Goal: Task Accomplishment & Management: Complete application form

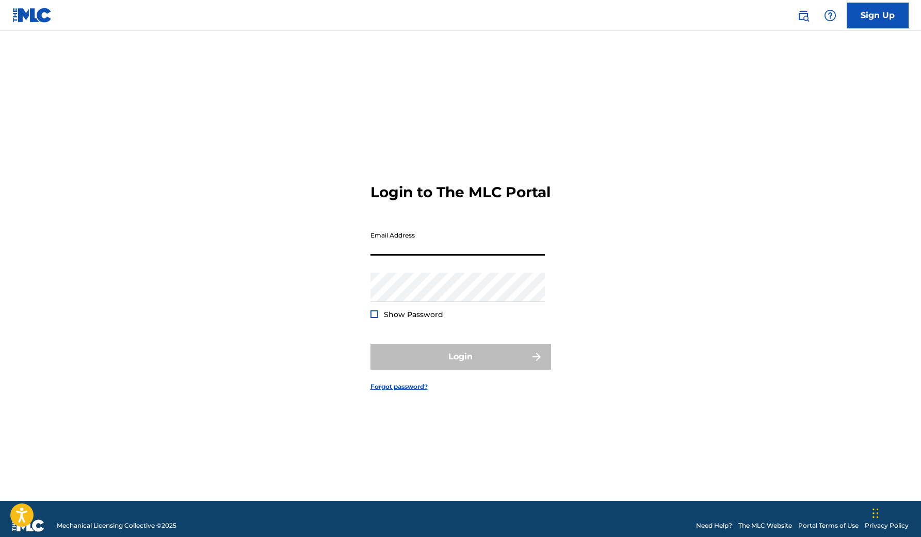
type input "[EMAIL_ADDRESS][DOMAIN_NAME]"
click at [460, 365] on button "Login" at bounding box center [461, 357] width 181 height 26
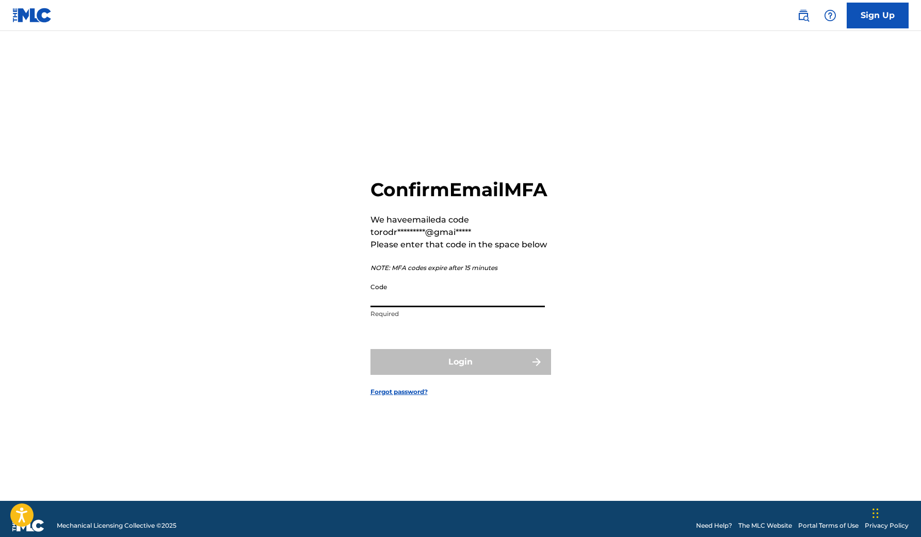
click at [379, 307] on input "Code" at bounding box center [458, 292] width 174 height 29
click at [370, 311] on div "Confirm Email MFA We have emailed a code to rodr*********@gmai***** Please ente…" at bounding box center [461, 279] width 723 height 444
click at [395, 307] on input "Code" at bounding box center [458, 292] width 174 height 29
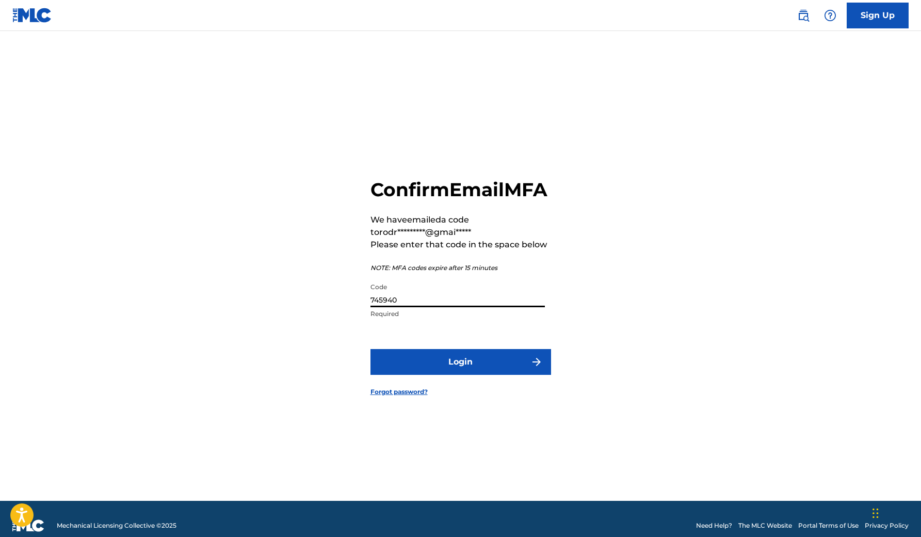
type input "745940"
click at [460, 373] on button "Login" at bounding box center [461, 362] width 181 height 26
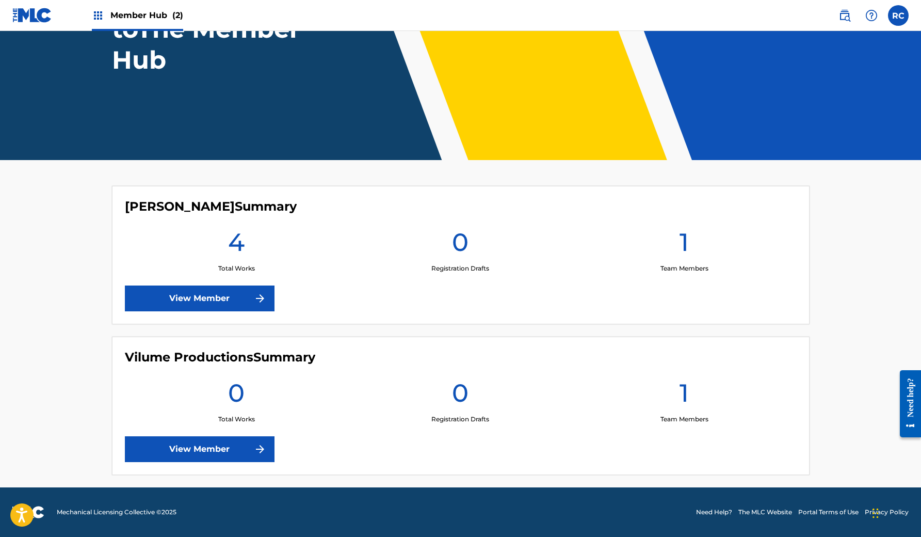
scroll to position [124, 0]
click at [221, 297] on link "View Member" at bounding box center [200, 298] width 150 height 26
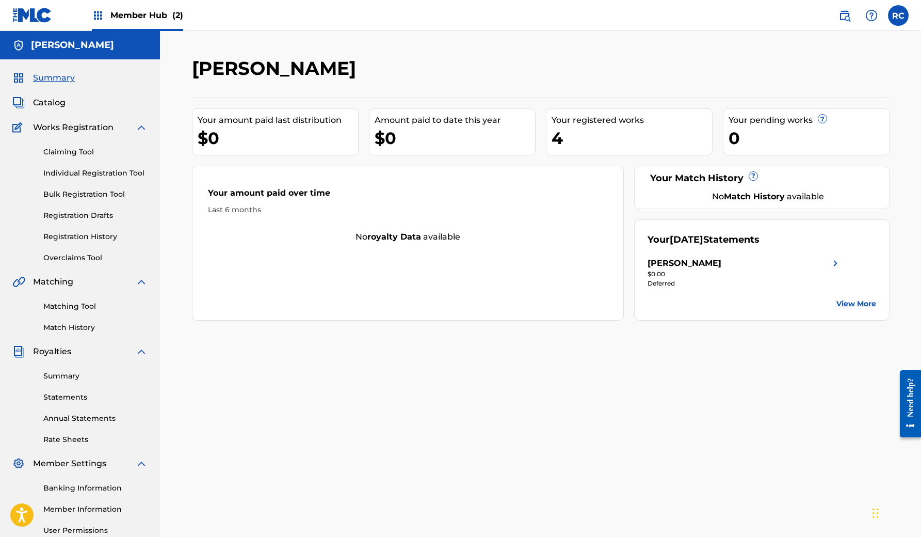
click at [393, 124] on div "Amount paid to date this year" at bounding box center [455, 120] width 161 height 12
click at [79, 237] on link "Registration History" at bounding box center [95, 236] width 104 height 11
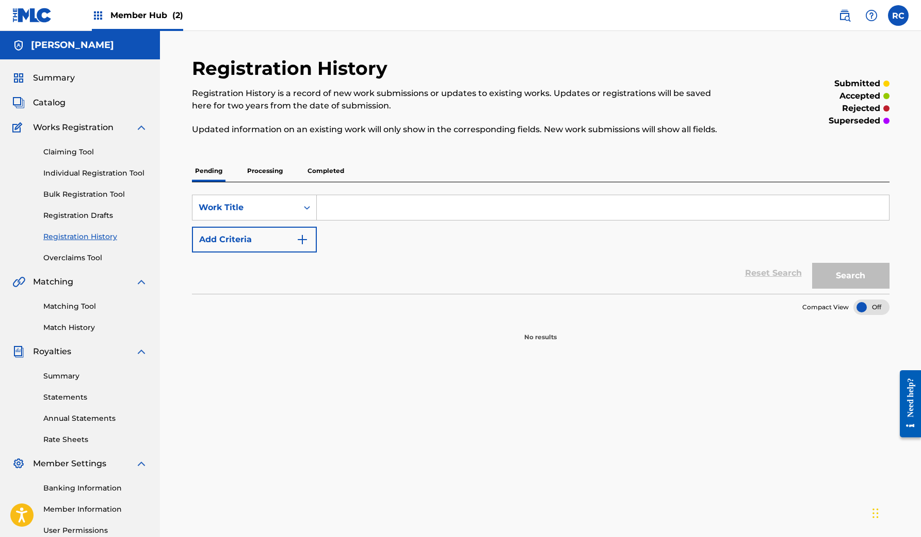
click at [263, 170] on p "Processing" at bounding box center [265, 171] width 42 height 22
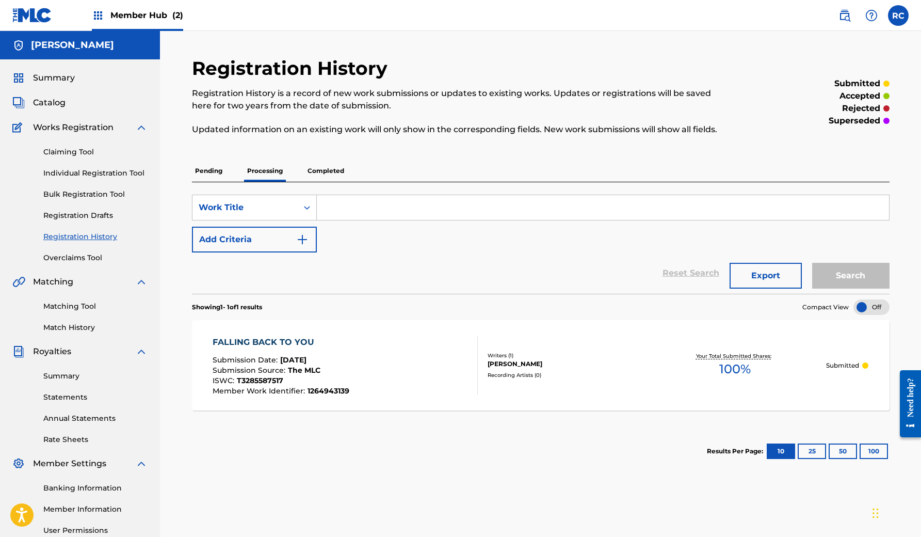
click at [337, 171] on p "Completed" at bounding box center [326, 171] width 43 height 22
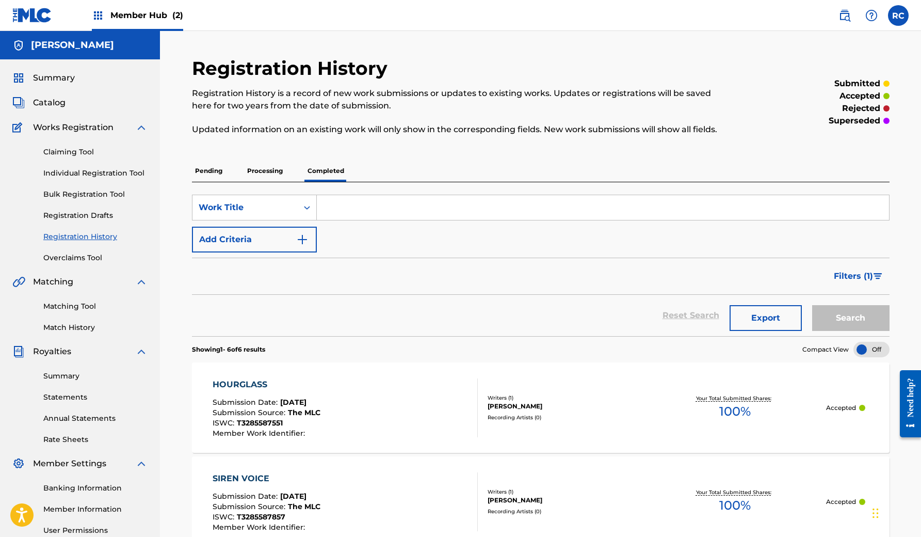
click at [267, 167] on p "Processing" at bounding box center [265, 171] width 42 height 22
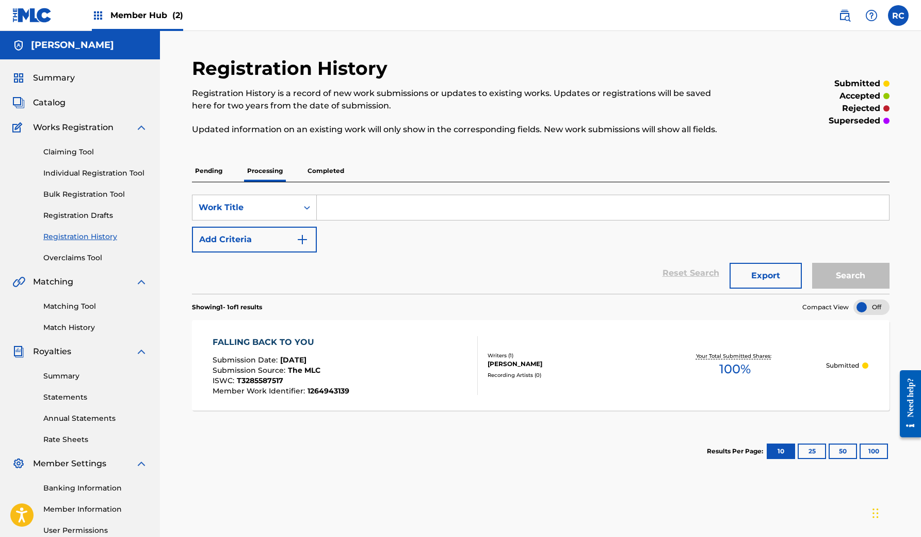
click at [327, 176] on p "Completed" at bounding box center [326, 171] width 43 height 22
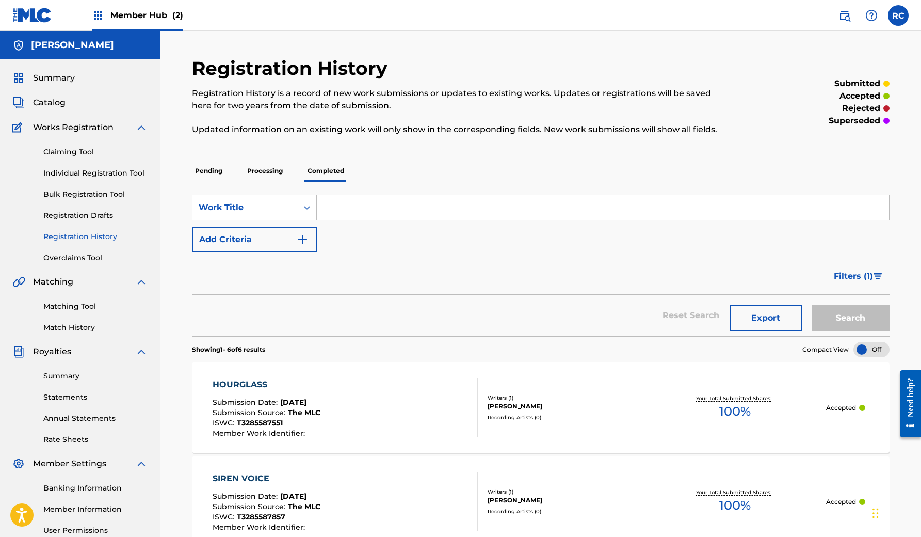
click at [261, 168] on p "Processing" at bounding box center [265, 171] width 42 height 22
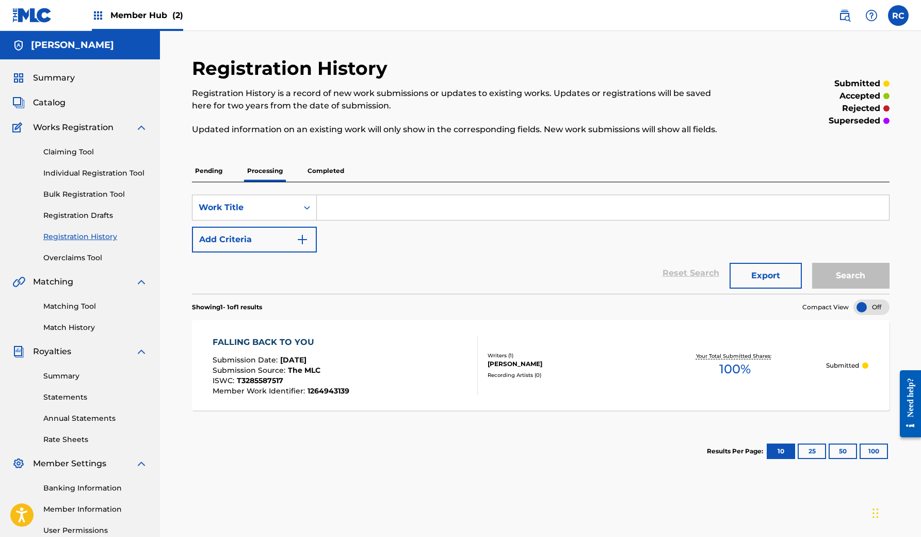
click at [214, 168] on p "Pending" at bounding box center [209, 171] width 34 height 22
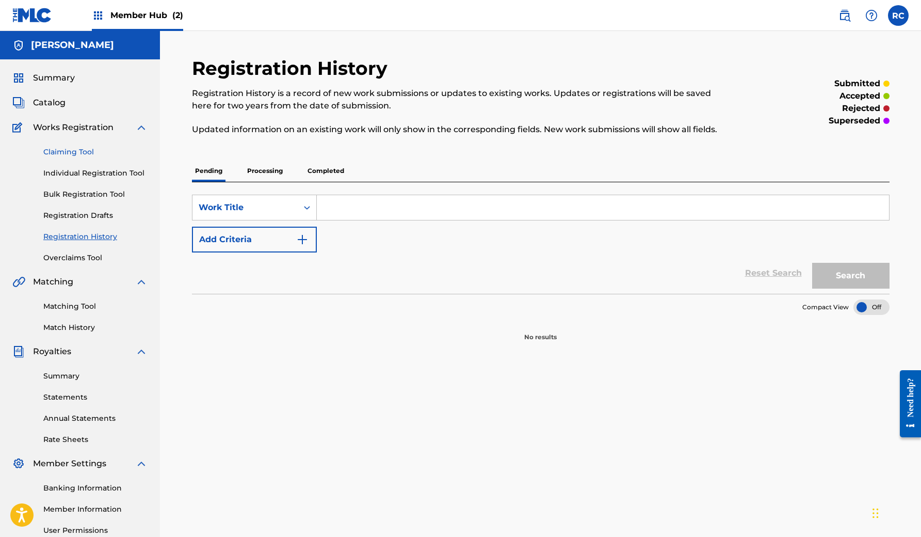
click at [83, 153] on link "Claiming Tool" at bounding box center [95, 152] width 104 height 11
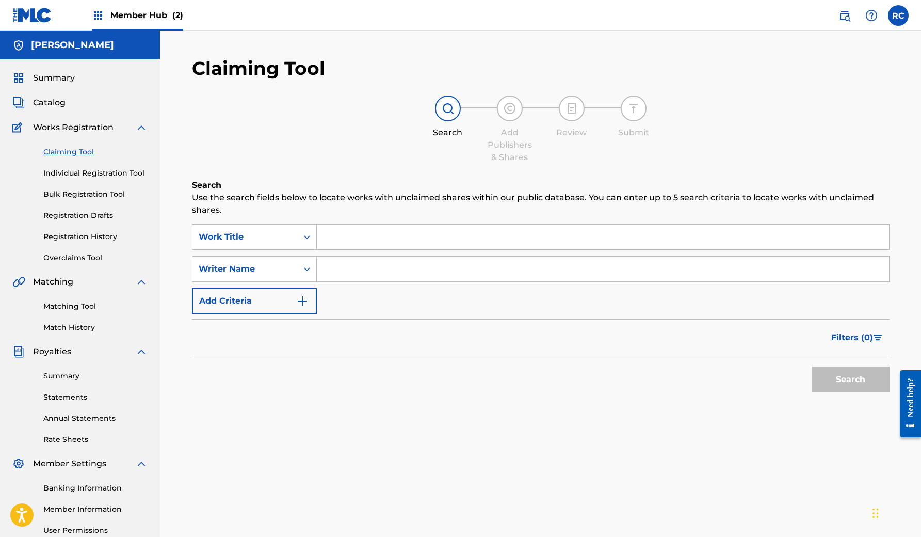
click at [356, 243] on input "Search Form" at bounding box center [603, 237] width 572 height 25
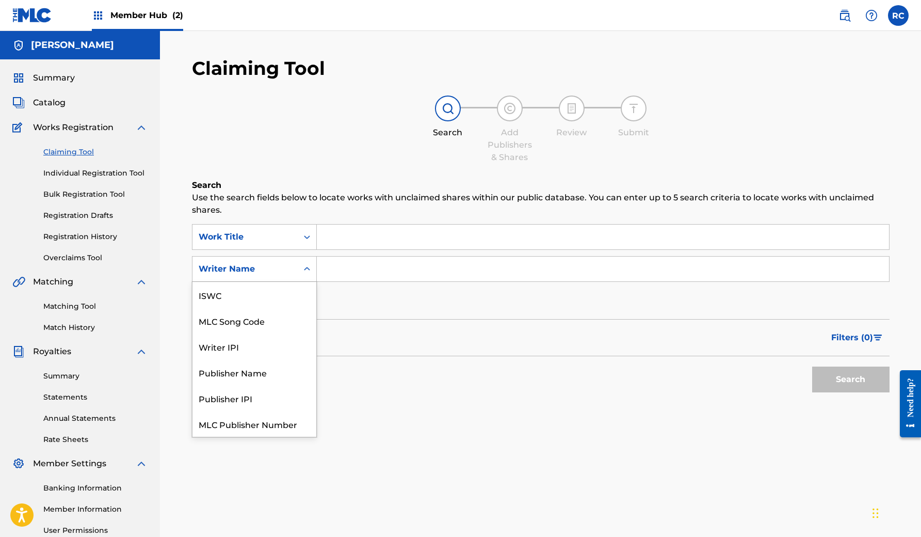
click at [303, 266] on icon "Search Form" at bounding box center [307, 269] width 10 height 10
click at [368, 418] on div "Search Use the search fields below to locate works with unclaimed shares within…" at bounding box center [541, 314] width 698 height 270
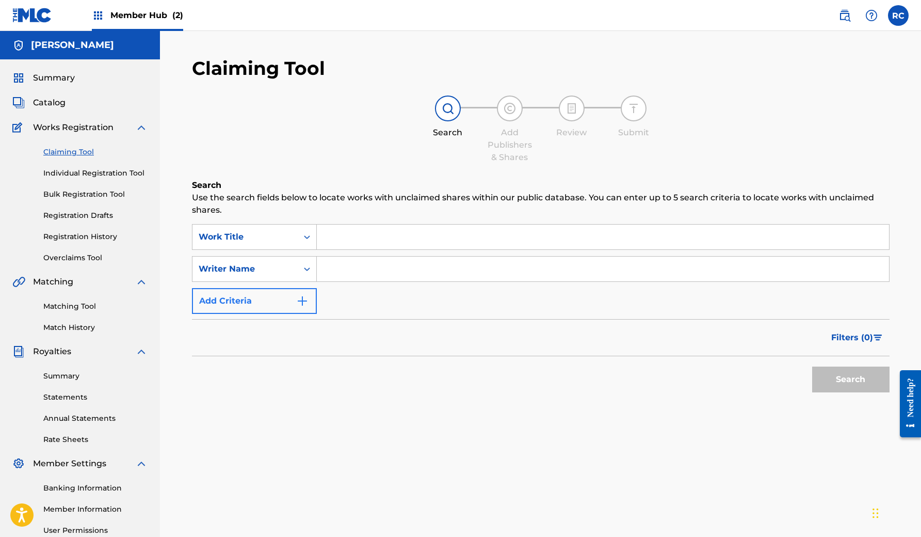
click at [294, 293] on button "Add Criteria" at bounding box center [254, 301] width 125 height 26
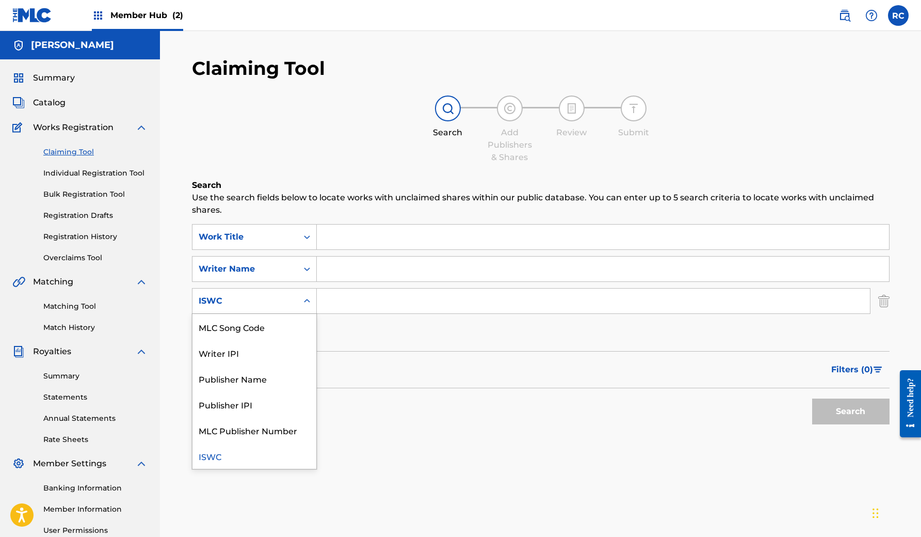
click at [278, 297] on div "ISWC" at bounding box center [245, 301] width 93 height 12
click at [364, 297] on input "Search Form" at bounding box center [593, 301] width 553 height 25
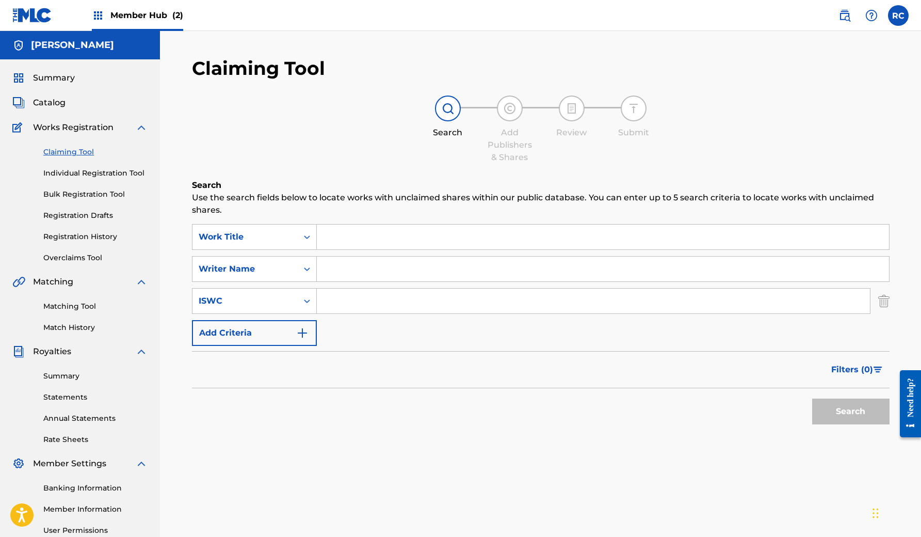
paste input "T3354508451"
type input "T3354508451"
click at [834, 417] on button "Search" at bounding box center [850, 411] width 77 height 26
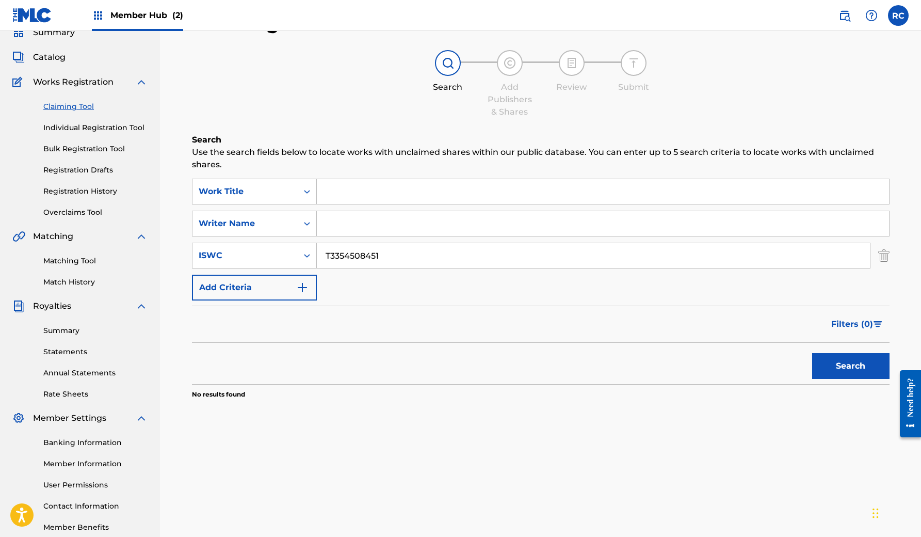
click at [410, 263] on input "T3354508451" at bounding box center [593, 255] width 553 height 25
click at [844, 355] on button "Search" at bounding box center [850, 366] width 77 height 26
click at [421, 259] on input "T3354508451" at bounding box center [593, 255] width 553 height 25
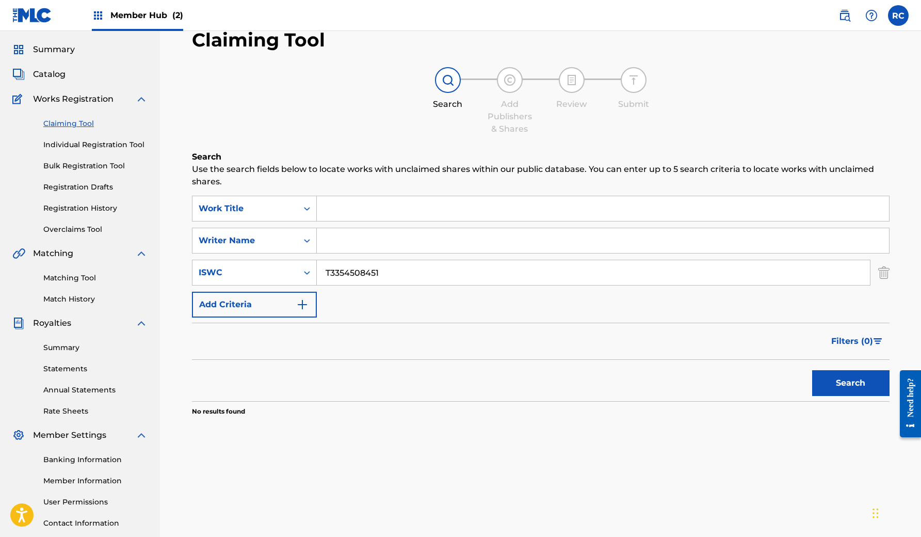
scroll to position [21, 0]
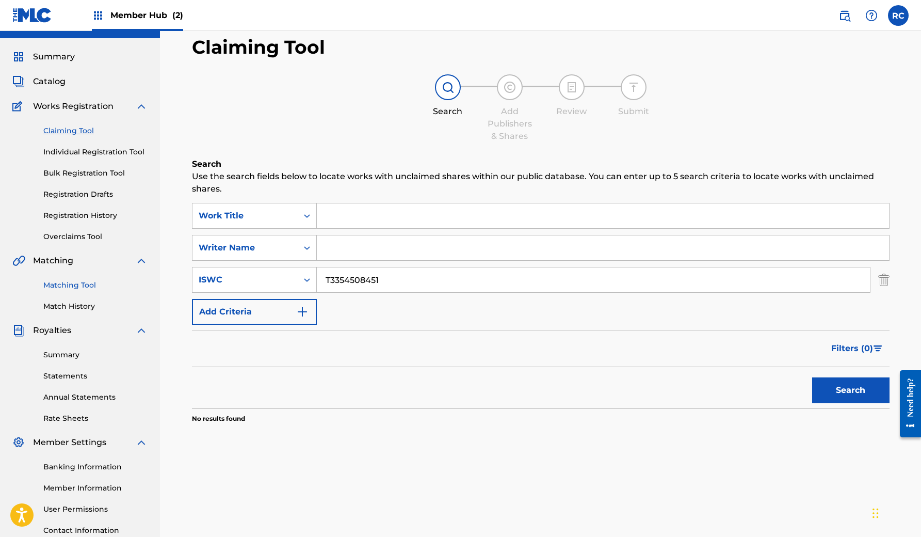
click at [82, 284] on link "Matching Tool" at bounding box center [95, 285] width 104 height 11
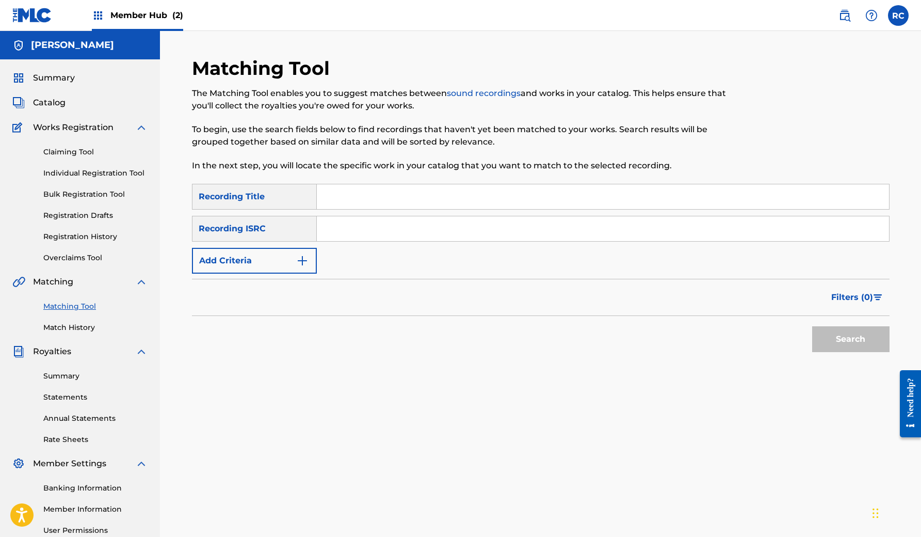
click at [369, 223] on input "Search Form" at bounding box center [603, 228] width 572 height 25
paste input "SE6SA2529321"
type input "SE6SA2529321"
click at [879, 349] on button "Search" at bounding box center [850, 339] width 77 height 26
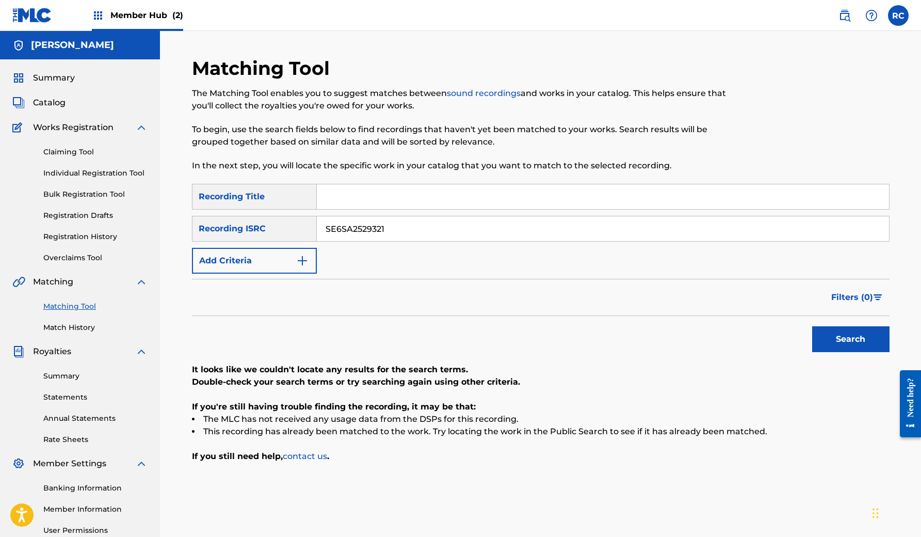
click at [475, 298] on div "Filters ( 0 )" at bounding box center [541, 297] width 698 height 37
click at [72, 155] on link "Claiming Tool" at bounding box center [95, 152] width 104 height 11
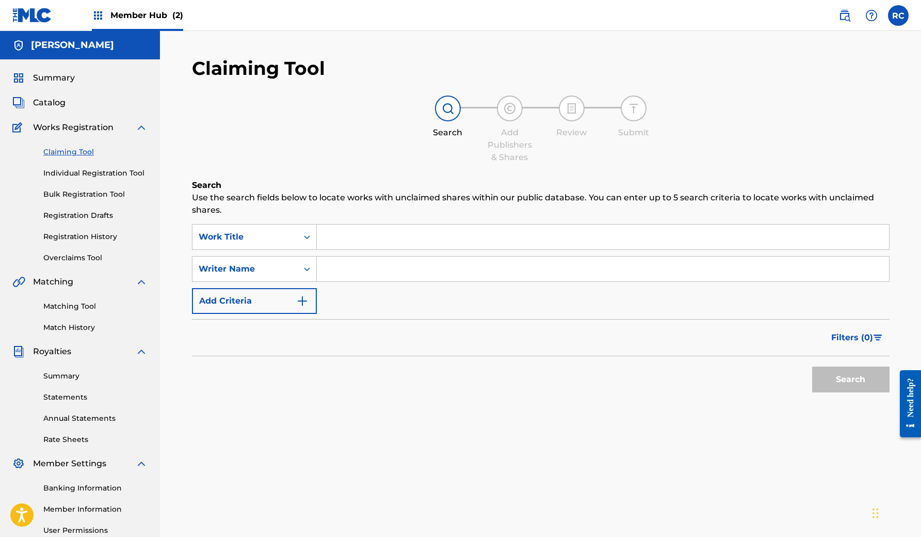
click at [377, 242] on input "Search Form" at bounding box center [603, 237] width 572 height 25
click at [98, 172] on link "Individual Registration Tool" at bounding box center [95, 173] width 104 height 11
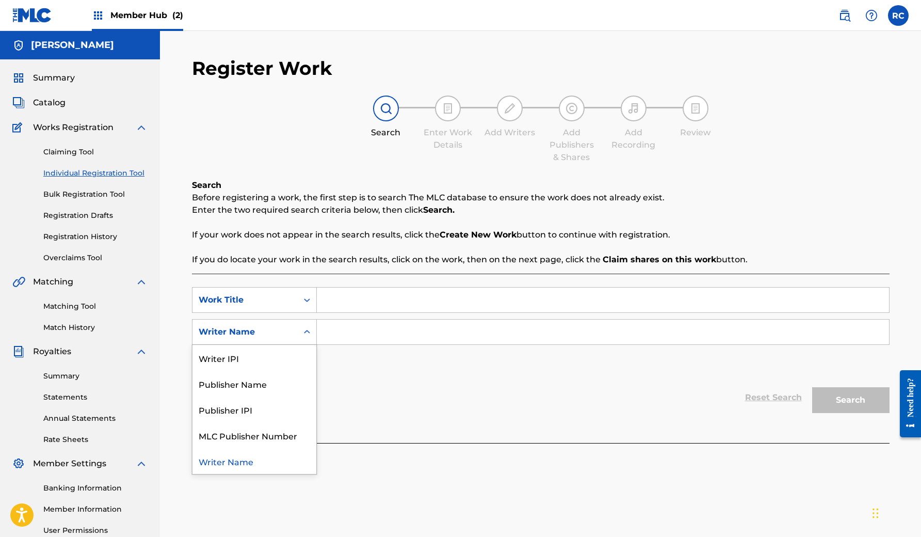
click at [285, 331] on div "Writer Name" at bounding box center [245, 332] width 93 height 12
click at [345, 371] on div "SearchWithCriteria008f2e73-89a9-432b-9552-ed4a72d8a061 Work Title SearchWithCri…" at bounding box center [541, 332] width 698 height 90
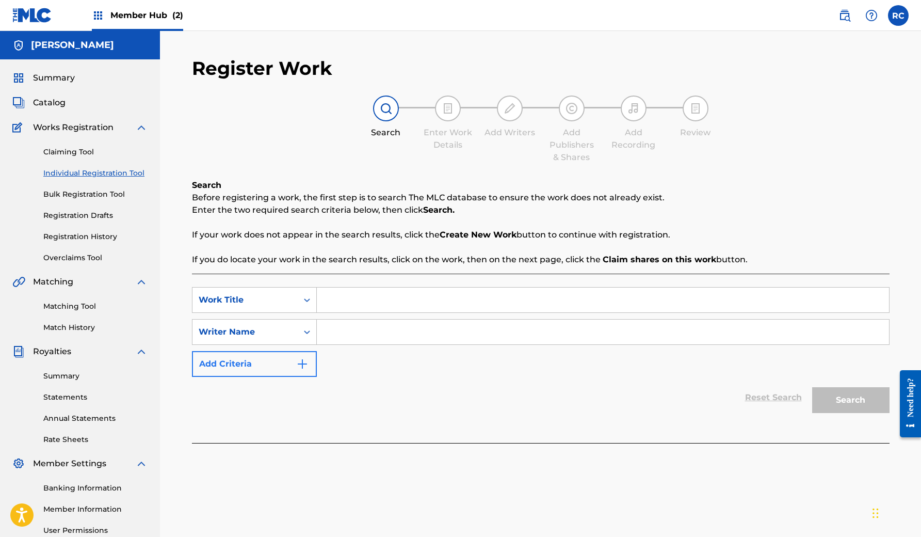
click at [277, 369] on button "Add Criteria" at bounding box center [254, 364] width 125 height 26
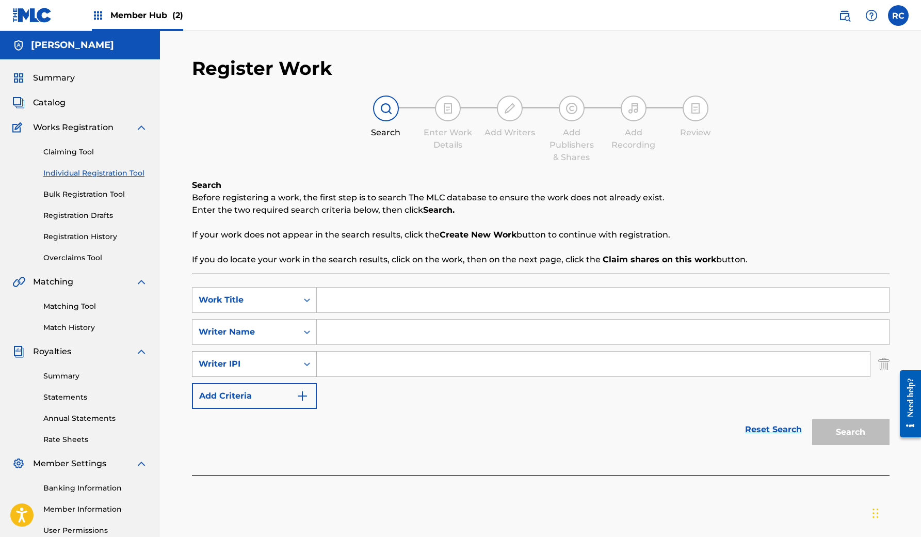
click at [285, 359] on div "Writer IPI" at bounding box center [245, 364] width 93 height 12
click at [372, 419] on div "Reset Search Search" at bounding box center [541, 429] width 698 height 41
click at [363, 367] on input "Search Form" at bounding box center [593, 364] width 553 height 25
paste input "1264943139"
type input "1264943139"
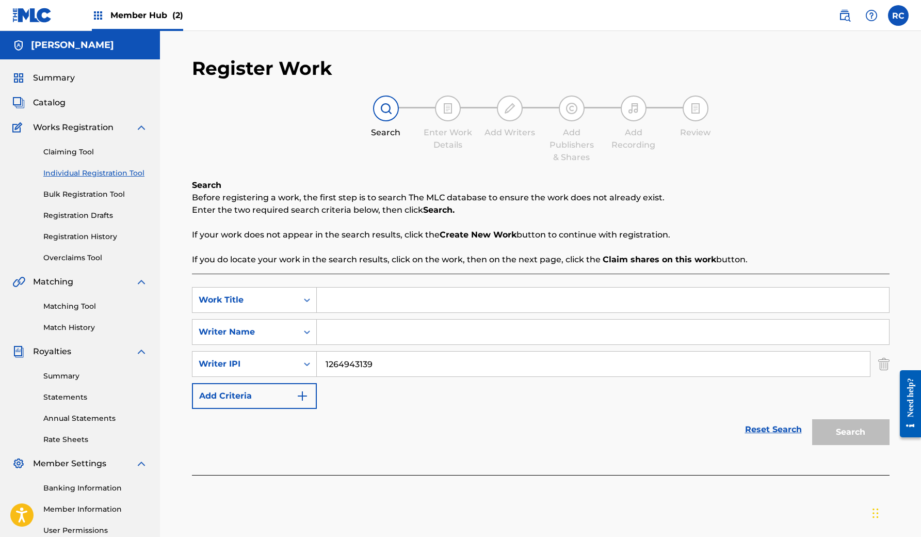
click at [600, 330] on input "Search Form" at bounding box center [603, 332] width 572 height 25
type input "[PERSON_NAME]"
click at [842, 440] on div "Search" at bounding box center [848, 429] width 83 height 41
click at [387, 310] on input "Search Form" at bounding box center [603, 300] width 572 height 25
type input "k"
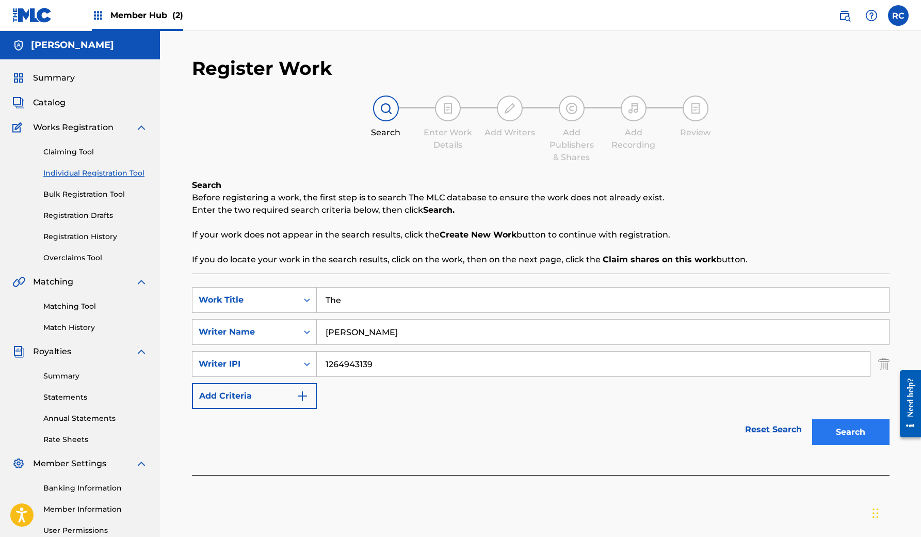
type input "The"
click at [840, 430] on button "Search" at bounding box center [850, 432] width 77 height 26
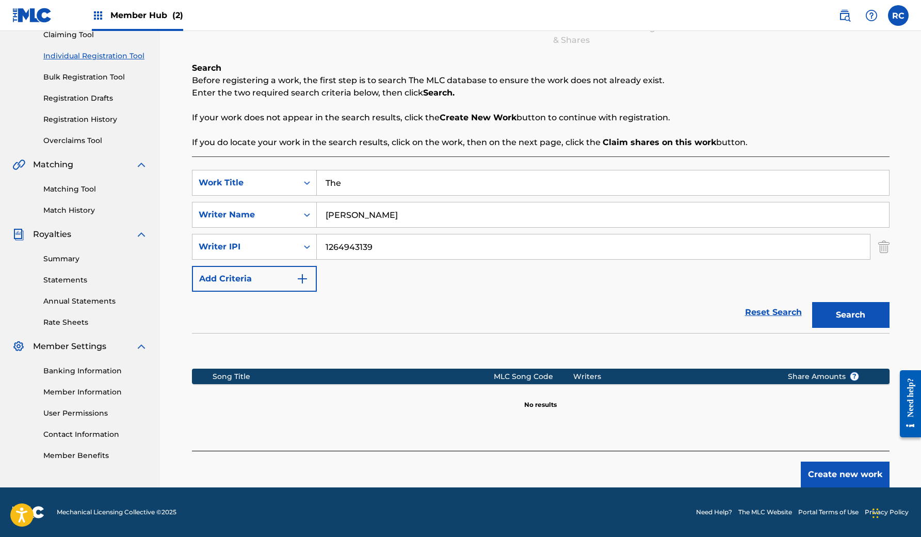
scroll to position [117, 0]
click at [389, 245] on input "1264943139" at bounding box center [593, 246] width 553 height 25
click at [394, 183] on input "The" at bounding box center [603, 182] width 572 height 25
paste input "THE RATHSKELLER"
type input "THE RATHSKELLER"
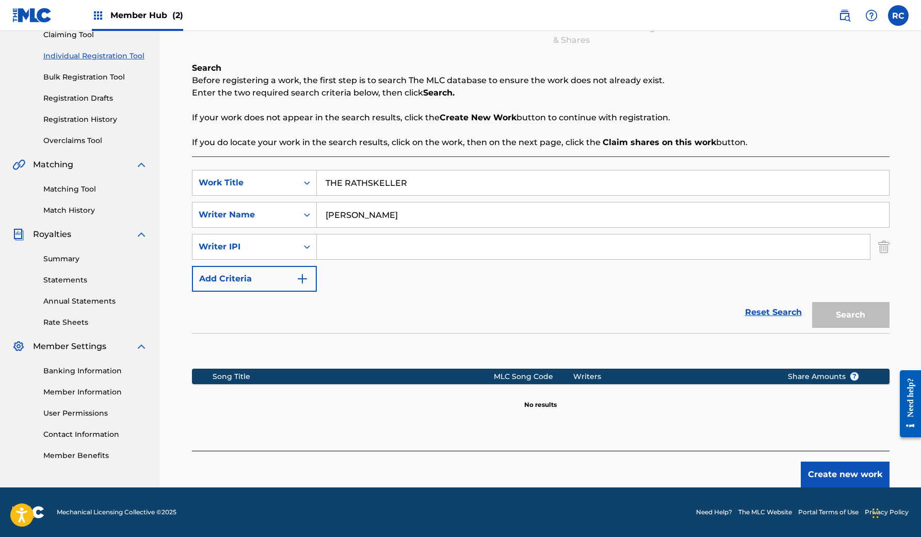
click at [385, 248] on input "Search Form" at bounding box center [593, 246] width 553 height 25
click at [879, 251] on img "Search Form" at bounding box center [884, 247] width 11 height 26
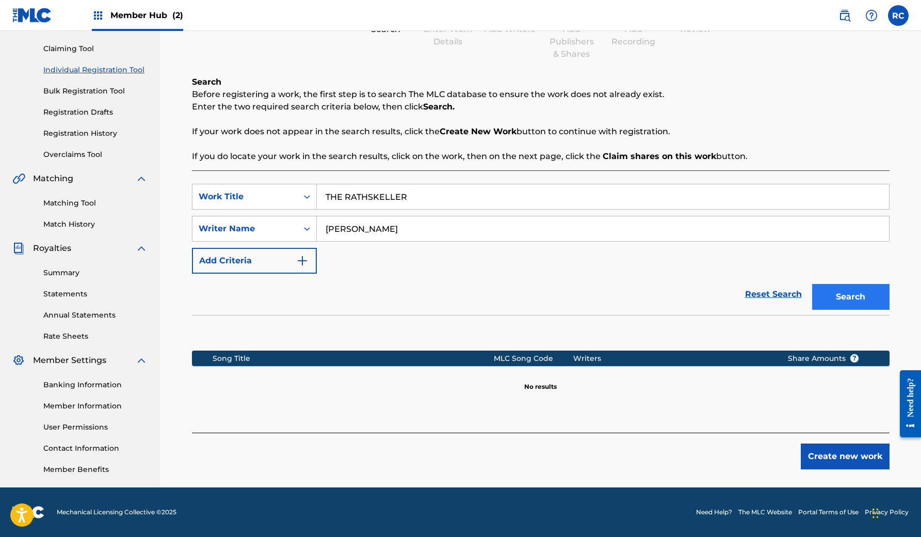
click at [852, 303] on button "Search" at bounding box center [850, 297] width 77 height 26
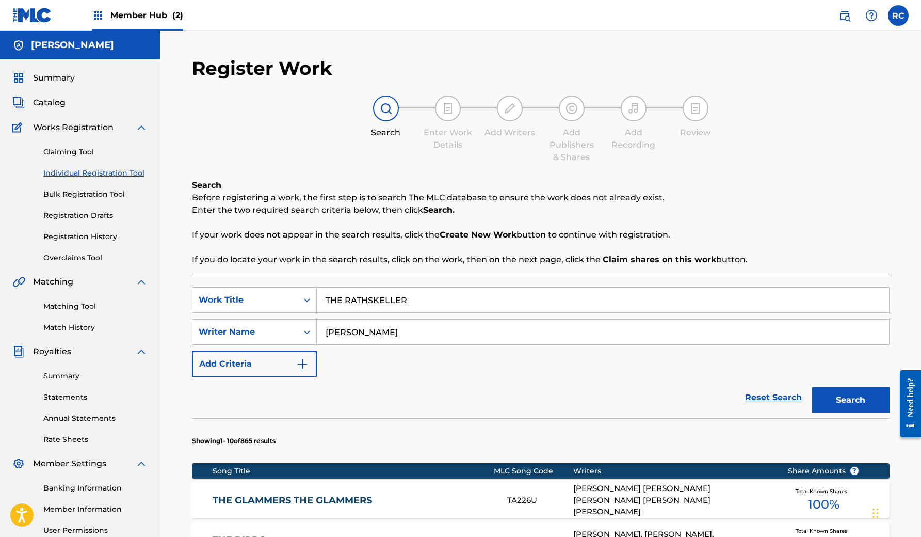
scroll to position [0, 0]
click at [403, 339] on input "[PERSON_NAME]" at bounding box center [603, 332] width 572 height 25
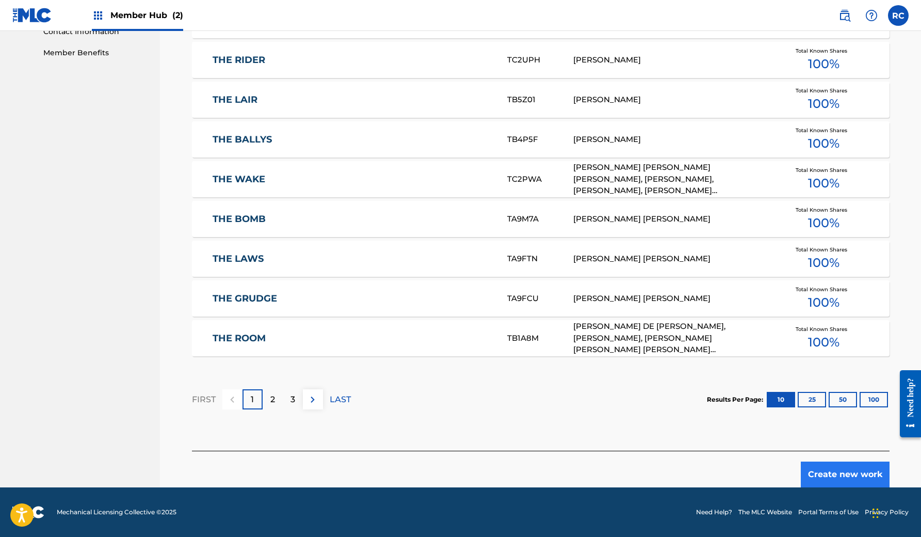
scroll to position [520, 0]
click at [844, 475] on button "Create new work" at bounding box center [845, 474] width 89 height 26
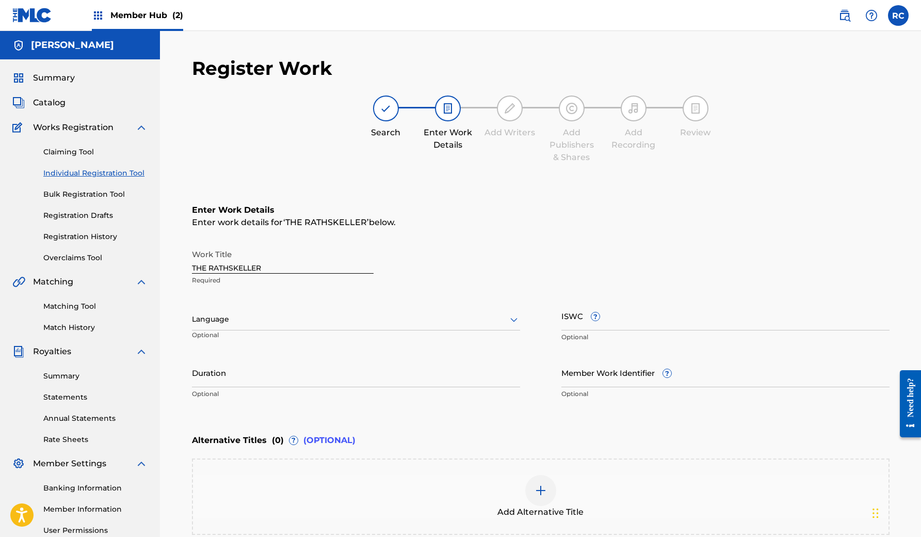
scroll to position [0, 0]
click at [260, 321] on div at bounding box center [356, 319] width 328 height 13
click at [262, 314] on div at bounding box center [356, 319] width 328 height 13
click at [629, 327] on input "ISWC ?" at bounding box center [726, 315] width 328 height 29
paste input "T3285587471"
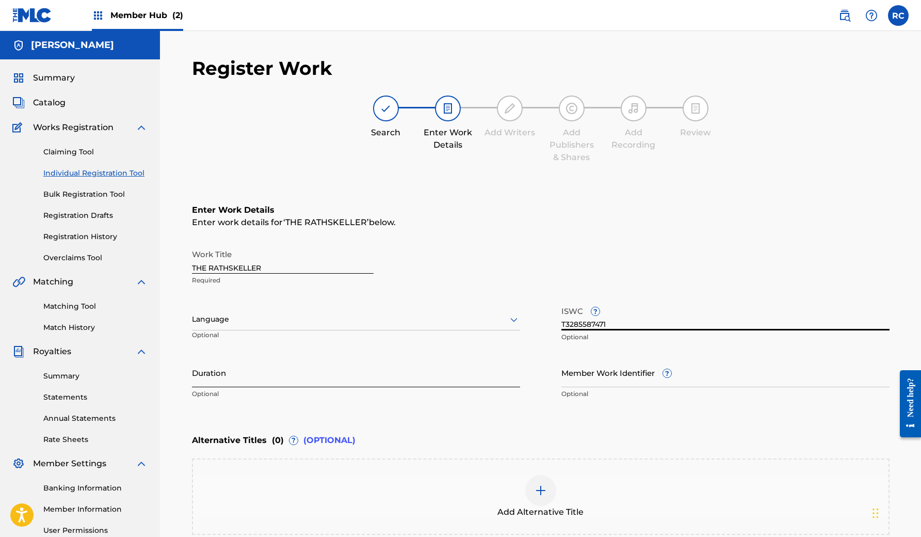
type input "T3285587471"
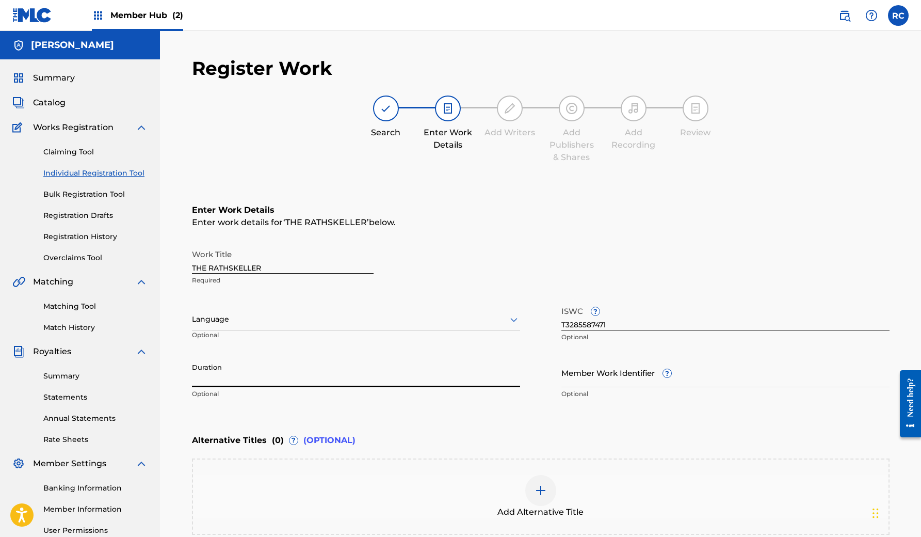
click at [301, 382] on input "Duration" at bounding box center [356, 372] width 328 height 29
click at [318, 370] on input "Duration" at bounding box center [356, 372] width 328 height 29
click at [278, 377] on input "Duration" at bounding box center [356, 372] width 328 height 29
type input "00:57"
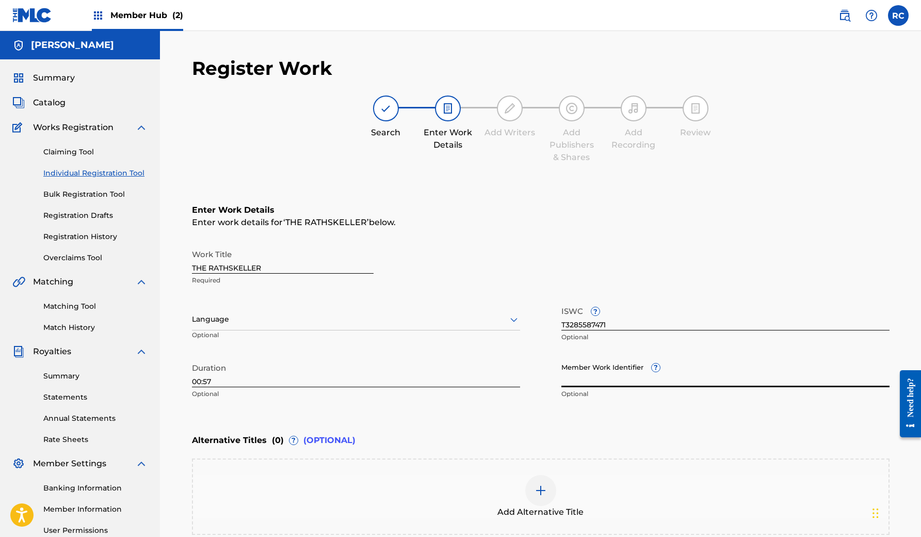
click at [611, 384] on input "Member Work Identifier ?" at bounding box center [726, 372] width 328 height 29
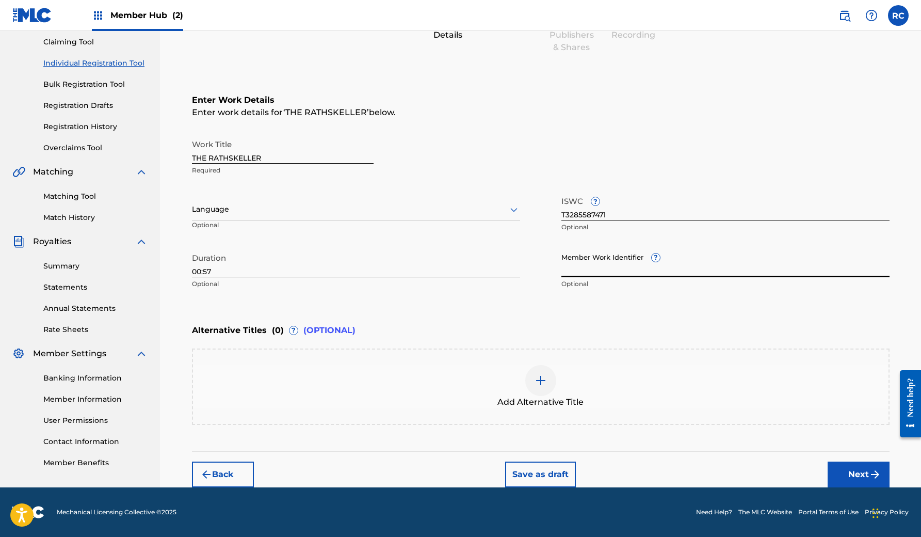
scroll to position [110, 0]
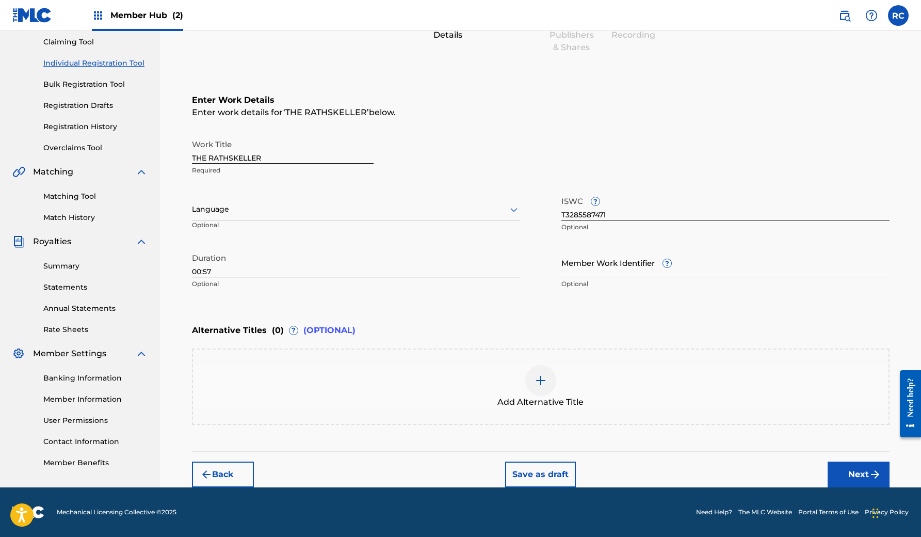
click at [548, 386] on div at bounding box center [540, 380] width 31 height 31
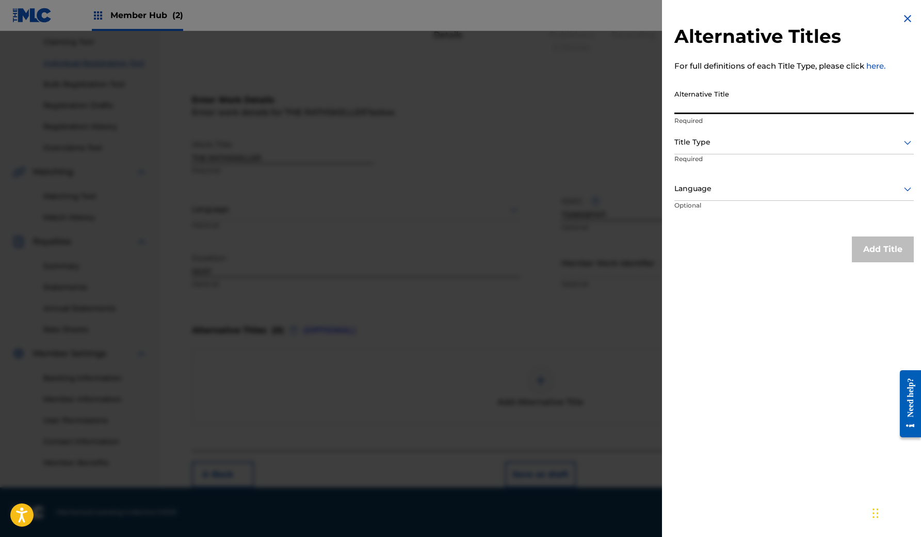
click at [738, 113] on input "Alternative Title" at bounding box center [795, 99] width 240 height 29
click at [728, 142] on div at bounding box center [795, 142] width 240 height 13
click at [728, 146] on div at bounding box center [795, 142] width 240 height 13
click at [722, 186] on div at bounding box center [795, 188] width 240 height 13
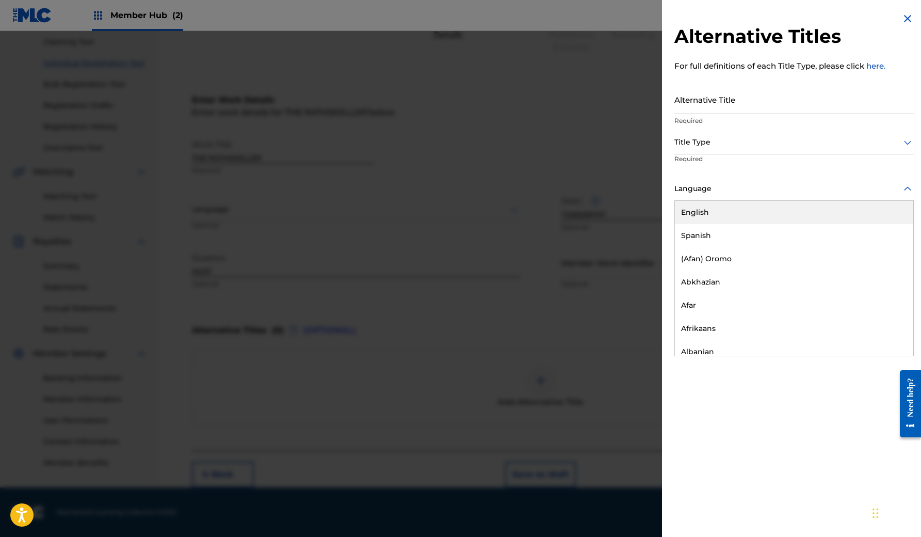
click at [703, 216] on div "English" at bounding box center [794, 212] width 238 height 23
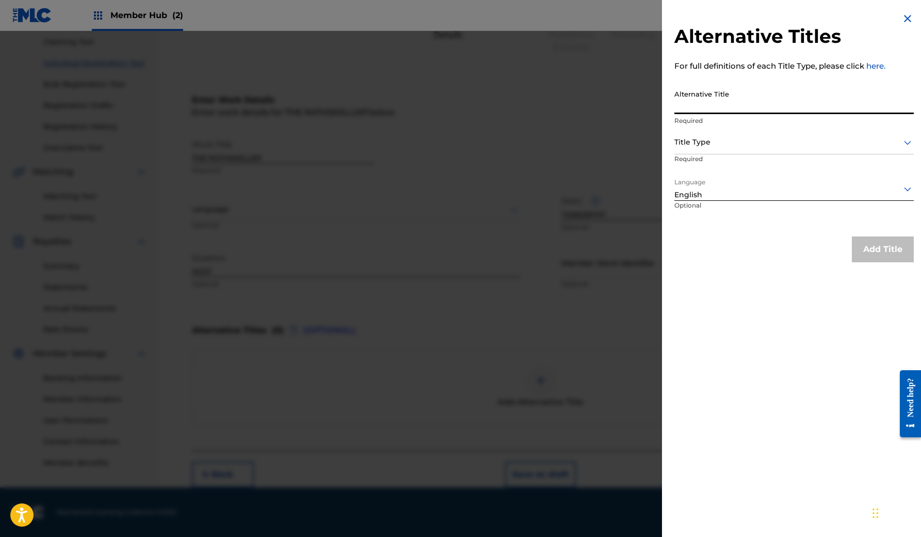
click at [727, 105] on input "Alternative Title" at bounding box center [795, 99] width 240 height 29
click at [739, 106] on input "The Rathske" at bounding box center [795, 99] width 240 height 29
type input "The Rathskeller"
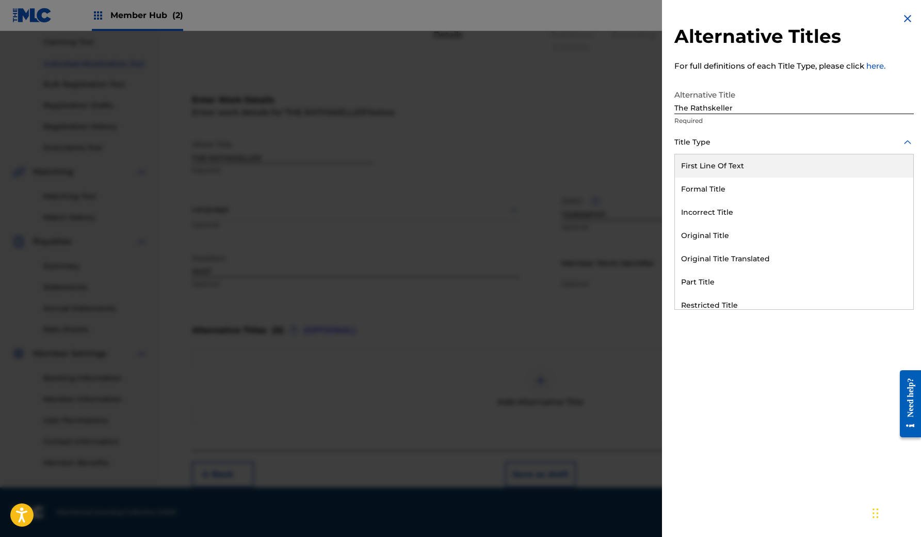
click at [726, 143] on div at bounding box center [795, 142] width 240 height 13
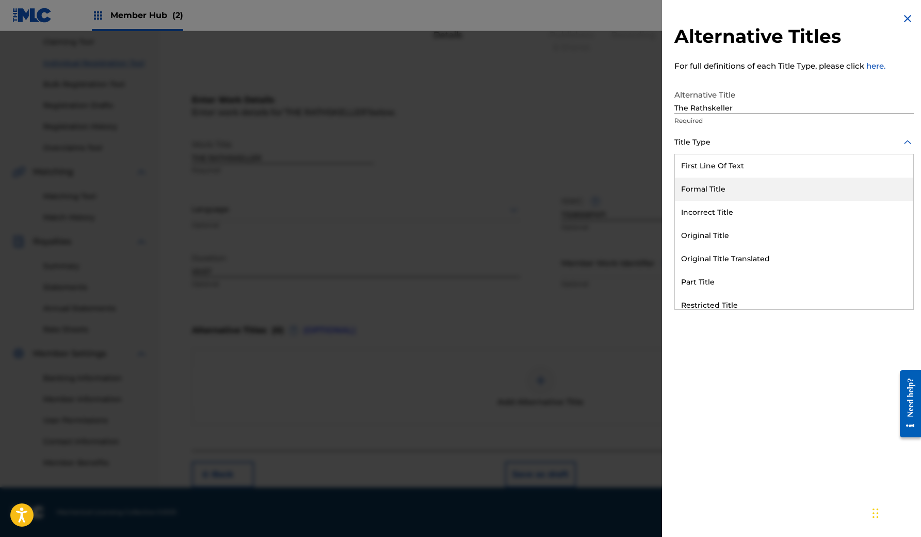
click at [755, 188] on div "Formal Title" at bounding box center [794, 189] width 238 height 23
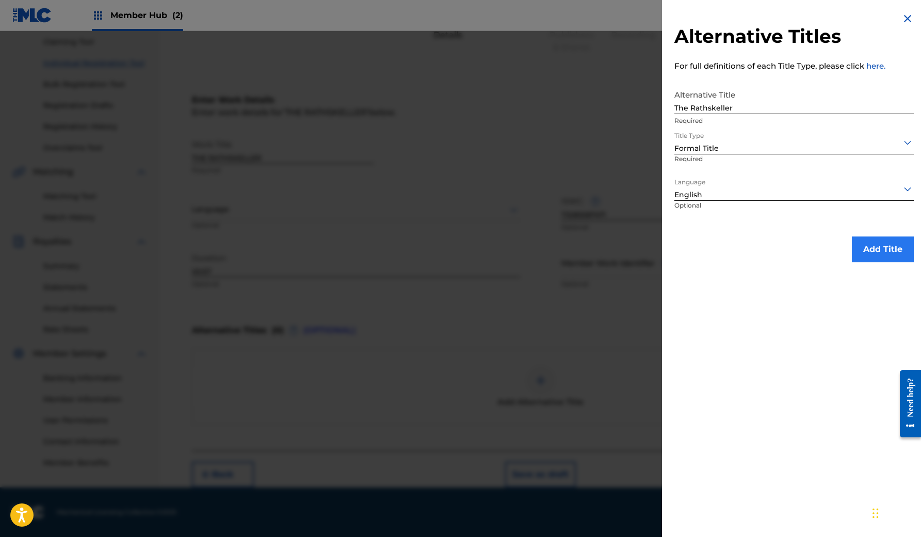
click at [871, 243] on button "Add Title" at bounding box center [883, 249] width 62 height 26
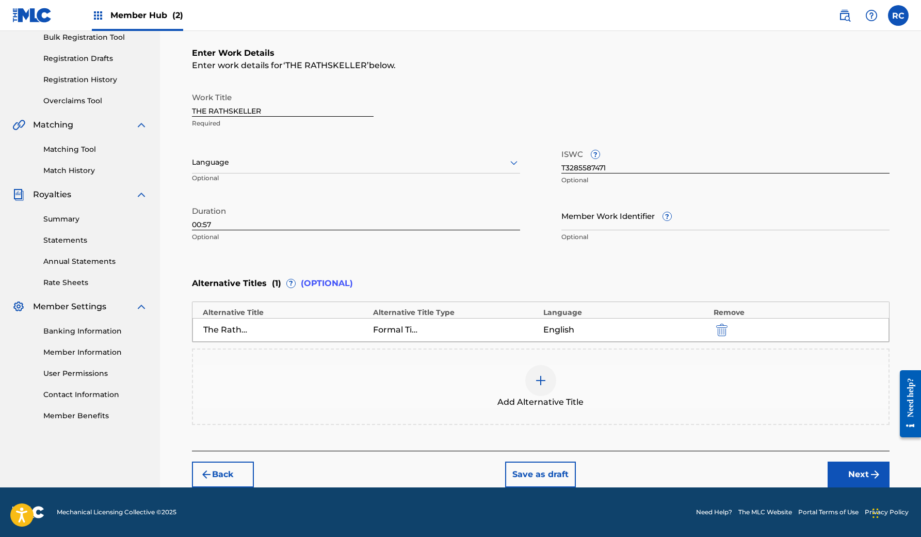
scroll to position [156, 0]
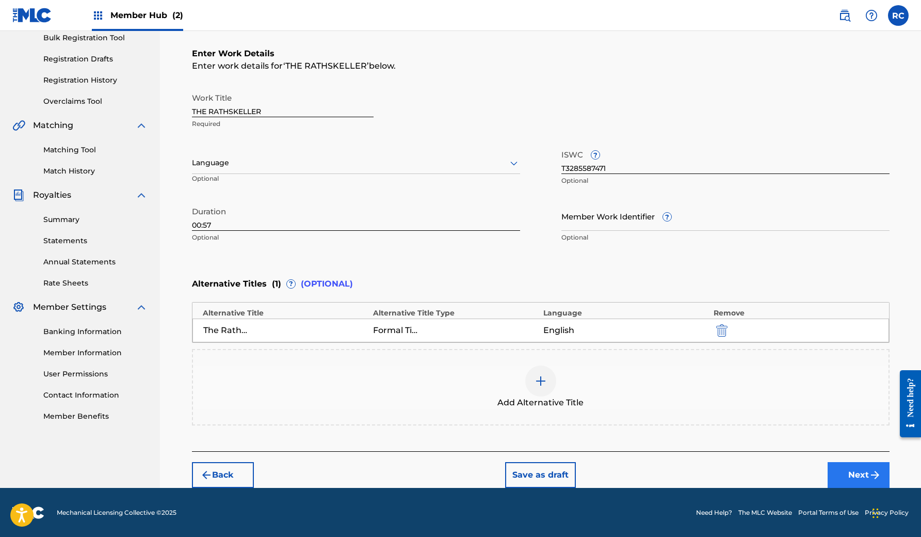
click at [857, 473] on button "Next" at bounding box center [859, 475] width 62 height 26
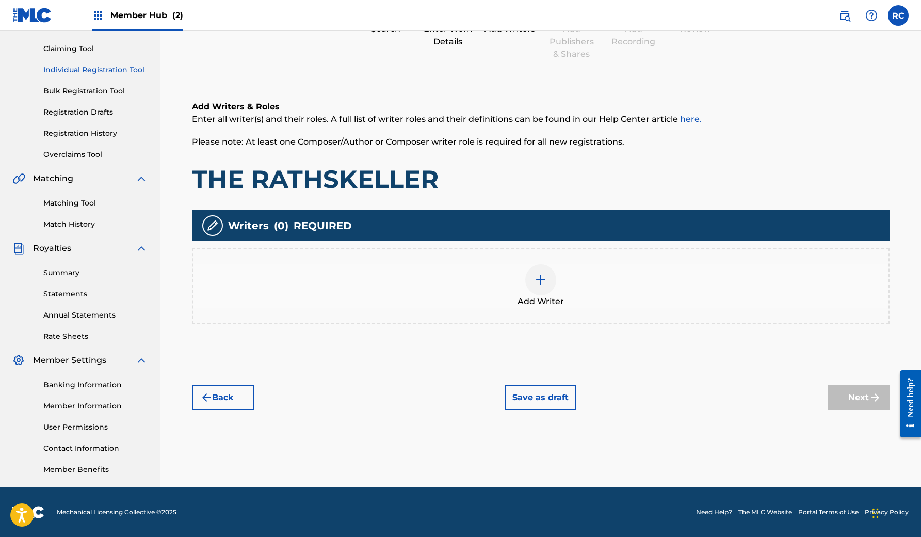
scroll to position [103, 0]
click at [546, 291] on div at bounding box center [540, 279] width 31 height 31
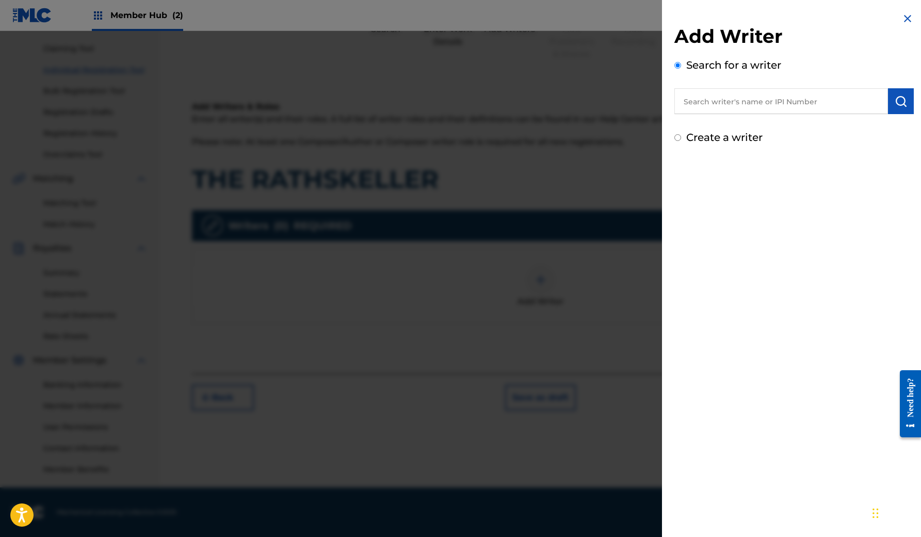
click at [737, 105] on input "text" at bounding box center [782, 101] width 214 height 26
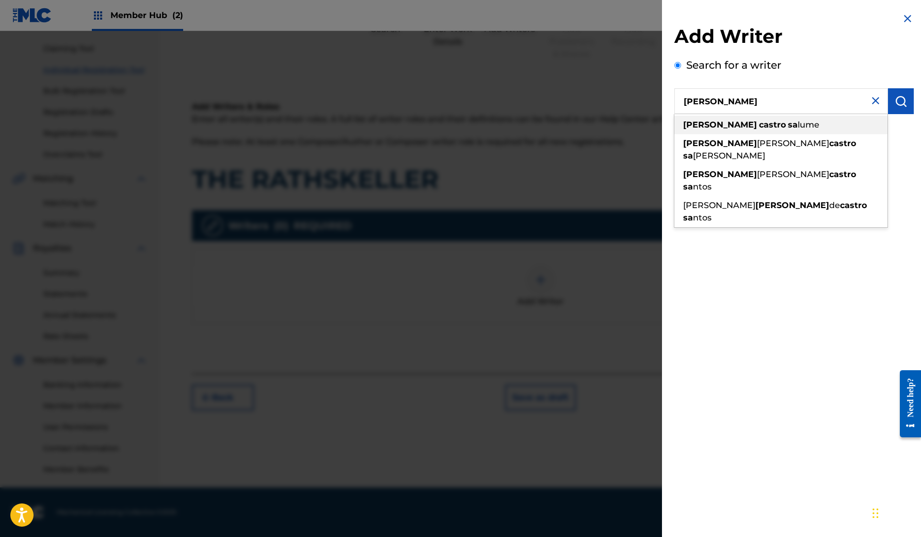
click at [737, 131] on div "rodrigo castro sa lume" at bounding box center [781, 125] width 213 height 19
type input "rodrigo castro salume"
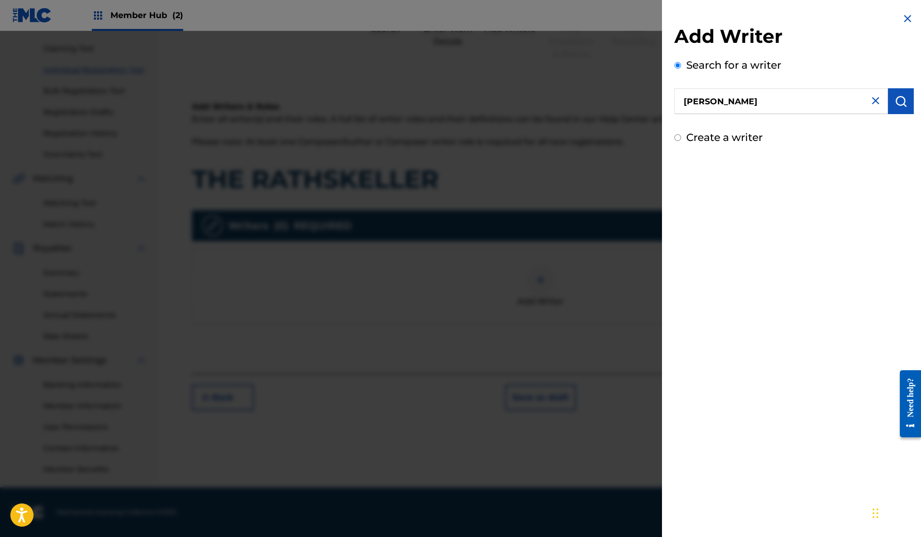
click at [804, 105] on input "rodrigo castro salume" at bounding box center [782, 101] width 214 height 26
paste input "1264943139"
type input "1264943139"
click at [896, 106] on img "submit" at bounding box center [901, 101] width 12 height 12
click at [753, 107] on input "1264943139" at bounding box center [782, 101] width 214 height 26
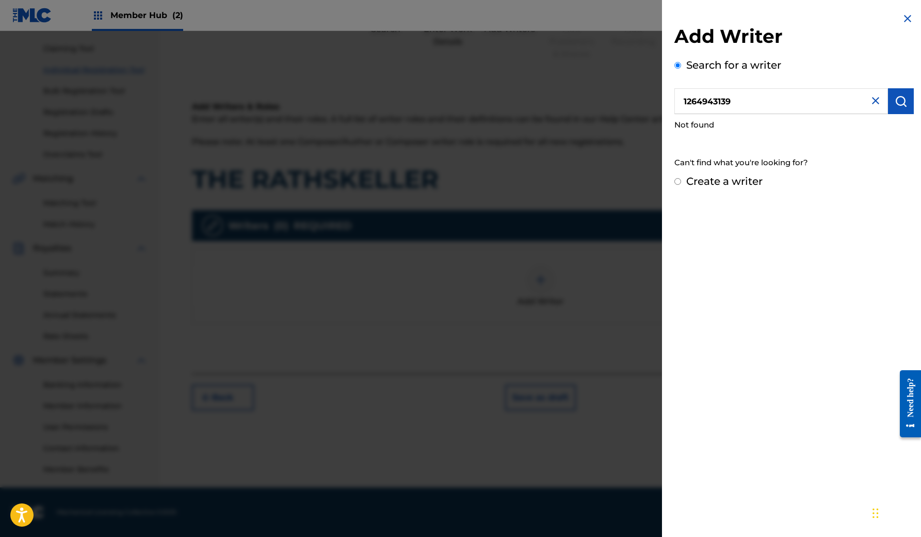
click at [676, 183] on input "Create a writer" at bounding box center [678, 181] width 7 height 7
radio input "false"
radio input "true"
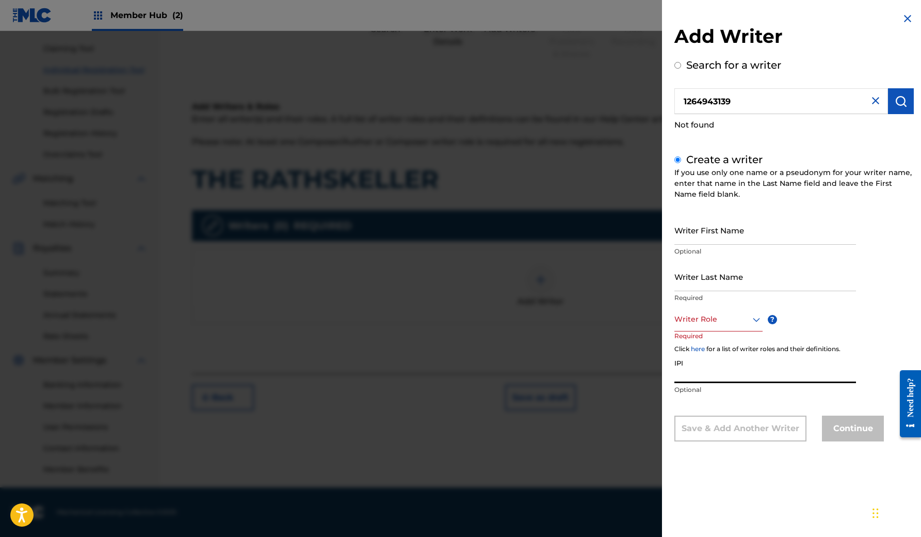
click at [704, 379] on input "IPI" at bounding box center [766, 368] width 182 height 29
paste input "1264943139"
type input "1264943139"
click at [711, 237] on input "Writer First Name" at bounding box center [766, 229] width 182 height 29
type input "[PERSON_NAME]"
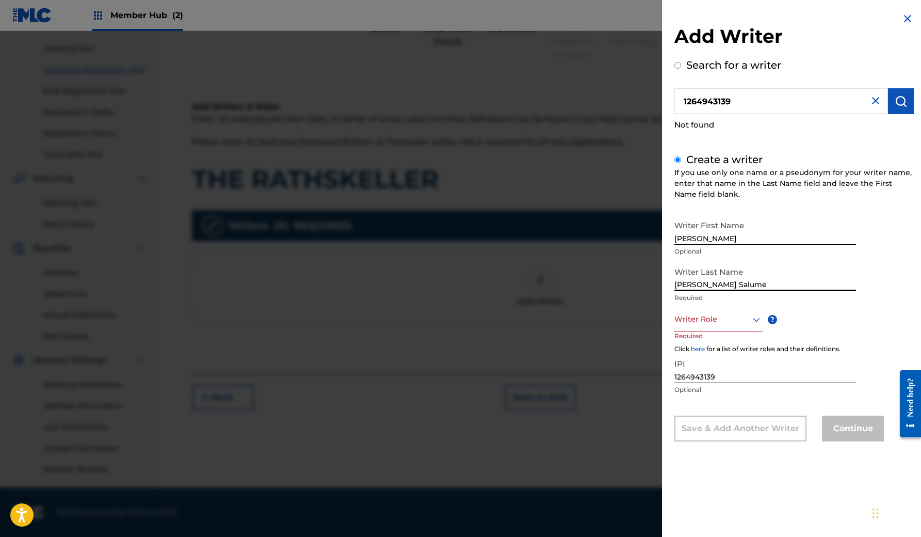
type input "[PERSON_NAME] Salume"
click at [835, 318] on div "Writer First Name Rodrigo Optional Writer Last Name Castro Salume Required Writ…" at bounding box center [795, 328] width 240 height 226
click at [716, 318] on div at bounding box center [719, 319] width 88 height 13
click at [719, 345] on div "Composer/Author" at bounding box center [718, 342] width 87 height 23
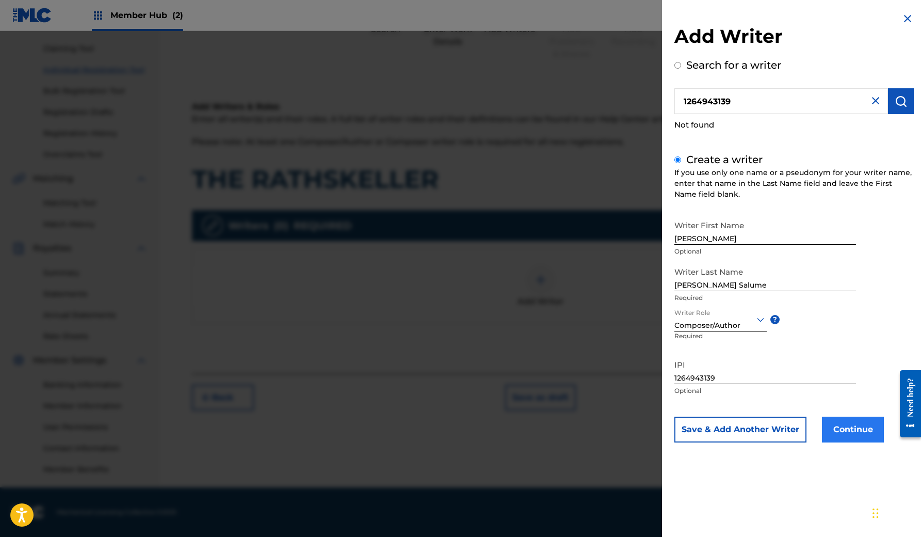
click at [853, 425] on button "Continue" at bounding box center [853, 430] width 62 height 26
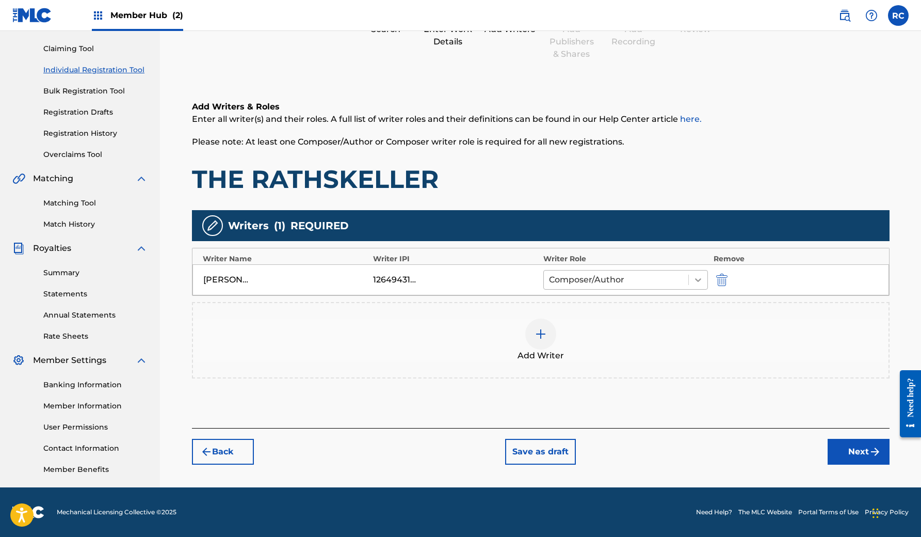
click at [693, 279] on icon at bounding box center [698, 280] width 10 height 10
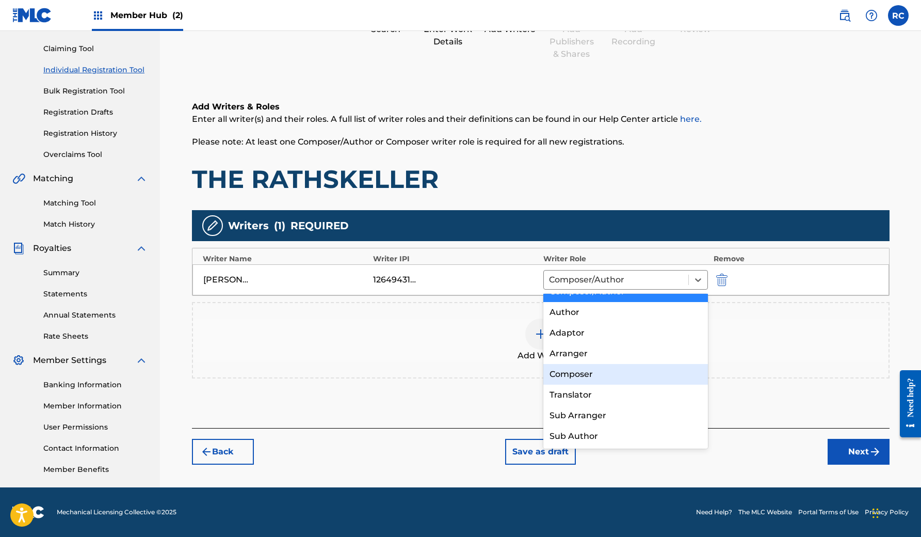
scroll to position [14, 0]
click at [599, 373] on div "Composer" at bounding box center [626, 374] width 165 height 21
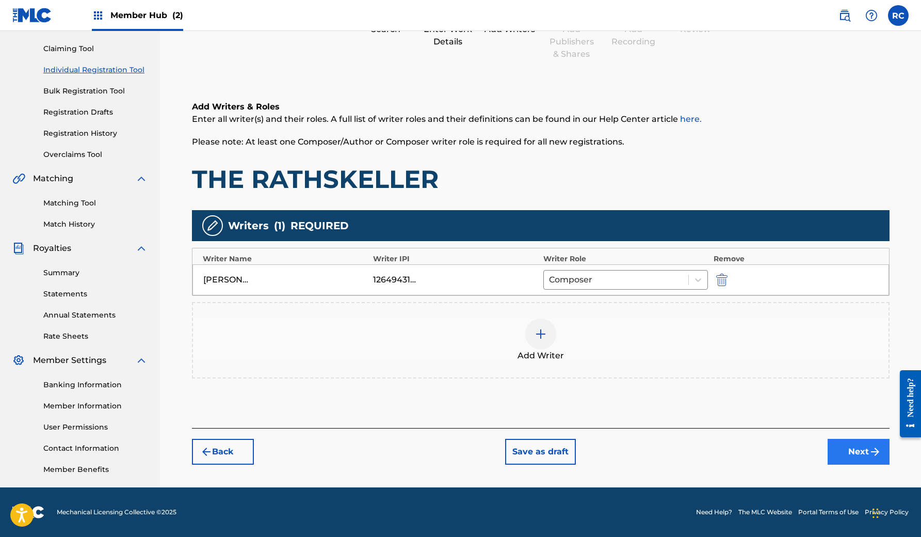
scroll to position [103, 0]
click at [844, 453] on button "Next" at bounding box center [859, 452] width 62 height 26
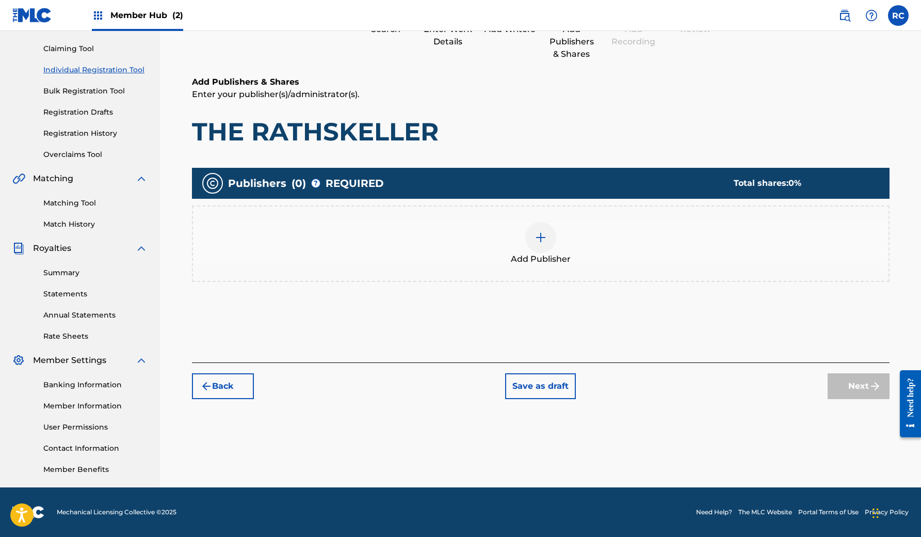
scroll to position [46, 0]
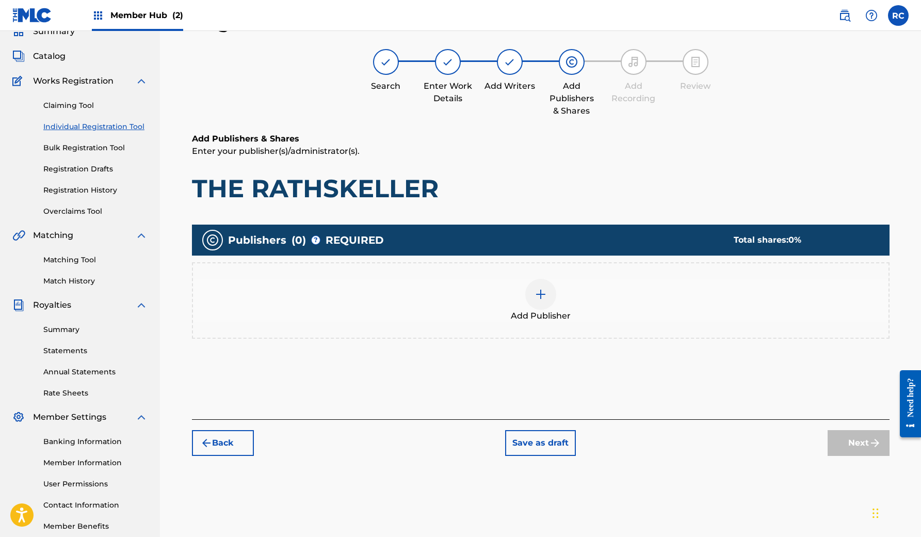
click at [538, 298] on img at bounding box center [541, 294] width 12 height 12
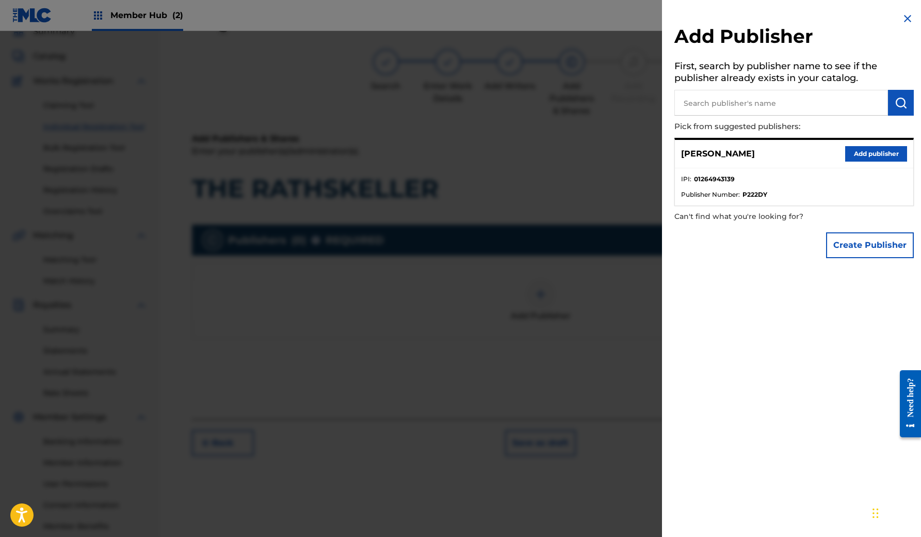
click at [757, 95] on input "text" at bounding box center [782, 103] width 214 height 26
type input "Vilume"
click at [859, 242] on button "Create Publisher" at bounding box center [870, 245] width 88 height 26
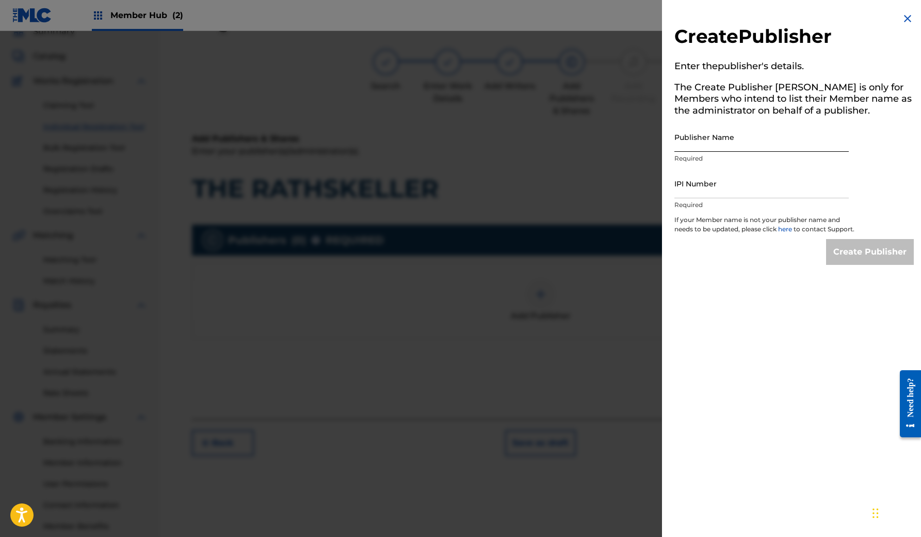
click at [729, 142] on input "Publisher Name" at bounding box center [762, 136] width 174 height 29
type input "Vilume Productions"
click at [696, 190] on input "IPI Number" at bounding box center [762, 183] width 174 height 29
paste input "1264943041"
type input "1264943041"
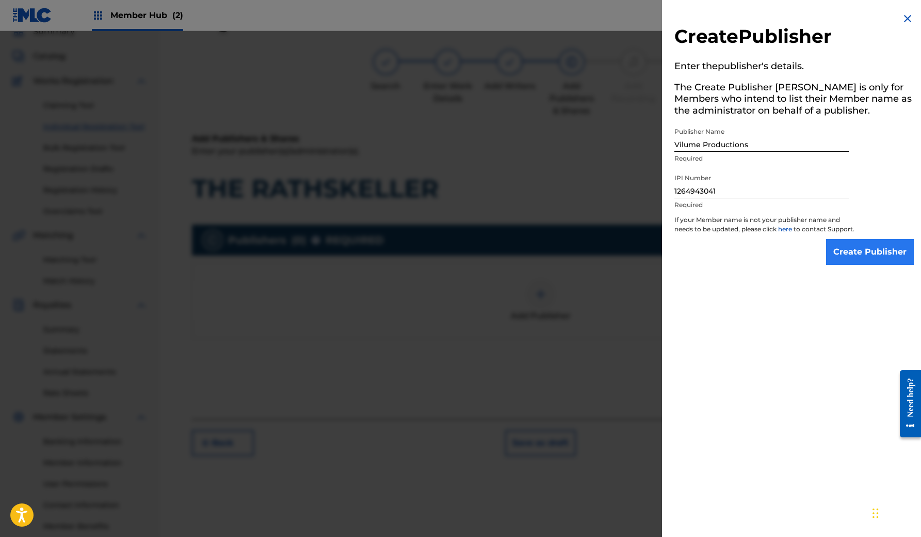
click at [849, 259] on input "Create Publisher" at bounding box center [870, 252] width 88 height 26
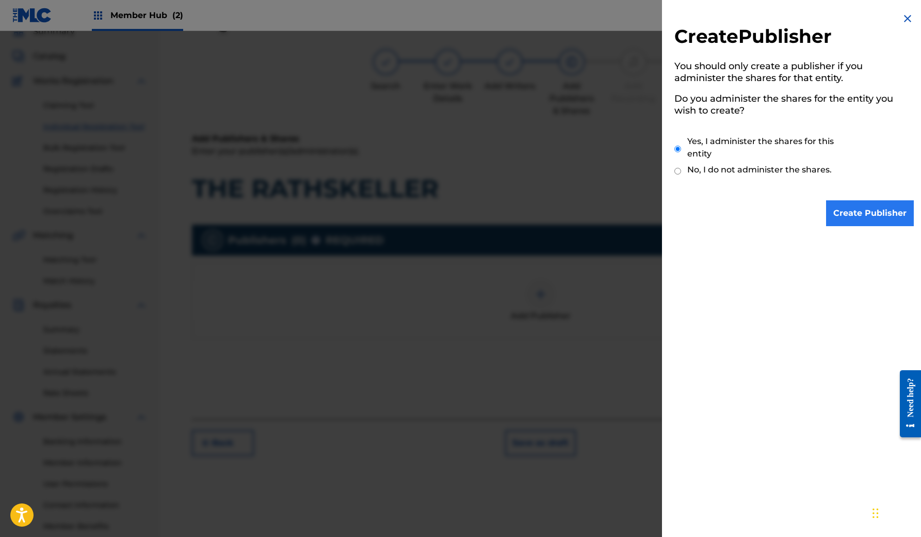
click at [844, 213] on input "Create Publisher" at bounding box center [870, 213] width 88 height 26
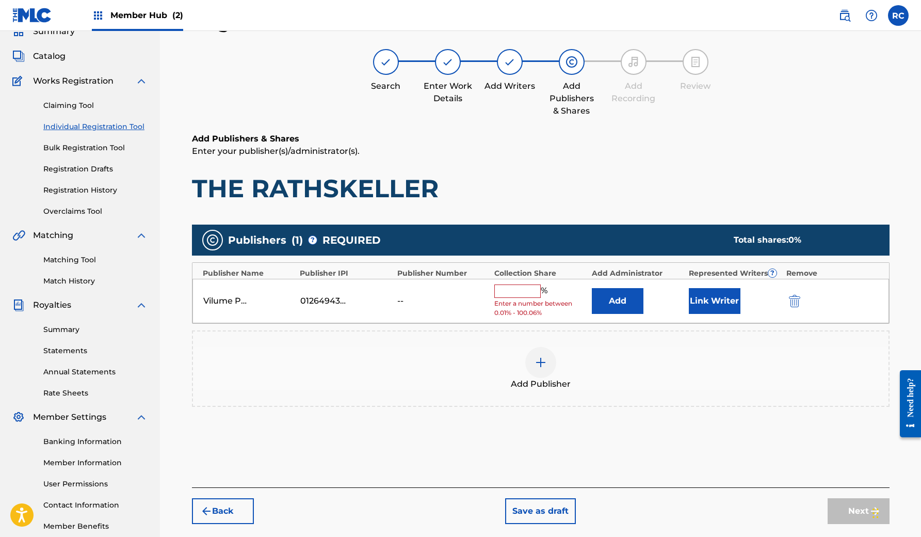
click at [526, 291] on input "text" at bounding box center [517, 290] width 46 height 13
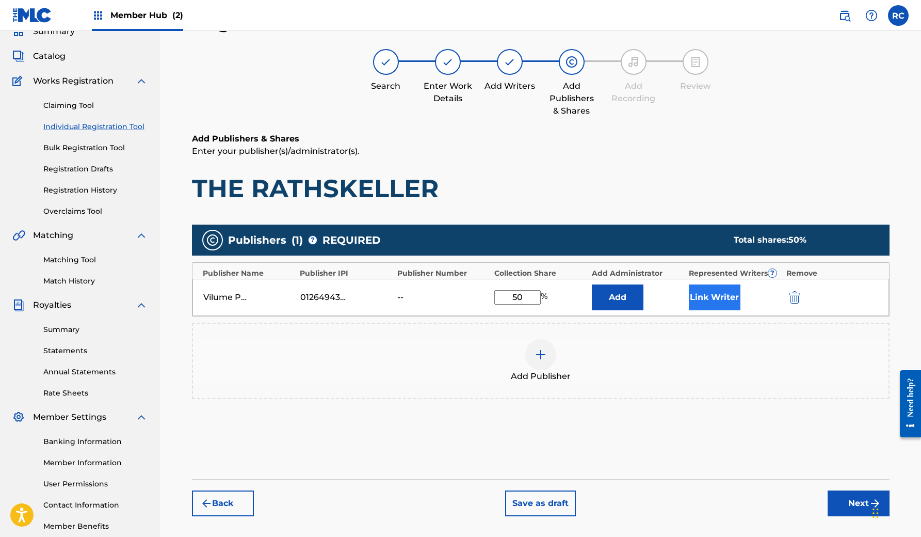
type input "50"
click at [696, 293] on button "Link Writer" at bounding box center [715, 297] width 52 height 26
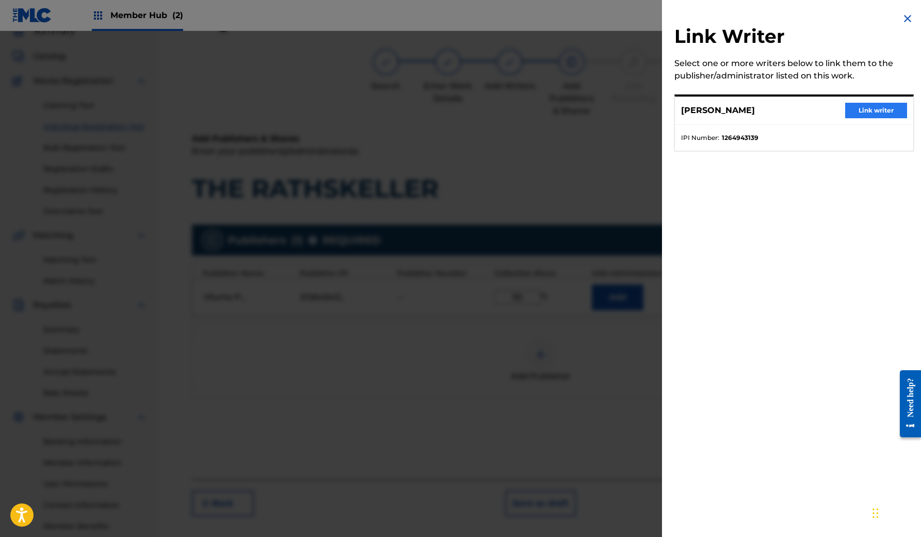
click at [896, 108] on button "Link writer" at bounding box center [876, 110] width 62 height 15
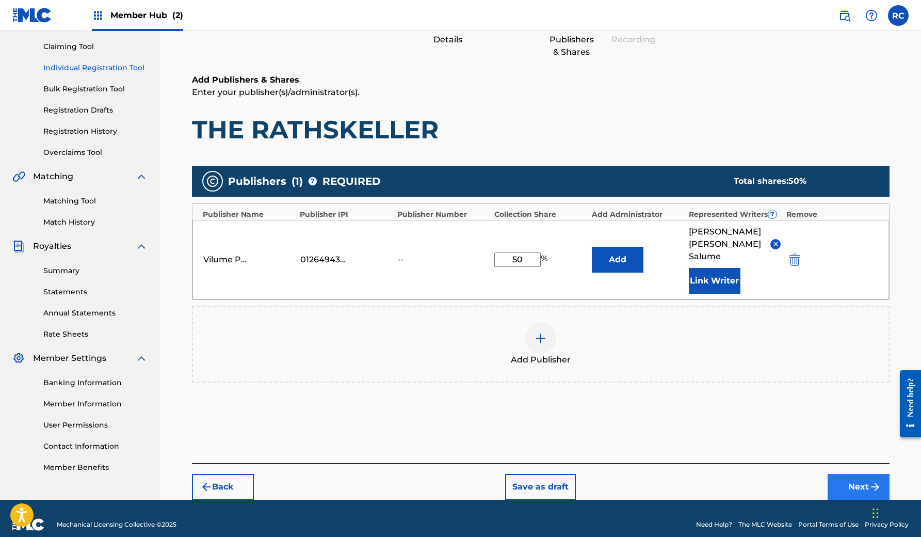
click at [850, 476] on button "Next" at bounding box center [859, 487] width 62 height 26
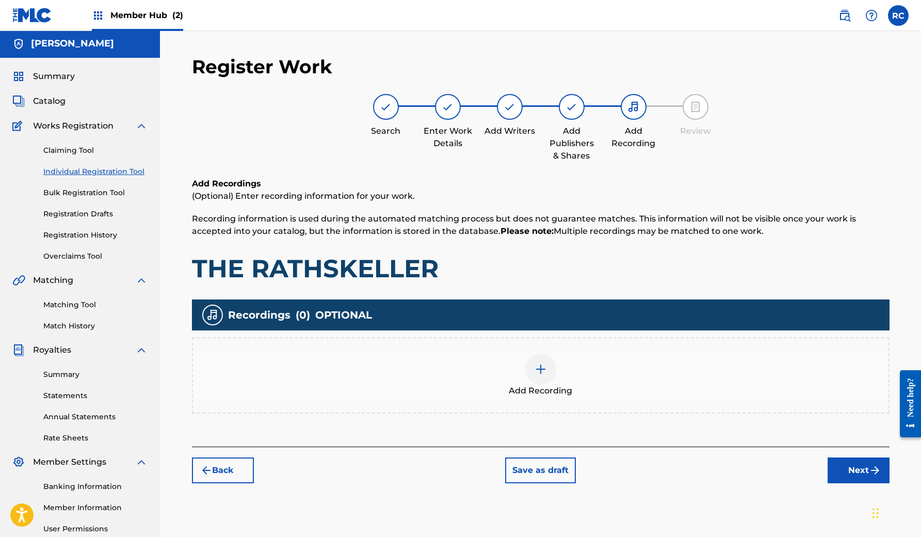
scroll to position [9, 0]
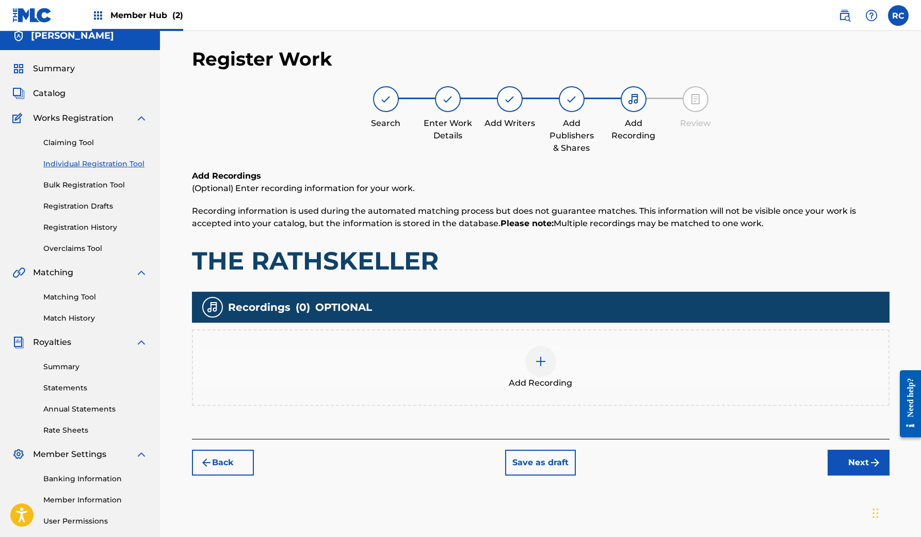
click at [542, 364] on img at bounding box center [541, 361] width 12 height 12
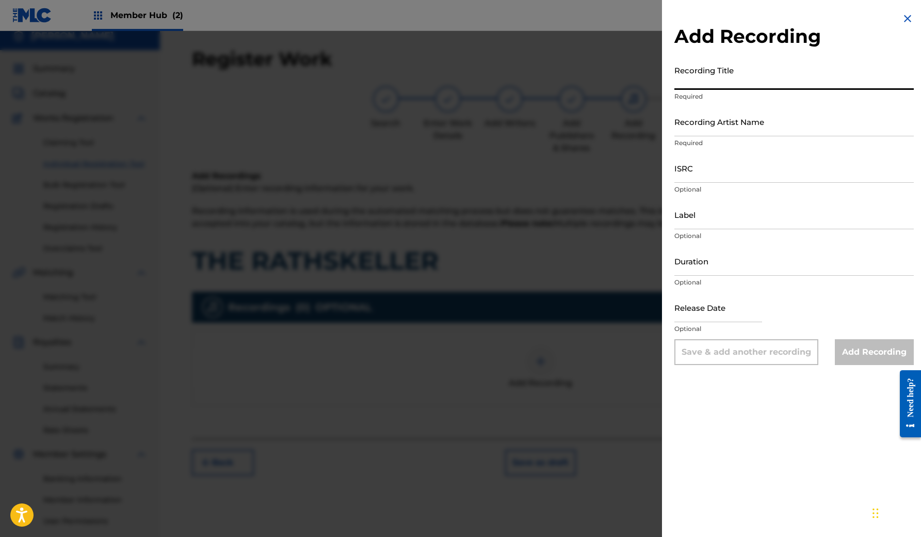
click at [737, 80] on input "Recording Title" at bounding box center [795, 74] width 240 height 29
type input "The Rathskeller"
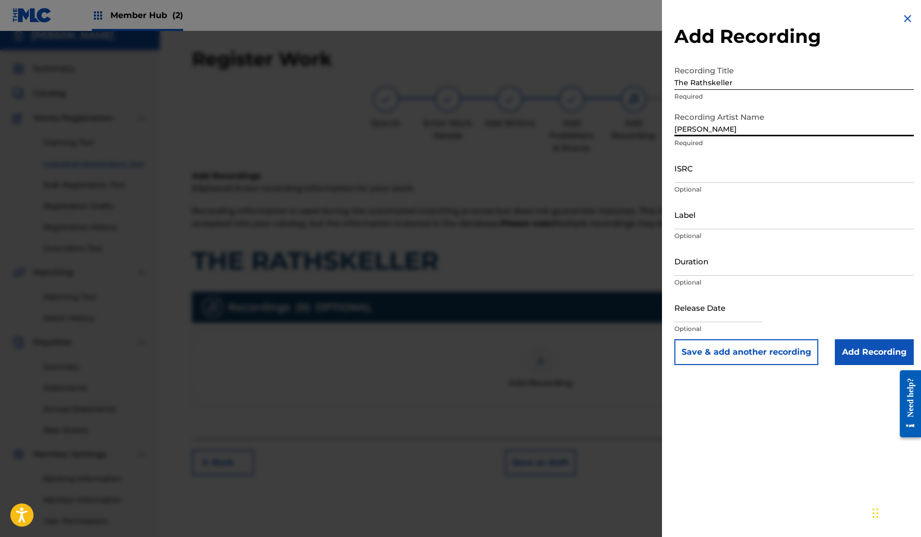
type input "Rodrigo Salume"
paste input "SE5BU2470710"
type input "SE5BU2470710"
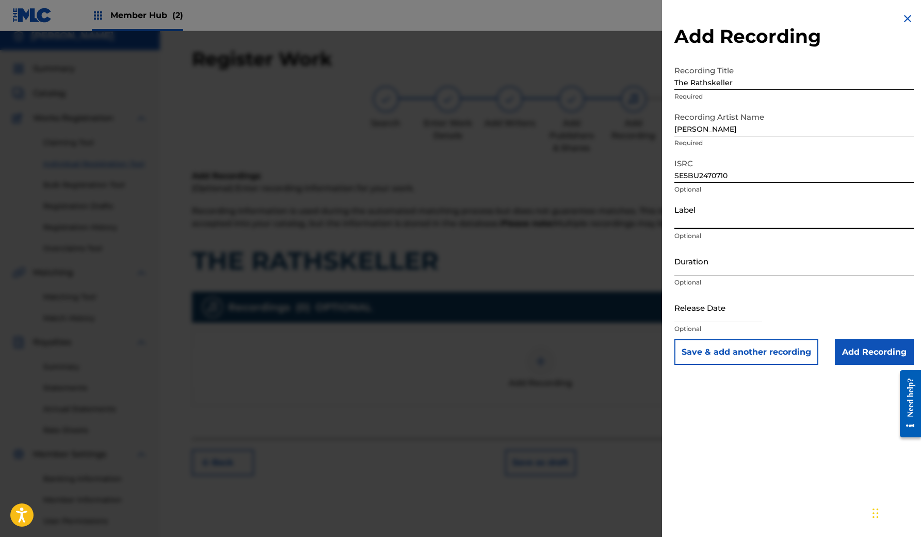
click at [695, 219] on input "Label" at bounding box center [795, 214] width 240 height 29
type input "Vilume Productions"
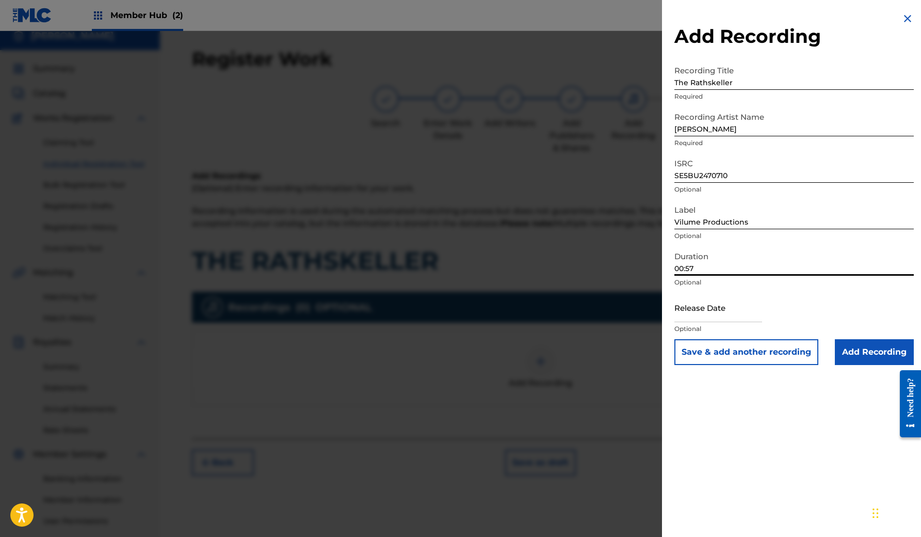
type input "00:57"
type input "0"
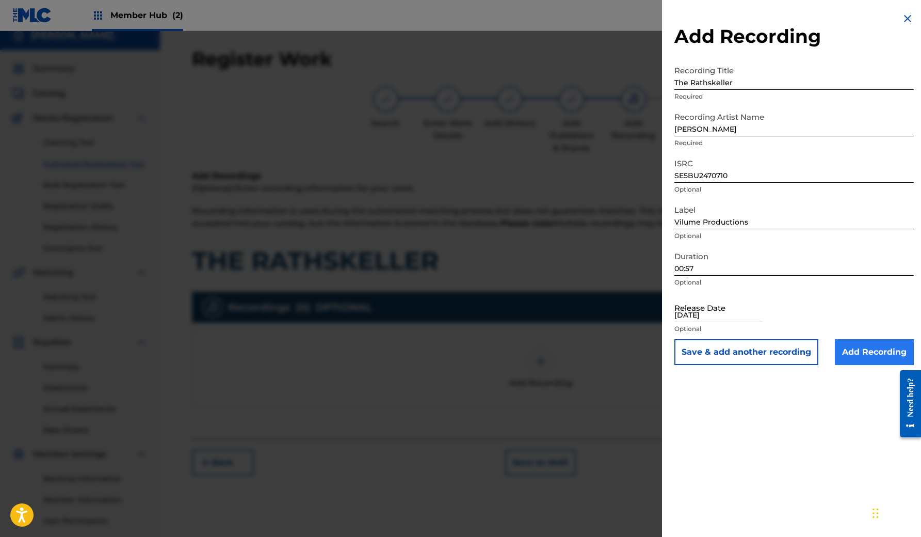
type input "03/15/2024"
click at [859, 361] on input "Add Recording" at bounding box center [874, 352] width 79 height 26
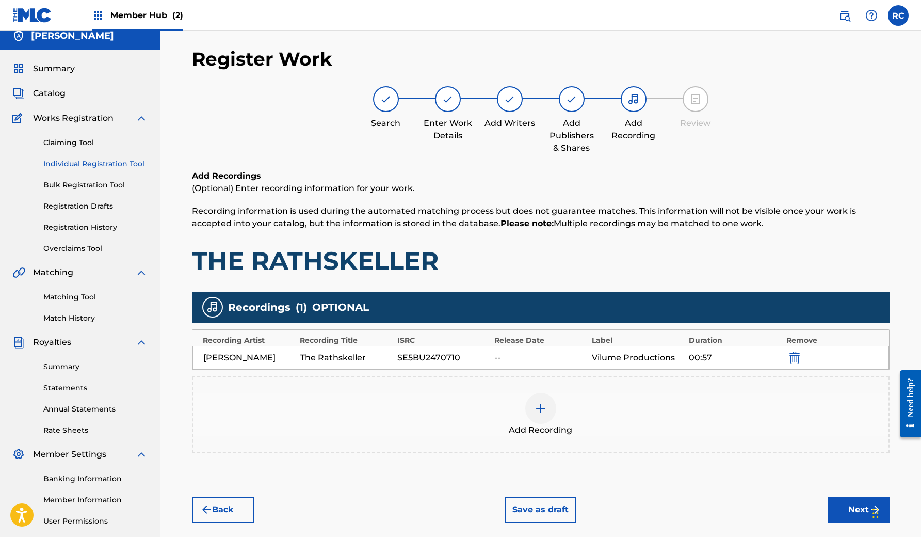
click at [498, 352] on div "--" at bounding box center [540, 358] width 92 height 12
click at [491, 357] on div "Rodrigo Salume The Rathskeller SE5BU2470710 -- Vilume Productions 00:57" at bounding box center [541, 358] width 697 height 24
click at [507, 357] on div "--" at bounding box center [540, 358] width 92 height 12
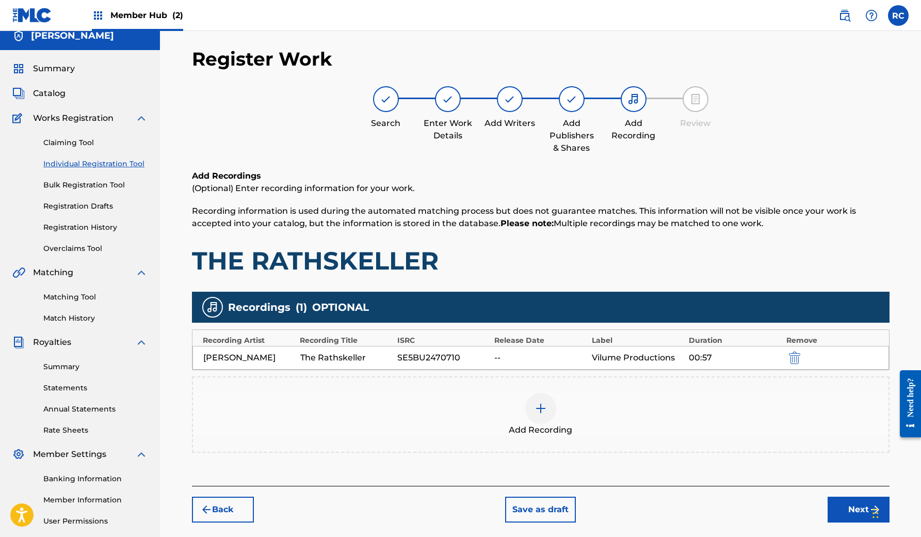
click at [384, 357] on div "The Rathskeller" at bounding box center [346, 358] width 92 height 12
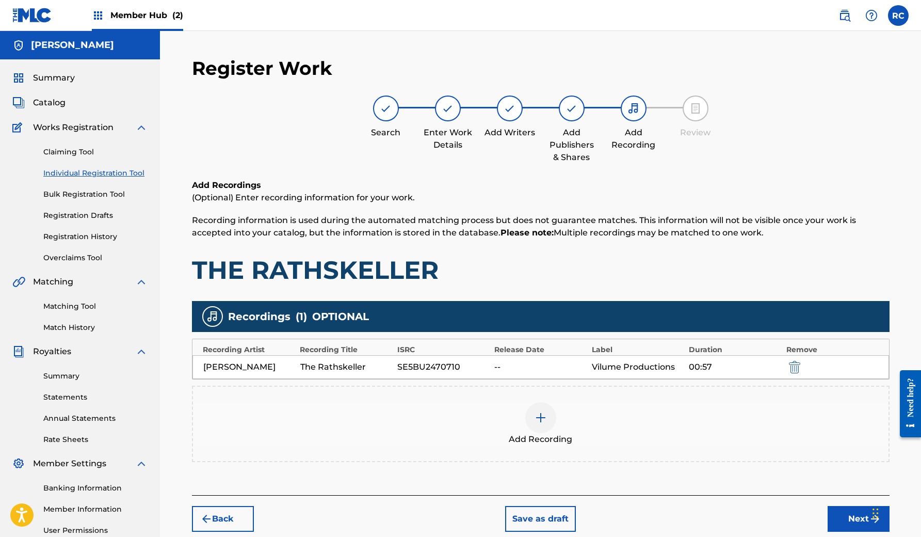
scroll to position [0, 0]
click at [238, 371] on div "Rodrigo Salume" at bounding box center [249, 367] width 92 height 12
click at [425, 353] on div "ISRC" at bounding box center [443, 349] width 92 height 11
click at [509, 369] on div "--" at bounding box center [540, 367] width 92 height 12
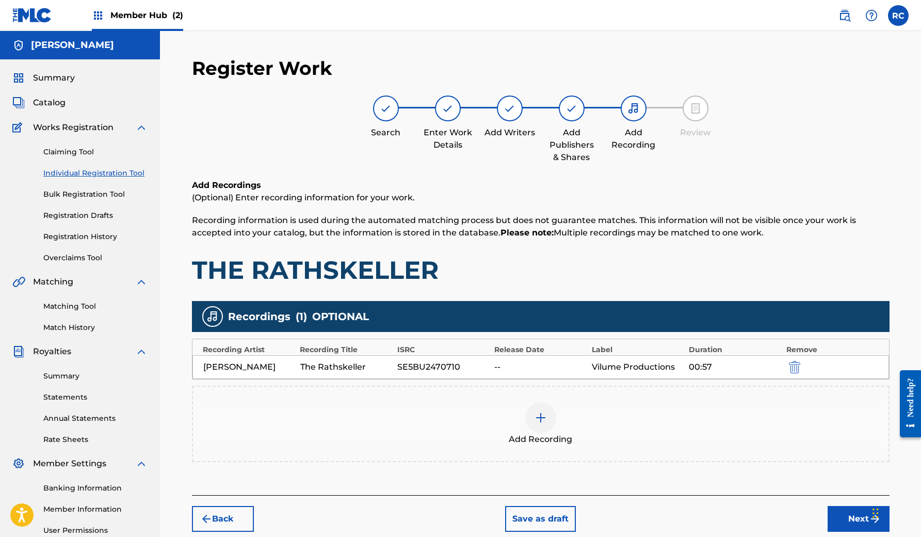
click at [509, 369] on div "--" at bounding box center [540, 367] width 92 height 12
click at [547, 369] on div "--" at bounding box center [540, 367] width 92 height 12
click at [564, 354] on div "Release Date" at bounding box center [540, 349] width 92 height 11
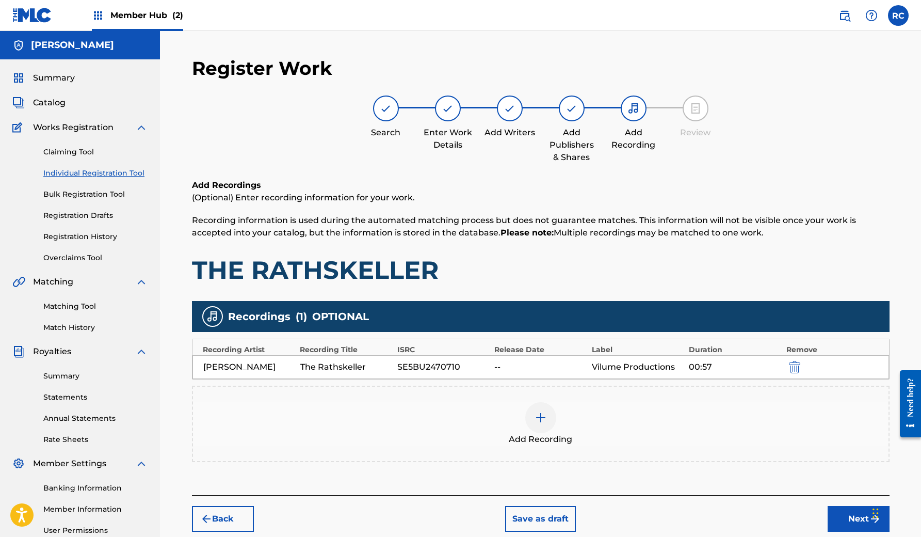
click at [572, 349] on div "Release Date" at bounding box center [540, 349] width 92 height 11
click at [492, 361] on div "Rodrigo Salume The Rathskeller SE5BU2470710 -- Vilume Productions 00:57" at bounding box center [541, 367] width 697 height 24
click at [649, 363] on div "Vilume Productions" at bounding box center [638, 367] width 92 height 12
click at [541, 432] on div at bounding box center [540, 417] width 31 height 31
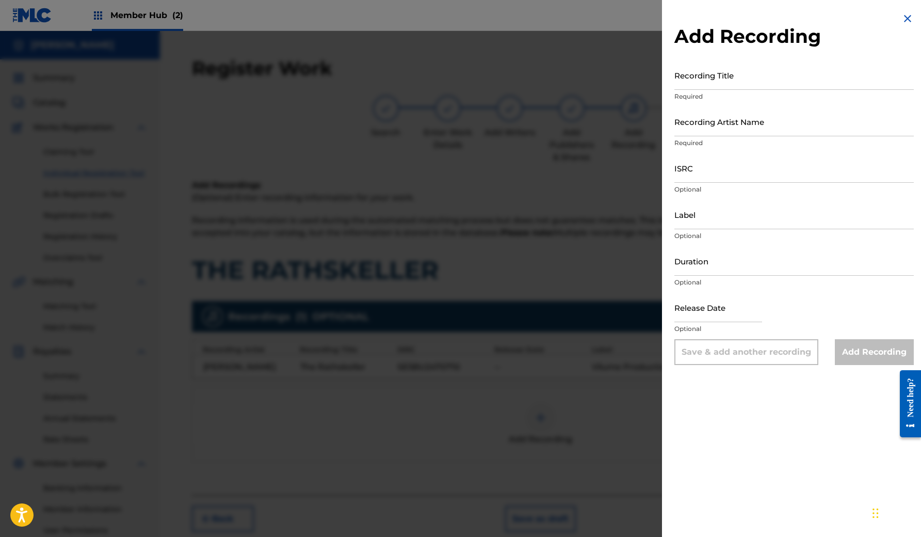
click at [906, 17] on img at bounding box center [908, 18] width 12 height 12
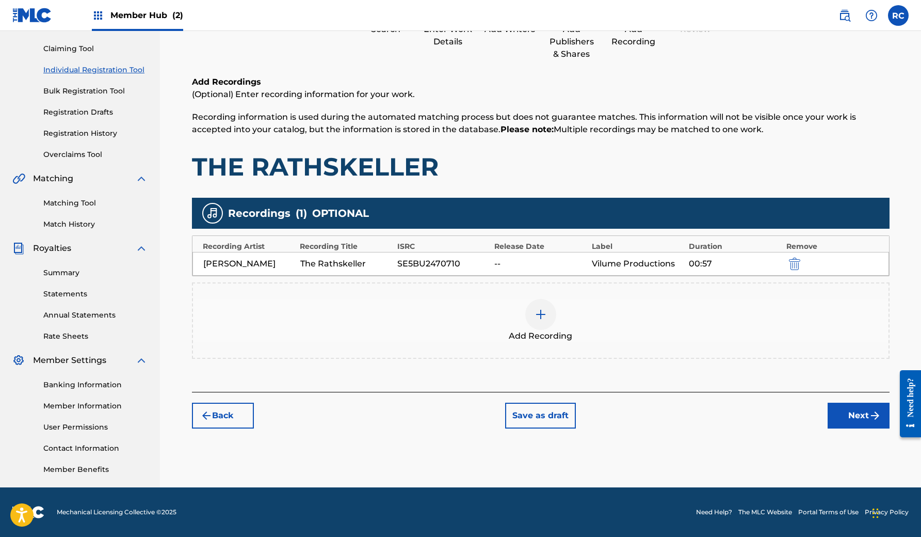
scroll to position [103, 0]
click at [644, 264] on div "Vilume Productions" at bounding box center [638, 264] width 92 height 12
click at [444, 266] on div "SE5BU2470710" at bounding box center [443, 264] width 92 height 12
click at [512, 264] on div "--" at bounding box center [540, 264] width 92 height 12
click at [867, 414] on button "Next" at bounding box center [859, 416] width 62 height 26
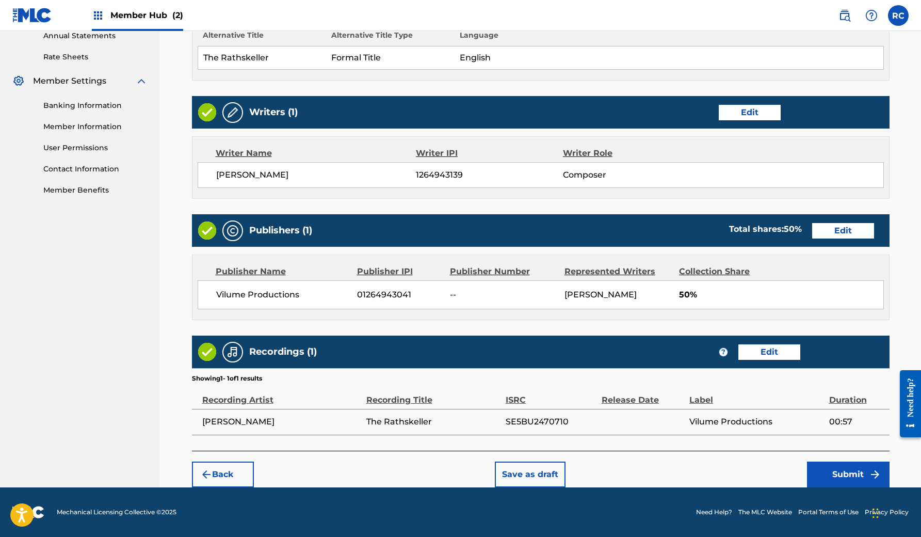
scroll to position [382, 0]
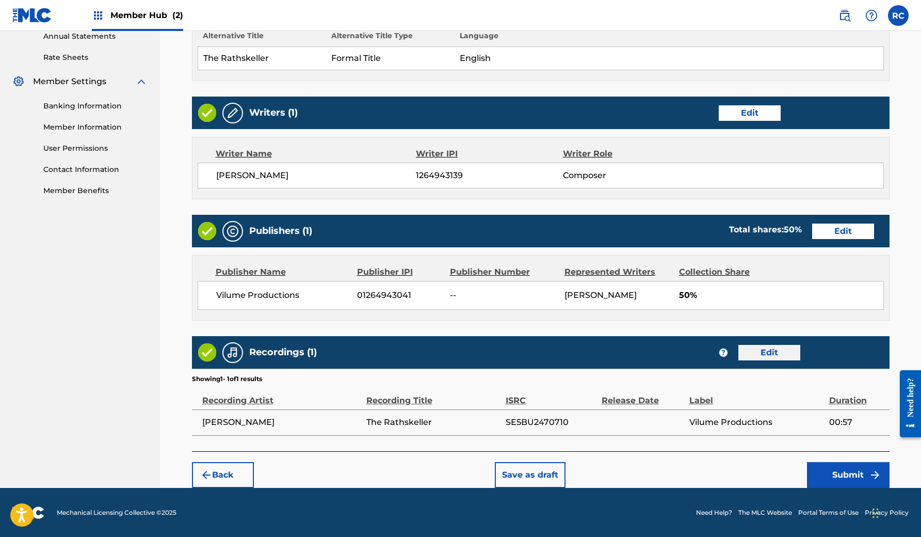
click at [774, 350] on button "Edit" at bounding box center [770, 352] width 62 height 15
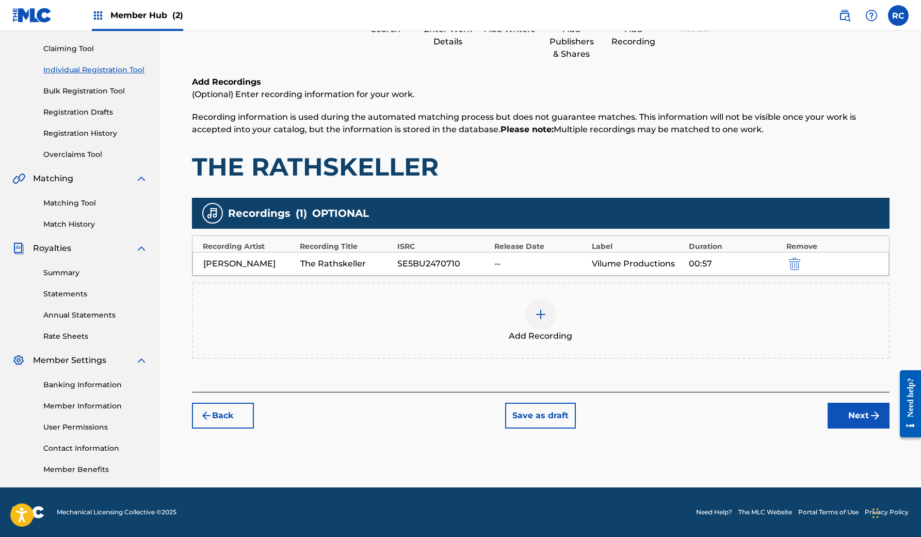
click at [507, 259] on div "--" at bounding box center [540, 264] width 92 height 12
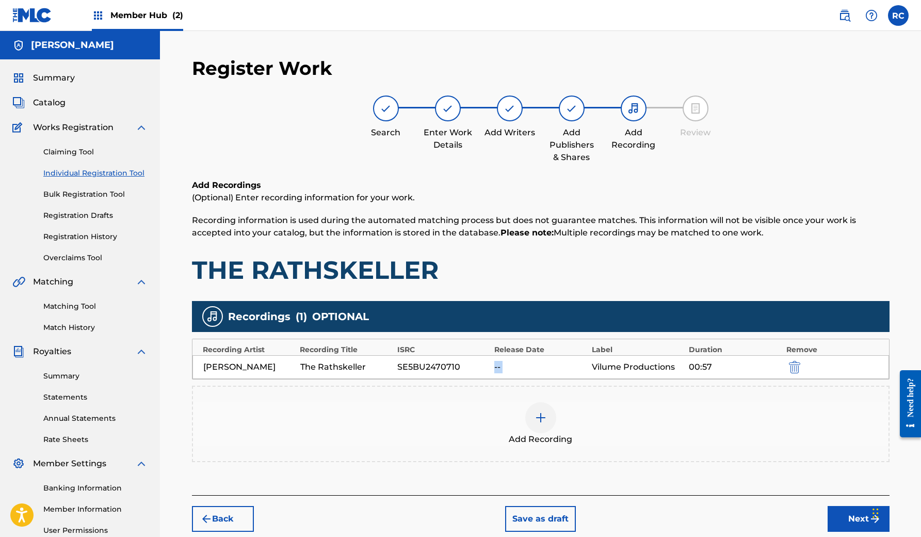
scroll to position [-1, 0]
click at [612, 315] on div "Recordings ( 1 ) OPTIONAL" at bounding box center [541, 316] width 698 height 31
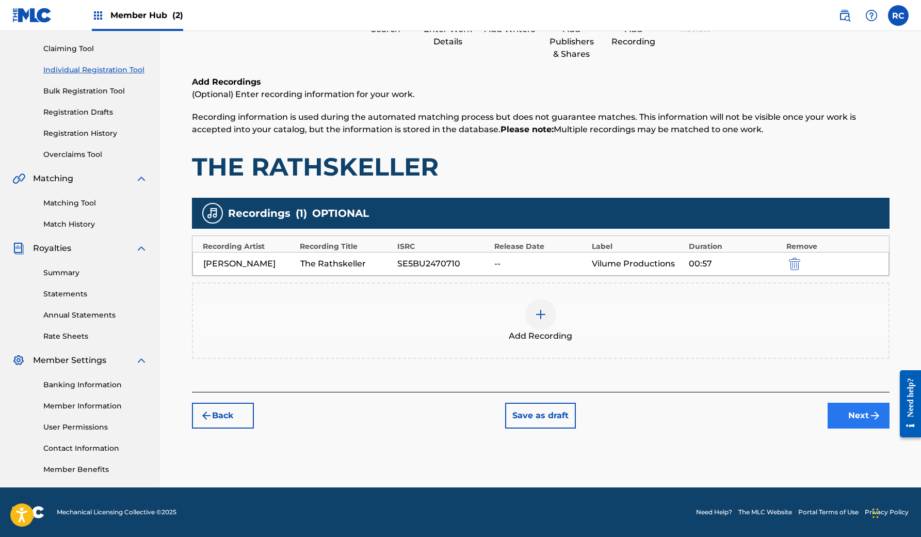
click at [858, 404] on button "Next" at bounding box center [859, 416] width 62 height 26
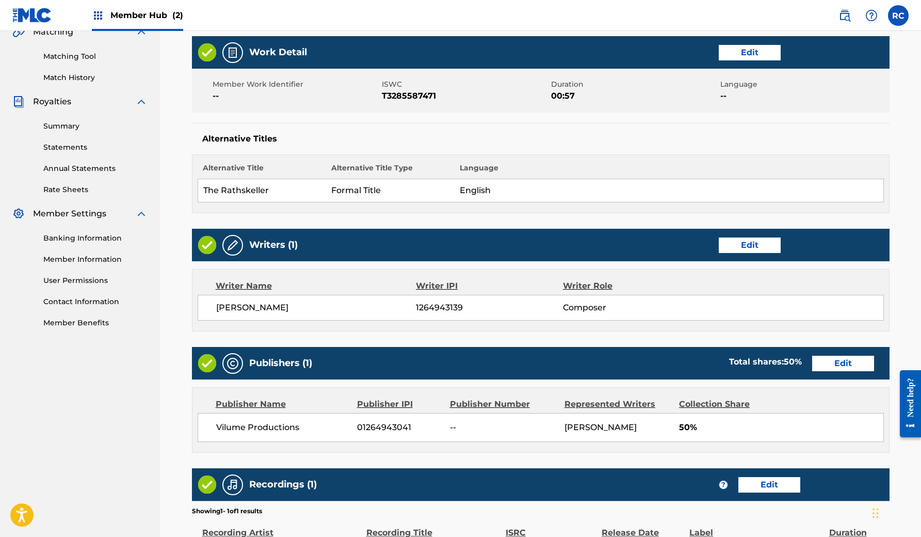
scroll to position [249, 0]
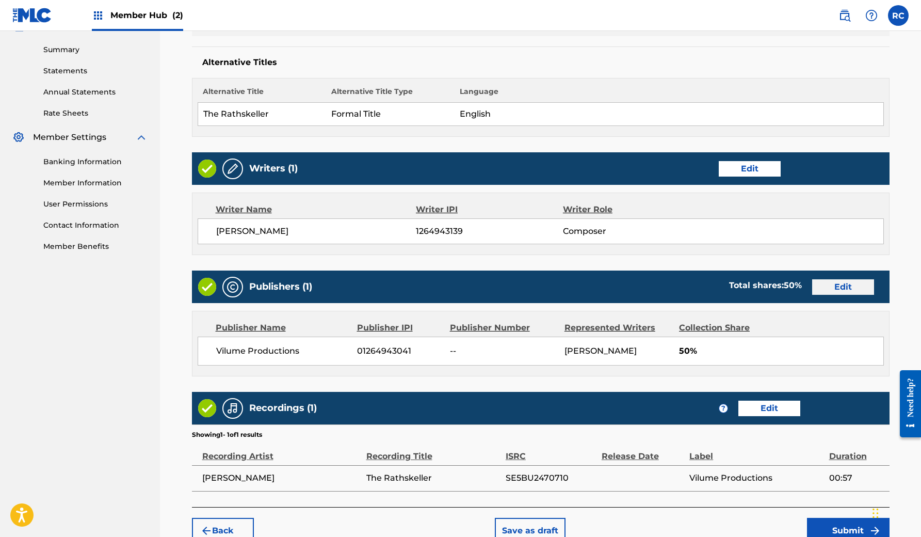
click at [837, 289] on button "Edit" at bounding box center [843, 286] width 62 height 15
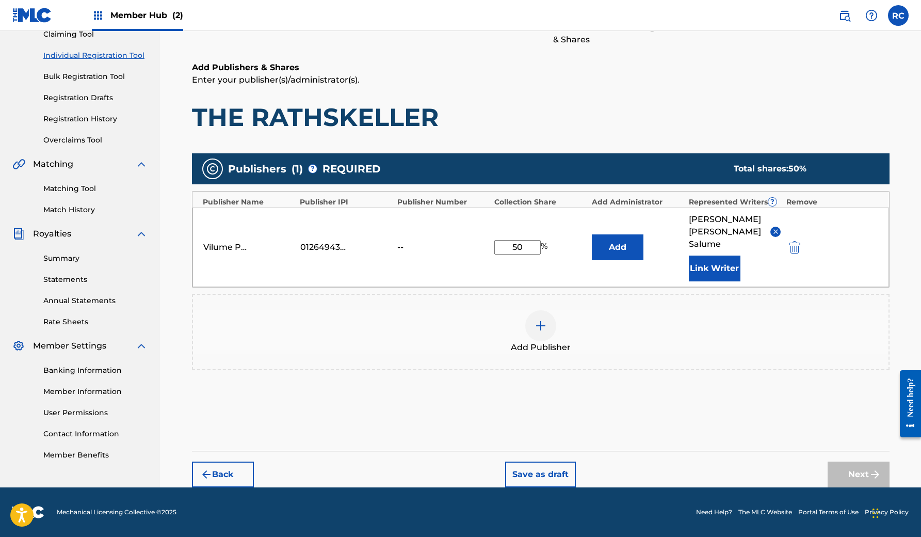
scroll to position [105, 0]
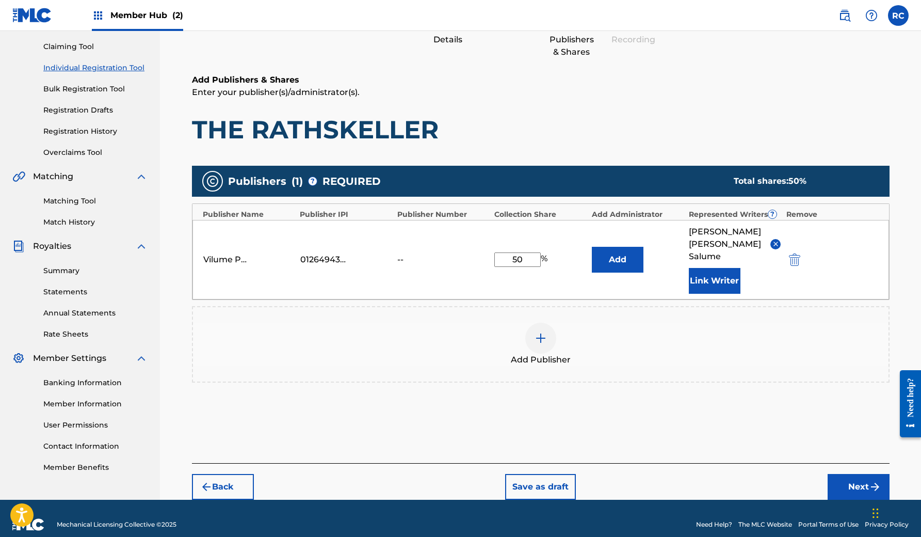
click at [431, 253] on div "--" at bounding box center [420, 259] width 46 height 12
click at [417, 253] on div "--" at bounding box center [420, 259] width 46 height 12
click at [236, 254] on div "Vilume Productions" at bounding box center [226, 259] width 46 height 12
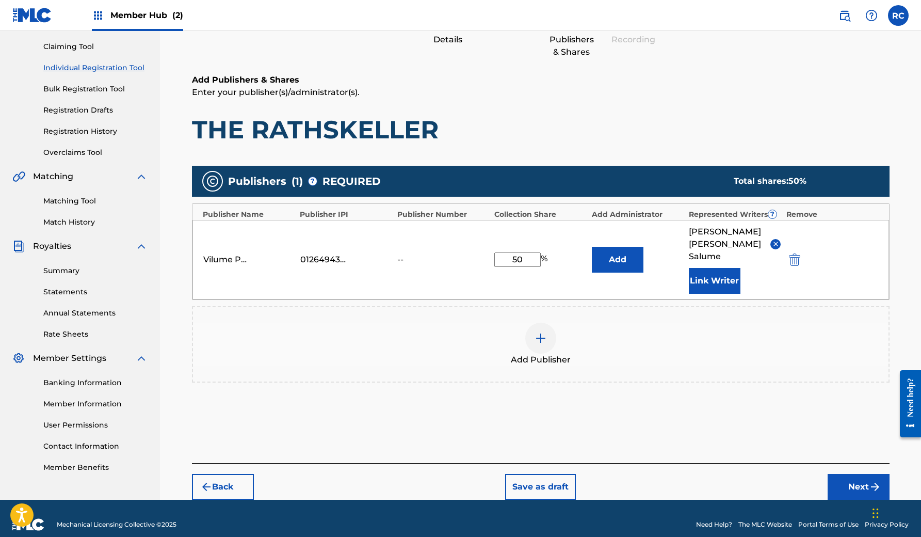
click at [429, 246] on div "Vilume Productions 01264943041 -- 50 % Add Rodrigo Castro Salume Link Writer" at bounding box center [541, 259] width 697 height 79
click at [839, 478] on button "Next" at bounding box center [859, 487] width 62 height 26
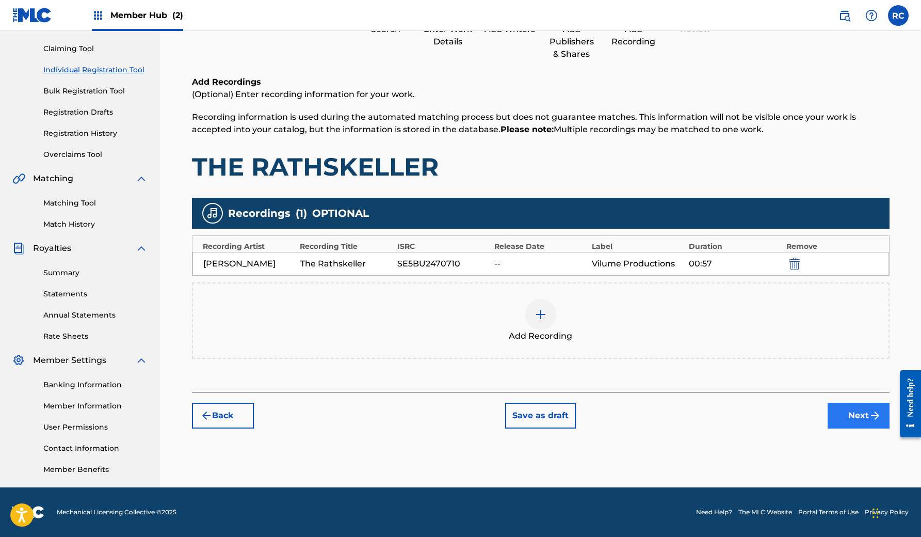
click at [855, 412] on button "Next" at bounding box center [859, 416] width 62 height 26
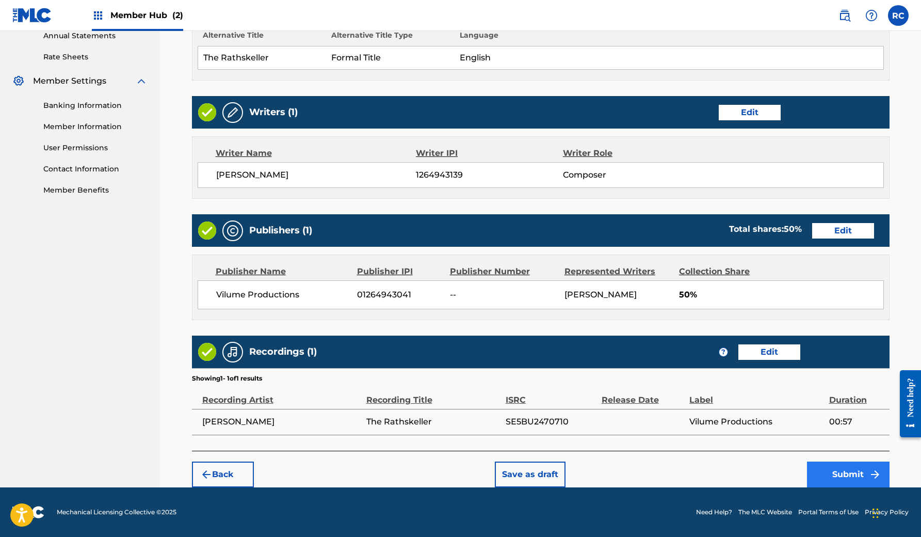
scroll to position [382, 0]
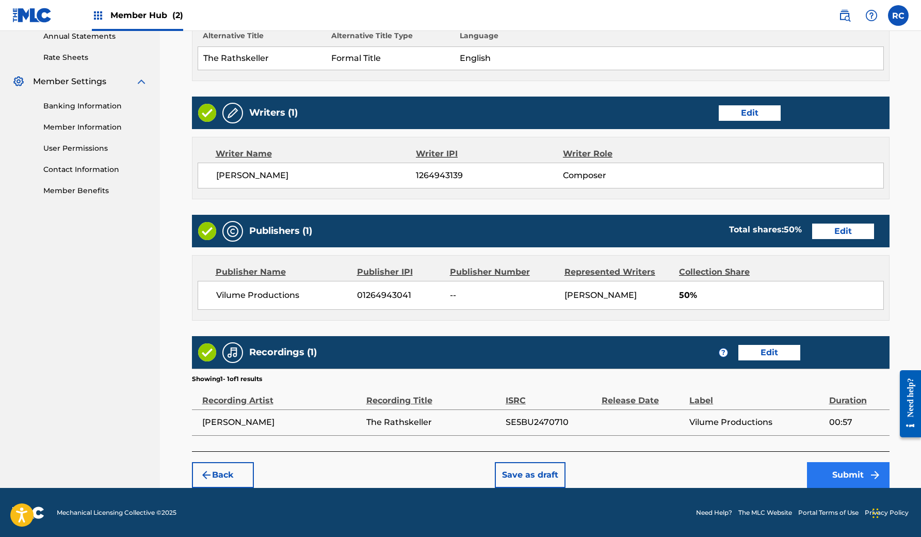
click at [839, 471] on button "Submit" at bounding box center [848, 475] width 83 height 26
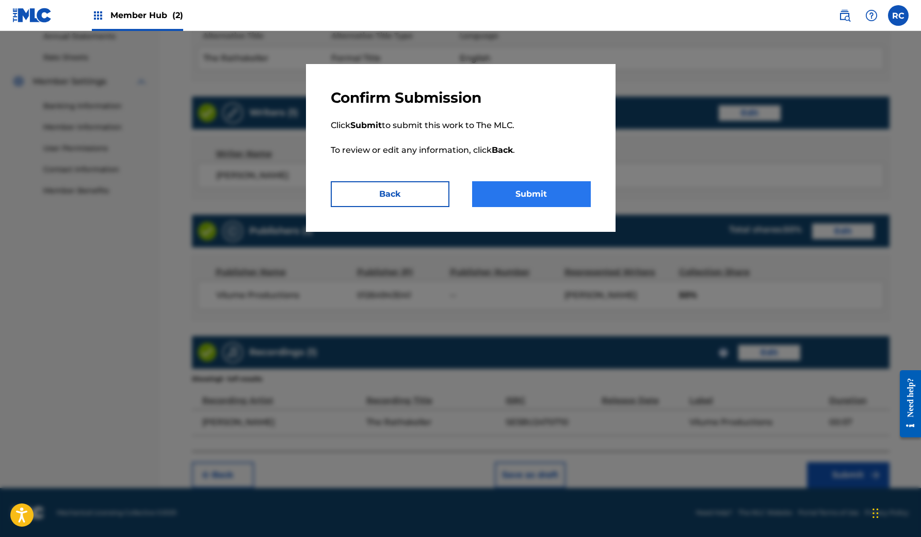
click at [498, 193] on button "Submit" at bounding box center [531, 194] width 119 height 26
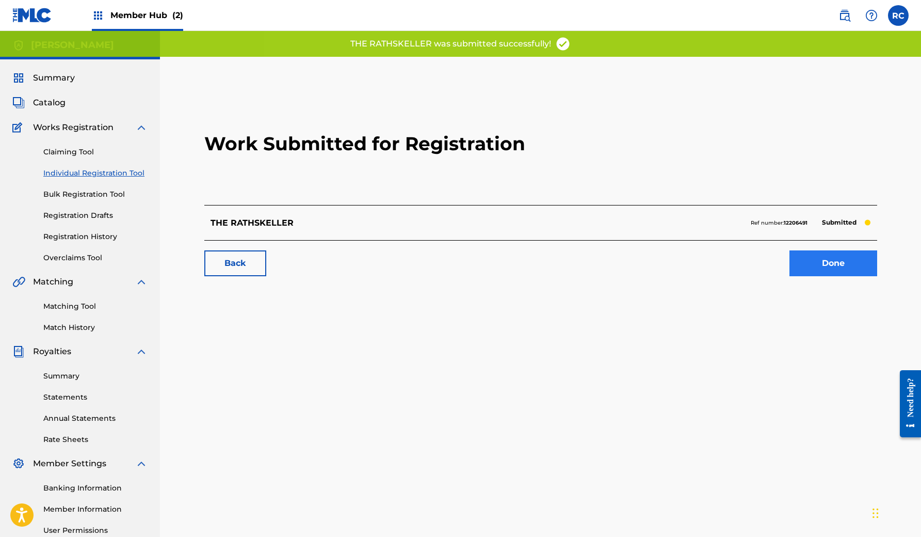
click at [848, 268] on link "Done" at bounding box center [834, 263] width 88 height 26
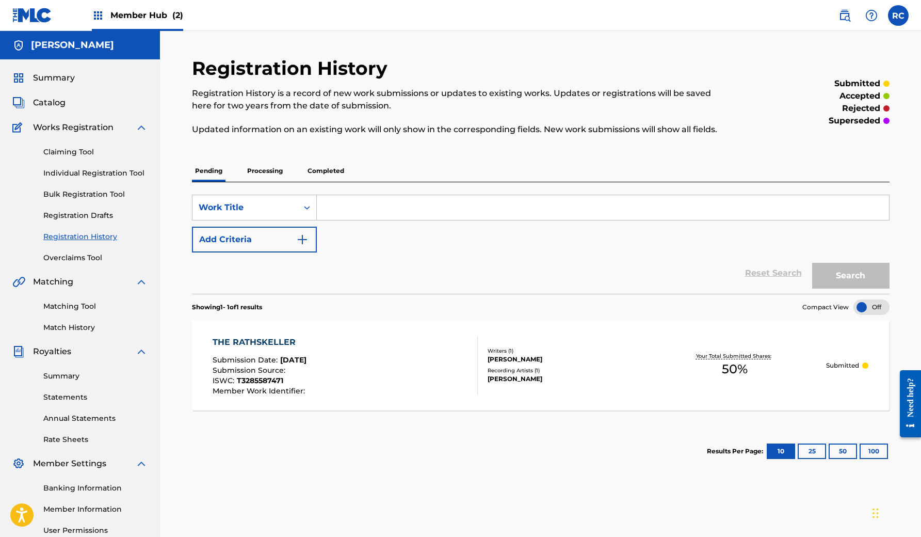
click at [254, 169] on p "Processing" at bounding box center [265, 171] width 42 height 22
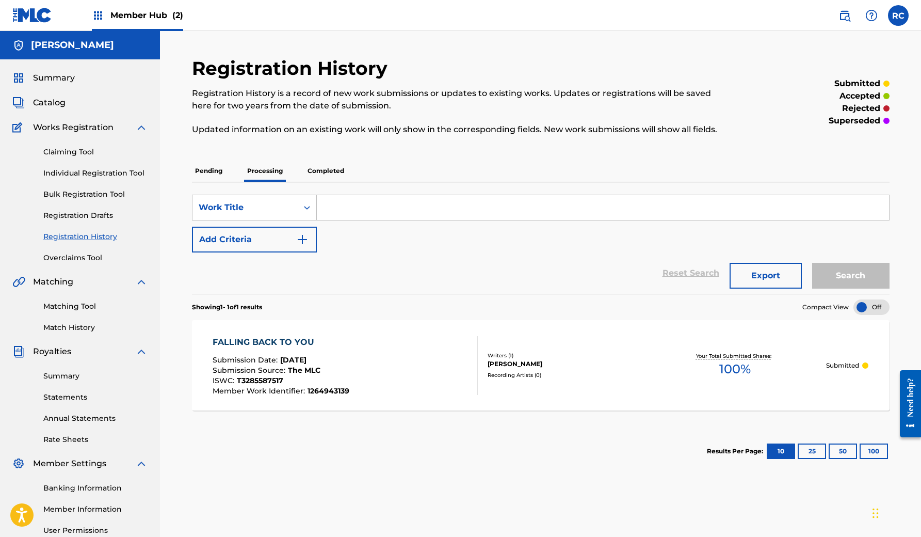
click at [209, 170] on p "Pending" at bounding box center [209, 171] width 34 height 22
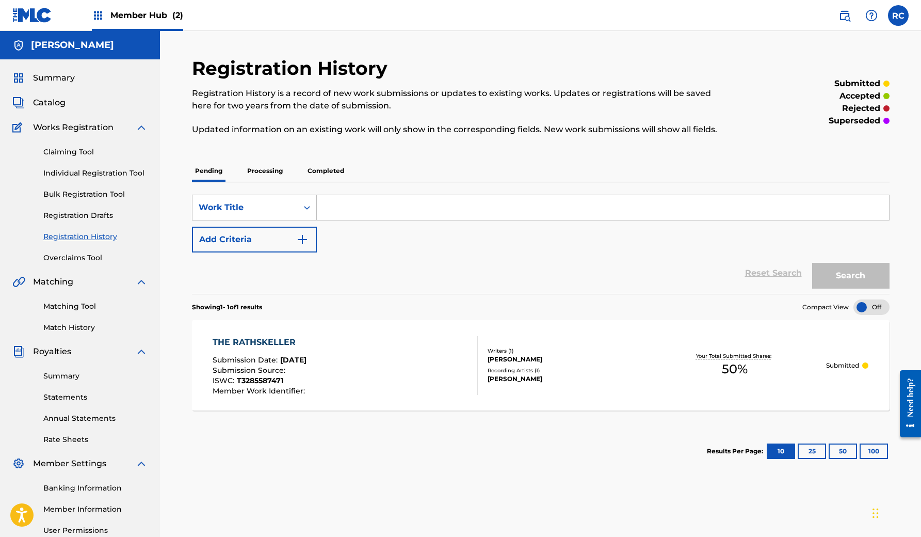
click at [259, 168] on p "Processing" at bounding box center [265, 171] width 42 height 22
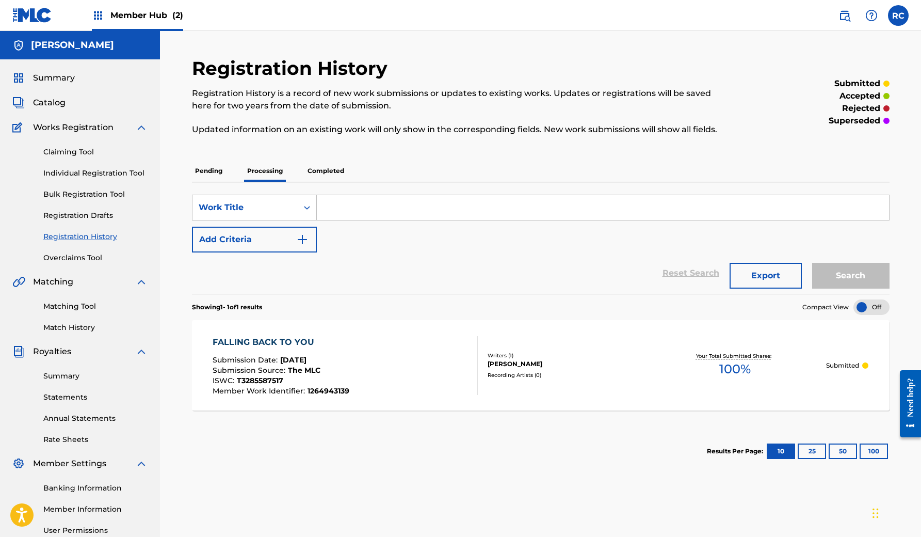
click at [217, 163] on p "Pending" at bounding box center [209, 171] width 34 height 22
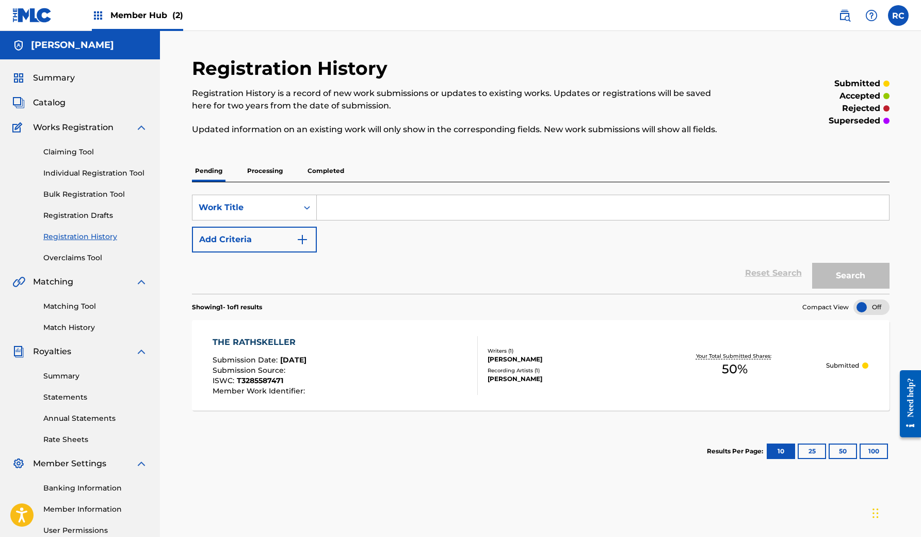
click at [300, 167] on div "Pending Processing Completed" at bounding box center [541, 171] width 698 height 22
click at [290, 169] on div "Pending Processing Completed" at bounding box center [541, 171] width 698 height 22
click at [287, 173] on div "Pending Processing Completed" at bounding box center [541, 171] width 698 height 22
click at [275, 171] on p "Processing" at bounding box center [265, 171] width 42 height 22
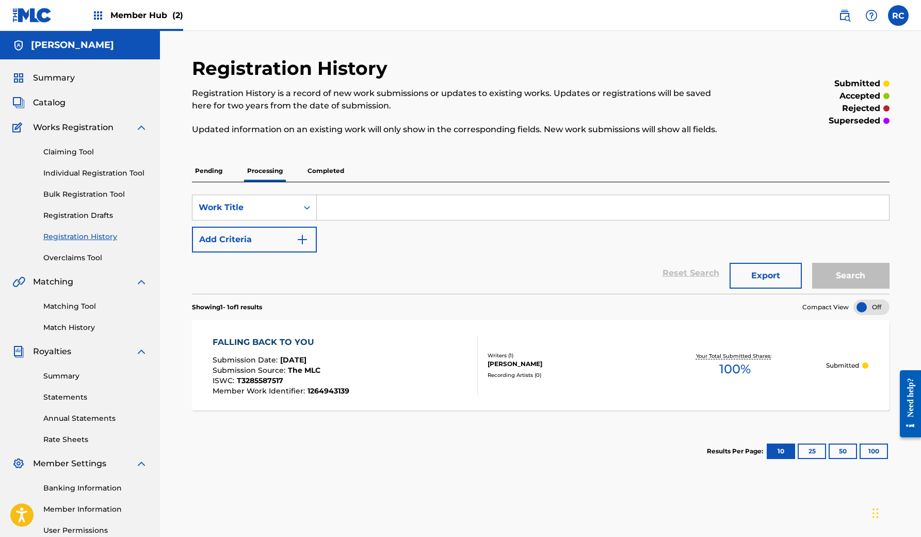
click at [218, 170] on p "Pending" at bounding box center [209, 171] width 34 height 22
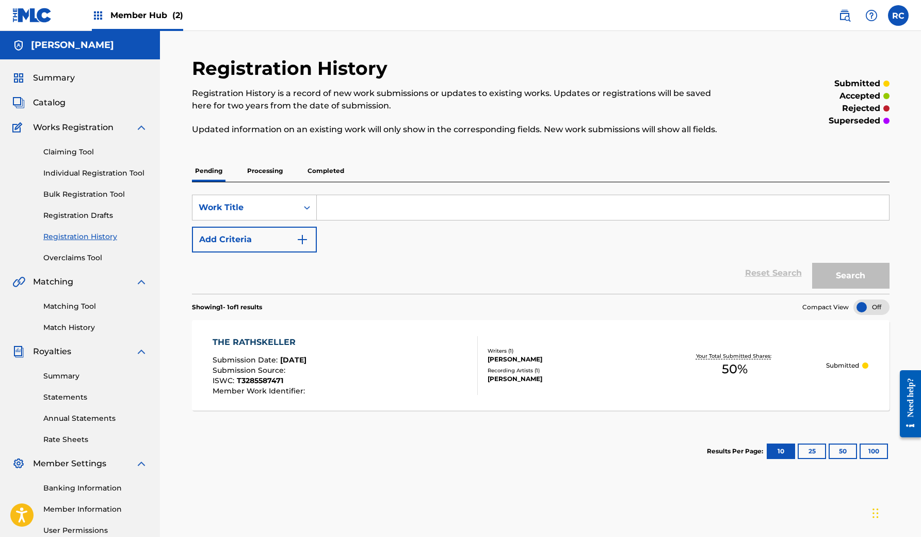
click at [270, 169] on p "Processing" at bounding box center [265, 171] width 42 height 22
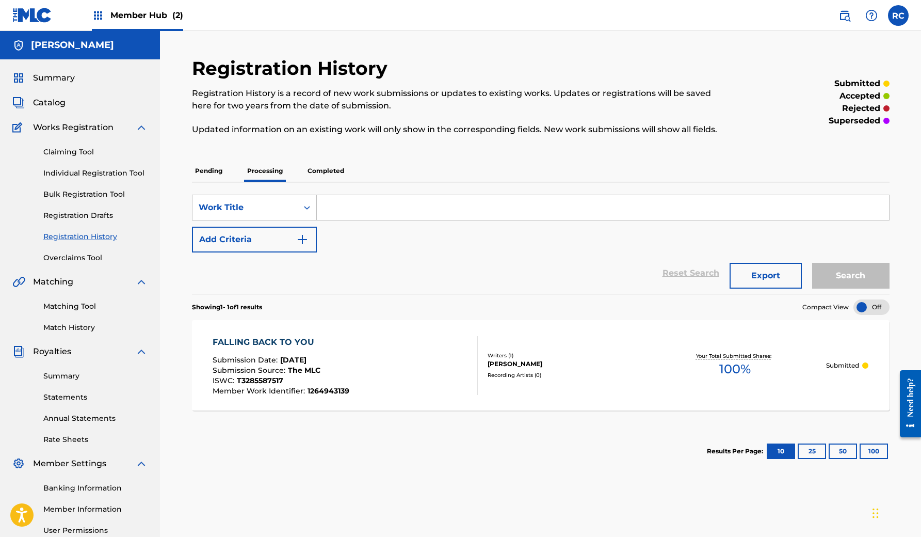
click at [325, 171] on p "Completed" at bounding box center [326, 171] width 43 height 22
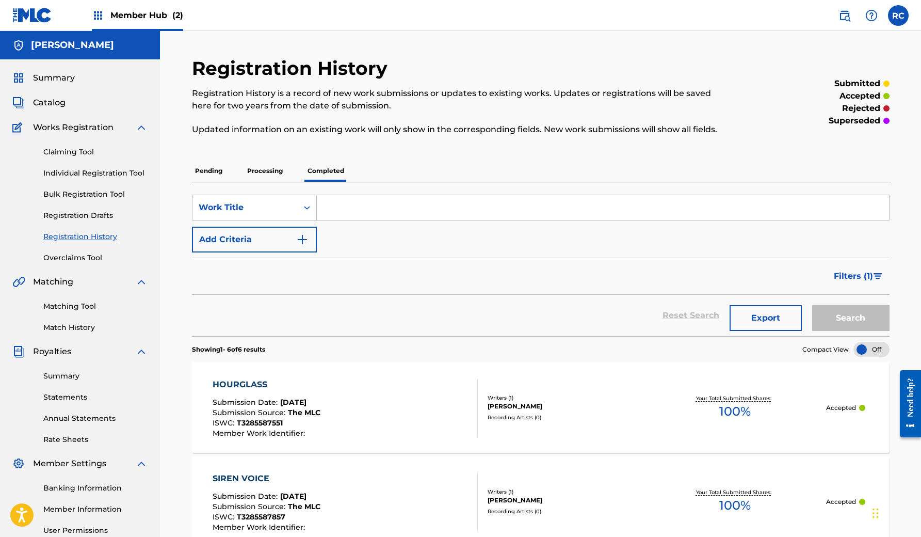
click at [211, 165] on p "Pending" at bounding box center [209, 171] width 34 height 22
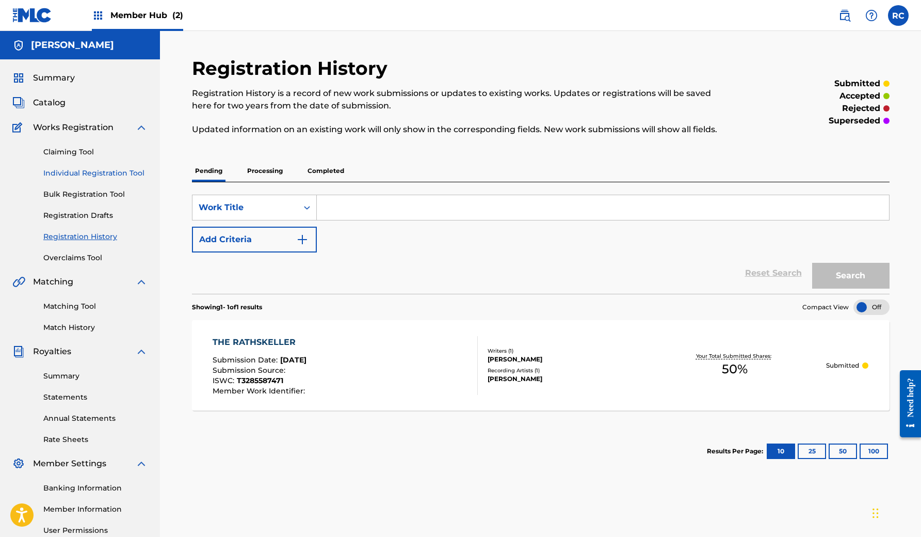
click at [67, 171] on link "Individual Registration Tool" at bounding box center [95, 173] width 104 height 11
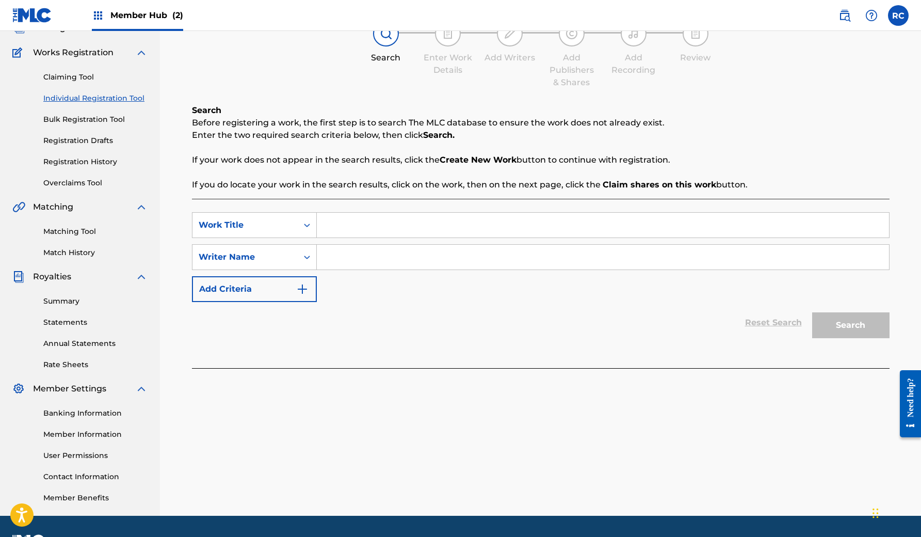
scroll to position [66, 0]
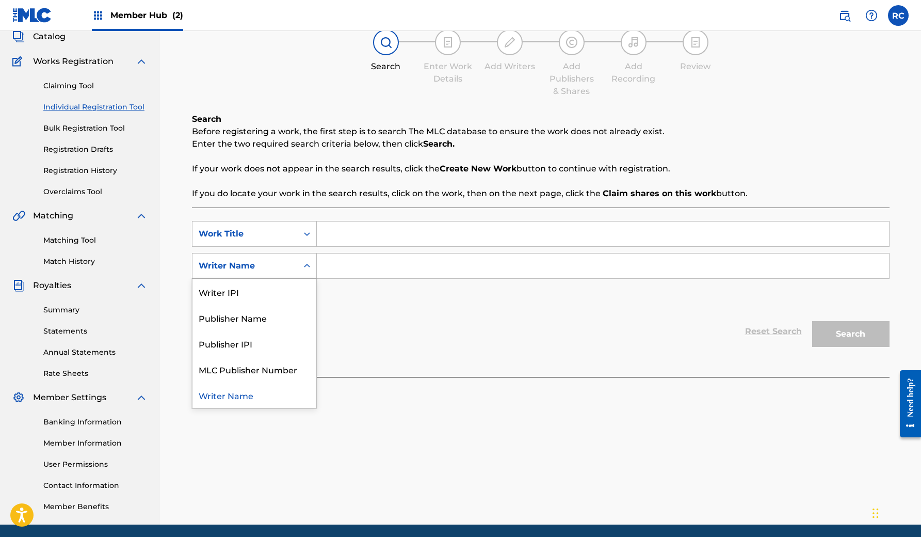
click at [292, 267] on div "Writer Name" at bounding box center [245, 266] width 105 height 20
click at [338, 266] on input "Search Form" at bounding box center [603, 265] width 572 height 25
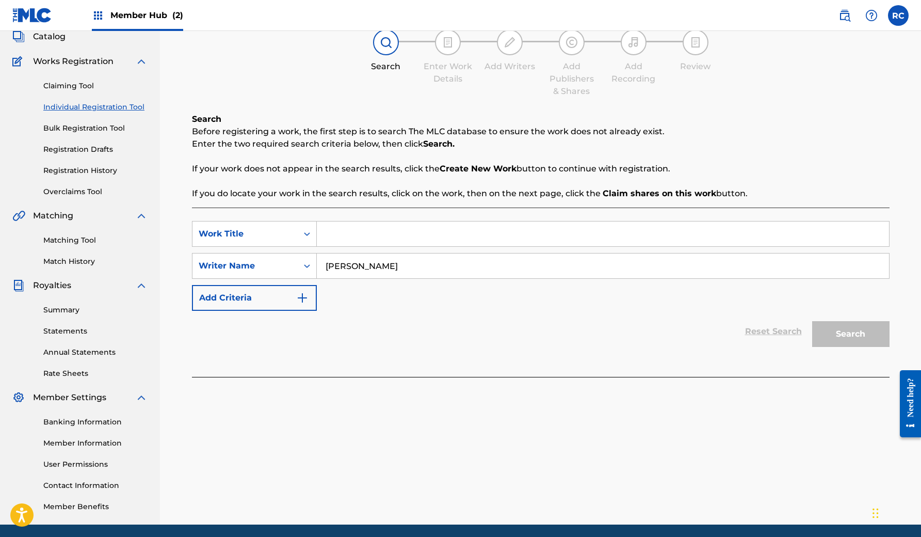
type input "Rodrigo Salume"
click at [357, 231] on input "Search Form" at bounding box center [603, 233] width 572 height 25
type input "The Beach"
click at [842, 338] on button "Search" at bounding box center [850, 334] width 77 height 26
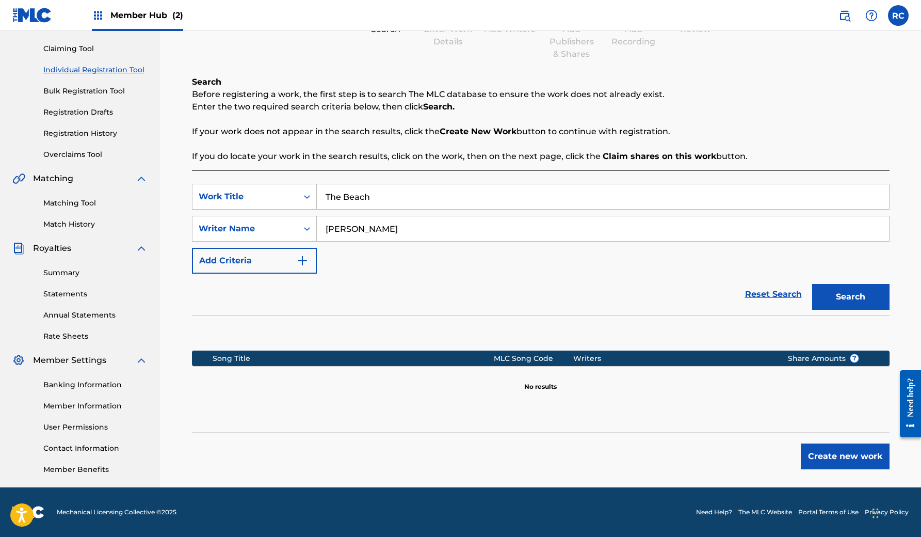
scroll to position [103, 0]
click at [828, 462] on button "Create new work" at bounding box center [845, 456] width 89 height 26
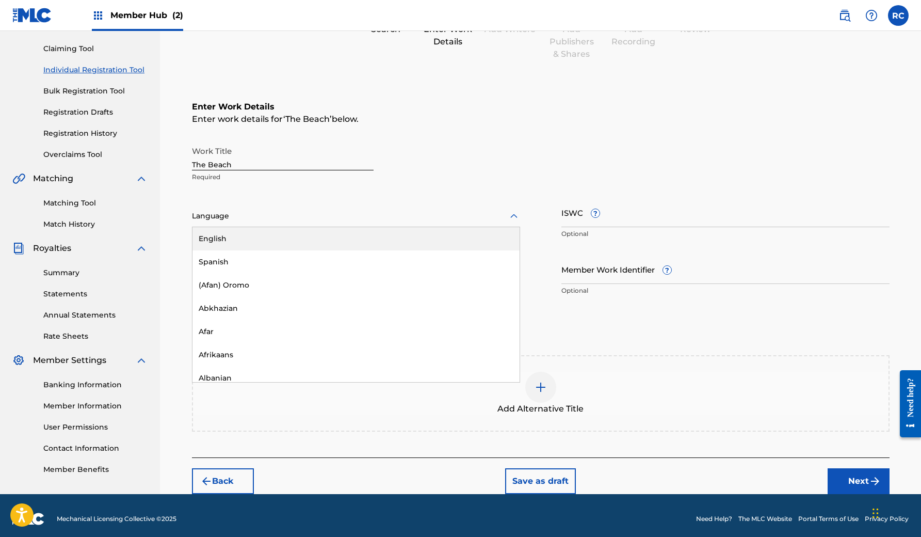
click at [258, 214] on div at bounding box center [356, 216] width 328 height 13
click at [250, 243] on div "English" at bounding box center [356, 238] width 327 height 23
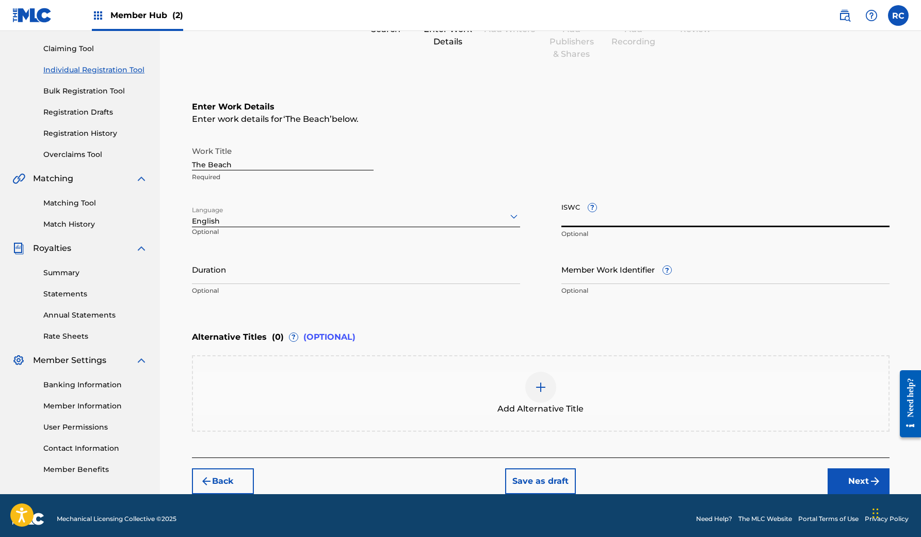
click at [665, 215] on input "ISWC ?" at bounding box center [726, 212] width 328 height 29
paste input "T3285587324"
type input "T3285587324"
click at [299, 277] on input "Duration" at bounding box center [356, 268] width 328 height 29
type input "01:23"
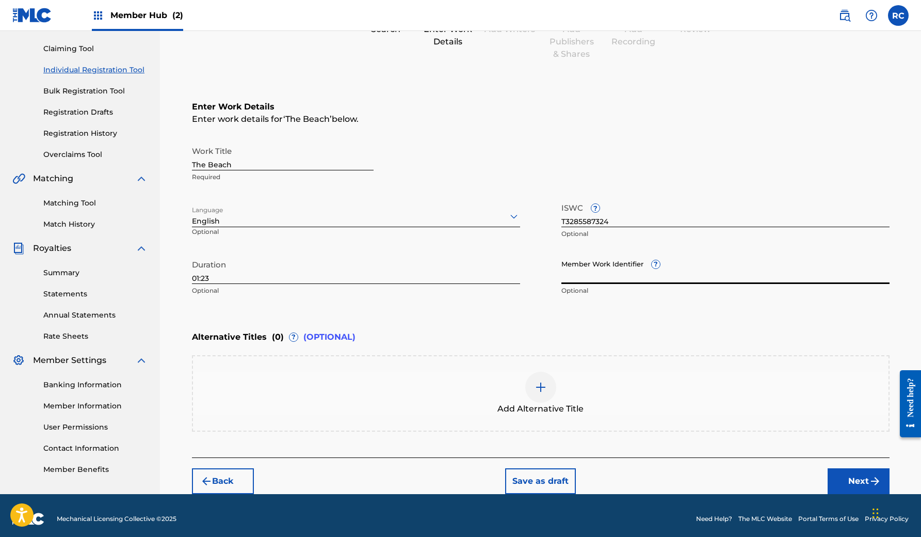
click at [541, 379] on div at bounding box center [540, 387] width 31 height 31
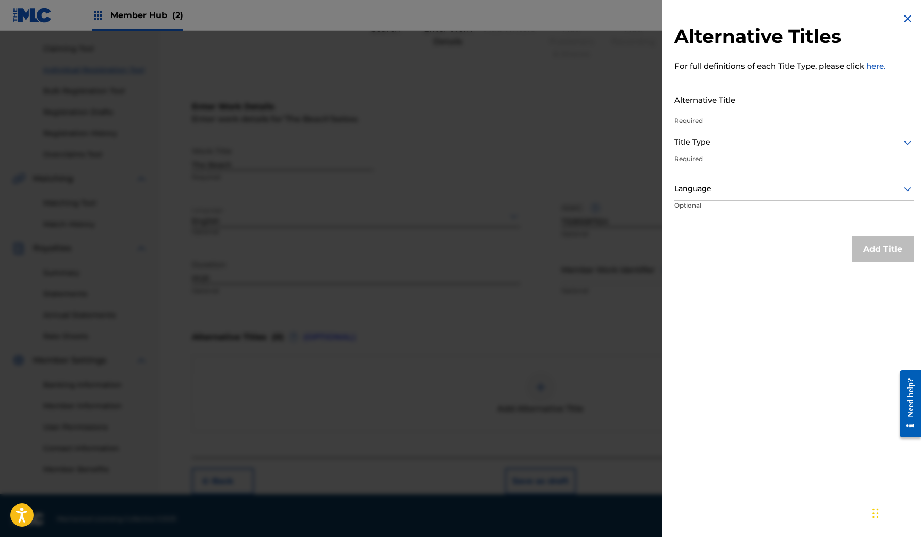
click at [905, 17] on img at bounding box center [908, 18] width 12 height 12
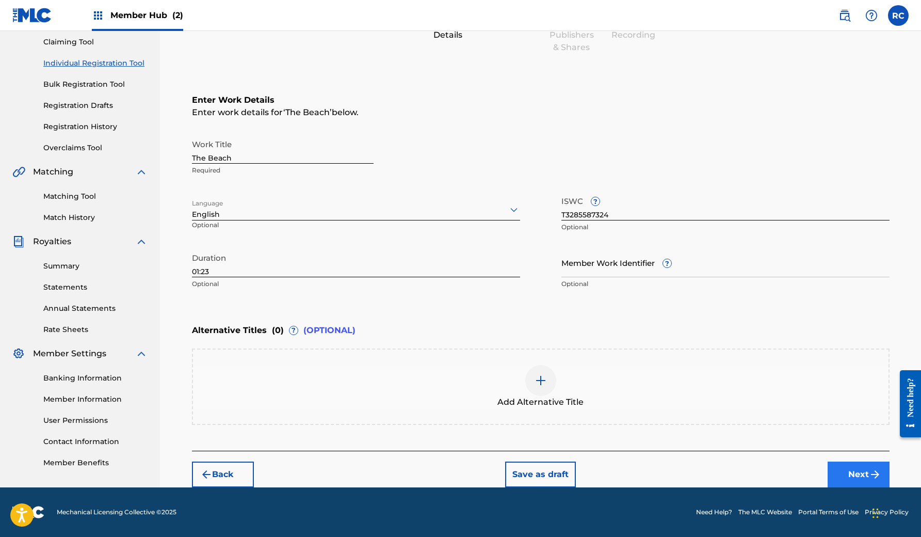
click at [866, 477] on button "Next" at bounding box center [859, 474] width 62 height 26
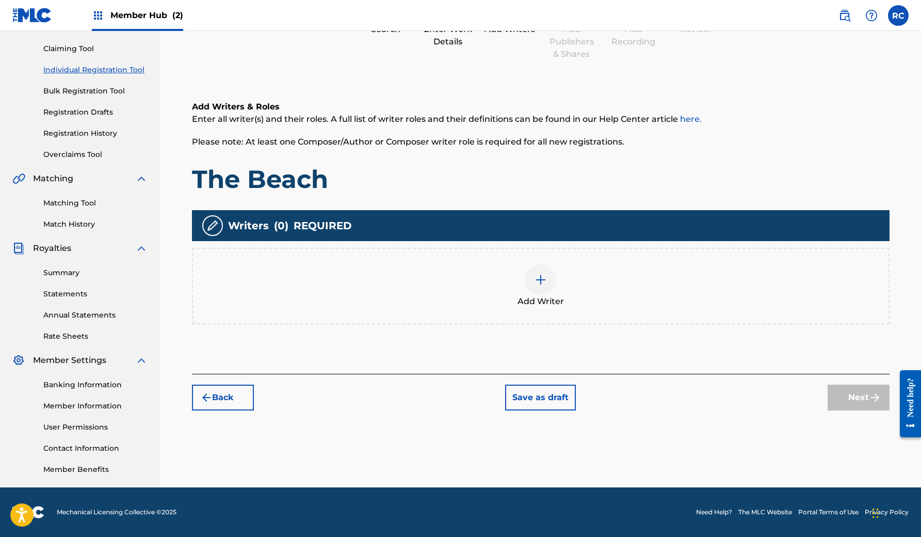
click at [540, 281] on img at bounding box center [541, 280] width 12 height 12
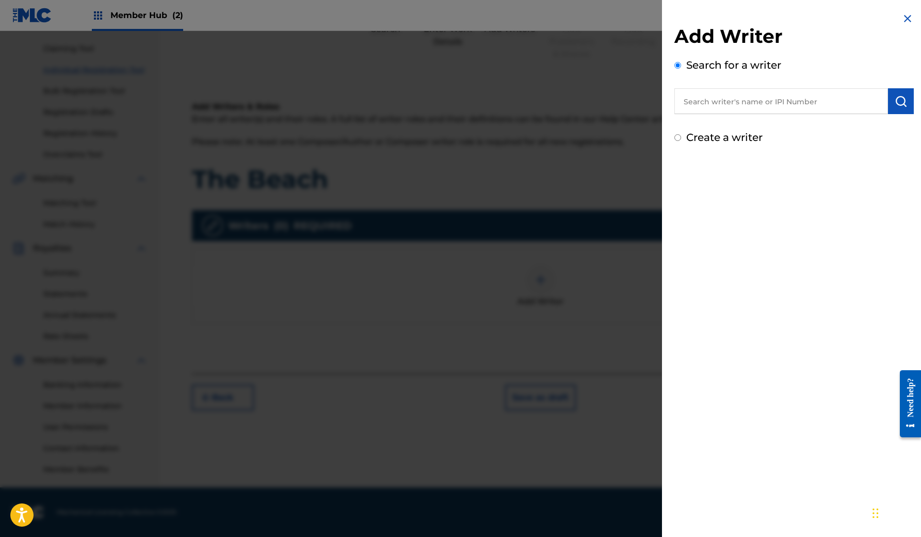
click at [714, 106] on input "text" at bounding box center [782, 101] width 214 height 26
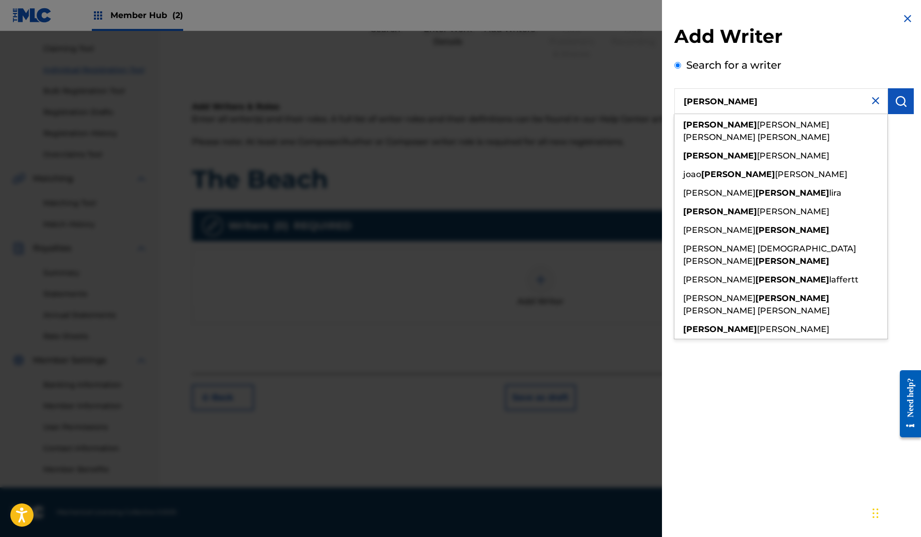
type input "[PERSON_NAME]"
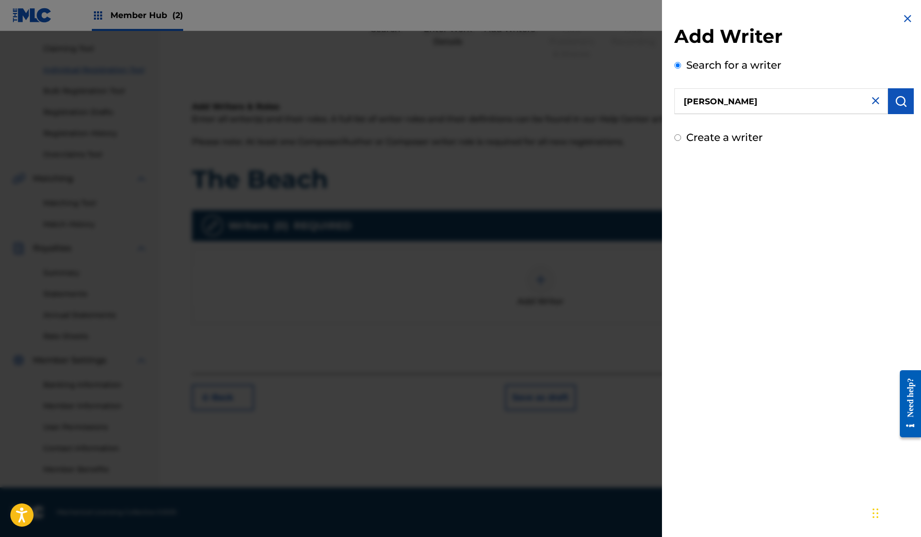
click at [764, 340] on div "Add Writer Search for a writer Rodrigo Create a writer" at bounding box center [794, 268] width 264 height 537
click at [748, 102] on input "[PERSON_NAME]" at bounding box center [782, 101] width 214 height 26
paste input "T3285587324"
type input "T3285587324"
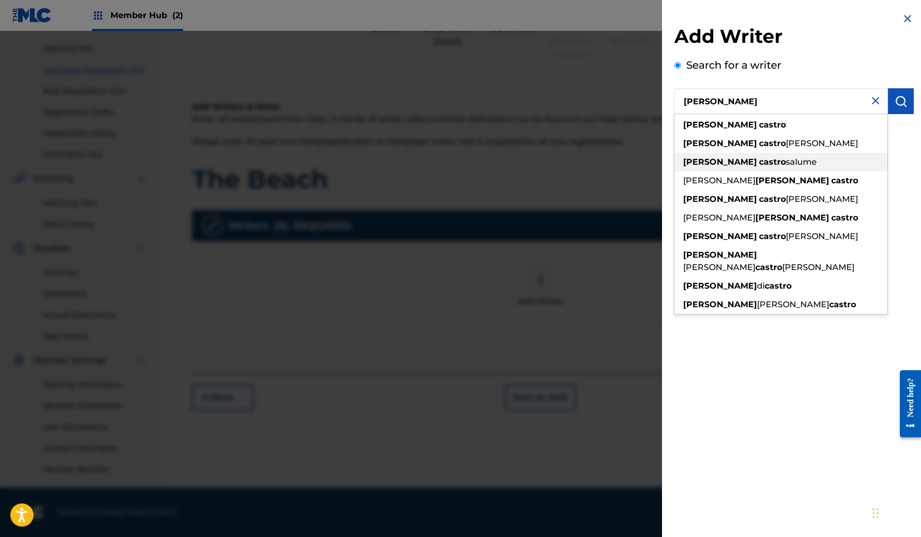
click at [826, 160] on div "rodrigo castro salume" at bounding box center [781, 162] width 213 height 19
type input "rodrigo castro salume"
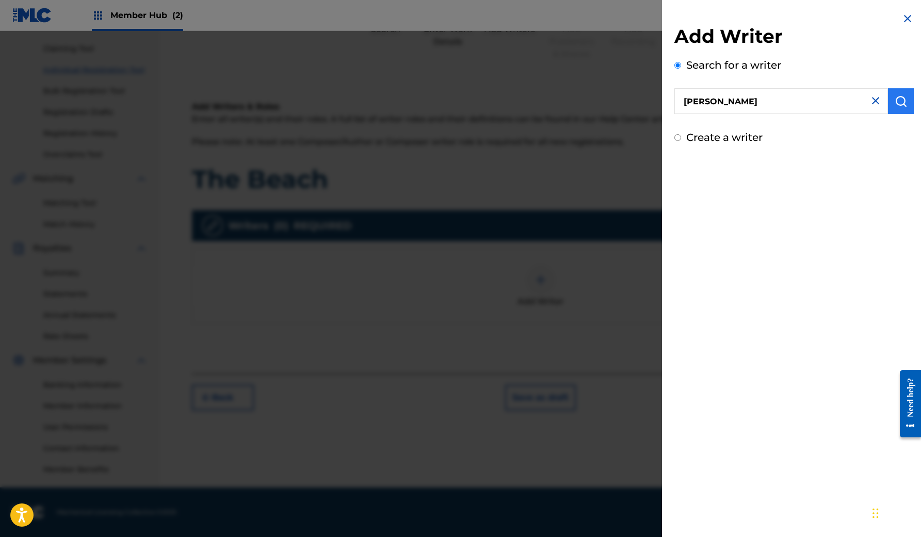
click at [902, 109] on button "submit" at bounding box center [901, 101] width 26 height 26
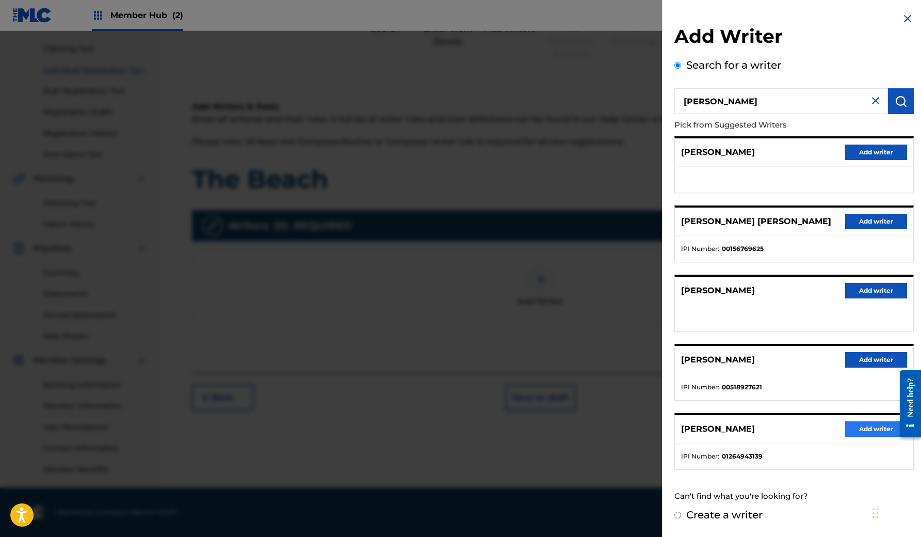
click at [869, 428] on button "Add writer" at bounding box center [876, 428] width 62 height 15
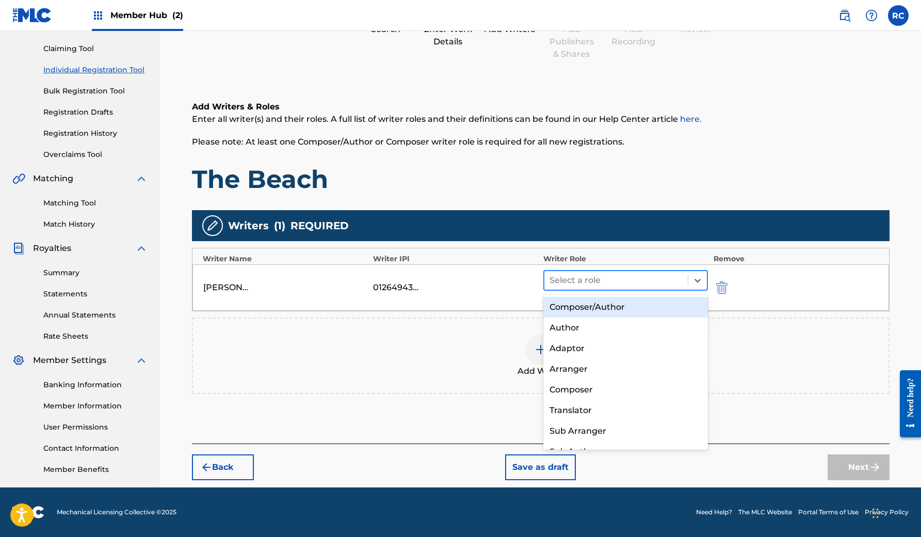
click at [593, 277] on div at bounding box center [617, 280] width 134 height 14
click at [627, 314] on div "Composer/Author" at bounding box center [626, 307] width 165 height 21
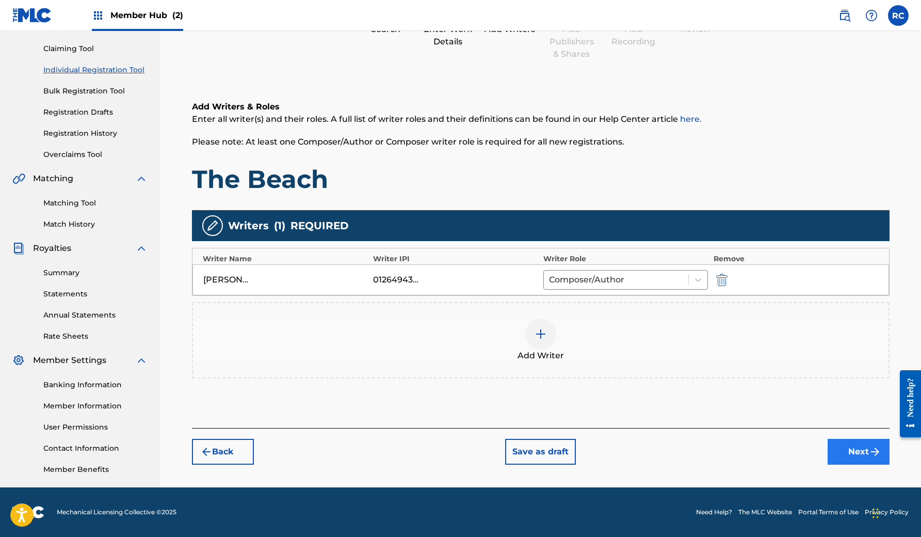
click at [860, 452] on button "Next" at bounding box center [859, 452] width 62 height 26
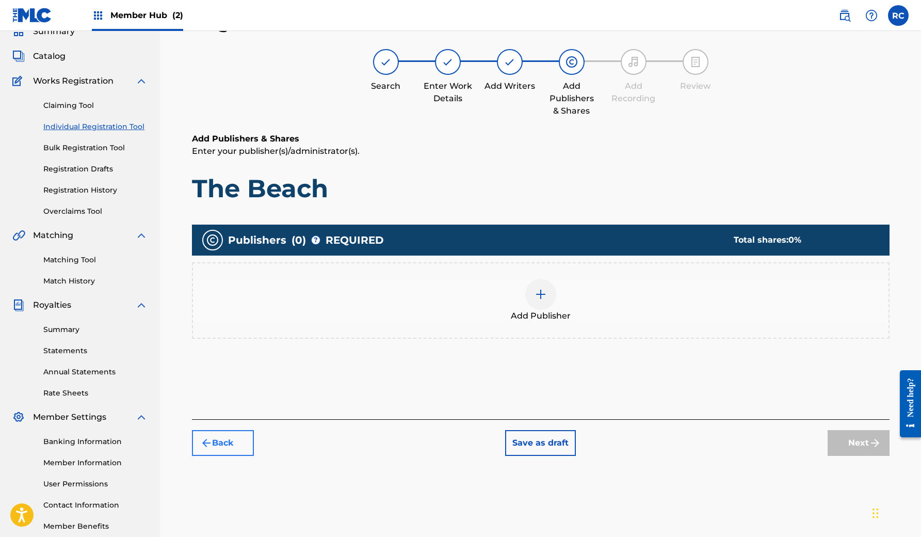
click at [232, 440] on button "Back" at bounding box center [223, 443] width 62 height 26
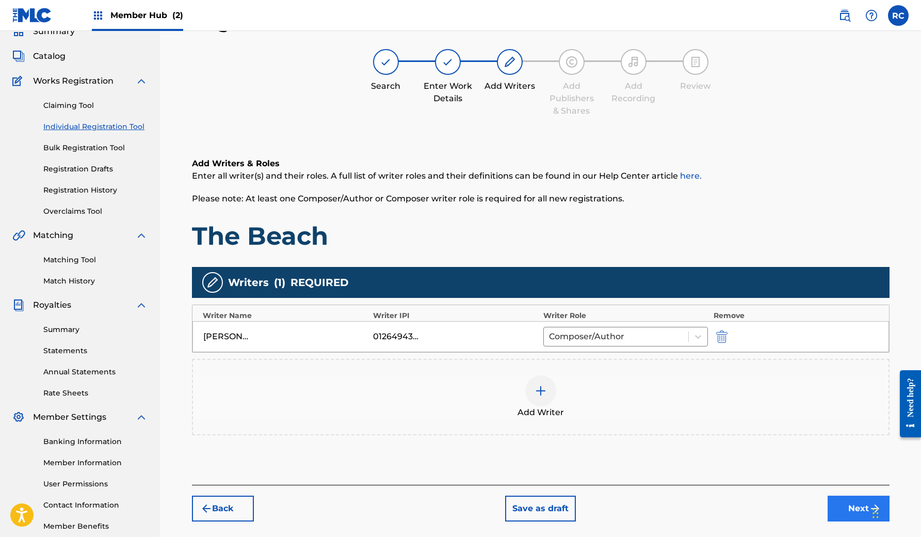
click at [837, 514] on button "Next" at bounding box center [859, 509] width 62 height 26
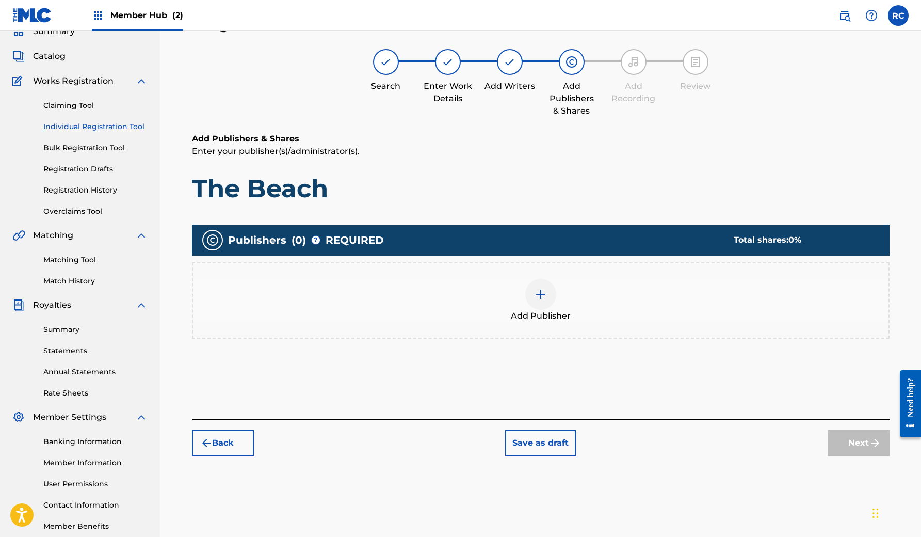
click at [539, 305] on div at bounding box center [540, 294] width 31 height 31
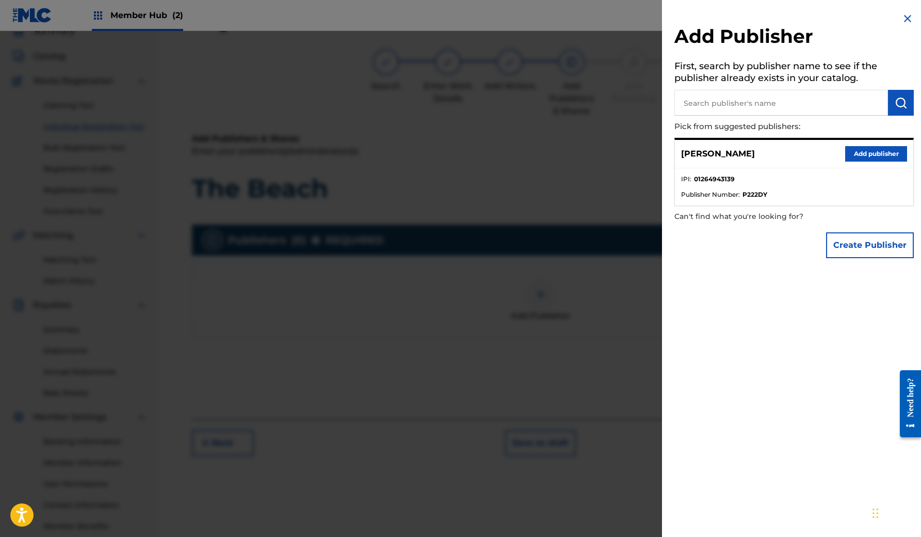
click at [769, 187] on li "IPI : 01264943139" at bounding box center [794, 181] width 226 height 15
click at [756, 100] on input "text" at bounding box center [782, 103] width 214 height 26
click at [902, 103] on img "submit" at bounding box center [901, 103] width 12 height 12
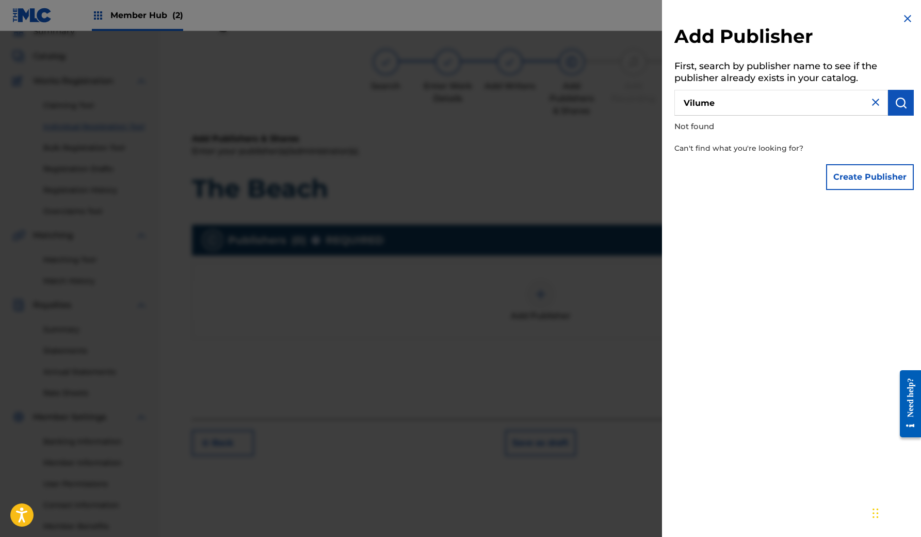
click at [749, 102] on input "Vilume" at bounding box center [782, 103] width 214 height 26
type input "Vilume Productions"
click at [902, 110] on button "submit" at bounding box center [901, 103] width 26 height 26
click at [902, 104] on img "submit" at bounding box center [901, 103] width 12 height 12
click at [879, 181] on button "Create Publisher" at bounding box center [870, 177] width 88 height 26
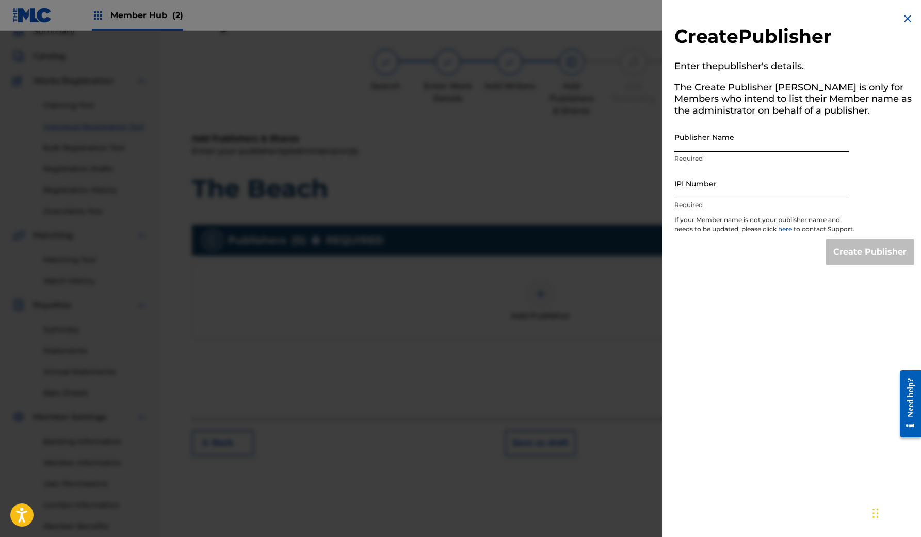
click at [738, 145] on input "Publisher Name" at bounding box center [762, 136] width 174 height 29
type input "Vilume Productions"
click at [713, 196] on input "IPI Number" at bounding box center [762, 183] width 174 height 29
paste input "1264943041"
type input "1264943041"
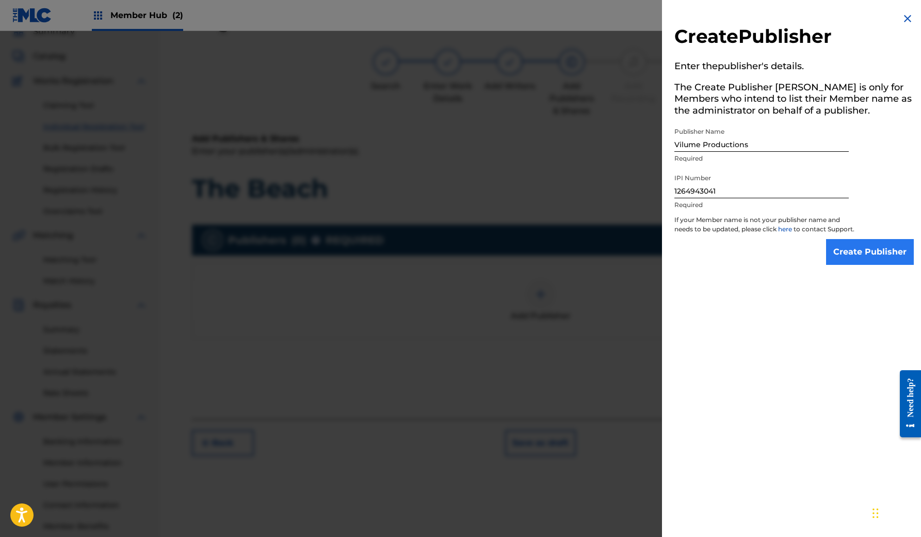
click at [871, 260] on input "Create Publisher" at bounding box center [870, 252] width 88 height 26
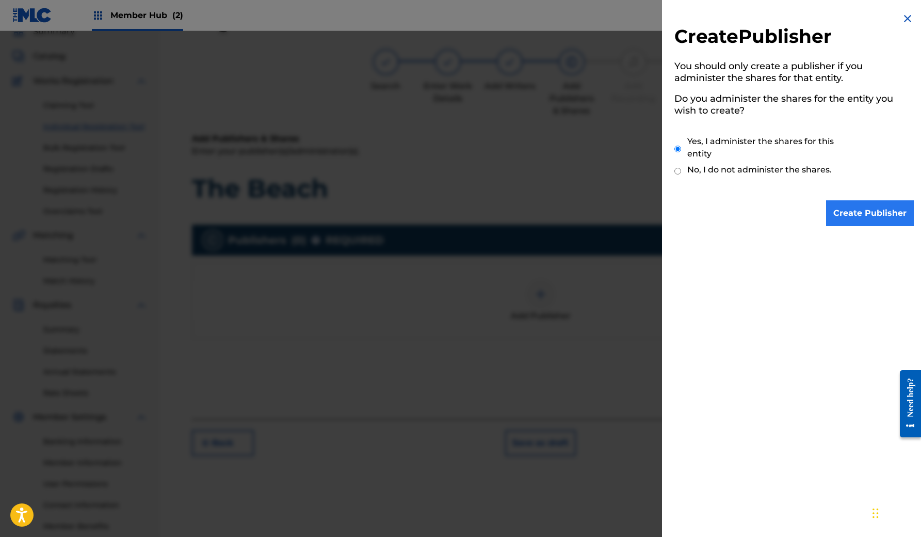
click at [853, 214] on input "Create Publisher" at bounding box center [870, 213] width 88 height 26
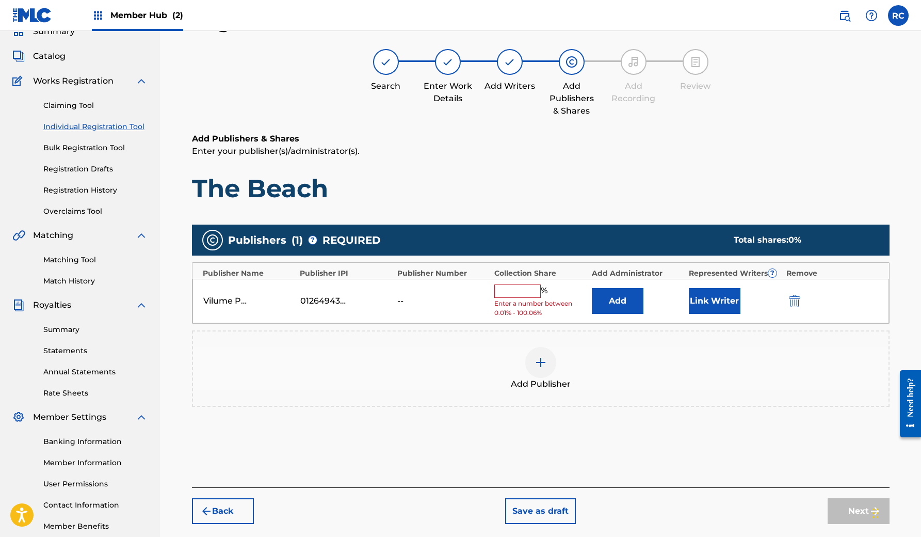
click at [521, 290] on input "text" at bounding box center [517, 290] width 46 height 13
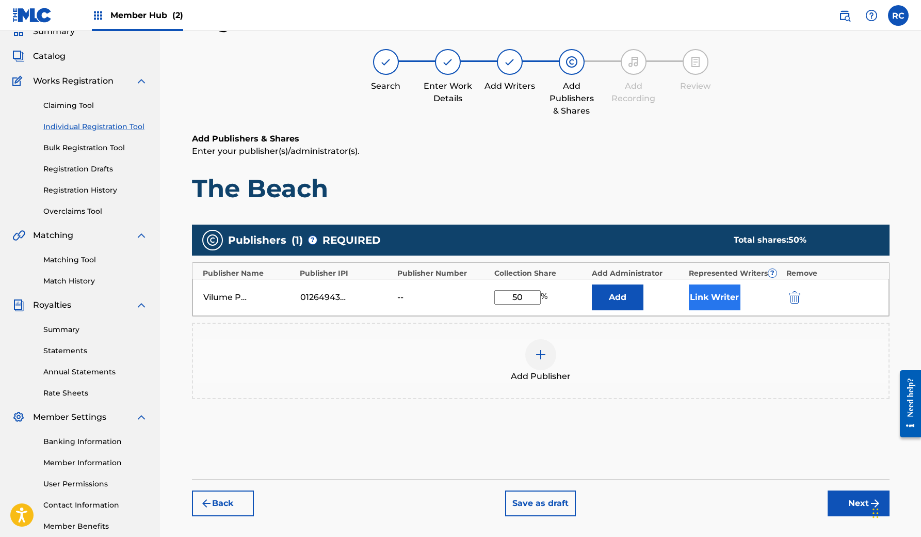
click at [716, 304] on button "Link Writer" at bounding box center [715, 297] width 52 height 26
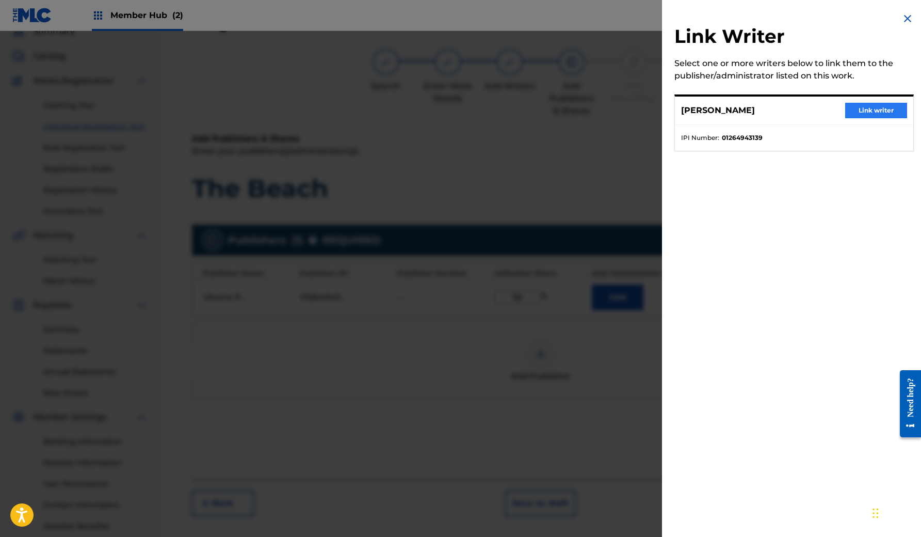
click at [868, 110] on button "Link writer" at bounding box center [876, 110] width 62 height 15
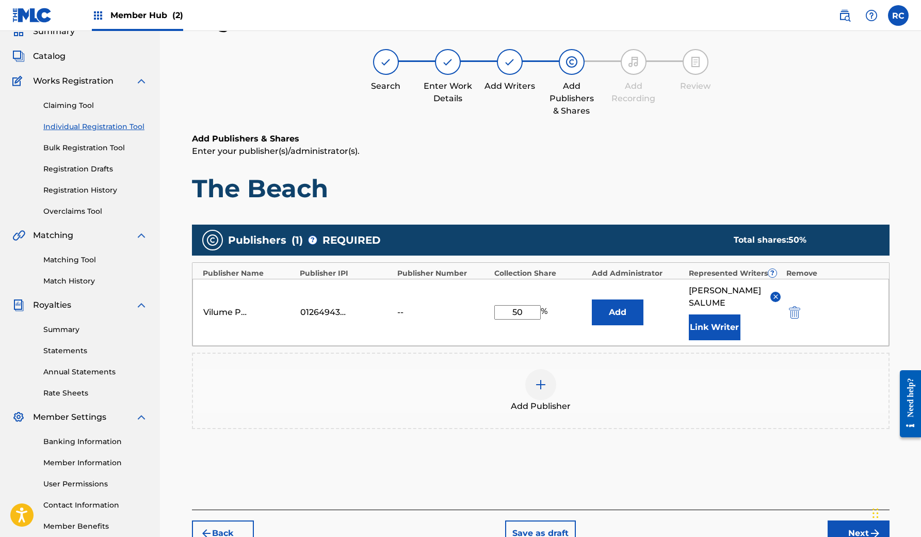
click at [730, 388] on div "Add Publisher" at bounding box center [541, 390] width 696 height 43
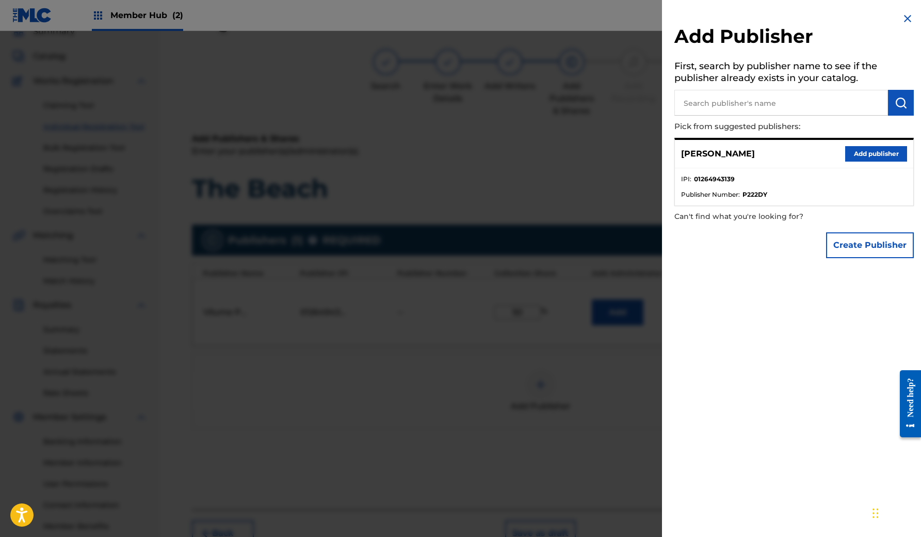
click at [902, 17] on img at bounding box center [908, 18] width 12 height 12
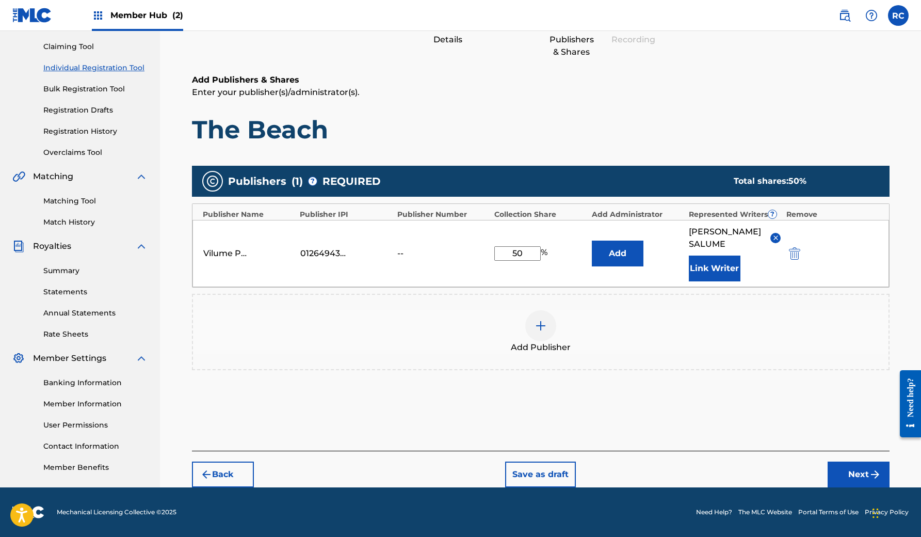
scroll to position [105, 0]
click at [528, 253] on input "50" at bounding box center [517, 253] width 46 height 14
type input "100"
click at [575, 397] on div "Publishers ( 1 ) ? REQUIRED Total shares: 100 % Publisher Name Publisher IPI Pu…" at bounding box center [541, 283] width 698 height 245
click at [617, 256] on button "Add" at bounding box center [618, 254] width 52 height 26
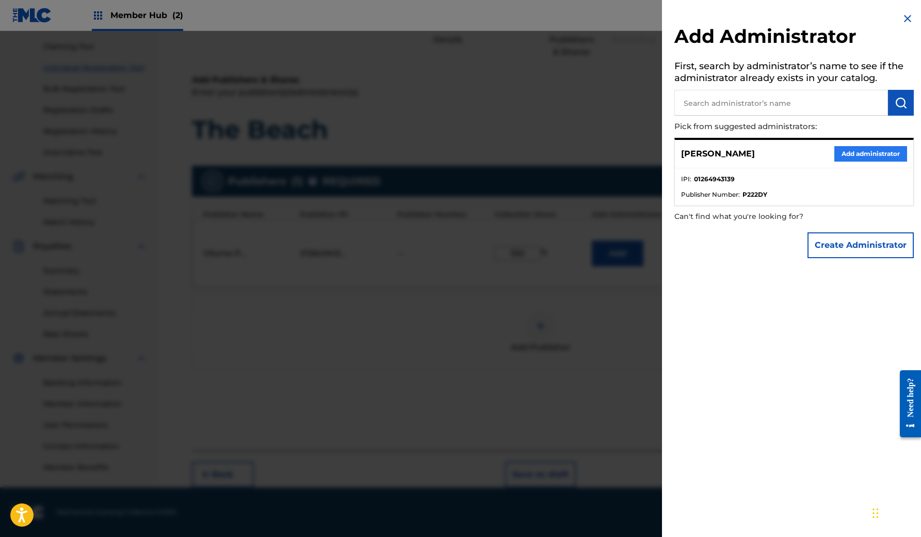
click at [873, 148] on button "Add administrator" at bounding box center [871, 153] width 73 height 15
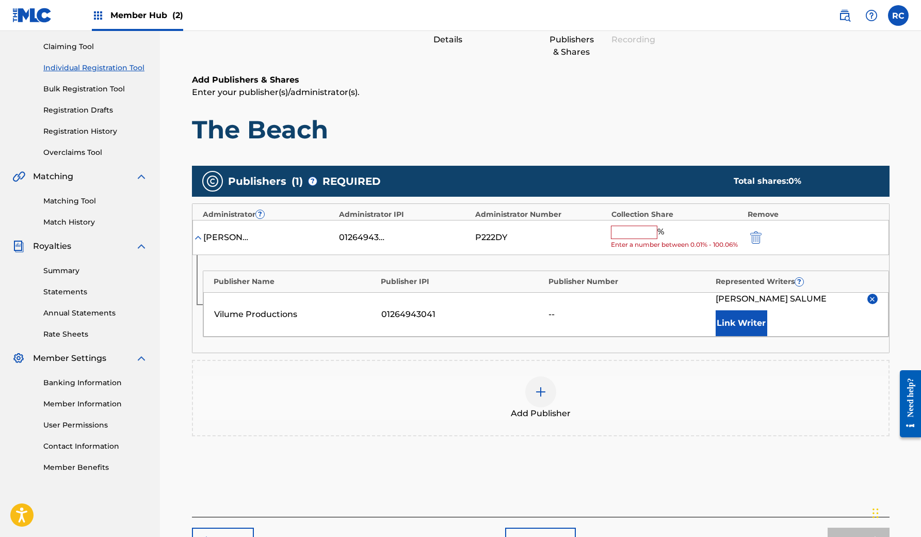
click at [328, 309] on div "Vilume Productions" at bounding box center [295, 314] width 162 height 12
click at [634, 232] on input "text" at bounding box center [634, 232] width 46 height 13
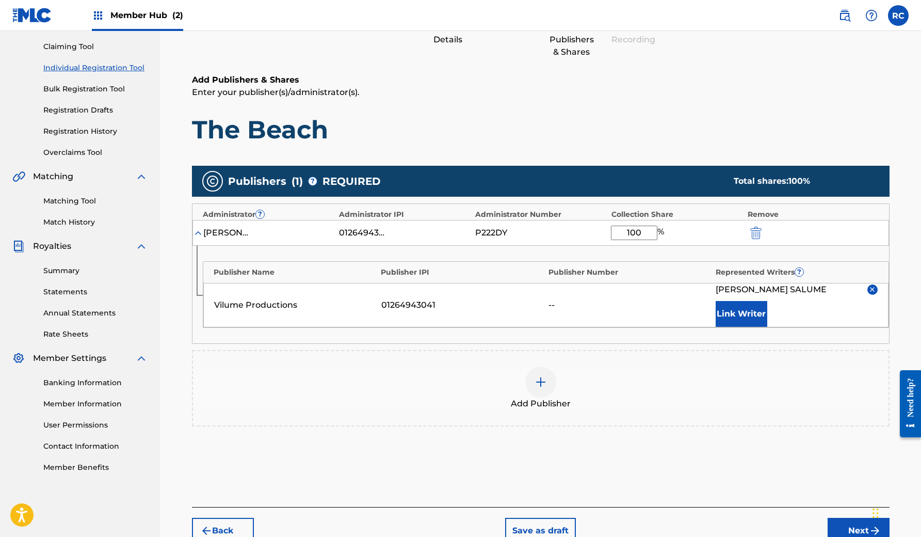
type input "100"
click at [614, 446] on div "Publishers ( 1 ) ? REQUIRED Total shares: 100 % Administrator ? Administrator I…" at bounding box center [541, 311] width 698 height 301
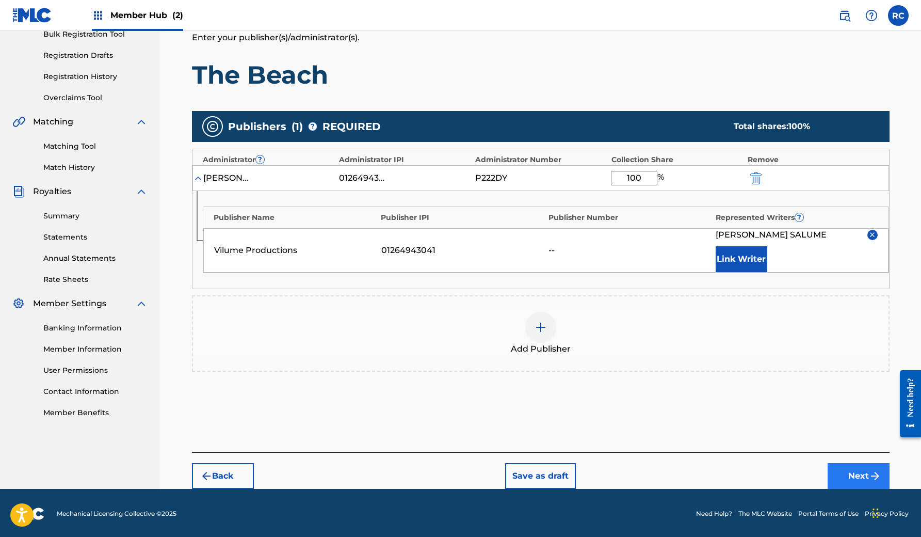
scroll to position [159, 0]
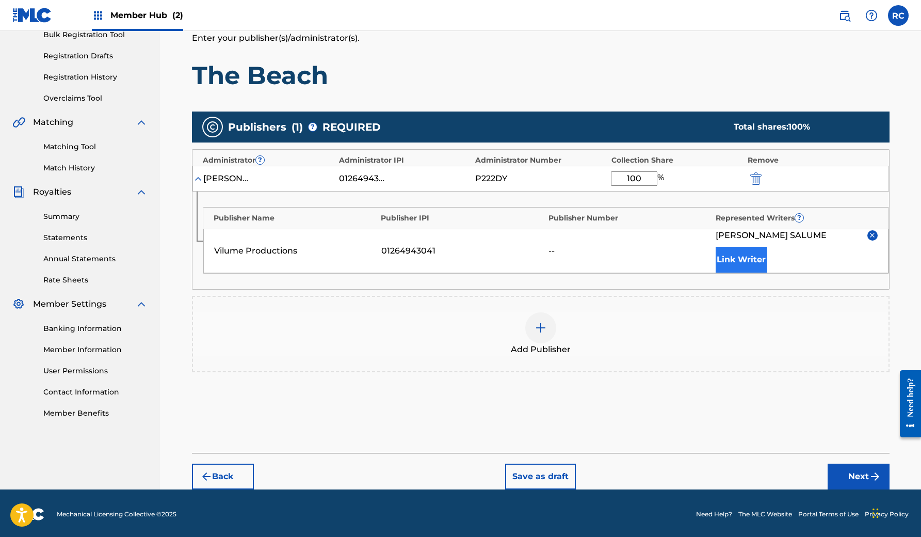
click at [744, 264] on button "Link Writer" at bounding box center [742, 260] width 52 height 26
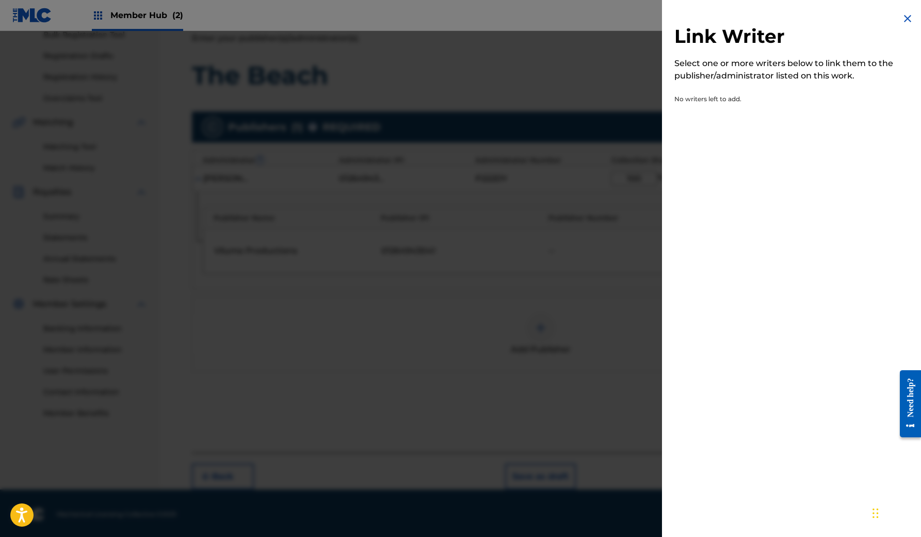
click at [902, 18] on img at bounding box center [908, 18] width 12 height 12
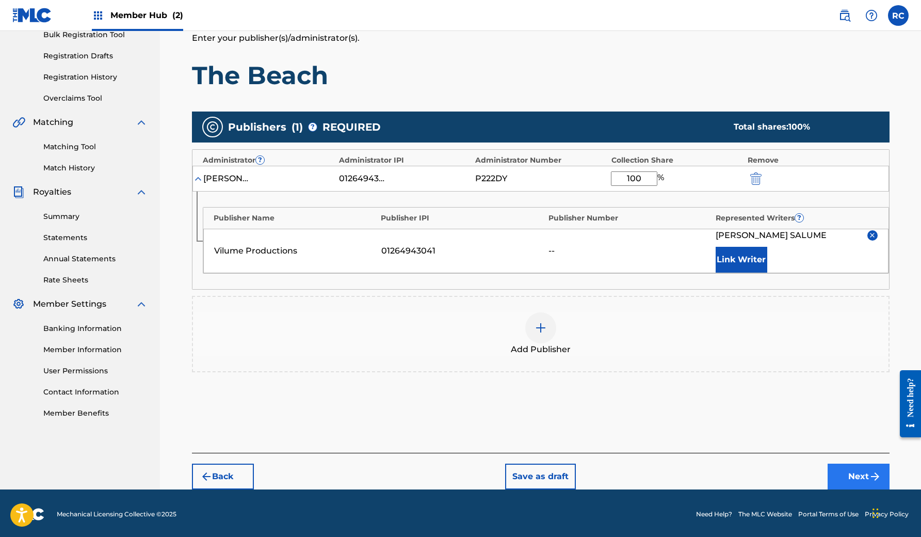
click at [839, 470] on button "Next" at bounding box center [859, 477] width 62 height 26
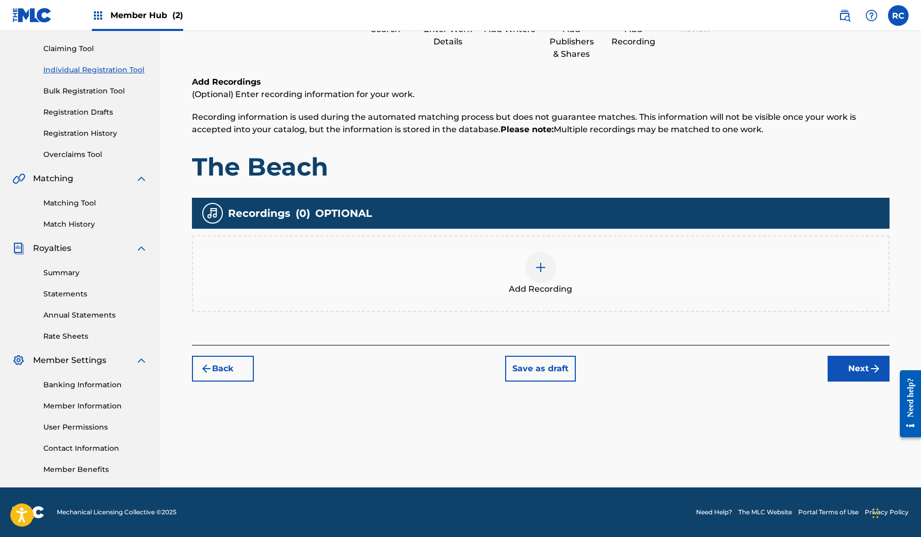
click at [520, 270] on div "Add Recording" at bounding box center [541, 273] width 696 height 43
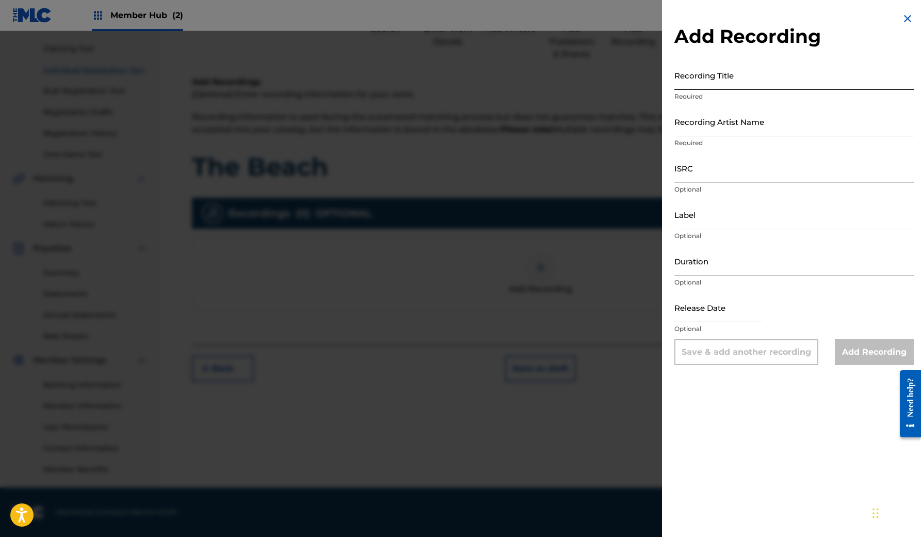
click at [735, 85] on input "Recording Title" at bounding box center [795, 74] width 240 height 29
type input "The Beach"
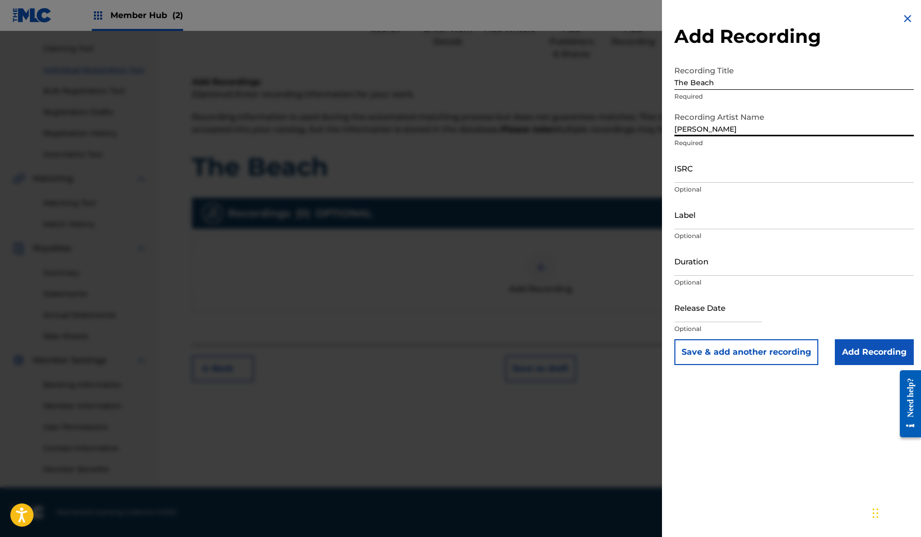
type input "Rodrigo Salume"
paste input "SE5BU2470708"
type input "SE5BU2470708"
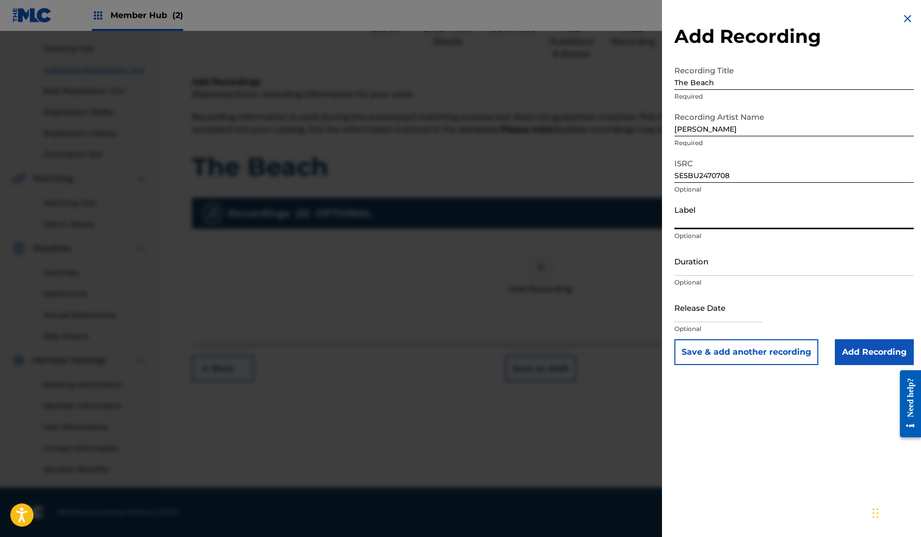
click at [712, 215] on input "Label" at bounding box center [795, 214] width 240 height 29
type input "Vilume Productions"
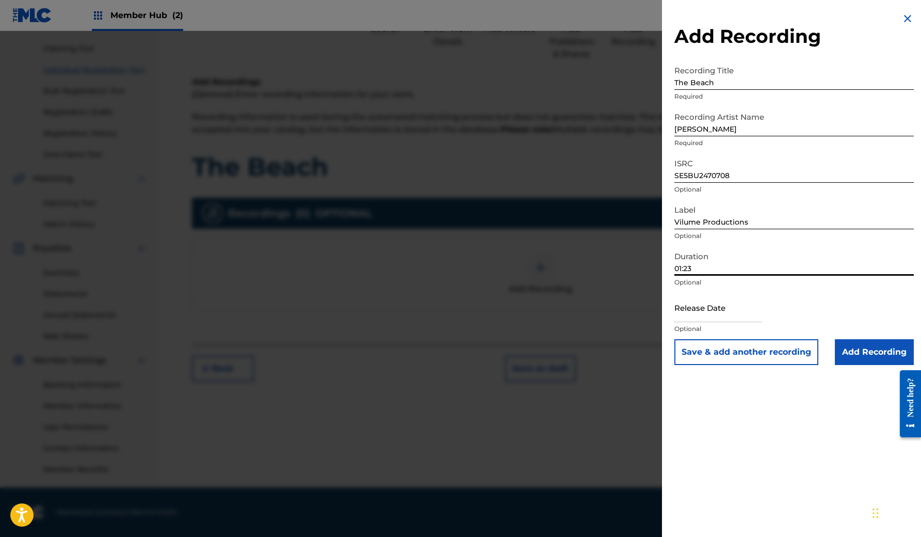
type input "01:23"
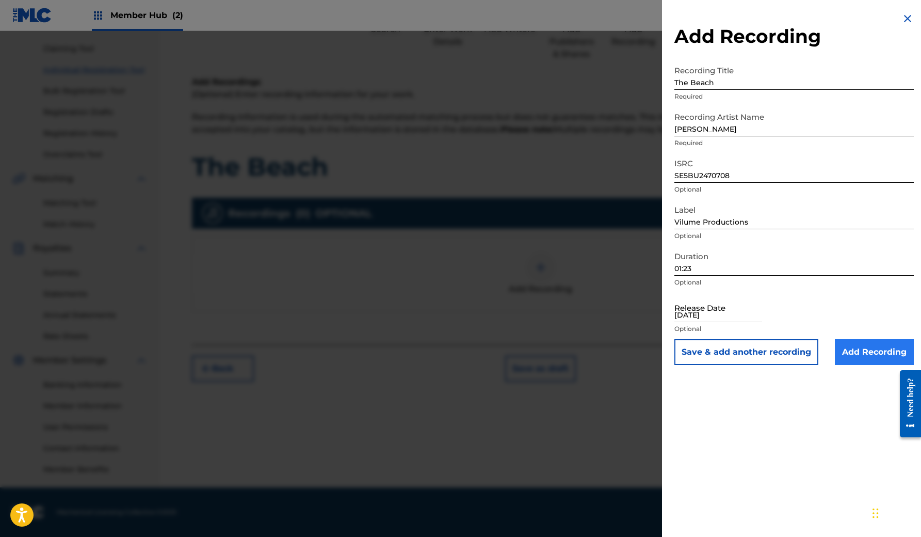
type input "03/15/2024"
click at [846, 349] on input "Add Recording" at bounding box center [874, 352] width 79 height 26
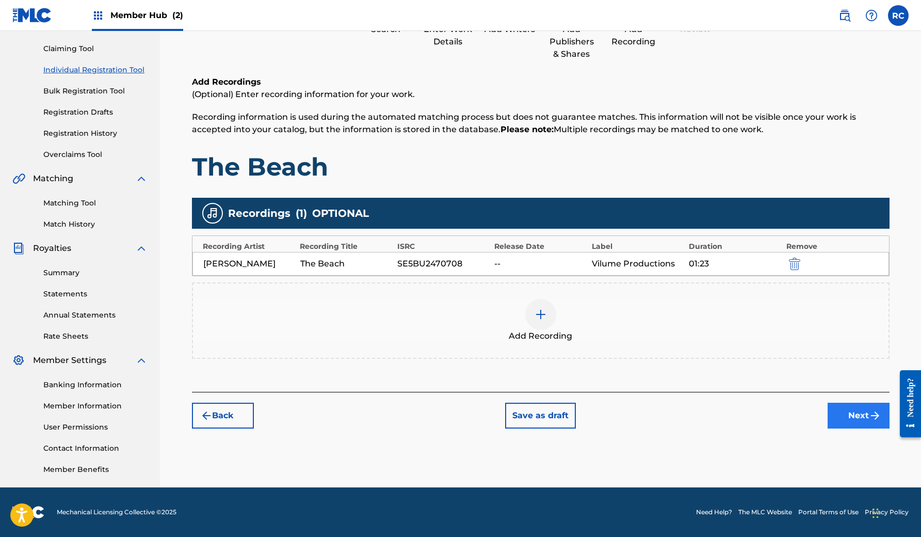
click at [846, 416] on button "Next" at bounding box center [859, 416] width 62 height 26
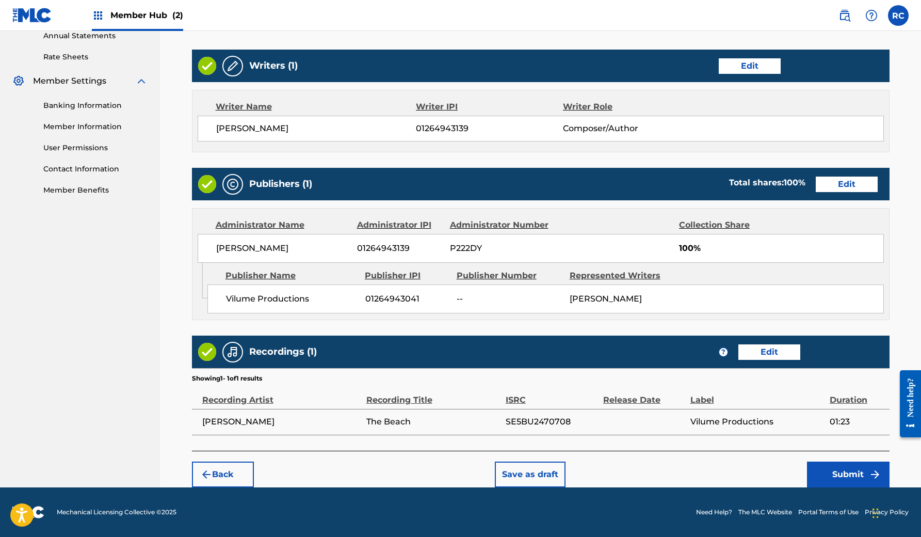
scroll to position [391, 0]
click at [841, 466] on button "Submit" at bounding box center [848, 474] width 83 height 26
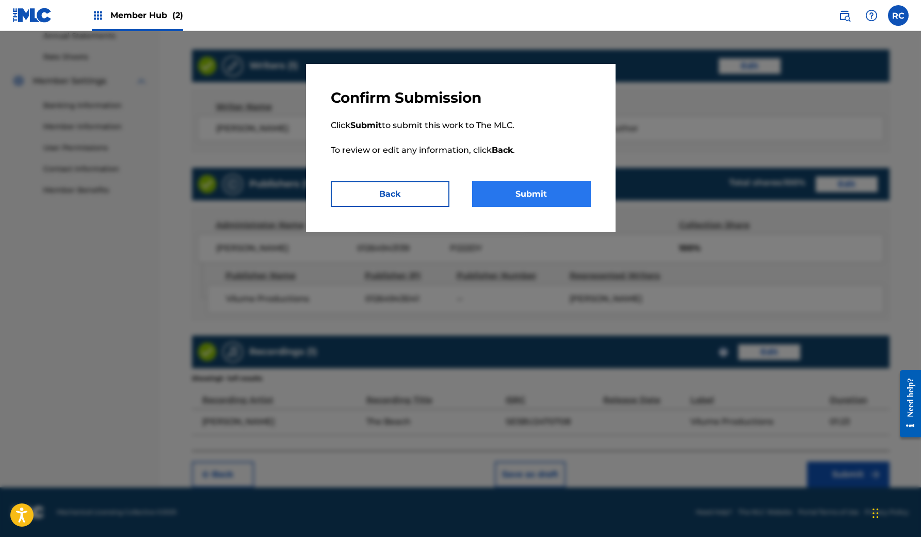
click at [517, 198] on button "Submit" at bounding box center [531, 194] width 119 height 26
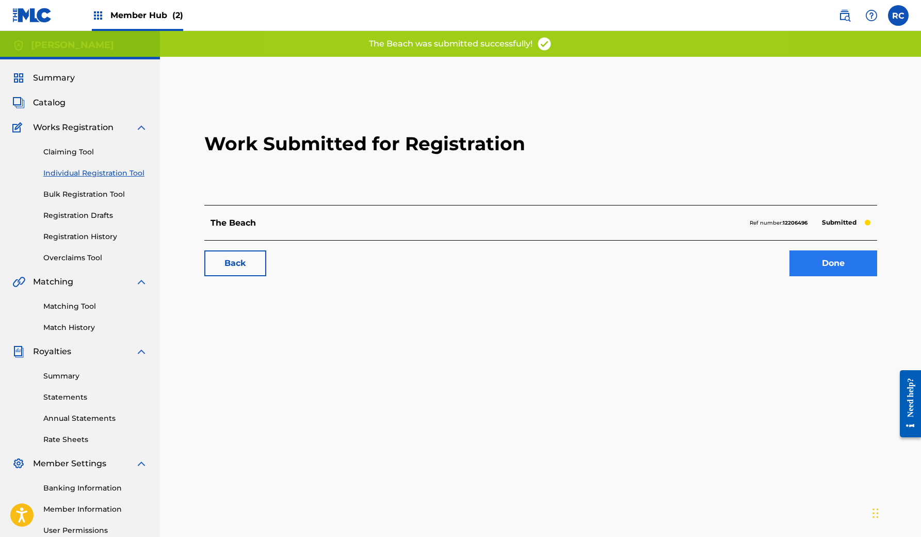
click at [848, 262] on link "Done" at bounding box center [834, 263] width 88 height 26
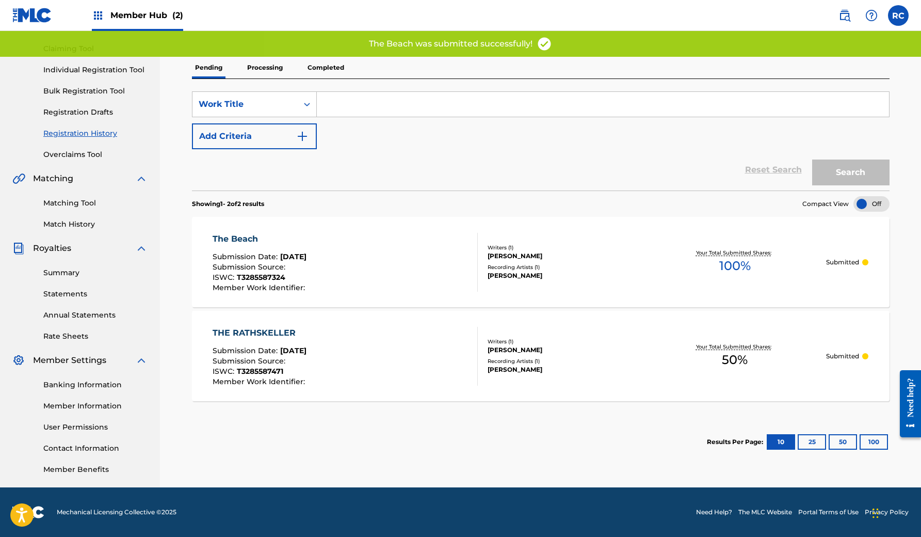
scroll to position [103, 0]
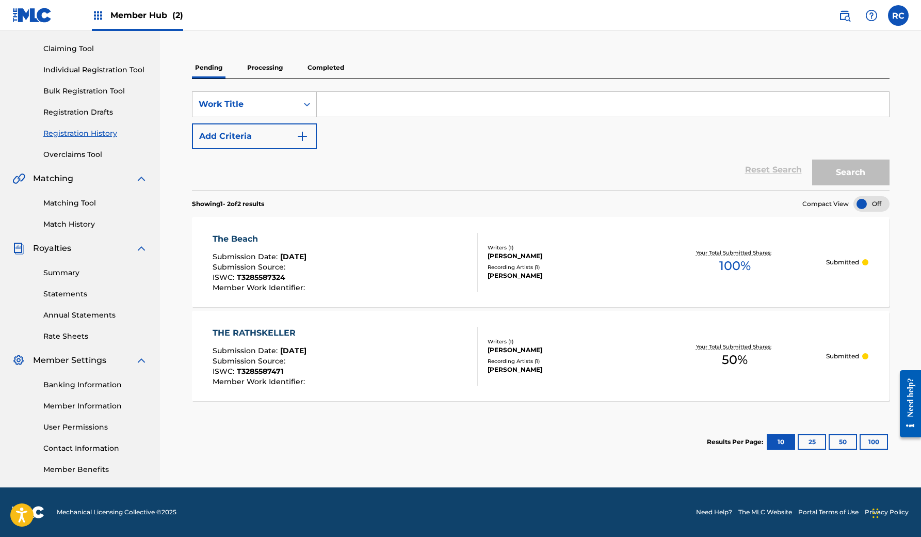
click at [253, 333] on div "THE RATHSKELLER" at bounding box center [260, 333] width 95 height 12
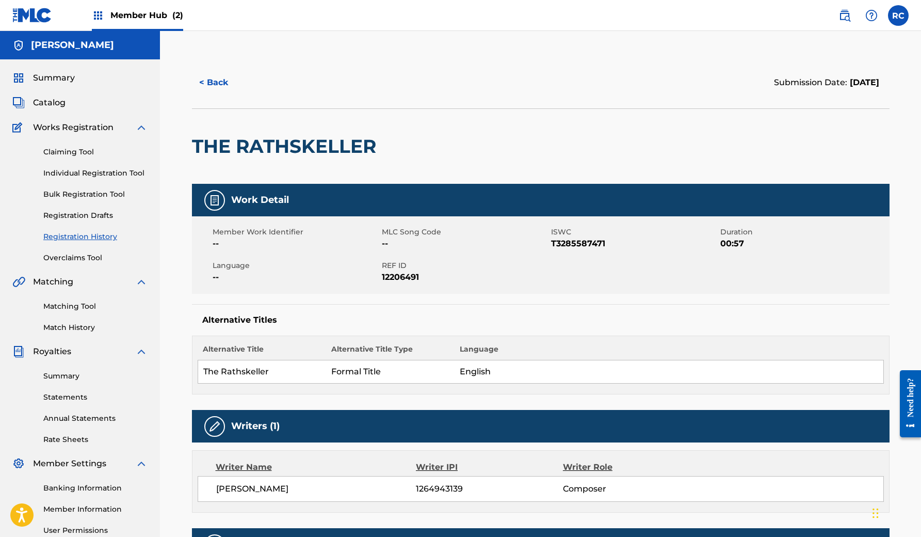
click at [268, 156] on h2 "THE RATHSKELLER" at bounding box center [286, 146] width 189 height 23
click at [216, 84] on button "< Back" at bounding box center [223, 83] width 62 height 26
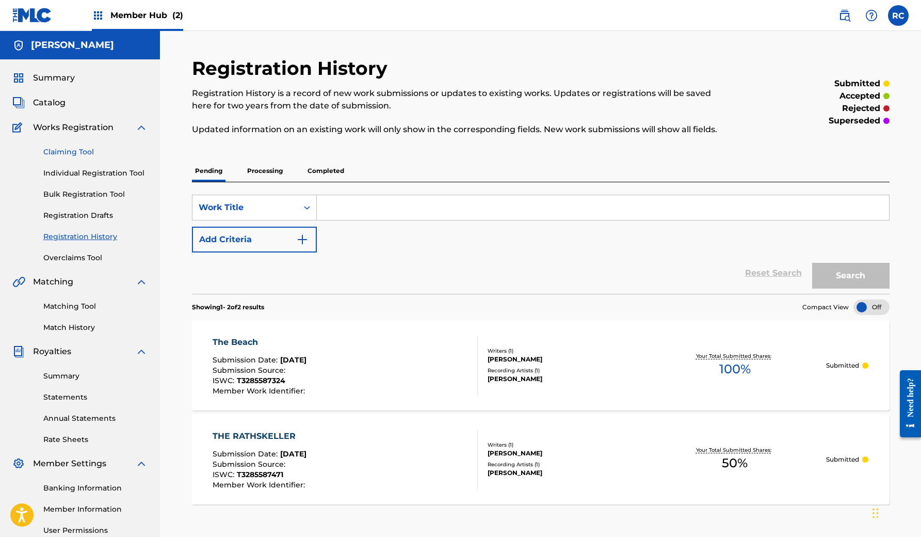
click at [71, 154] on link "Claiming Tool" at bounding box center [95, 152] width 104 height 11
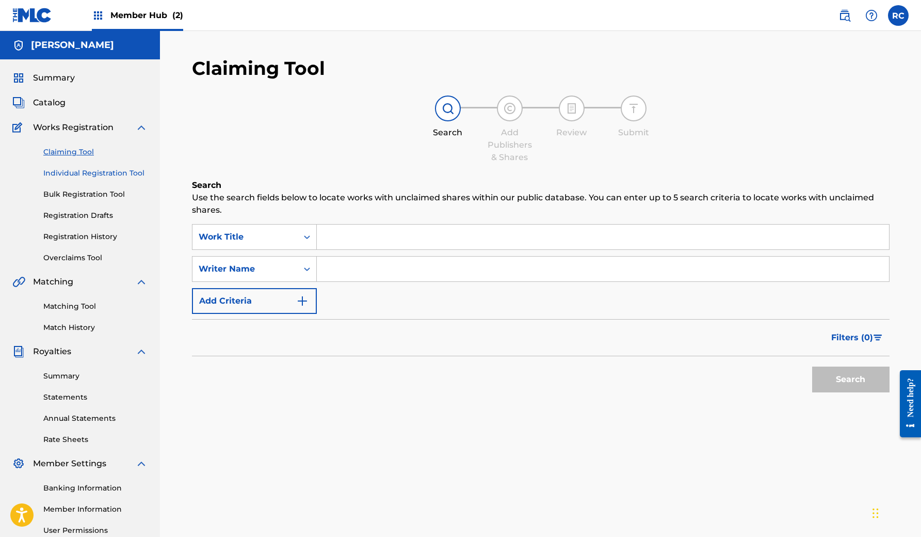
click at [72, 175] on link "Individual Registration Tool" at bounding box center [95, 173] width 104 height 11
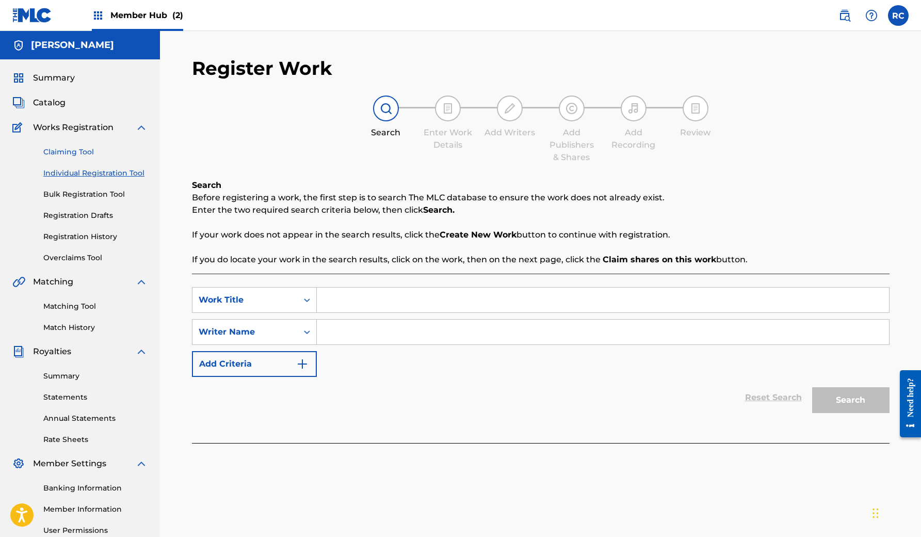
click at [71, 148] on link "Claiming Tool" at bounding box center [95, 152] width 104 height 11
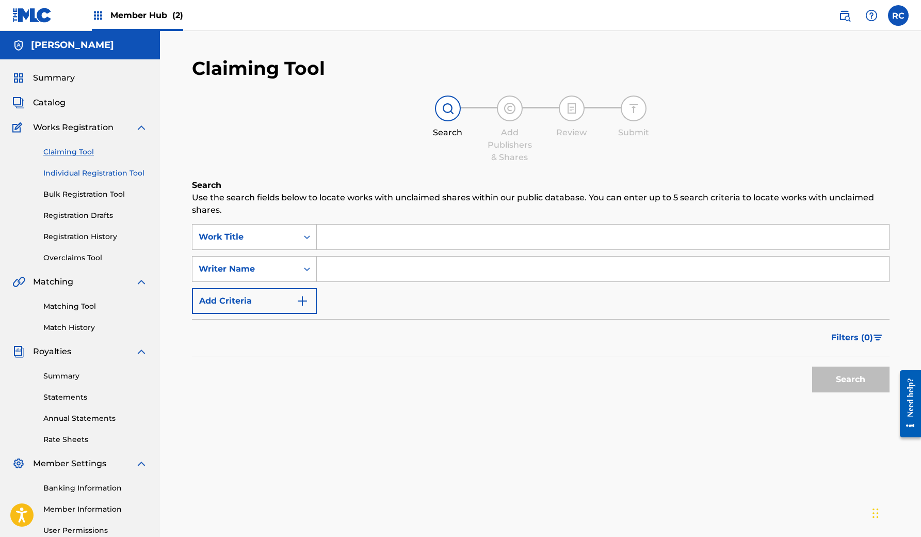
click at [71, 174] on link "Individual Registration Tool" at bounding box center [95, 173] width 104 height 11
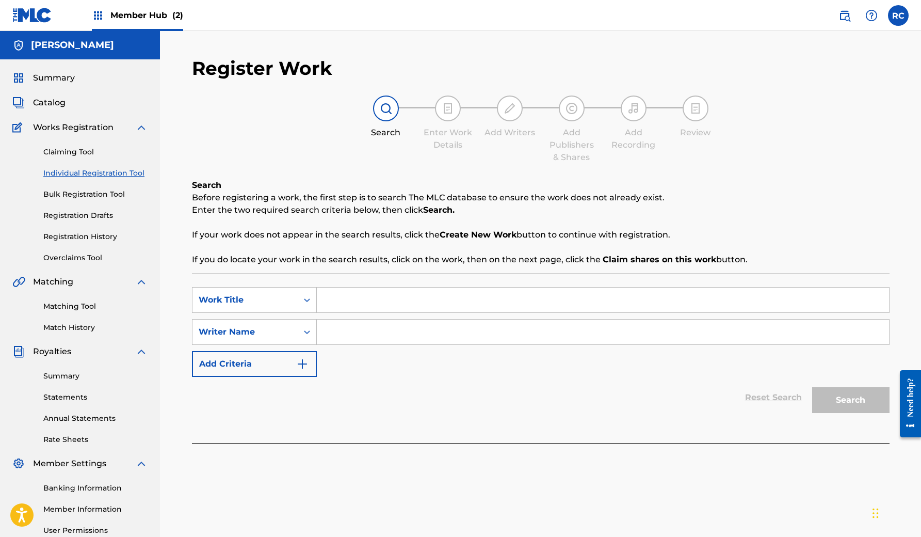
click at [370, 299] on input "Search Form" at bounding box center [603, 300] width 572 height 25
click at [54, 103] on span "Catalog" at bounding box center [49, 103] width 33 height 12
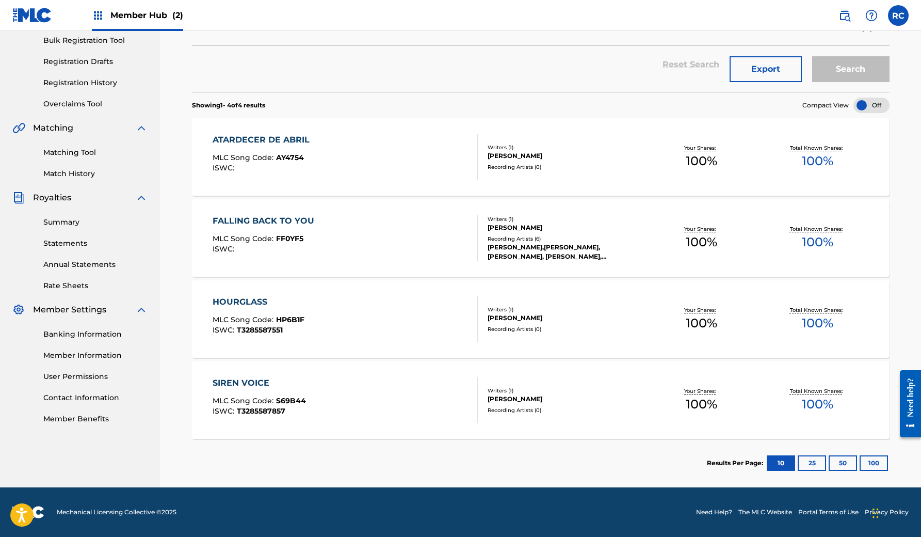
scroll to position [154, 0]
click at [245, 387] on div "SIREN VOICE" at bounding box center [259, 383] width 93 height 12
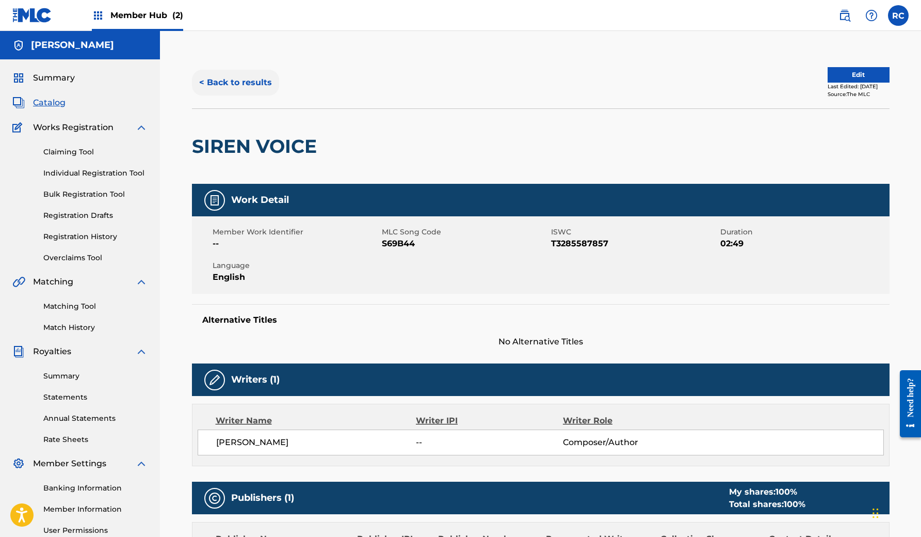
click at [210, 82] on button "< Back to results" at bounding box center [235, 83] width 87 height 26
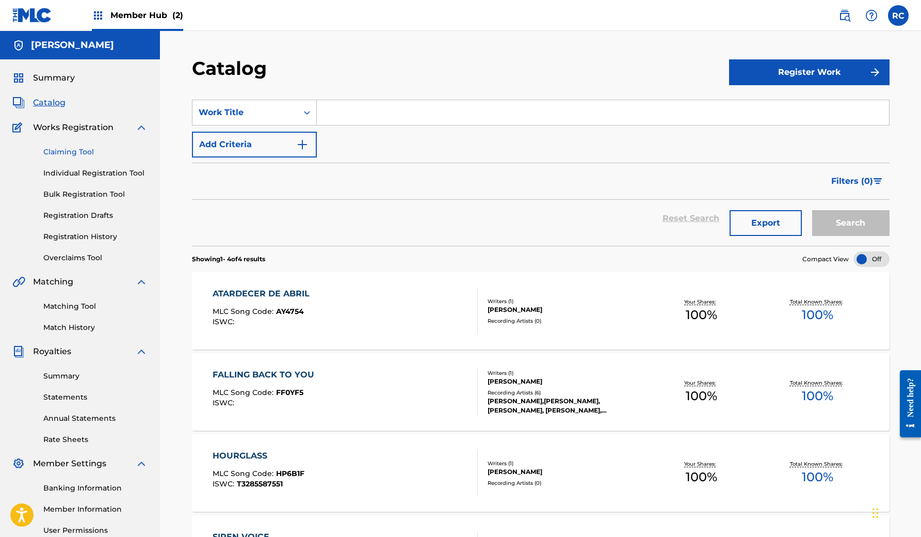
click at [72, 156] on link "Claiming Tool" at bounding box center [95, 152] width 104 height 11
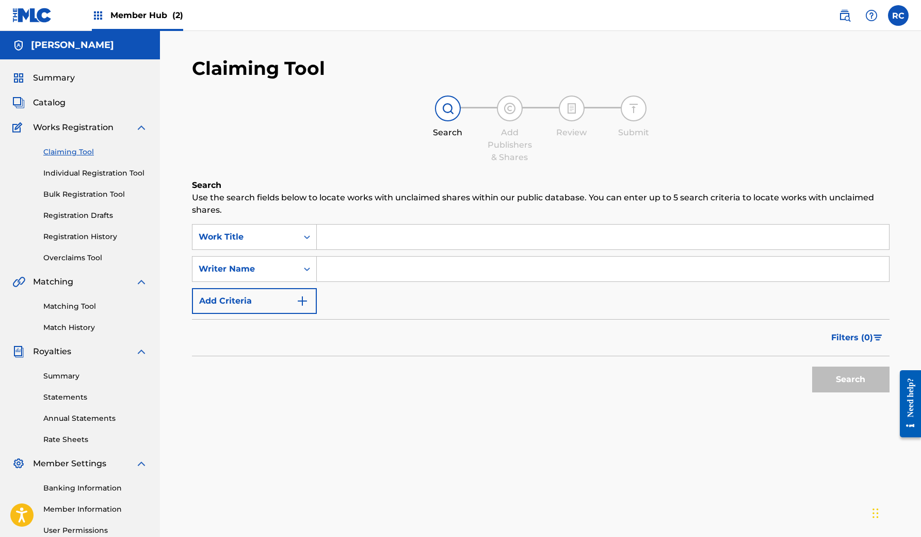
click at [349, 238] on input "Search Form" at bounding box center [603, 237] width 572 height 25
paste input "PROFESOR VAN CHARLES"
type input "PROFESOR VAN CHARLES"
click at [283, 268] on div "Writer Name" at bounding box center [245, 269] width 93 height 12
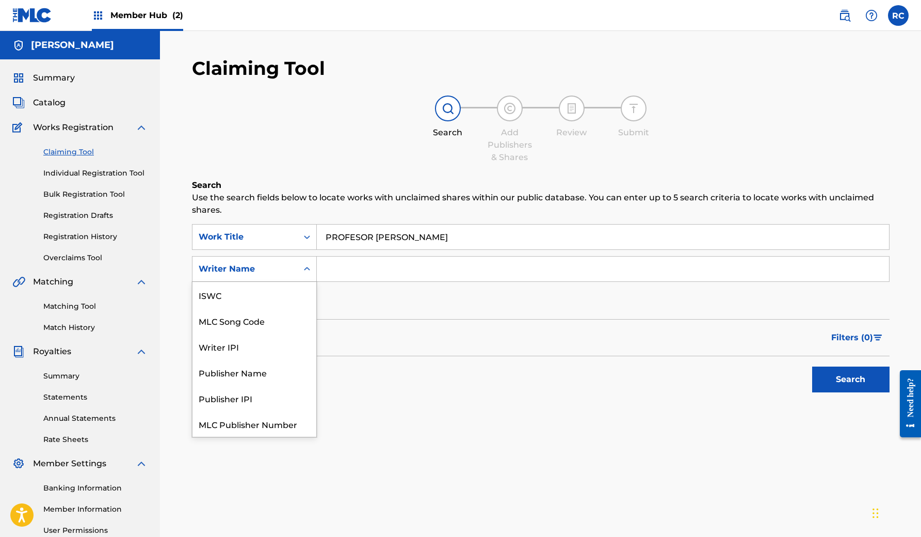
scroll to position [26, 0]
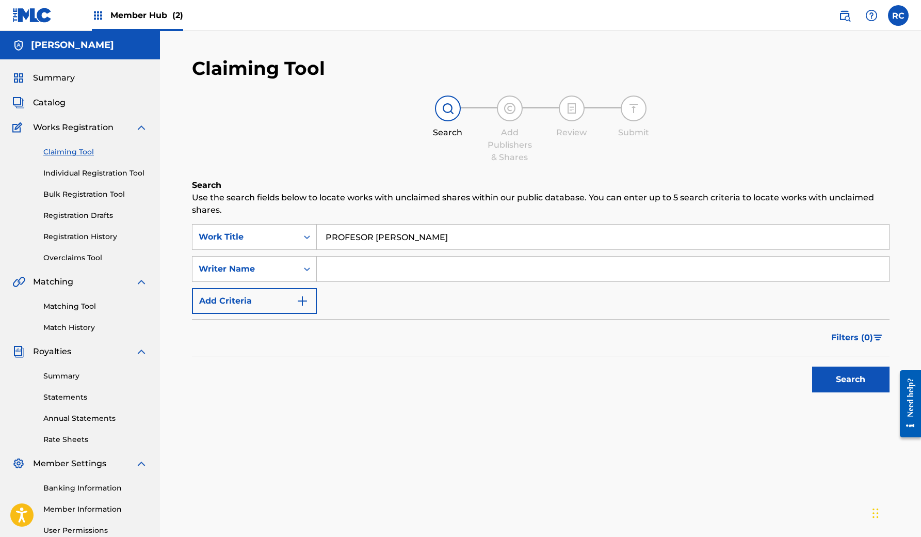
click at [369, 279] on input "Search Form" at bounding box center [603, 269] width 572 height 25
type input "[PERSON_NAME]"
click at [841, 376] on button "Search" at bounding box center [850, 379] width 77 height 26
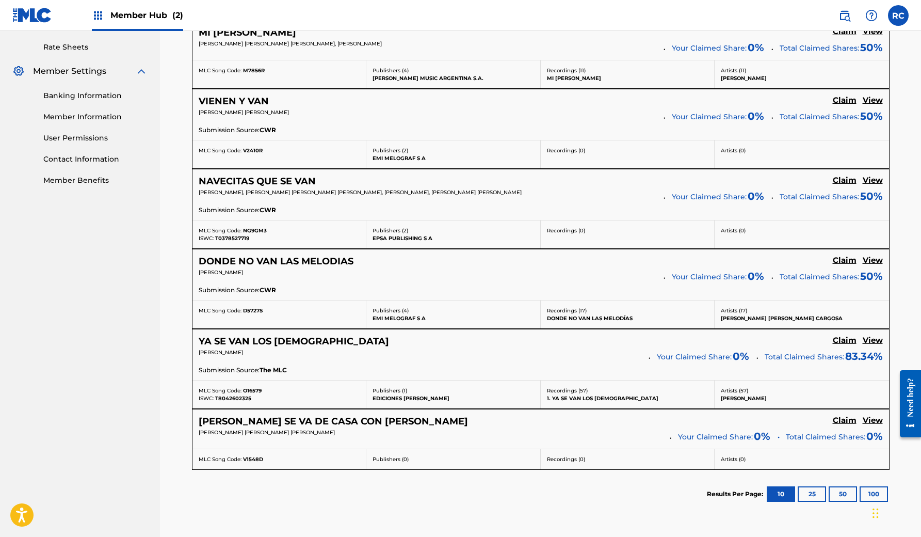
scroll to position [391, 0]
click at [811, 491] on button "25" at bounding box center [812, 494] width 28 height 15
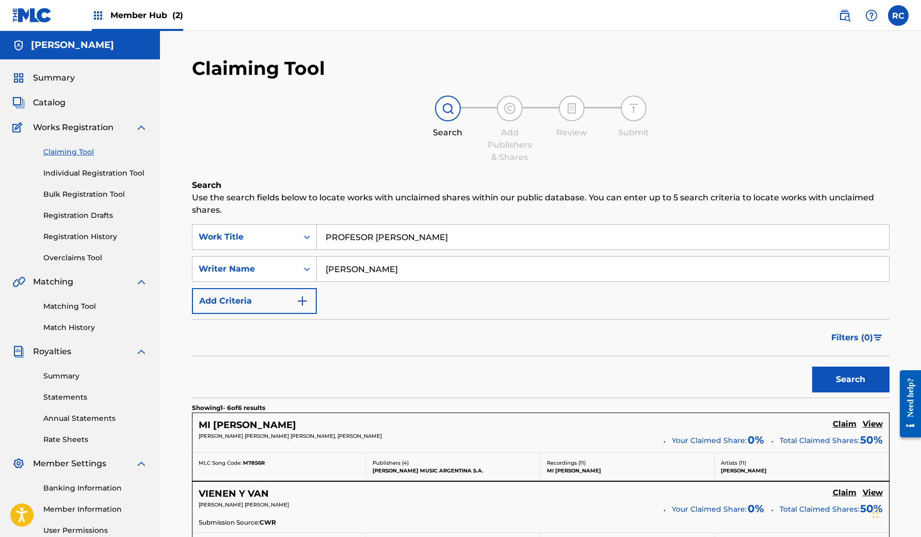
scroll to position [0, 0]
click at [83, 179] on div "Claiming Tool Individual Registration Tool Bulk Registration Tool Registration …" at bounding box center [79, 199] width 135 height 130
click at [88, 171] on link "Individual Registration Tool" at bounding box center [95, 173] width 104 height 11
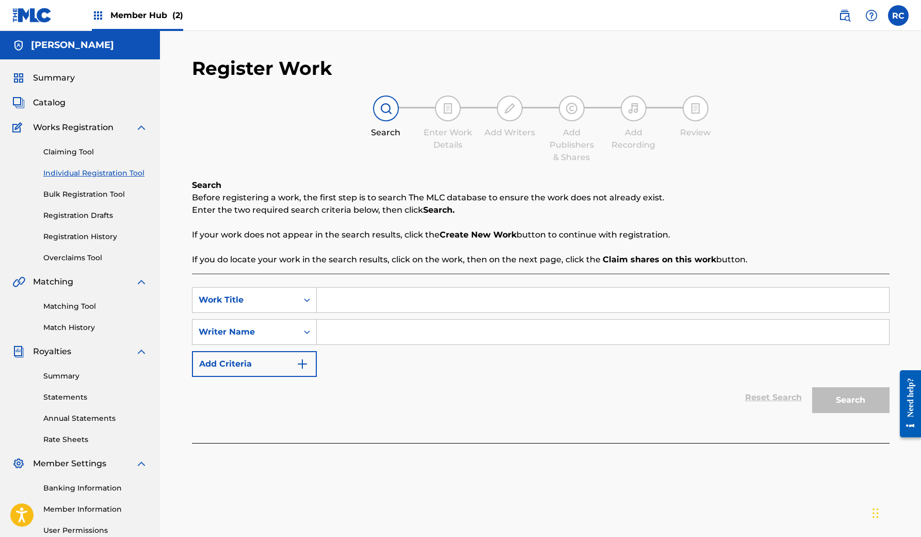
click at [386, 295] on input "Search Form" at bounding box center [603, 300] width 572 height 25
paste input "PROFESOR VAN CHARLES"
type input "PROFESOR VAN CHARLES"
click at [378, 339] on input "Search Form" at bounding box center [603, 332] width 572 height 25
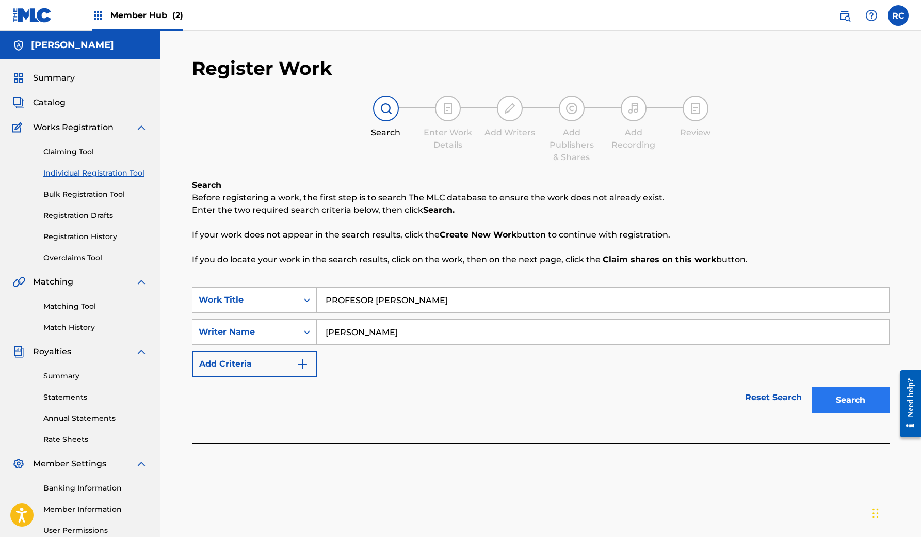
type input "[PERSON_NAME]"
click at [875, 396] on button "Search" at bounding box center [850, 400] width 77 height 26
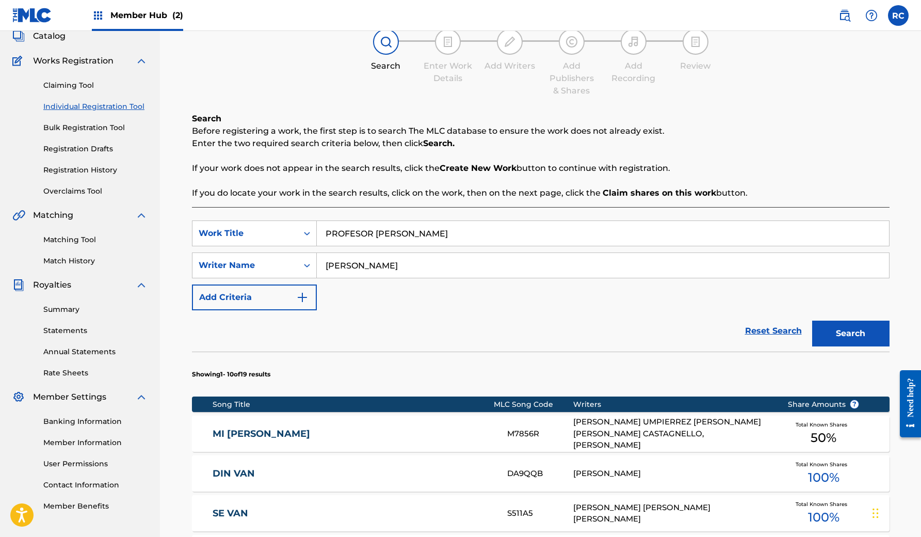
scroll to position [520, 0]
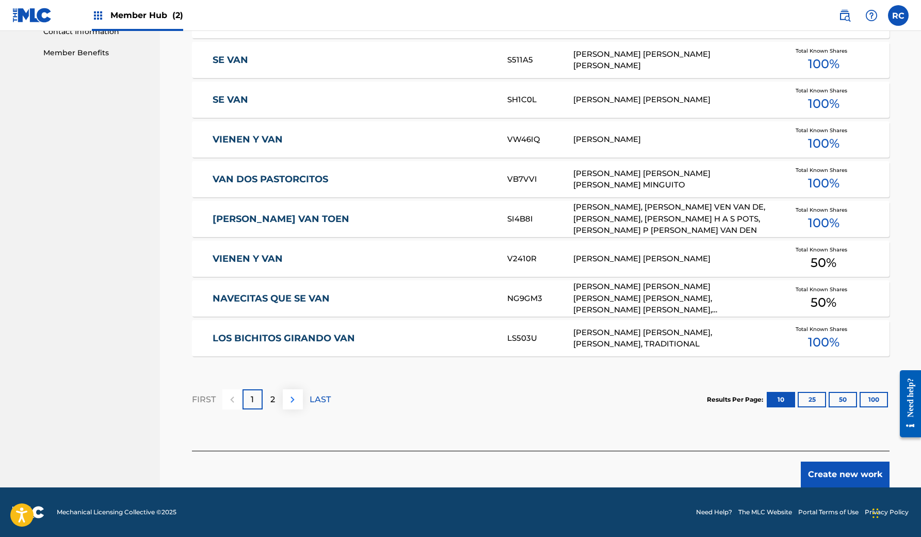
click at [297, 399] on img at bounding box center [292, 399] width 12 height 12
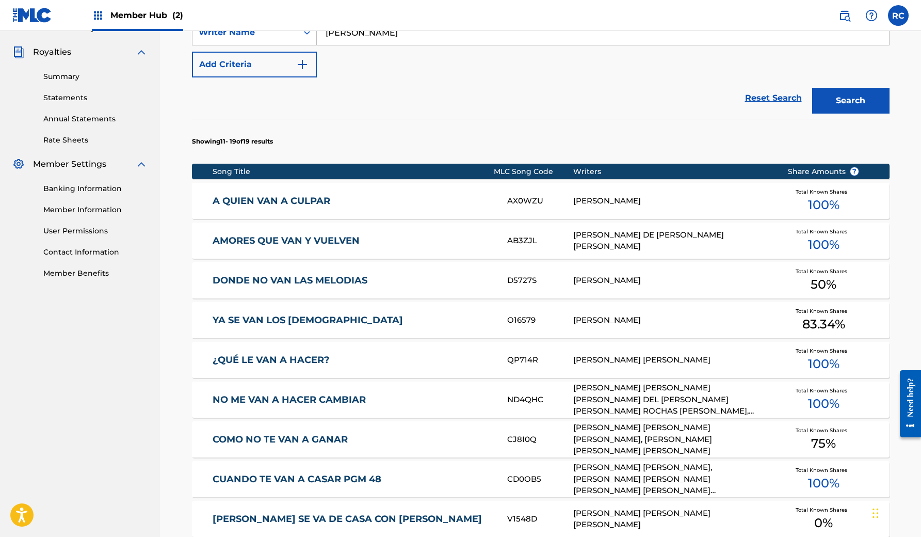
scroll to position [421, 0]
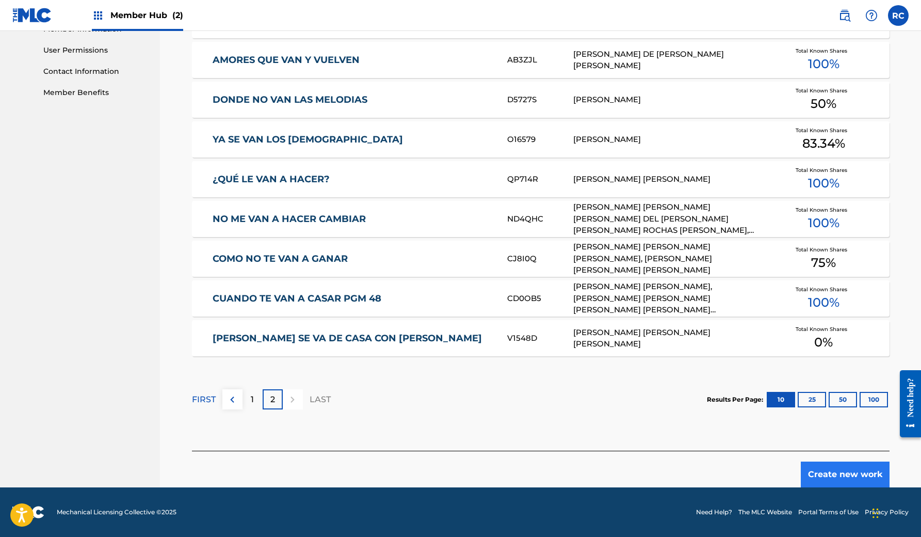
click at [826, 474] on button "Create new work" at bounding box center [845, 474] width 89 height 26
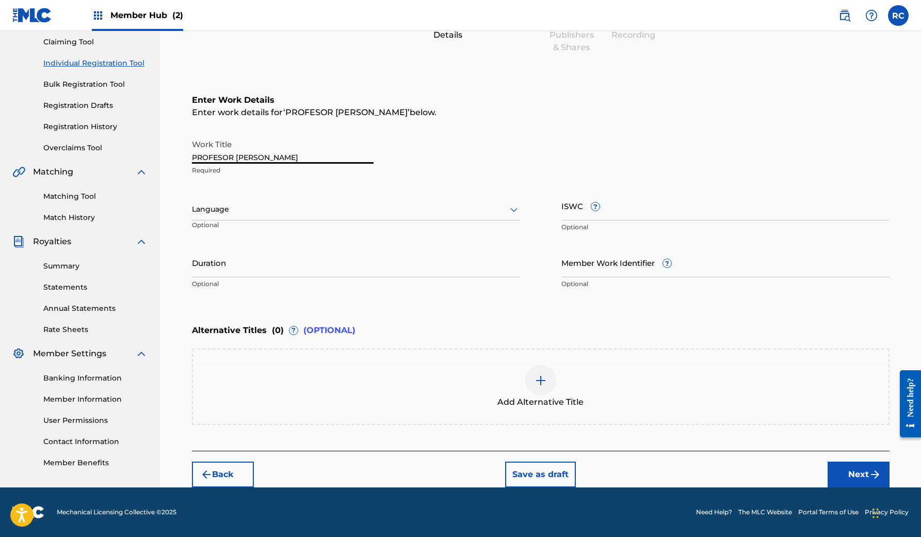
click at [305, 162] on input "PROFESOR VAN CHARLES" at bounding box center [283, 148] width 182 height 29
paste input "(MYSTERY THEME)"
type input "PROFESOR VAN CHARLES (MYSTERY THEME)"
click at [267, 203] on div at bounding box center [356, 209] width 328 height 13
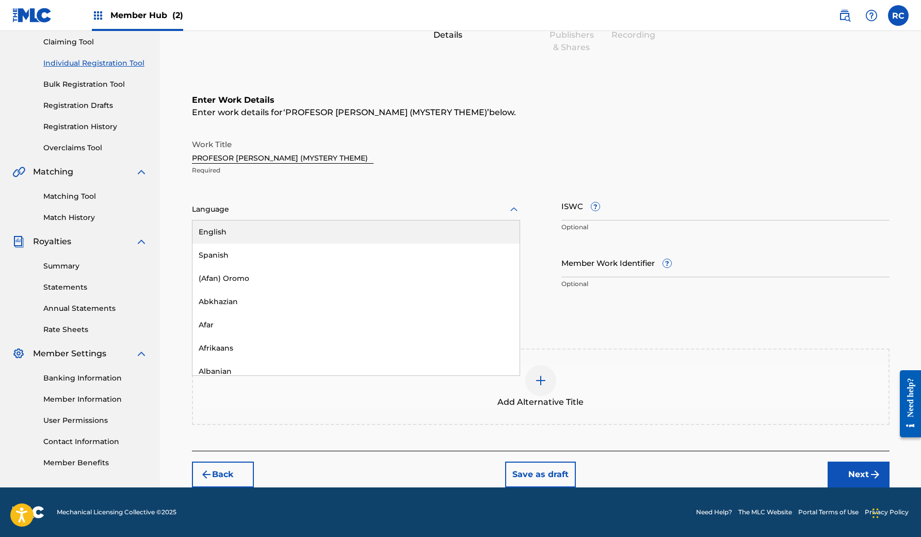
click at [242, 236] on div "English" at bounding box center [356, 231] width 327 height 23
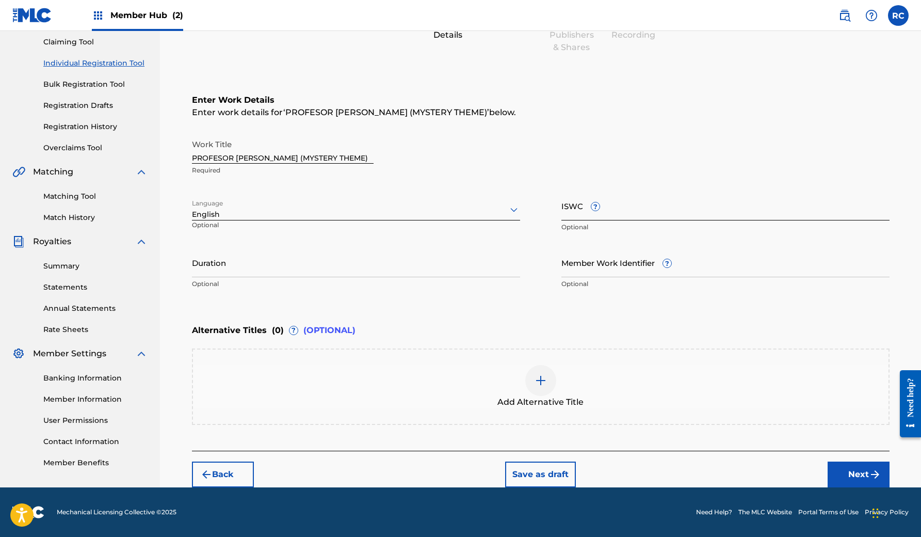
click at [592, 217] on input "ISWC ?" at bounding box center [726, 205] width 328 height 29
paste input "T3285587119"
type input "T3285587119"
click at [454, 268] on input "Duration" at bounding box center [356, 262] width 328 height 29
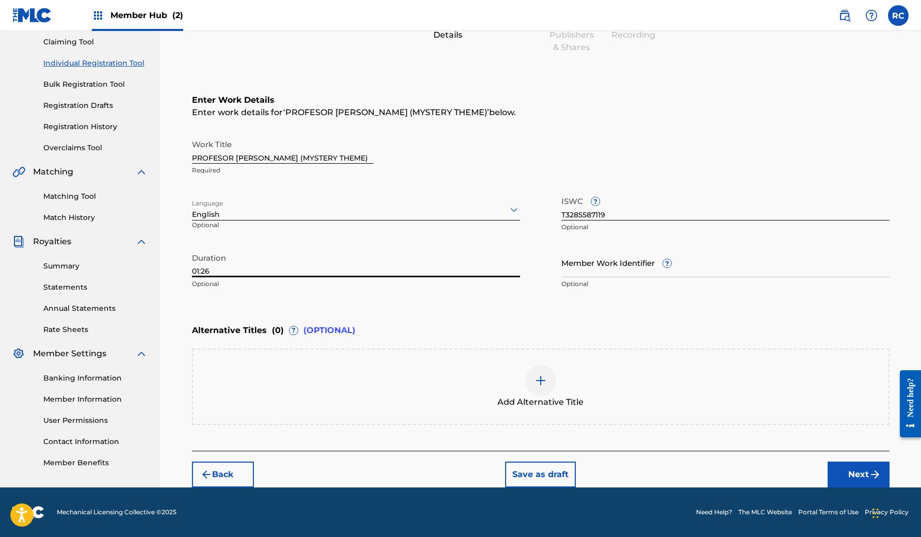
type input "01:26"
click at [513, 392] on div "Add Alternative Title" at bounding box center [541, 386] width 696 height 43
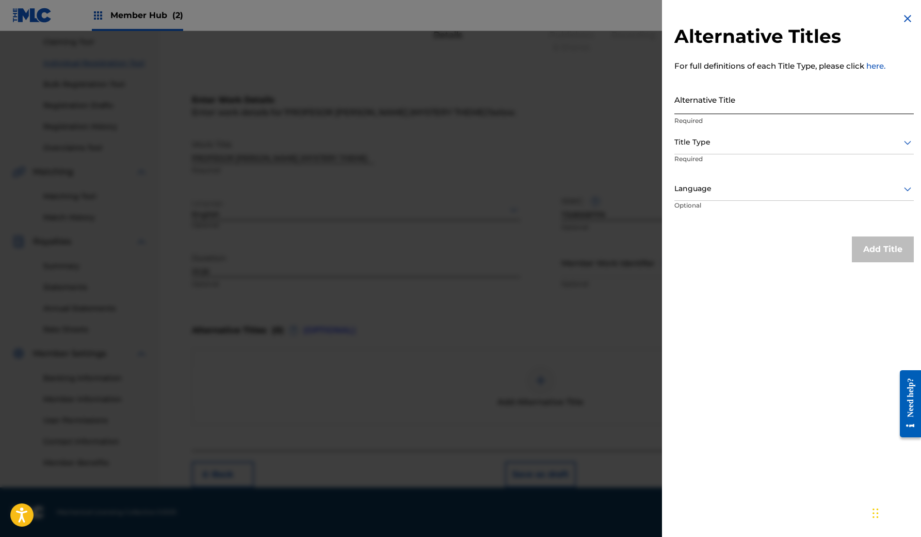
click at [719, 108] on input "Alternative Title" at bounding box center [795, 99] width 240 height 29
type input "Profesor Van Charles"
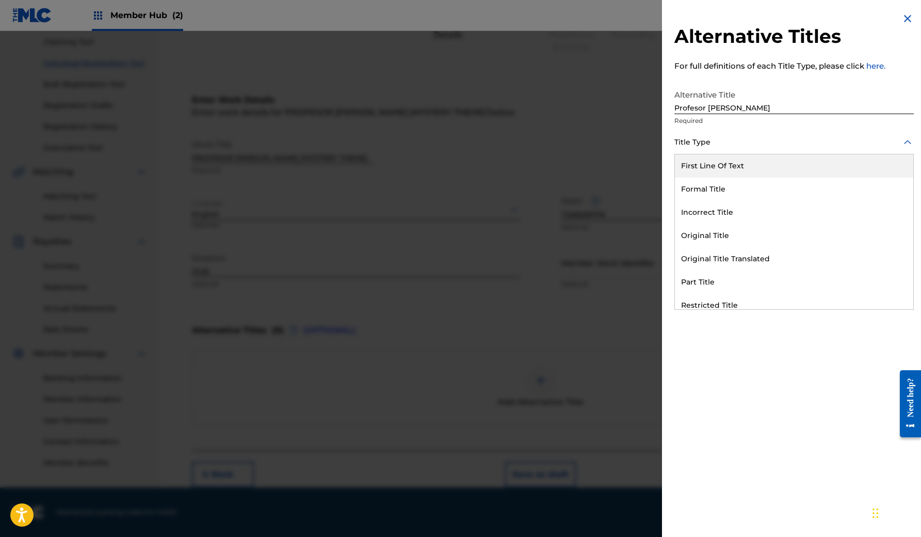
click at [728, 147] on div at bounding box center [795, 142] width 240 height 13
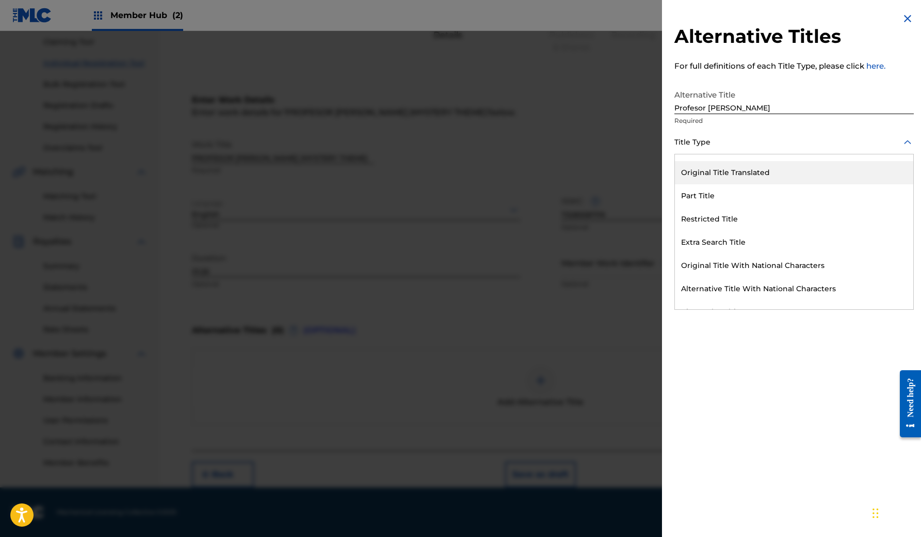
scroll to position [87, 0]
click at [740, 196] on div "Part Title" at bounding box center [794, 194] width 238 height 23
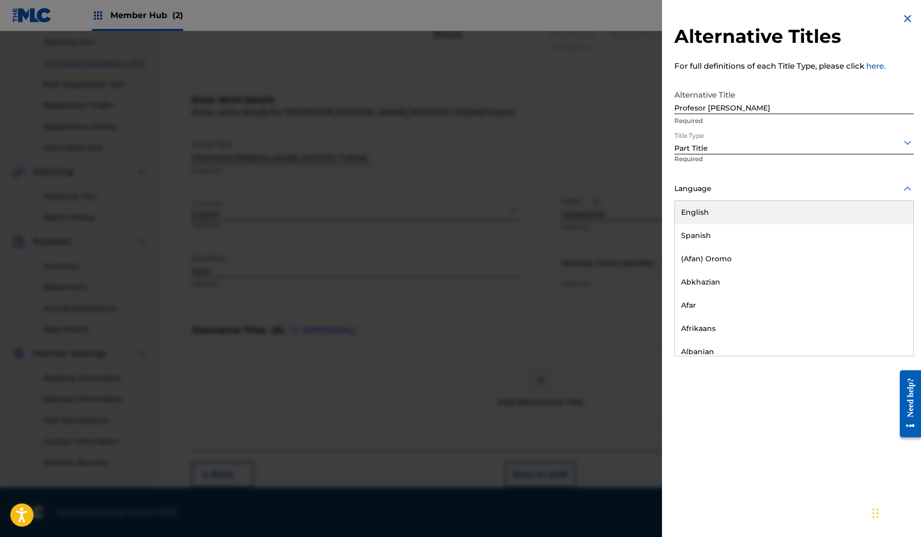
click at [762, 184] on div at bounding box center [795, 188] width 240 height 13
click at [722, 221] on div "English" at bounding box center [794, 212] width 238 height 23
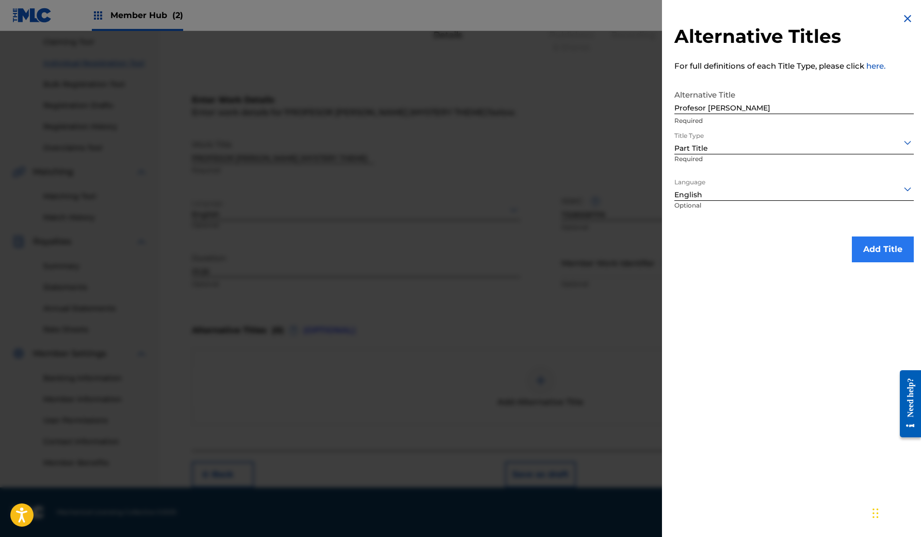
click at [882, 255] on button "Add Title" at bounding box center [883, 249] width 62 height 26
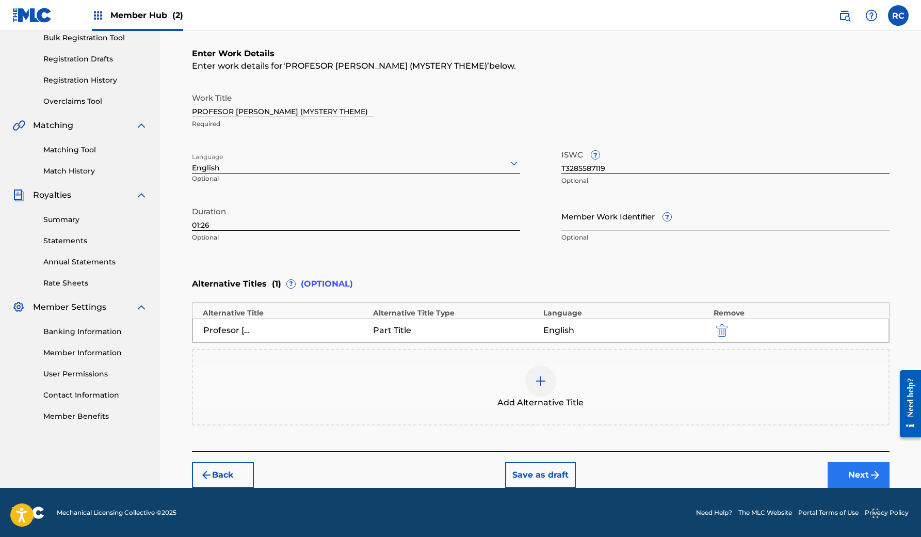
click at [862, 472] on button "Next" at bounding box center [859, 475] width 62 height 26
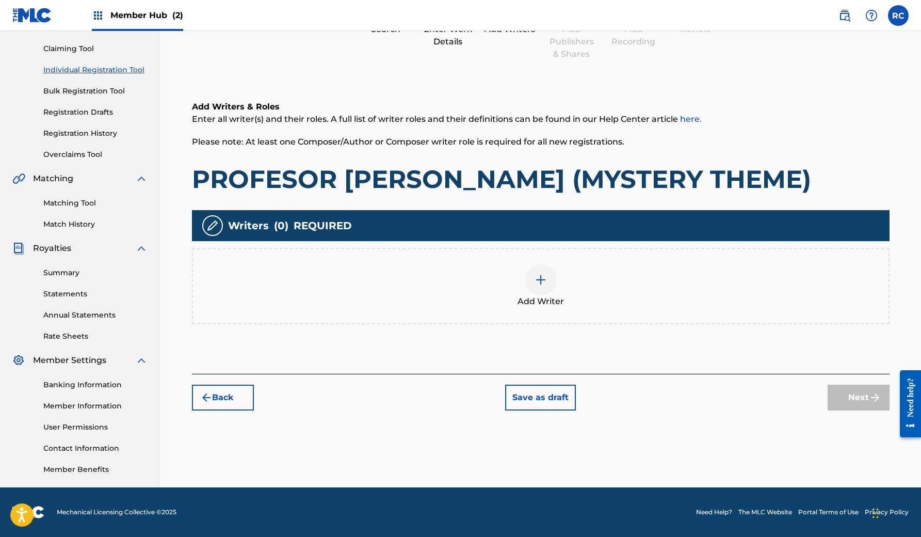
click at [549, 281] on div at bounding box center [540, 279] width 31 height 31
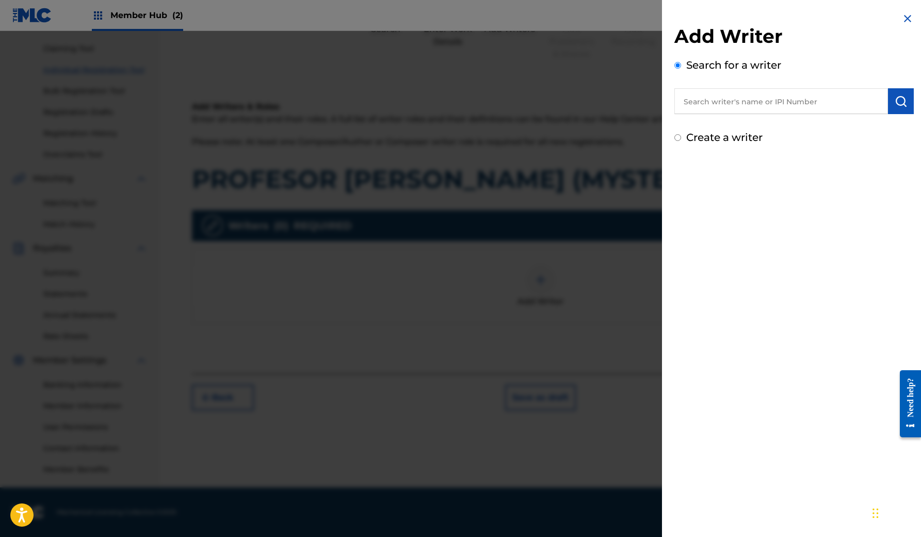
click at [754, 108] on input "text" at bounding box center [782, 101] width 214 height 26
type input "Rodrigo Castro Salume"
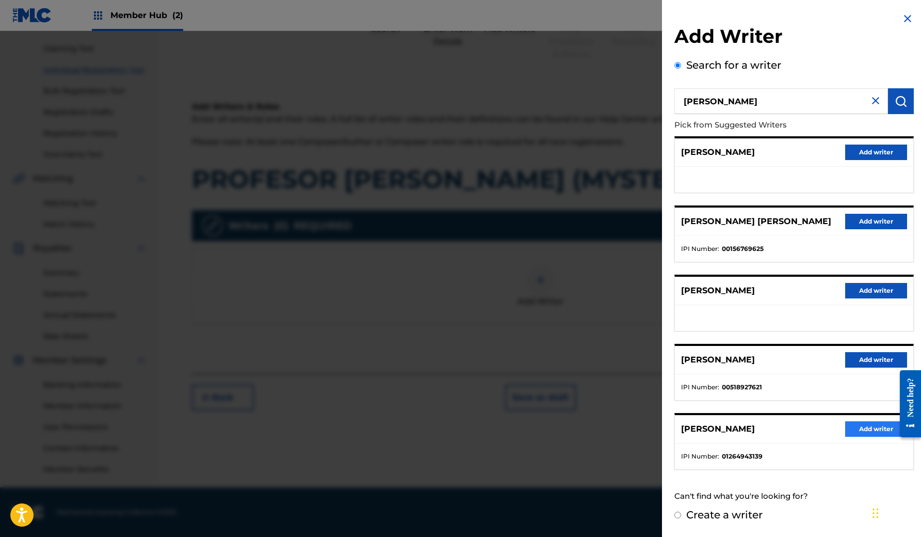
click at [859, 423] on button "Add writer" at bounding box center [876, 428] width 62 height 15
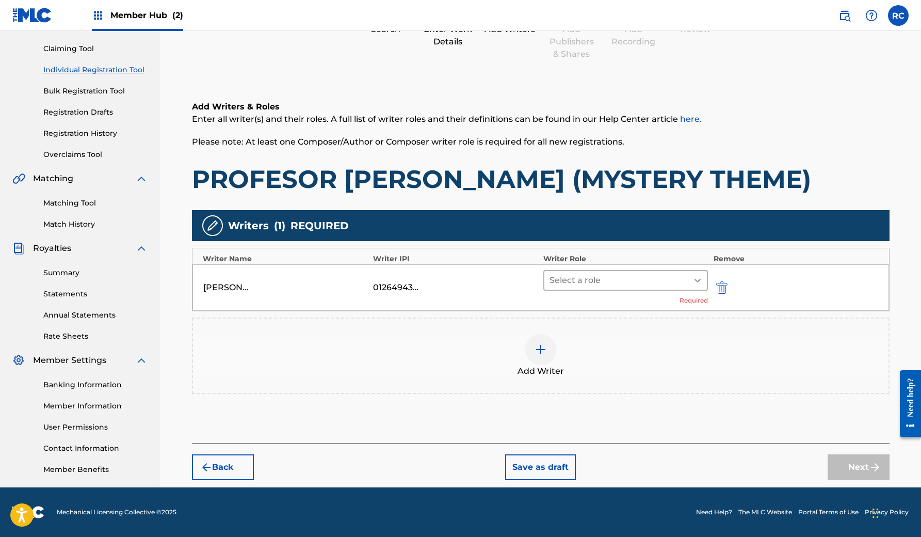
click at [698, 284] on icon at bounding box center [698, 280] width 10 height 10
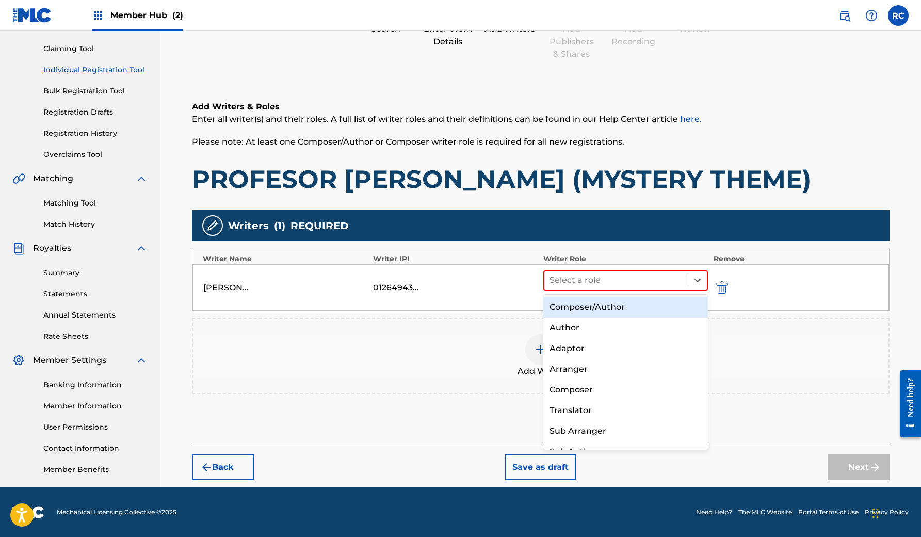
click at [583, 302] on div "Composer/Author" at bounding box center [626, 307] width 165 height 21
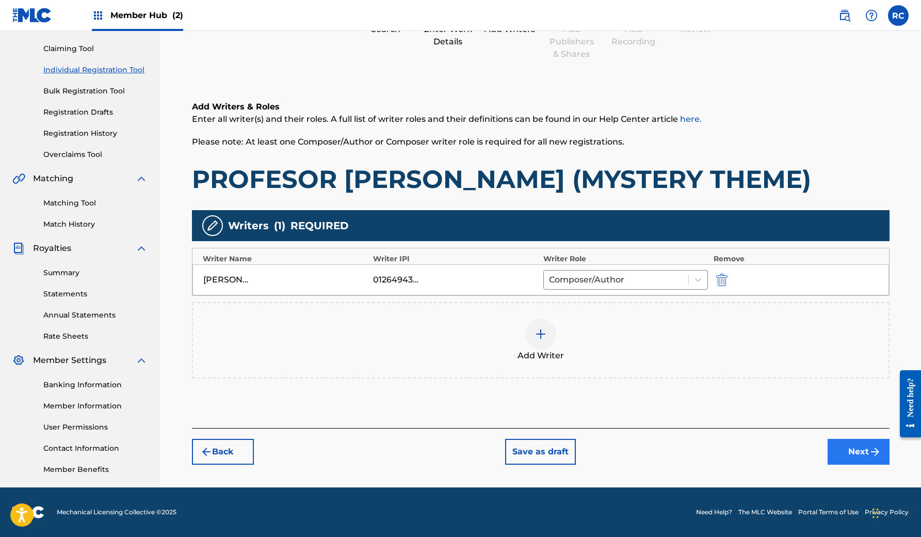
click at [852, 452] on button "Next" at bounding box center [859, 452] width 62 height 26
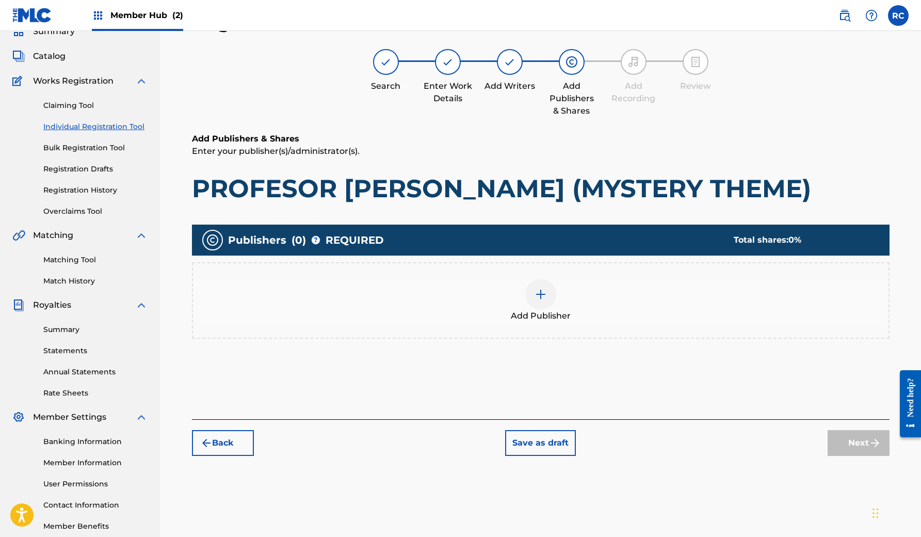
click at [529, 293] on div at bounding box center [540, 294] width 31 height 31
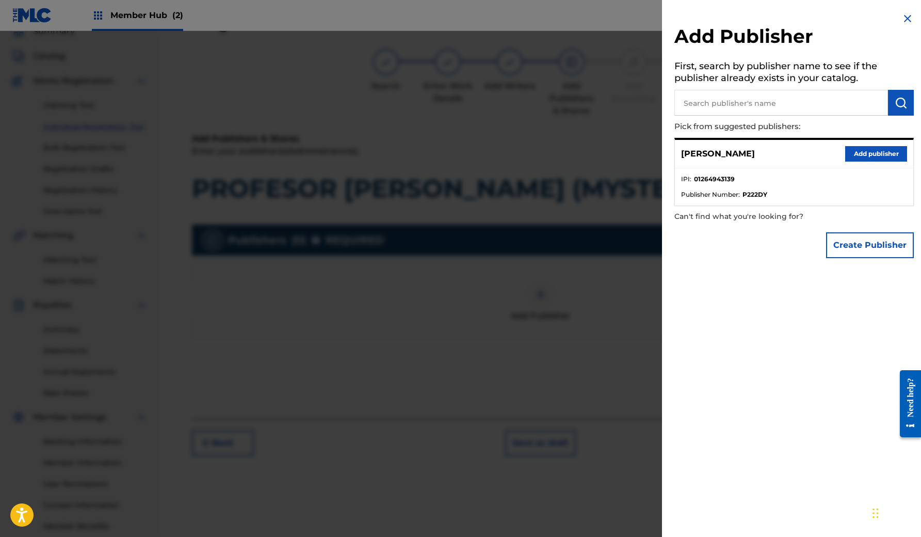
click at [770, 101] on input "text" at bounding box center [782, 103] width 214 height 26
type input "Vilume Productions"
click at [895, 106] on img "submit" at bounding box center [901, 103] width 12 height 12
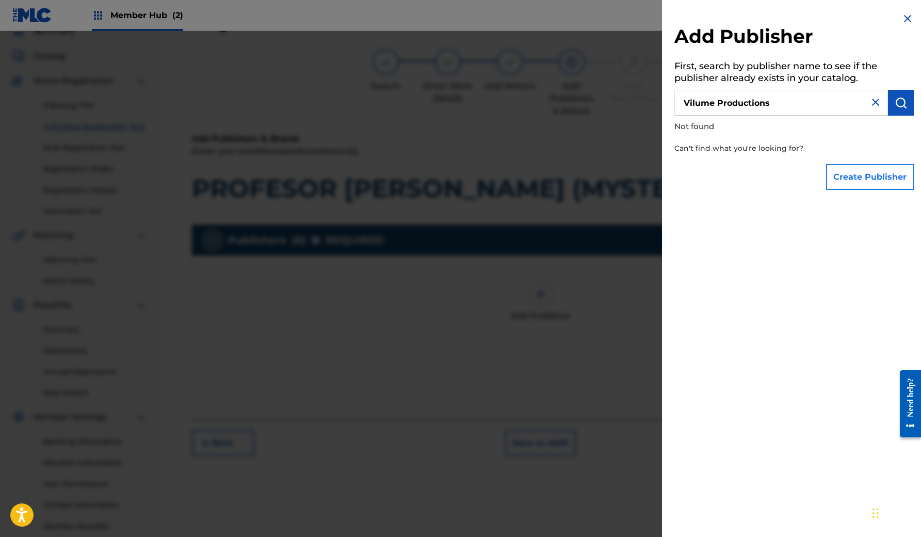
click at [873, 177] on button "Create Publisher" at bounding box center [870, 177] width 88 height 26
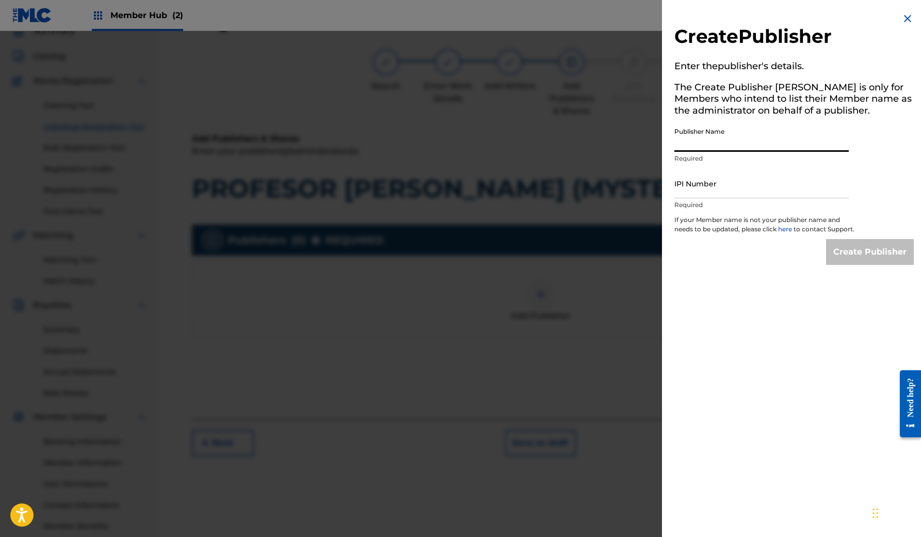
click at [735, 148] on input "Publisher Name" at bounding box center [762, 136] width 174 height 29
type input "Vilume Productions"
paste input "1264943041"
type input "1264943041"
click at [857, 265] on input "Create Publisher" at bounding box center [870, 252] width 88 height 26
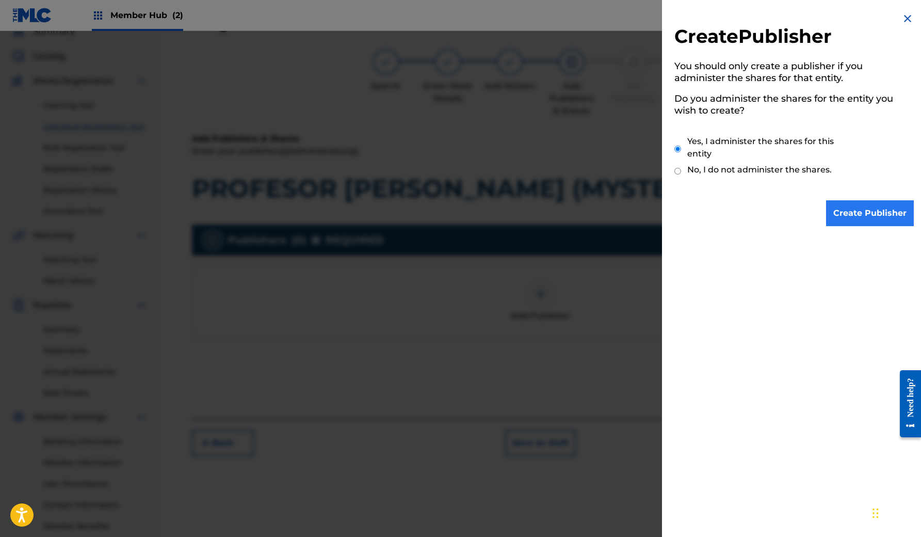
click at [851, 217] on input "Create Publisher" at bounding box center [870, 213] width 88 height 26
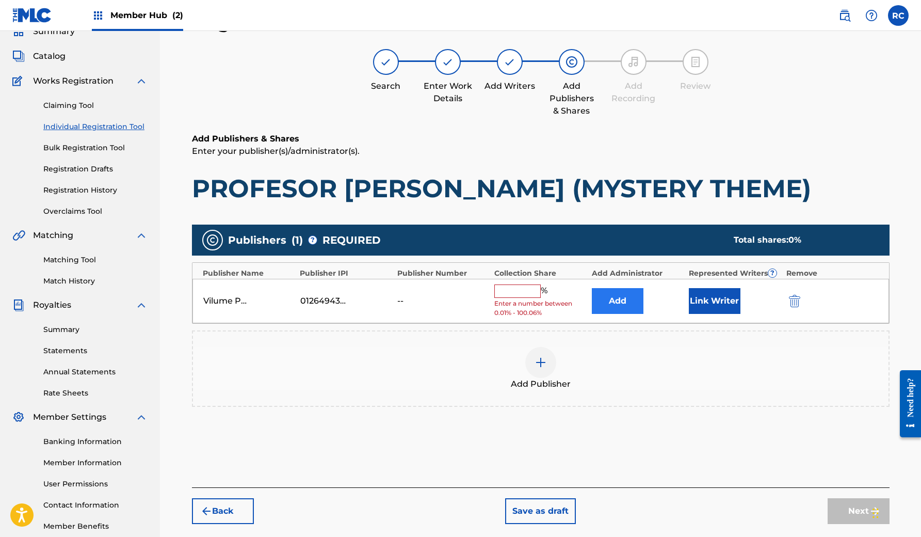
click at [601, 293] on button "Add" at bounding box center [618, 301] width 52 height 26
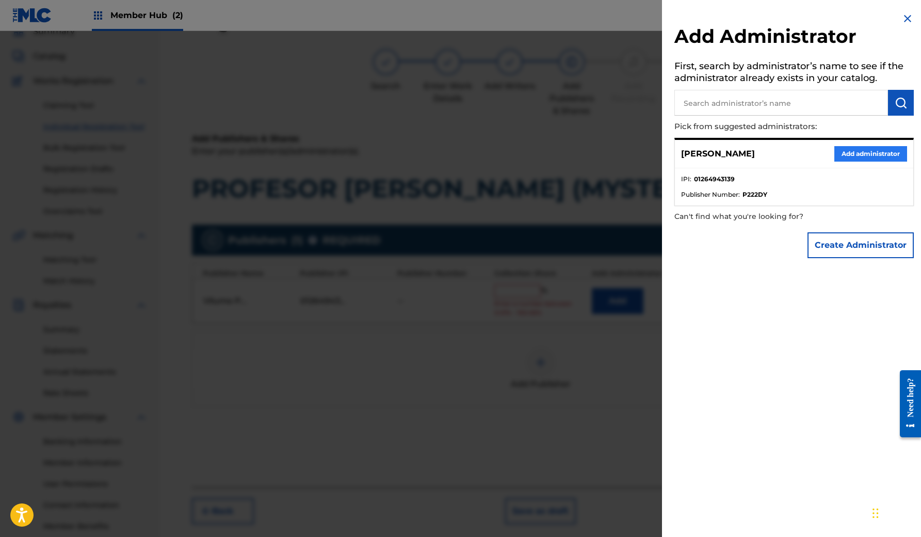
click at [883, 156] on button "Add administrator" at bounding box center [871, 153] width 73 height 15
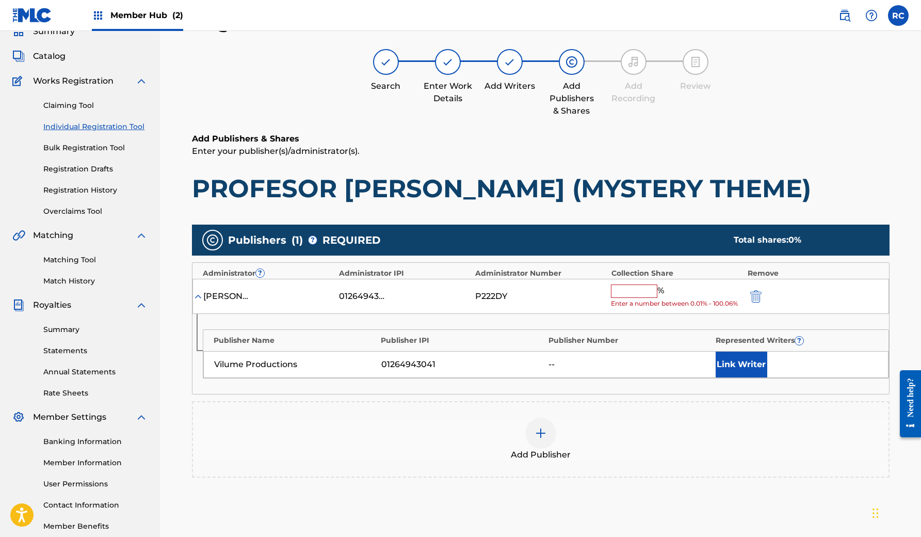
click at [645, 288] on input "text" at bounding box center [634, 290] width 46 height 13
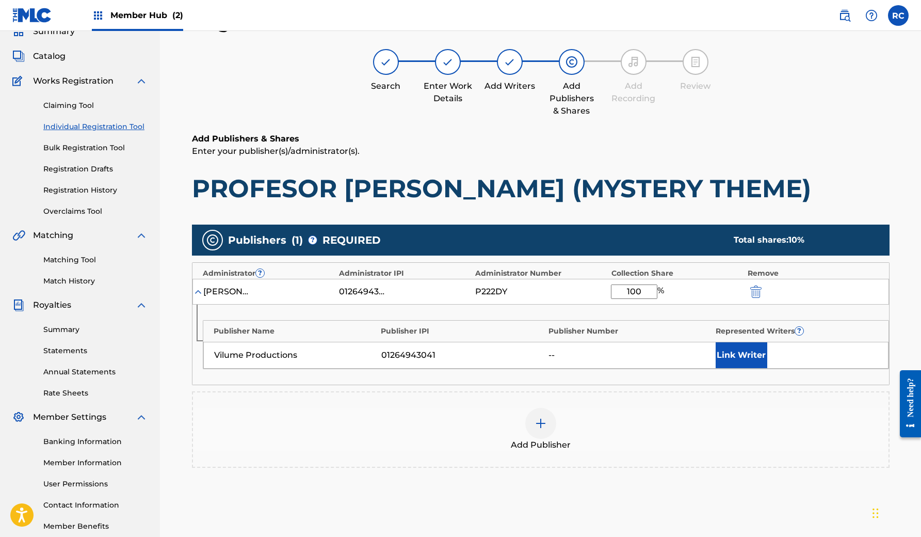
type input "100"
click at [740, 353] on button "Link Writer" at bounding box center [742, 355] width 52 height 26
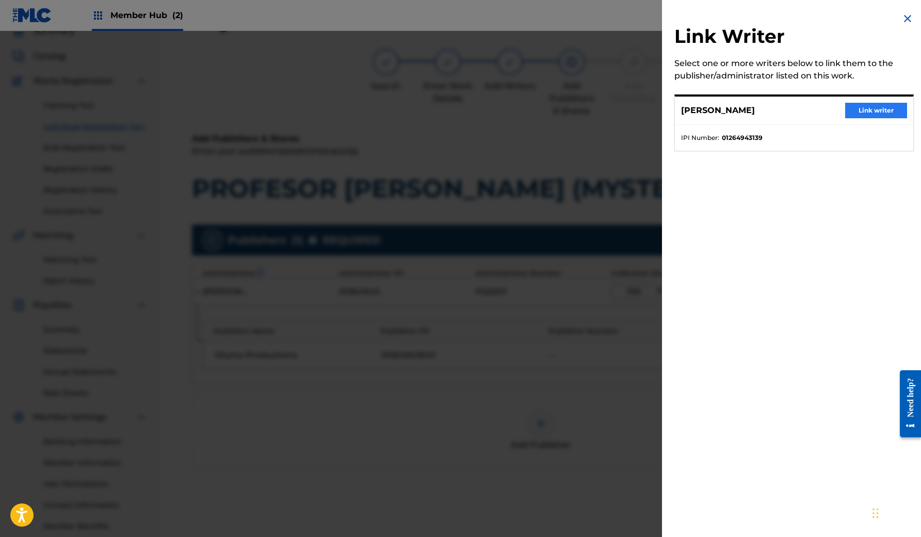
click at [870, 107] on button "Link writer" at bounding box center [876, 110] width 62 height 15
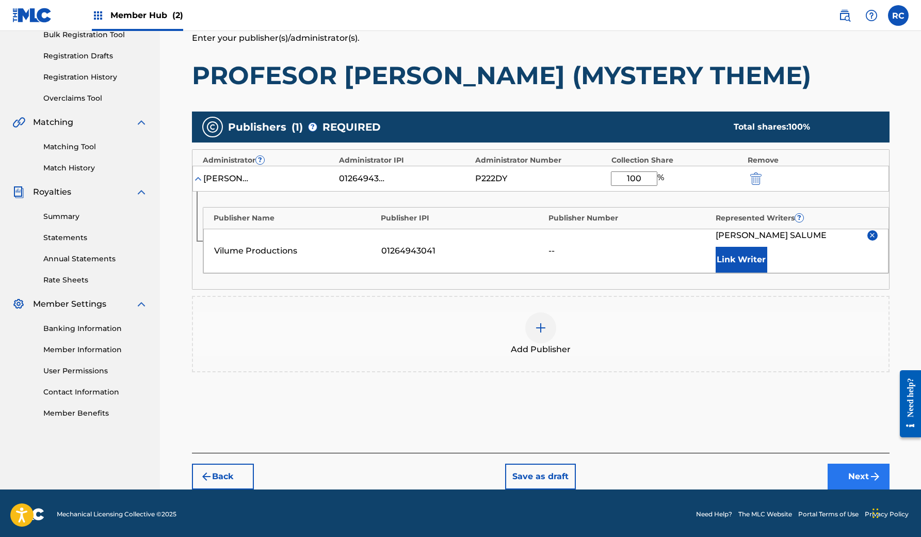
click at [841, 473] on button "Next" at bounding box center [859, 477] width 62 height 26
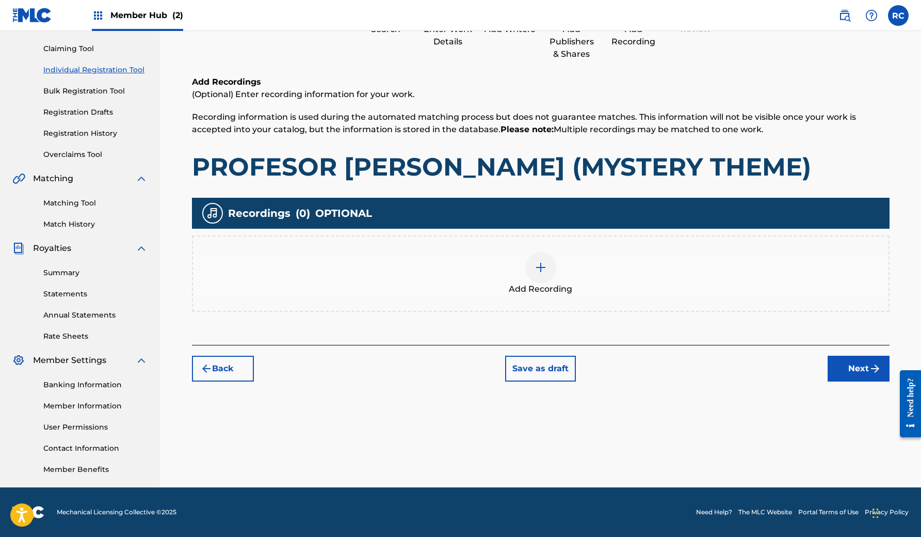
scroll to position [103, 0]
click at [534, 273] on div at bounding box center [540, 267] width 31 height 31
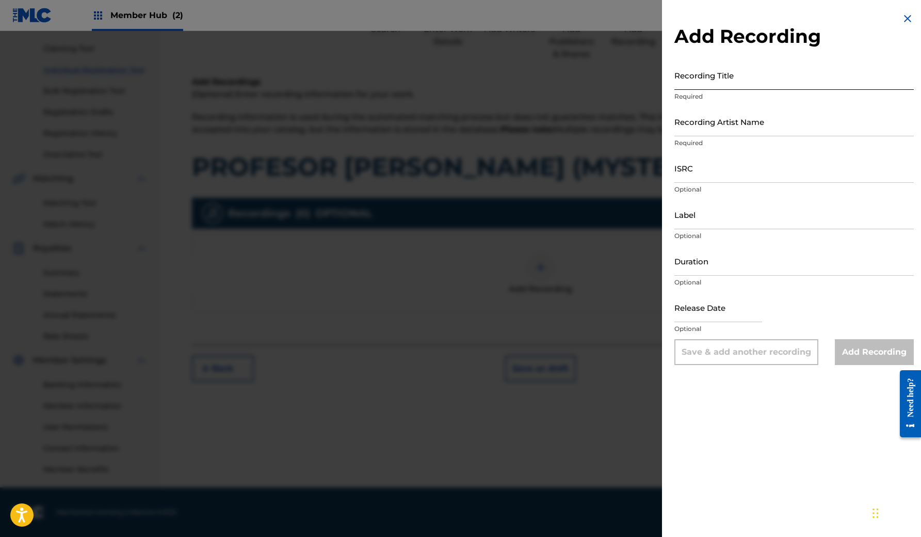
click at [758, 77] on input "Recording Title" at bounding box center [795, 74] width 240 height 29
paste input "PROFESOR VAN CHARLES (MYSTERY THEME)"
type input "PROFESOR VAN CHARLES (MYSTERY THEME)"
click at [734, 120] on input "Recording Artist Name" at bounding box center [795, 121] width 240 height 29
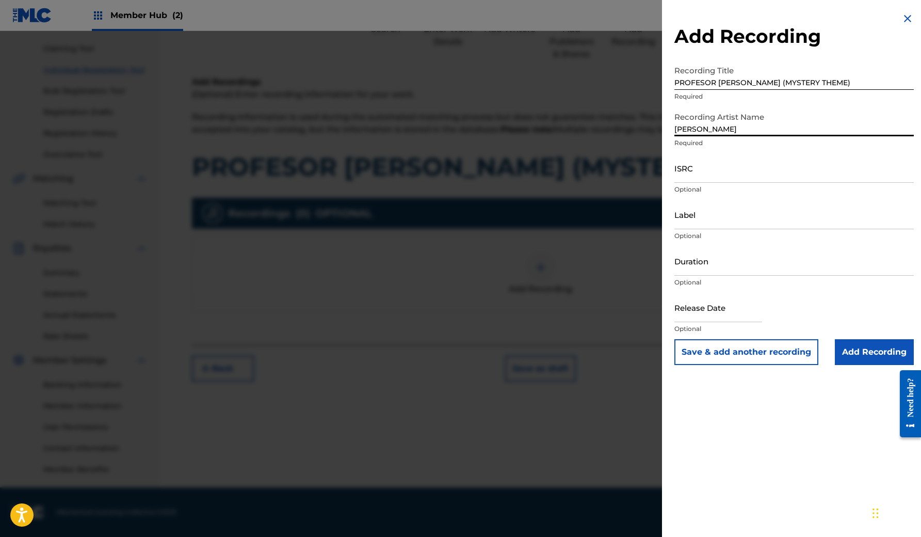
type input "Rodrigo Salume"
paste input "SE6I32425058"
type input "SE6I32425058"
click at [711, 217] on input "Label" at bounding box center [795, 214] width 240 height 29
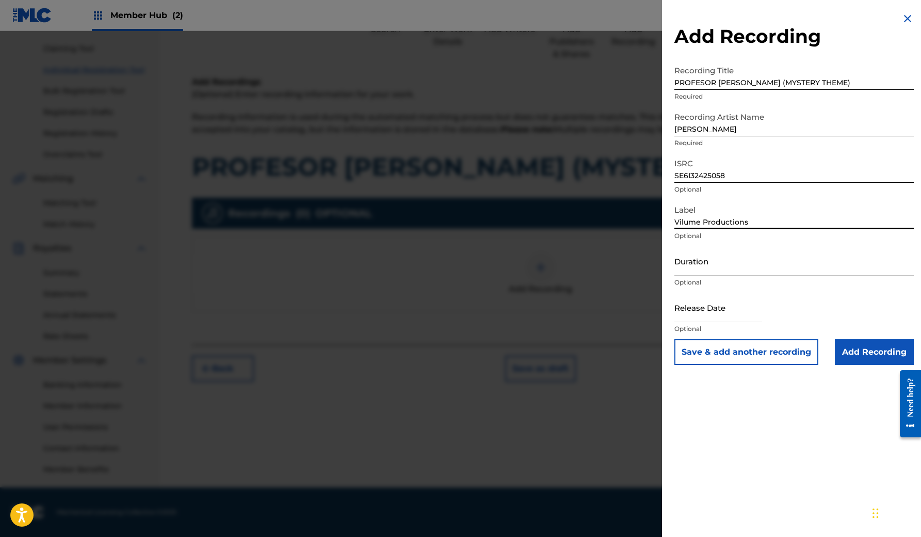
type input "Vilume Productions"
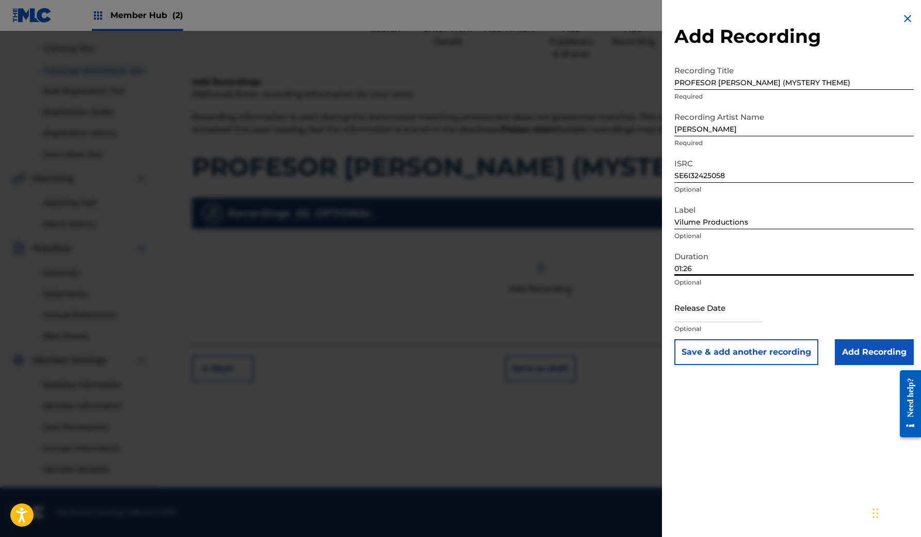
type input "01:26"
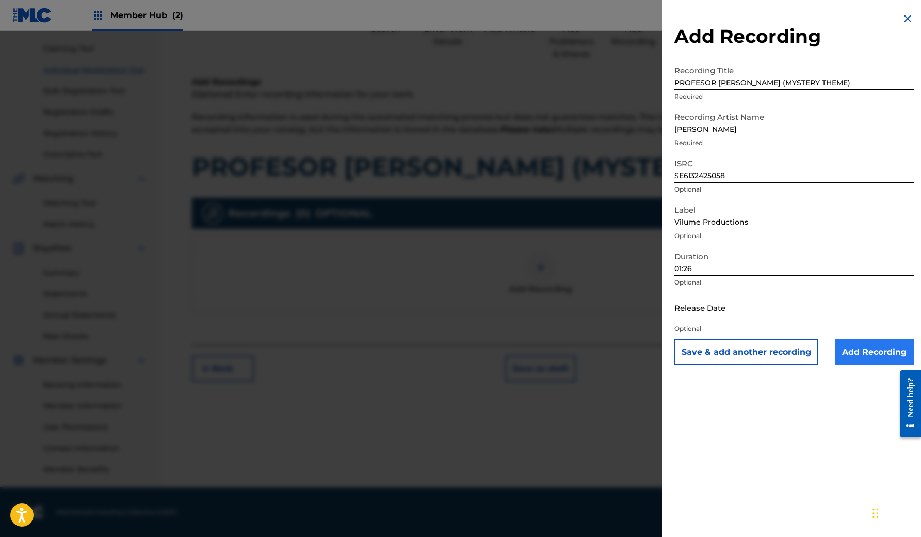
click at [847, 349] on input "Add Recording" at bounding box center [874, 352] width 79 height 26
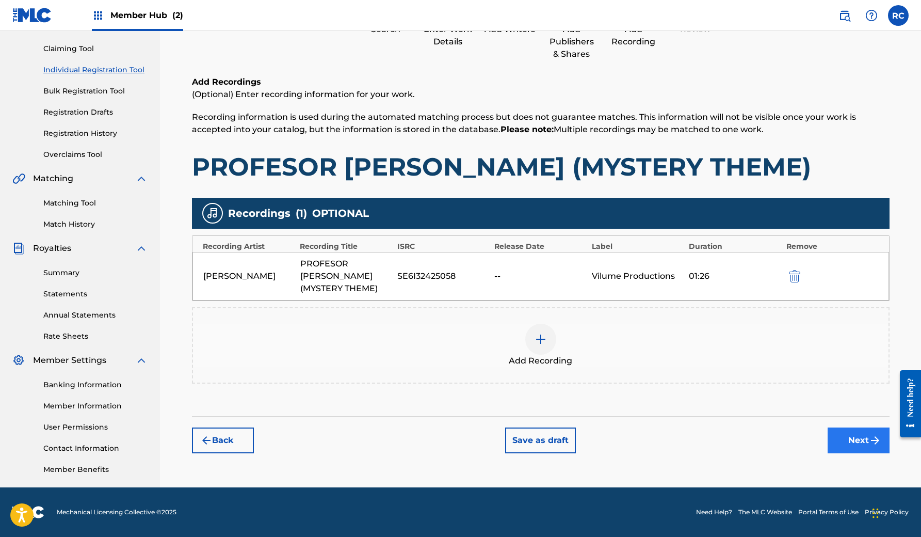
click at [859, 442] on button "Next" at bounding box center [859, 440] width 62 height 26
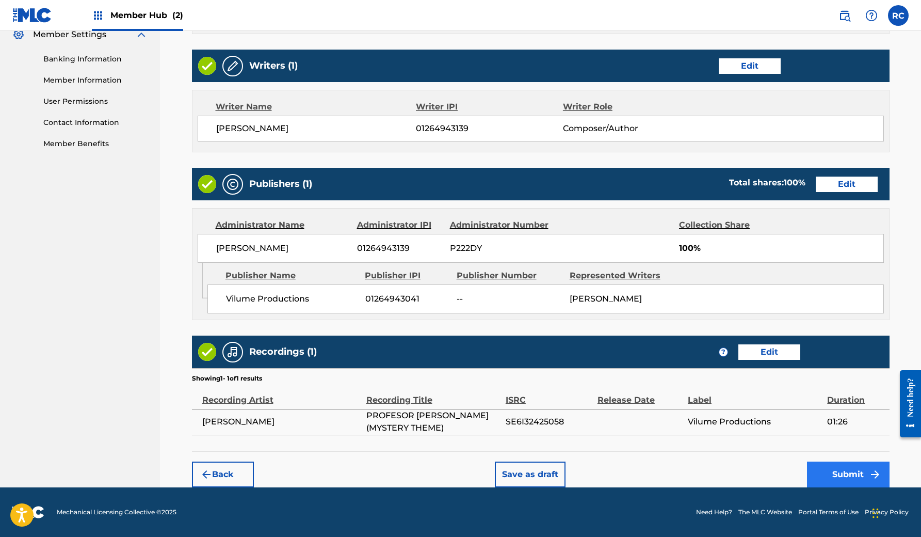
scroll to position [438, 0]
click at [837, 476] on button "Submit" at bounding box center [848, 474] width 83 height 26
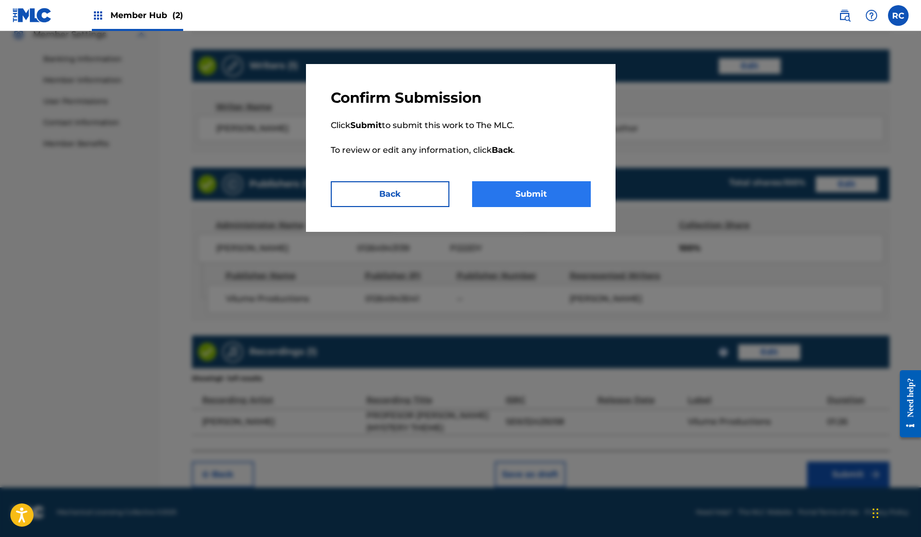
click at [500, 188] on button "Submit" at bounding box center [531, 194] width 119 height 26
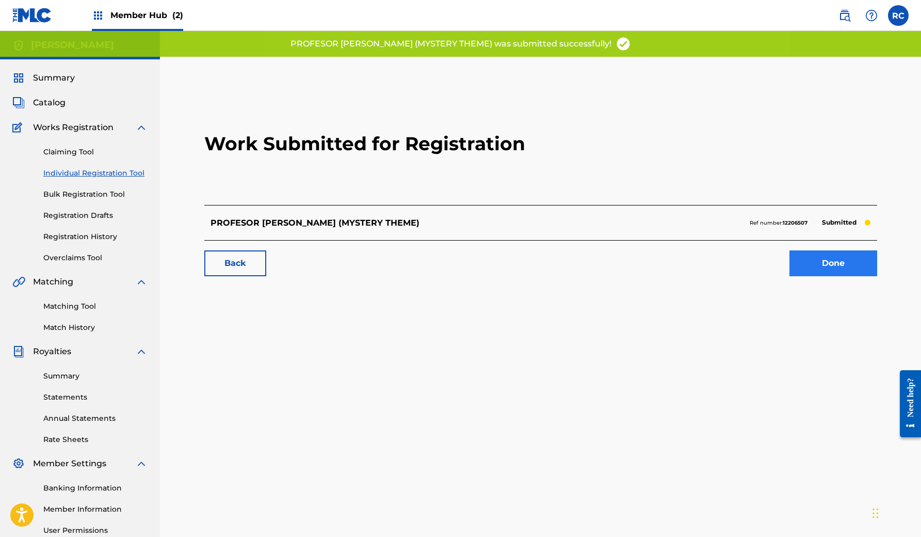
click at [842, 260] on link "Done" at bounding box center [834, 263] width 88 height 26
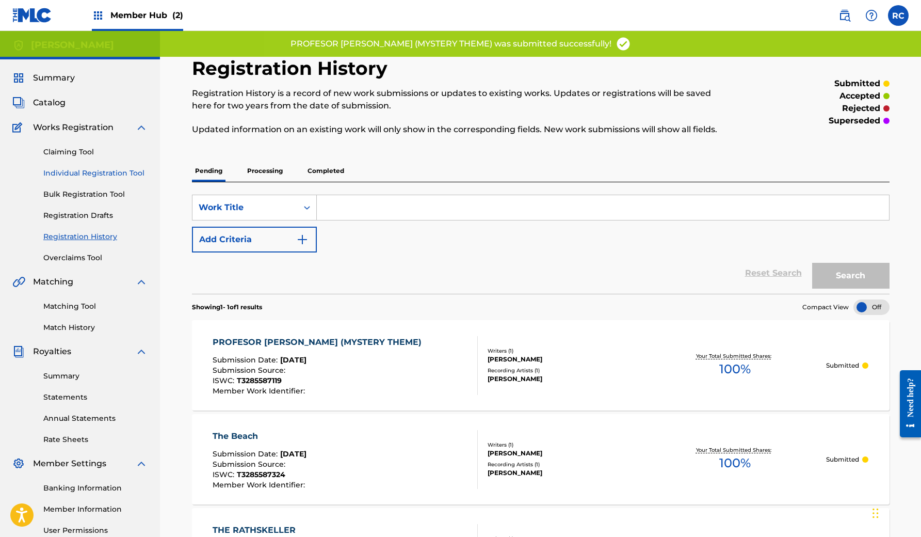
click at [85, 171] on link "Individual Registration Tool" at bounding box center [95, 173] width 104 height 11
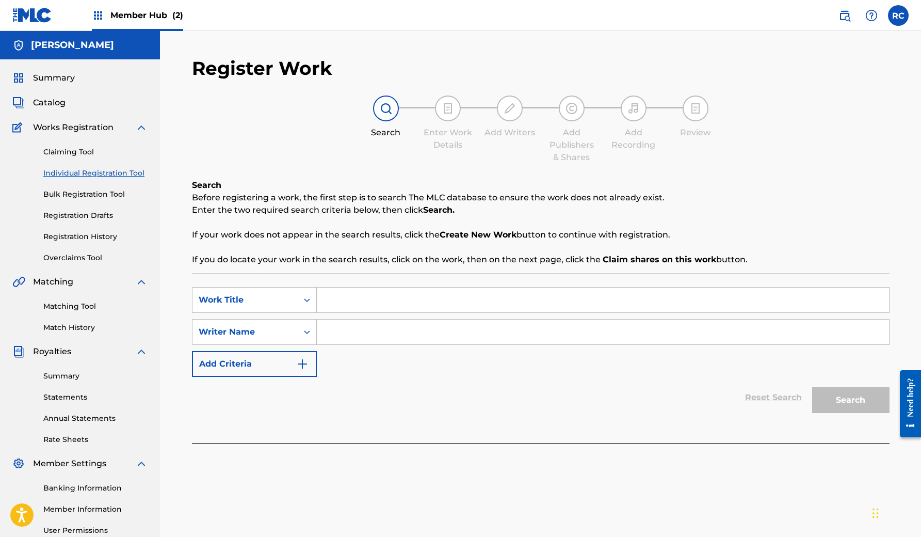
click at [345, 300] on input "Search Form" at bounding box center [603, 300] width 572 height 25
paste input "PASTIME PARADISE"
type input "PASTIME PARADISE"
click at [461, 334] on input "Search Form" at bounding box center [603, 332] width 572 height 25
type input "[PERSON_NAME]"
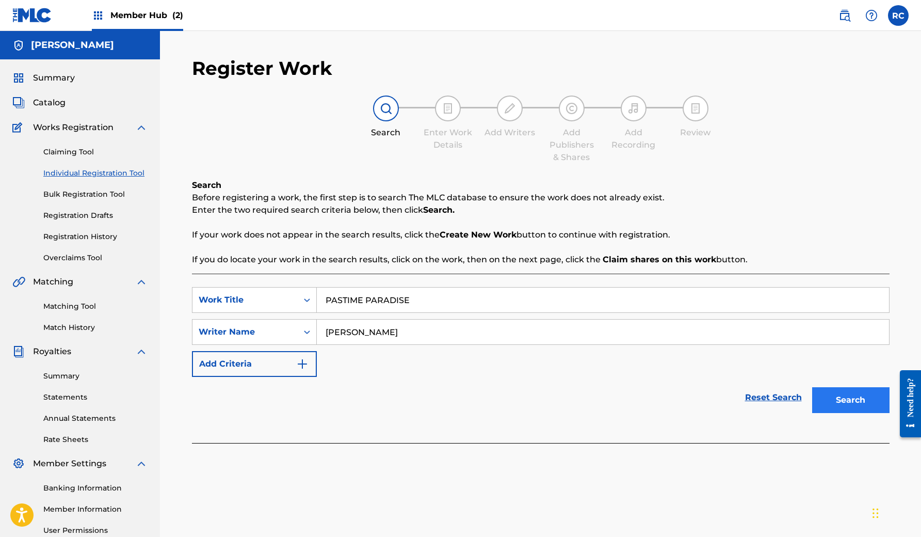
click at [853, 401] on button "Search" at bounding box center [850, 400] width 77 height 26
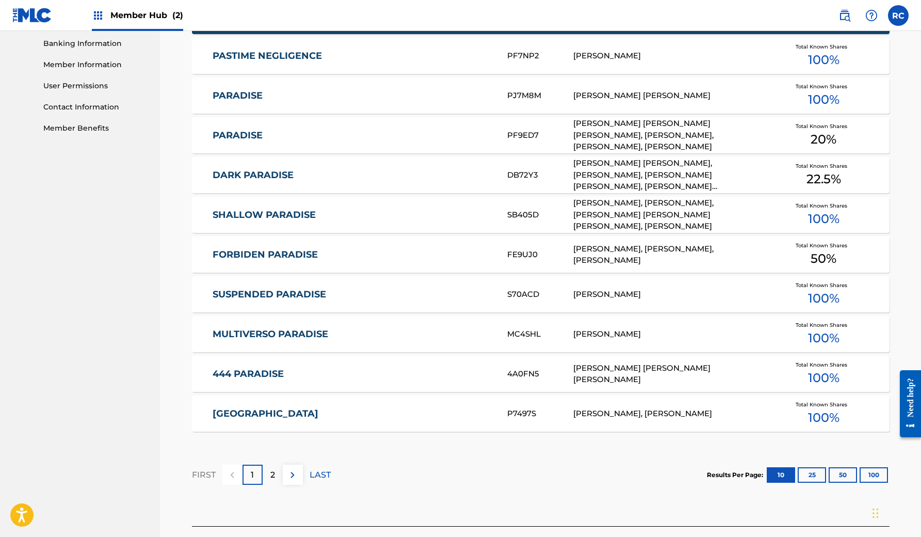
scroll to position [500, 0]
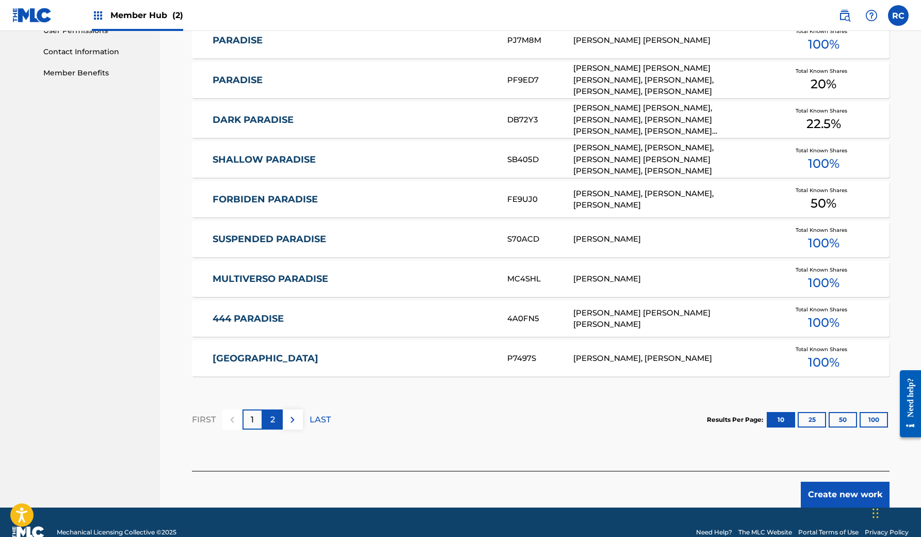
click at [274, 420] on p "2" at bounding box center [272, 419] width 5 height 12
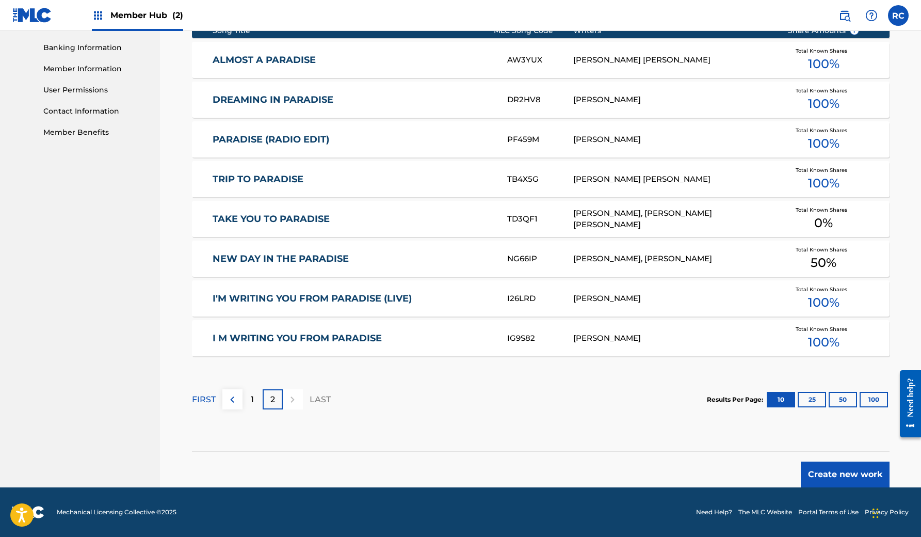
scroll to position [440, 0]
click at [835, 474] on button "Create new work" at bounding box center [845, 474] width 89 height 26
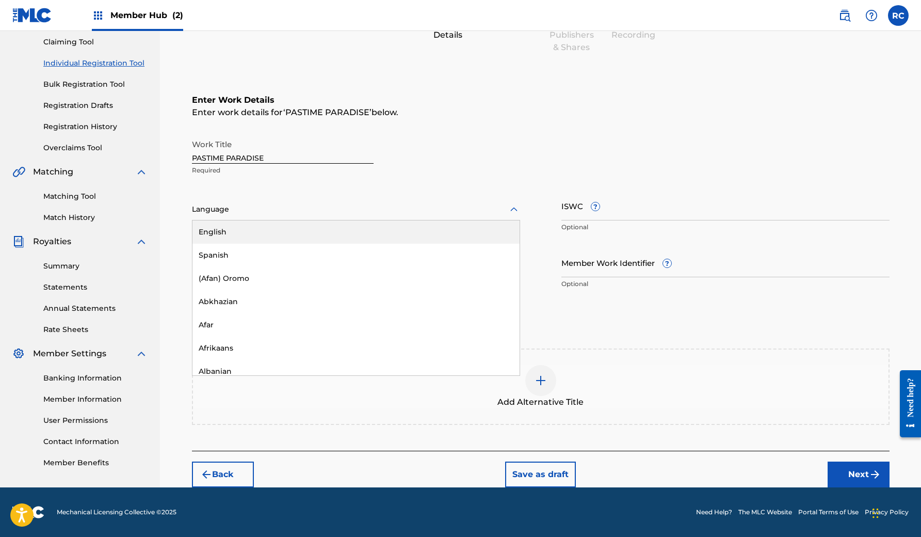
click at [254, 210] on div at bounding box center [356, 209] width 328 height 13
click at [243, 239] on div "English" at bounding box center [356, 231] width 327 height 23
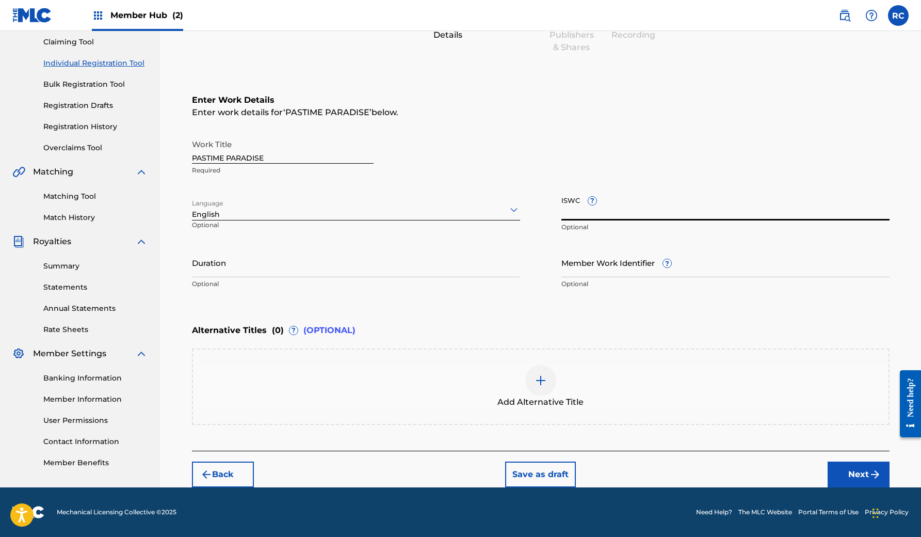
click at [605, 206] on input "ISWC ?" at bounding box center [726, 205] width 328 height 29
paste input "T3285587357"
type input "T3285587357"
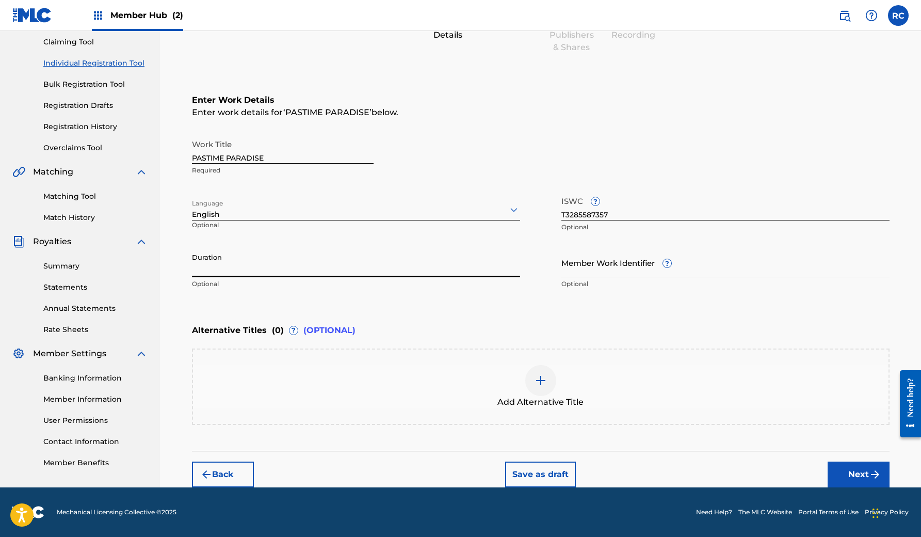
click at [380, 262] on input "Duration" at bounding box center [356, 262] width 328 height 29
type input "02:06"
click at [535, 383] on img at bounding box center [541, 380] width 12 height 12
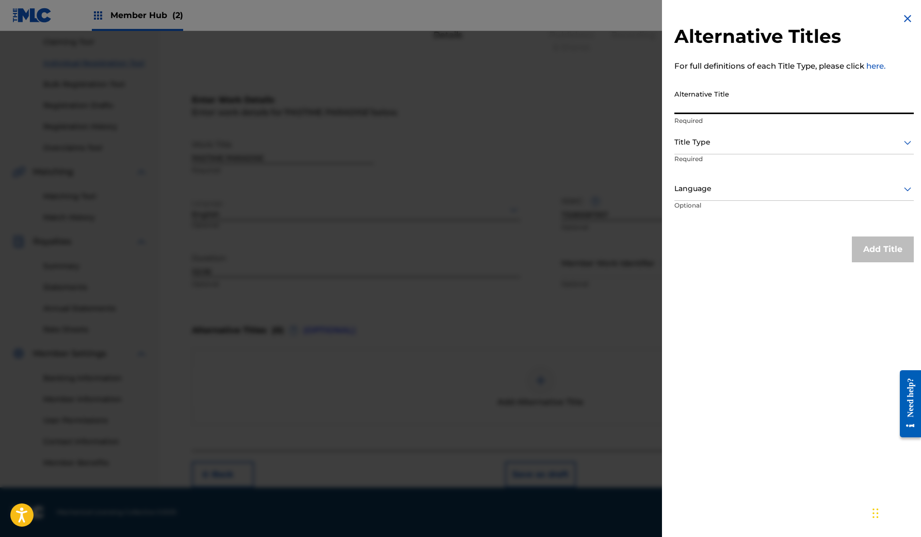
click at [734, 103] on input "Alternative Title" at bounding box center [795, 99] width 240 height 29
type input "Pastime Paradise (Original Motion Picture Soundtrack)"
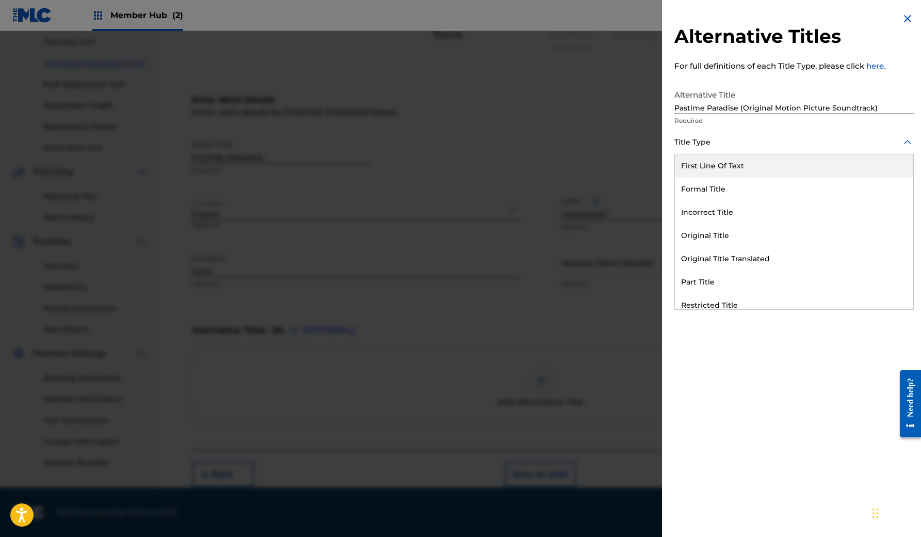
click at [731, 146] on div at bounding box center [795, 142] width 240 height 13
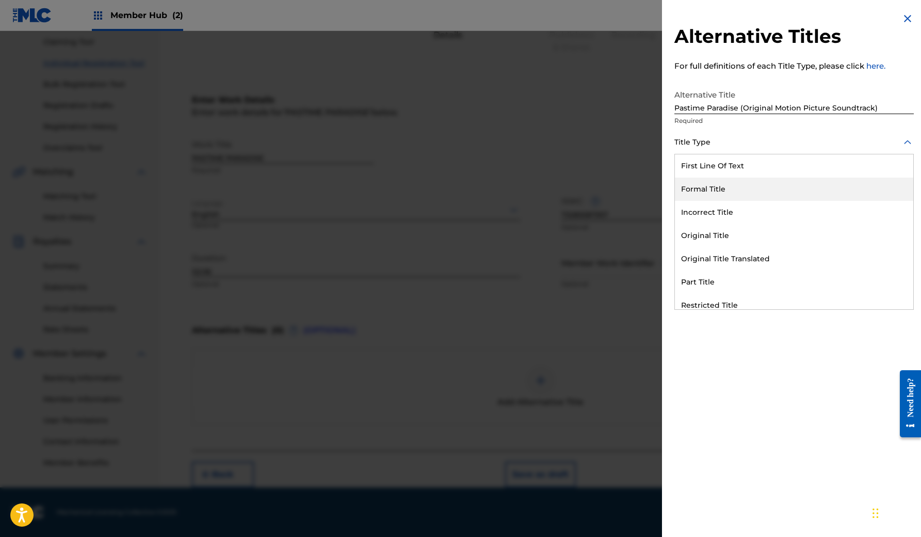
click at [760, 195] on div "Formal Title" at bounding box center [794, 189] width 238 height 23
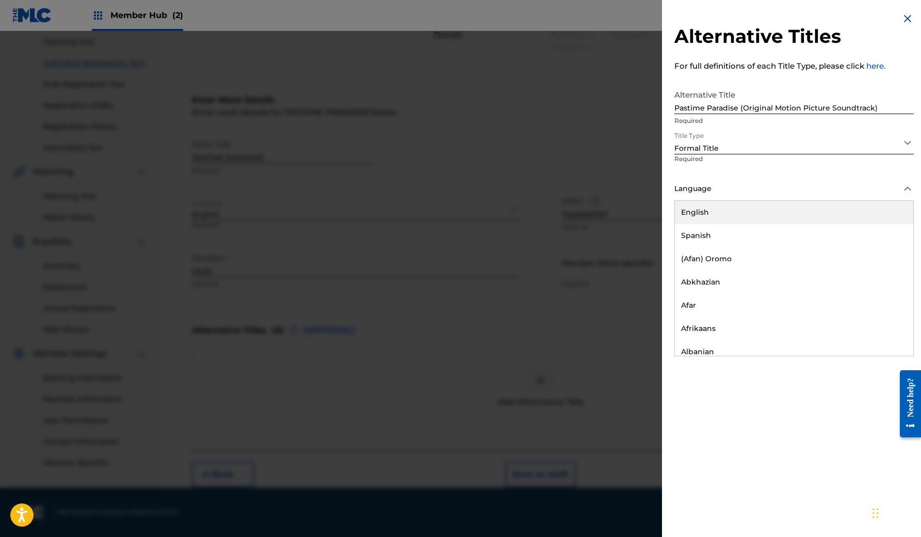
click at [732, 194] on div at bounding box center [795, 188] width 240 height 13
click at [721, 220] on div "English" at bounding box center [794, 212] width 238 height 23
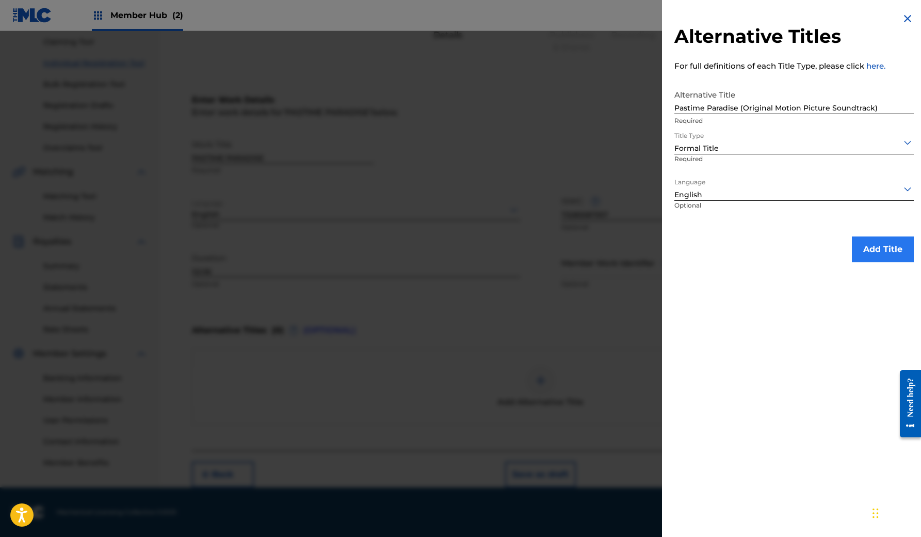
click at [872, 257] on button "Add Title" at bounding box center [883, 249] width 62 height 26
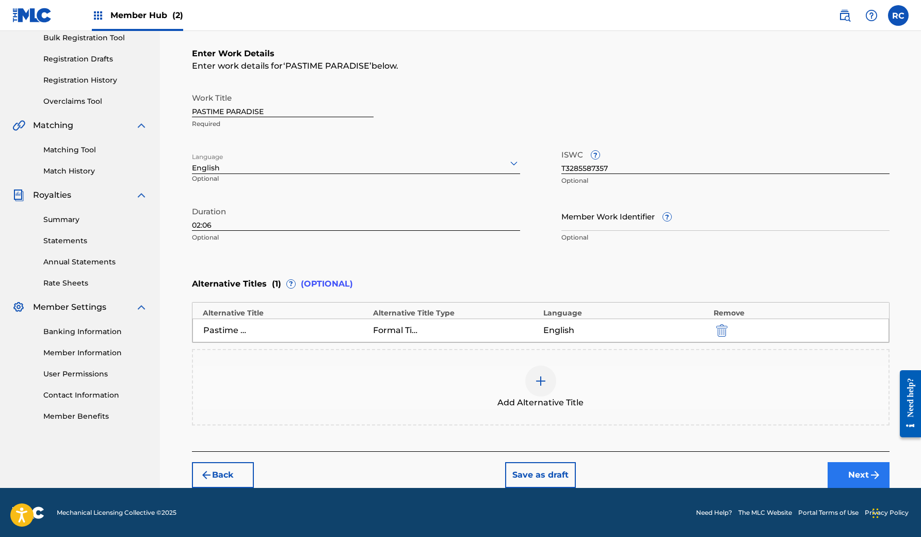
click at [860, 482] on button "Next" at bounding box center [859, 475] width 62 height 26
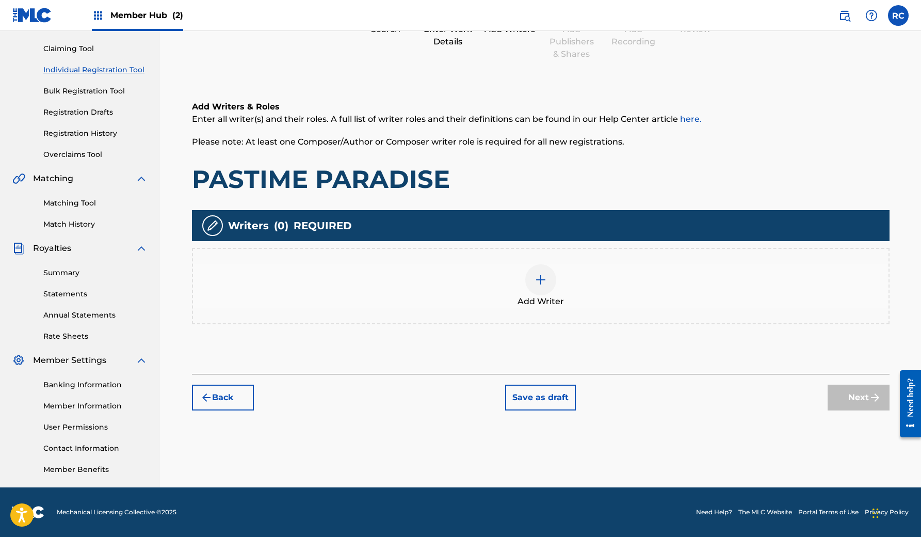
scroll to position [103, 0]
click at [535, 280] on img at bounding box center [541, 280] width 12 height 12
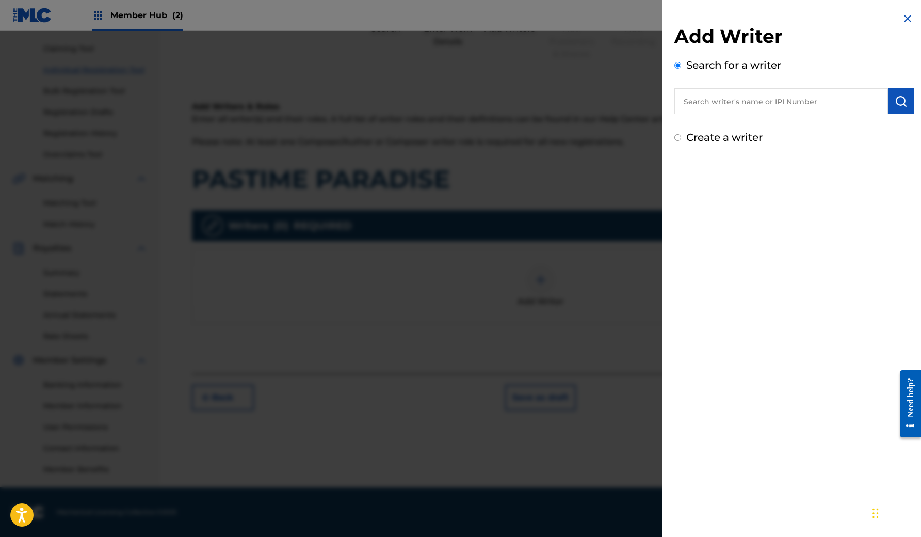
click at [758, 104] on input "text" at bounding box center [782, 101] width 214 height 26
click at [788, 127] on strong "salume" at bounding box center [804, 125] width 32 height 10
type input "rodrigo castro salume"
click at [895, 104] on img "submit" at bounding box center [901, 101] width 12 height 12
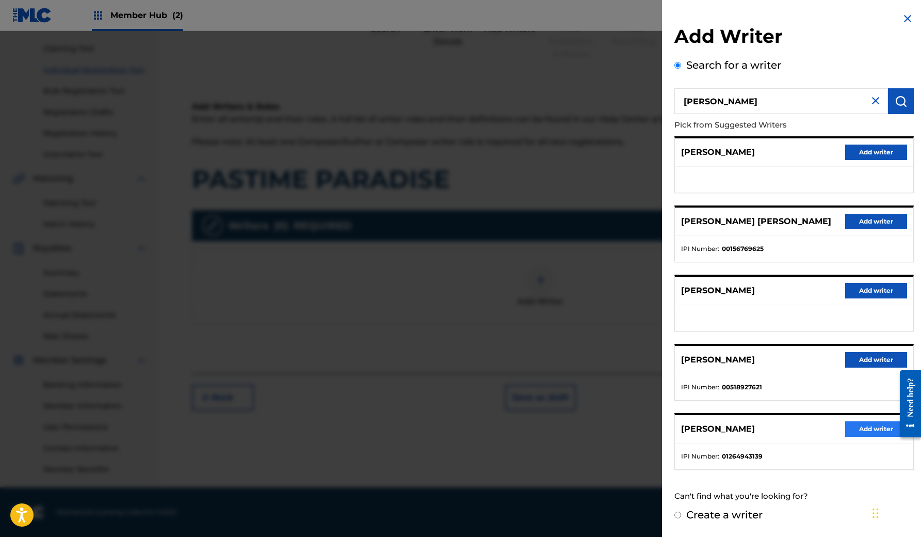
click at [868, 434] on button "Add writer" at bounding box center [876, 428] width 62 height 15
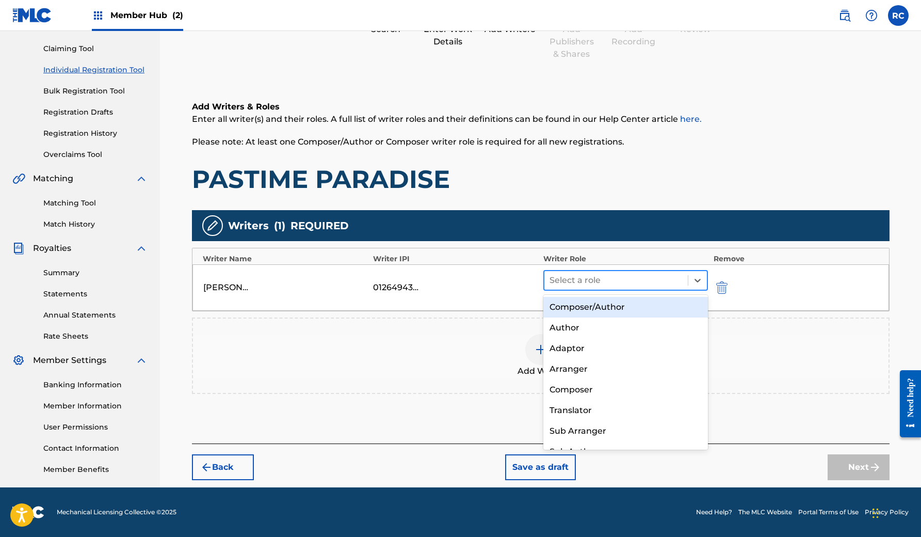
click at [642, 282] on div at bounding box center [617, 280] width 134 height 14
click at [617, 311] on div "Composer/Author" at bounding box center [626, 307] width 165 height 21
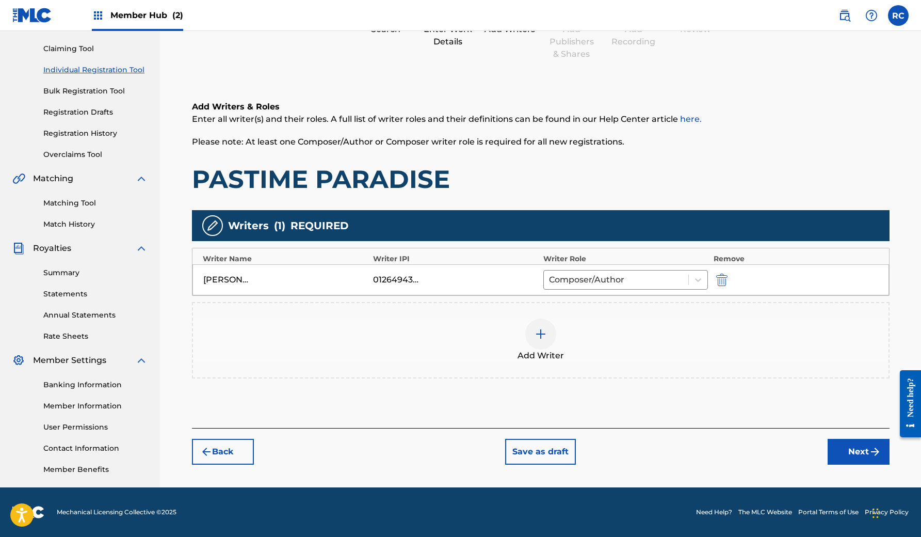
click at [537, 338] on img at bounding box center [541, 334] width 12 height 12
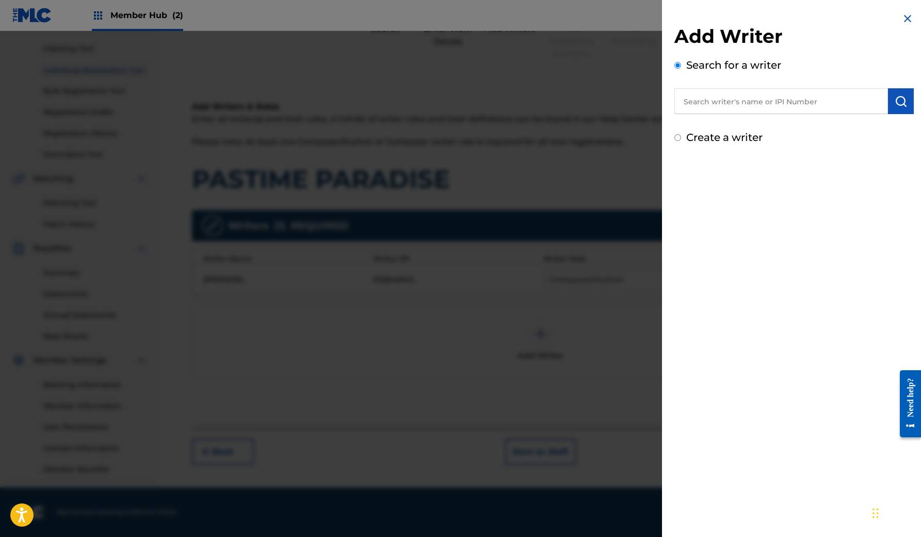
click at [780, 99] on input "text" at bounding box center [782, 101] width 214 height 26
type input "Daniel Fiallos"
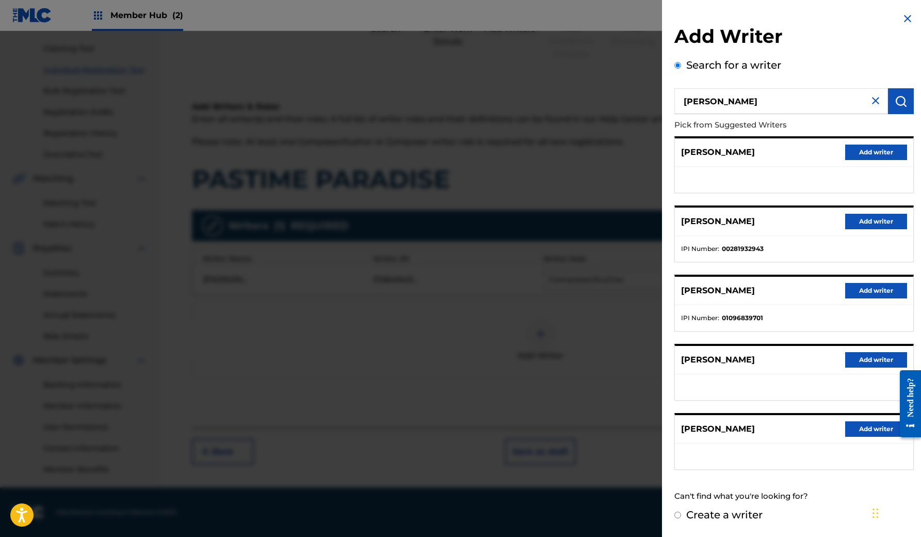
click at [906, 20] on img at bounding box center [908, 18] width 12 height 12
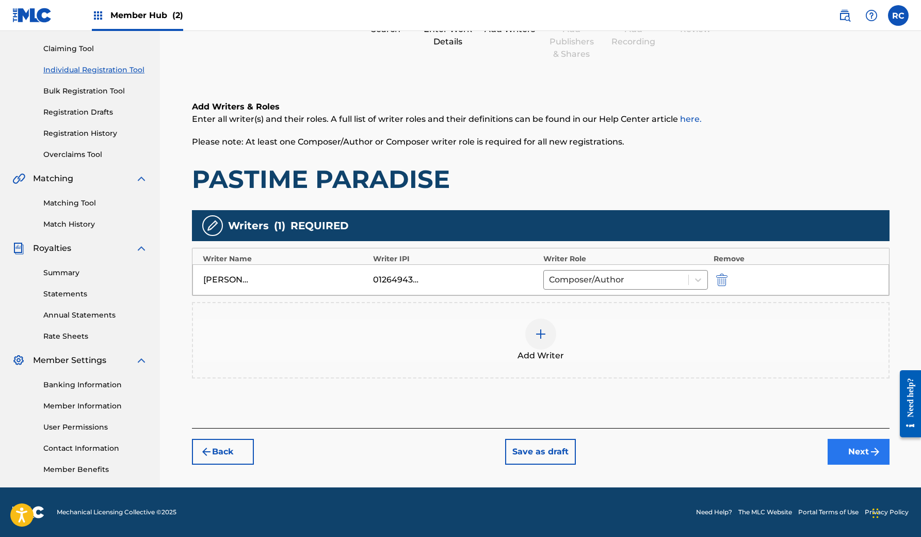
click at [846, 460] on button "Next" at bounding box center [859, 452] width 62 height 26
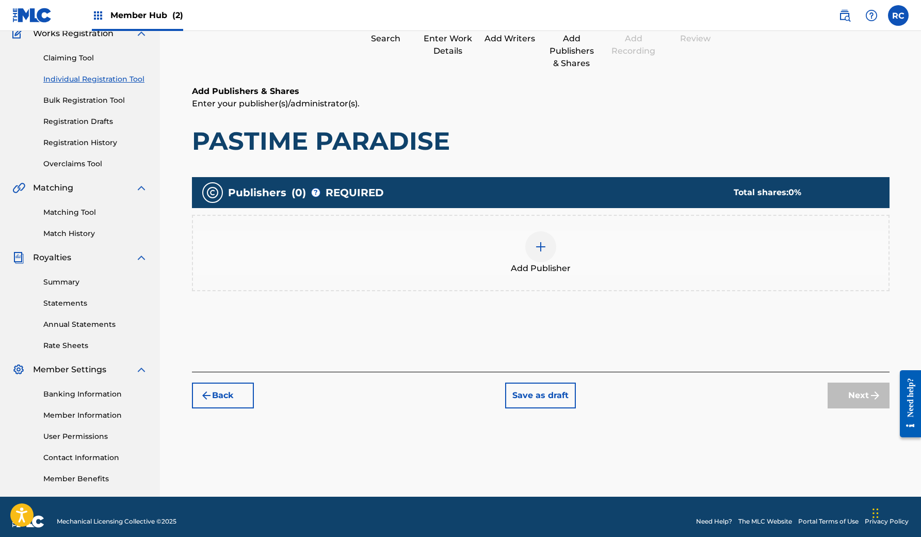
scroll to position [46, 0]
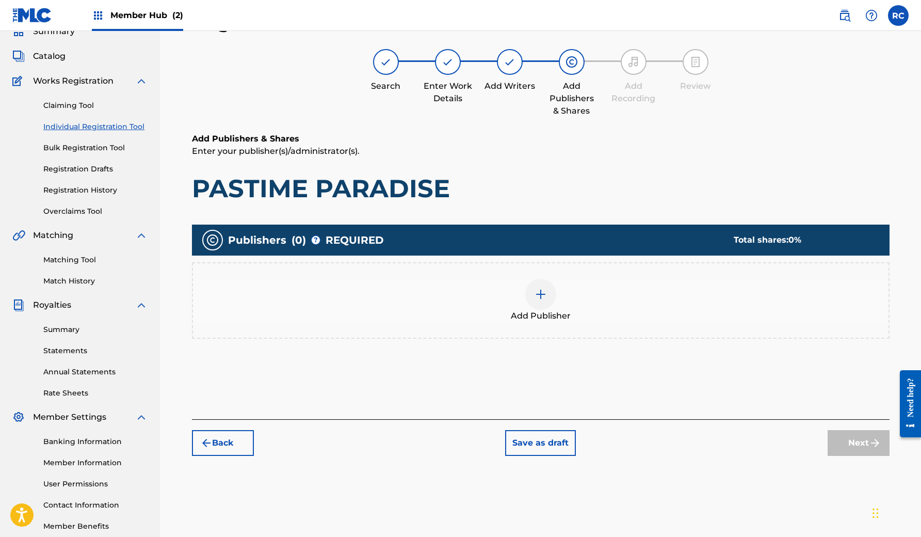
click at [538, 295] on img at bounding box center [541, 294] width 12 height 12
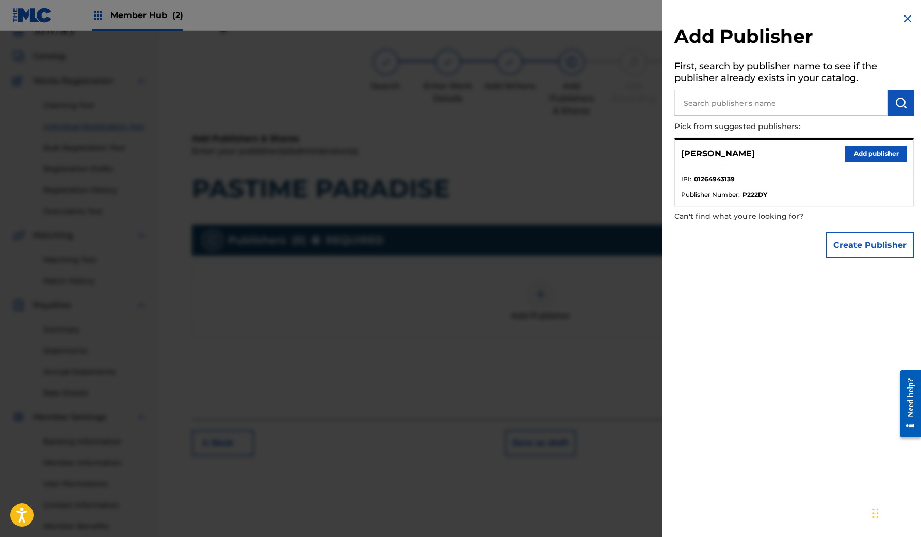
click at [775, 104] on input "text" at bounding box center [782, 103] width 214 height 26
type input "Vilume Productions"
click at [899, 94] on button "submit" at bounding box center [901, 103] width 26 height 26
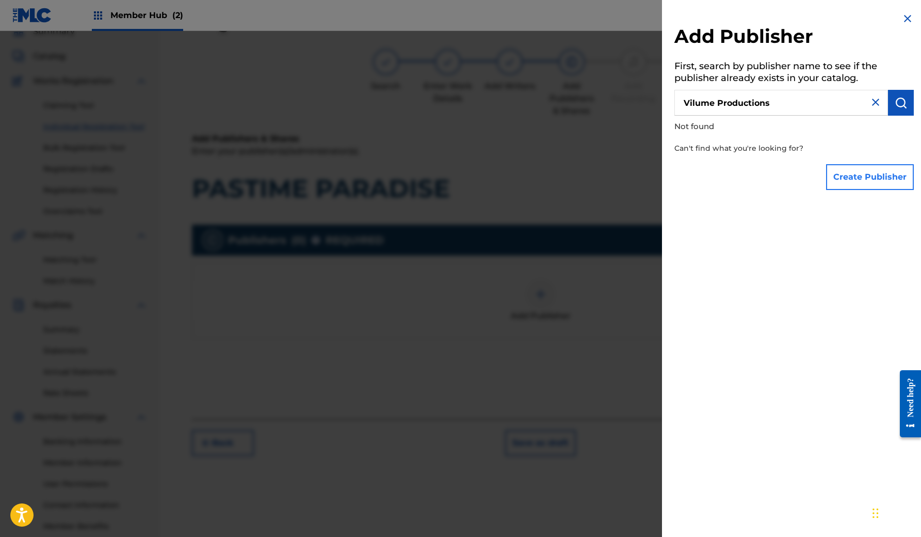
click at [860, 177] on button "Create Publisher" at bounding box center [870, 177] width 88 height 26
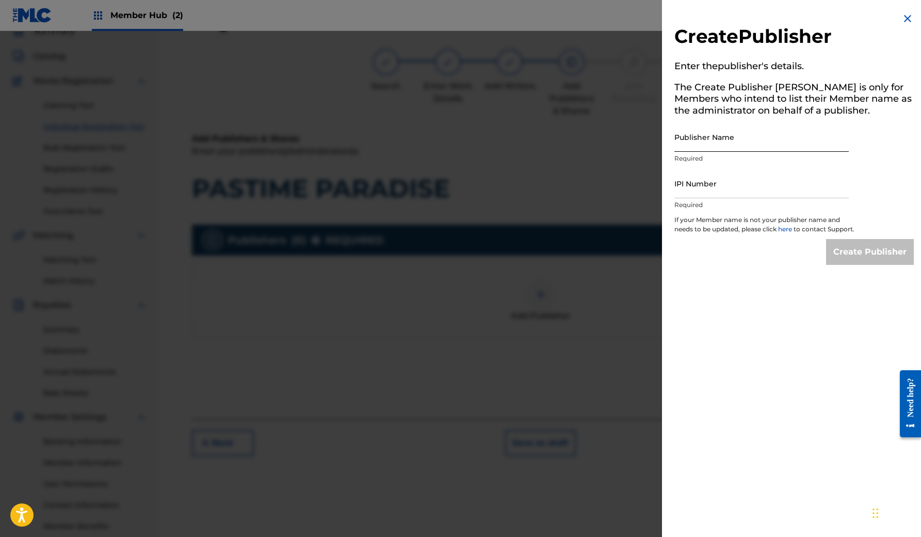
click at [730, 143] on input "Publisher Name" at bounding box center [762, 136] width 174 height 29
type input "Vilume Productions"
paste input "1264943041"
type input "1264943041"
click at [868, 259] on input "Create Publisher" at bounding box center [870, 252] width 88 height 26
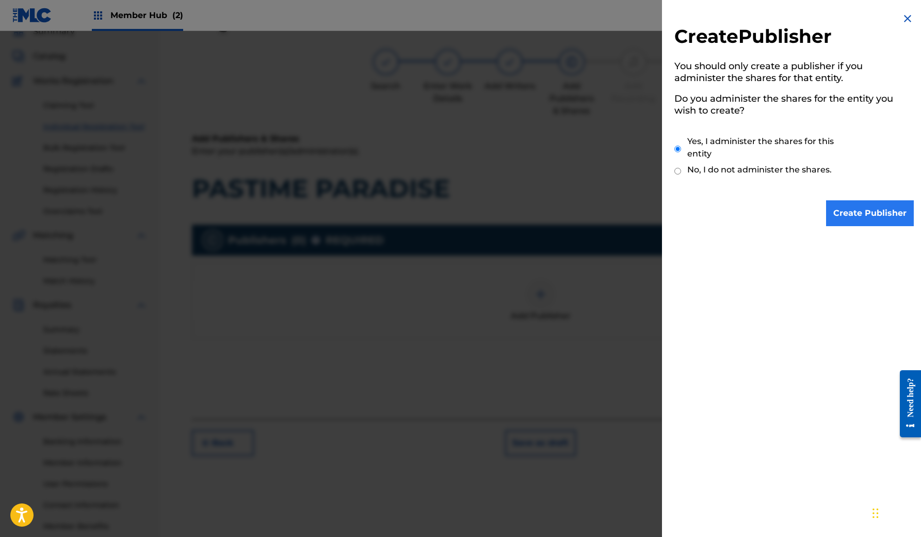
click at [858, 213] on input "Create Publisher" at bounding box center [870, 213] width 88 height 26
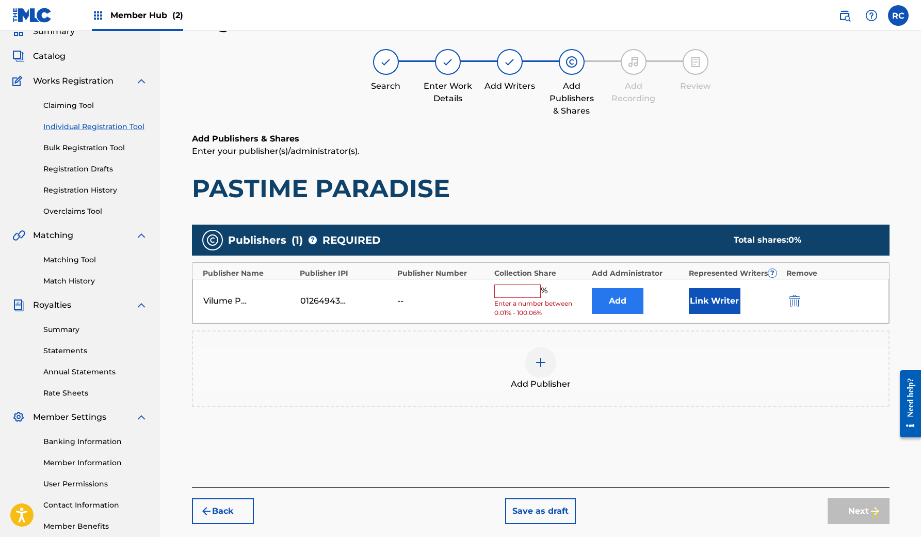
click at [629, 303] on button "Add" at bounding box center [618, 301] width 52 height 26
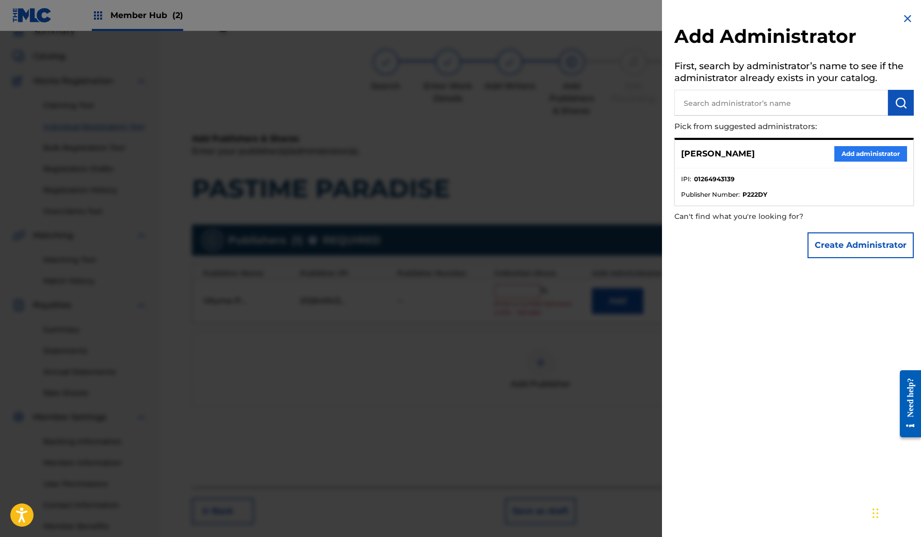
click at [851, 153] on button "Add administrator" at bounding box center [871, 153] width 73 height 15
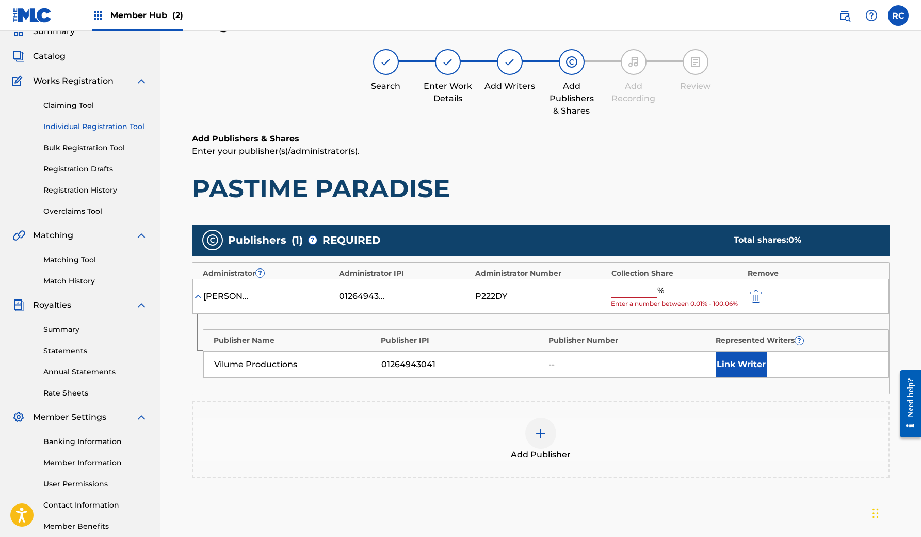
click at [637, 291] on input "text" at bounding box center [634, 290] width 46 height 13
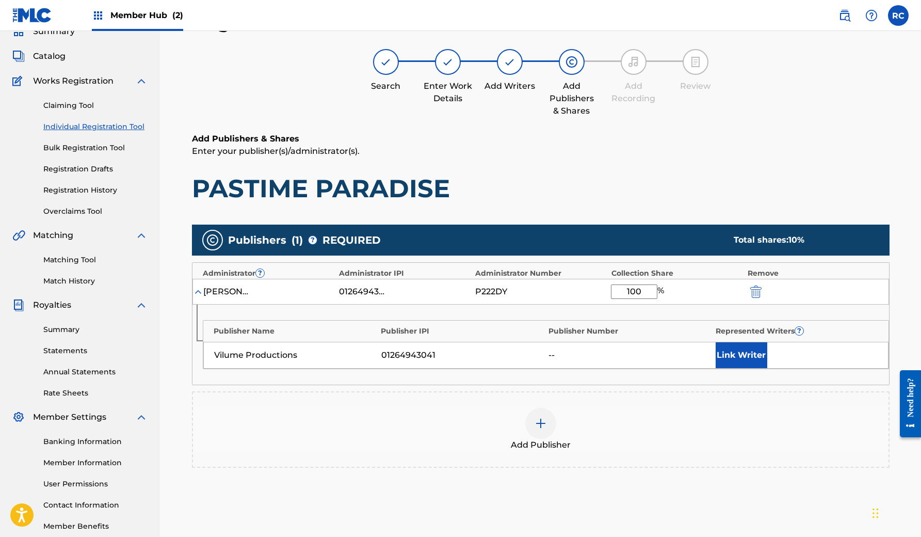
type input "100"
click at [724, 353] on button "Link Writer" at bounding box center [742, 355] width 52 height 26
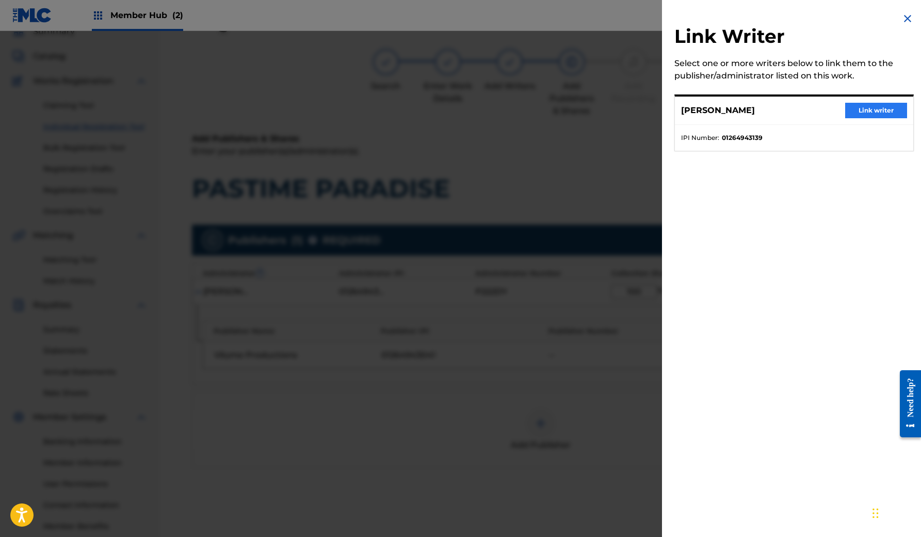
click at [880, 108] on button "Link writer" at bounding box center [876, 110] width 62 height 15
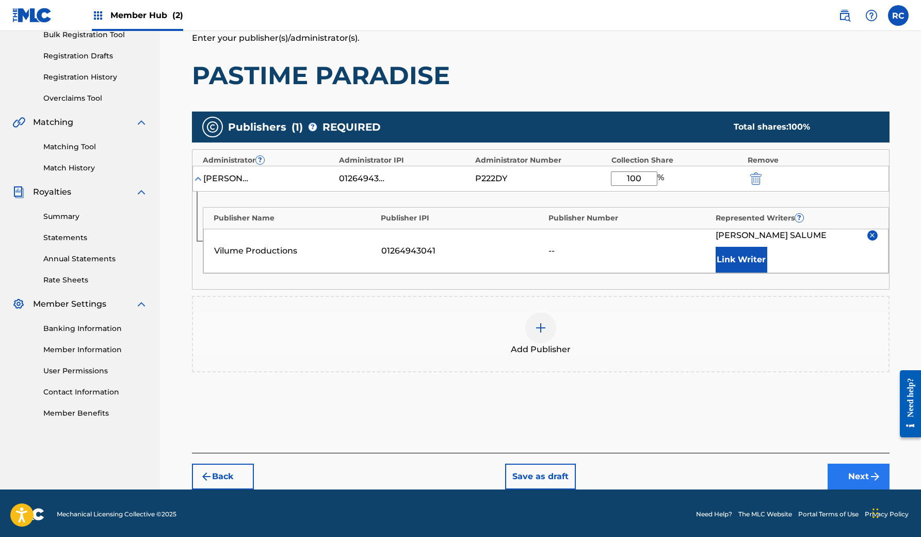
click at [879, 470] on img "submit" at bounding box center [875, 476] width 12 height 12
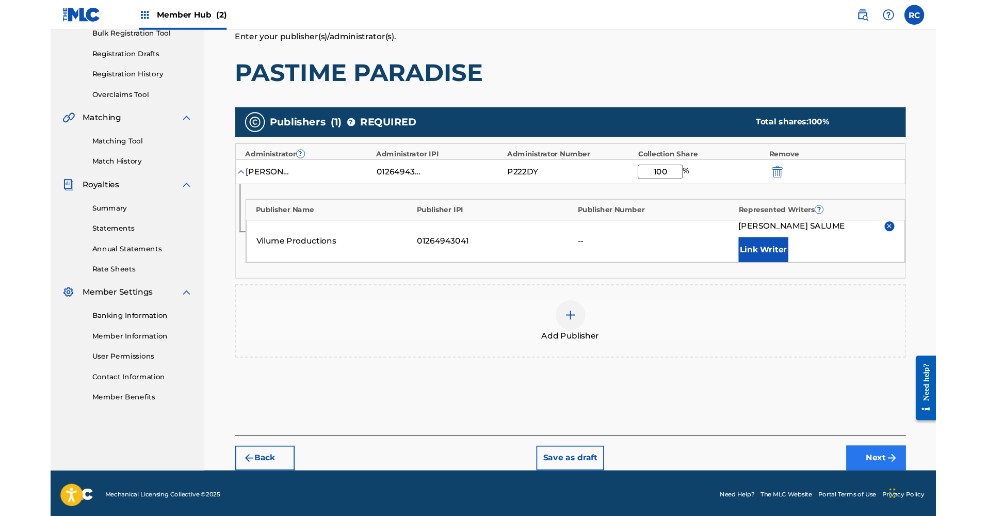
scroll to position [103, 0]
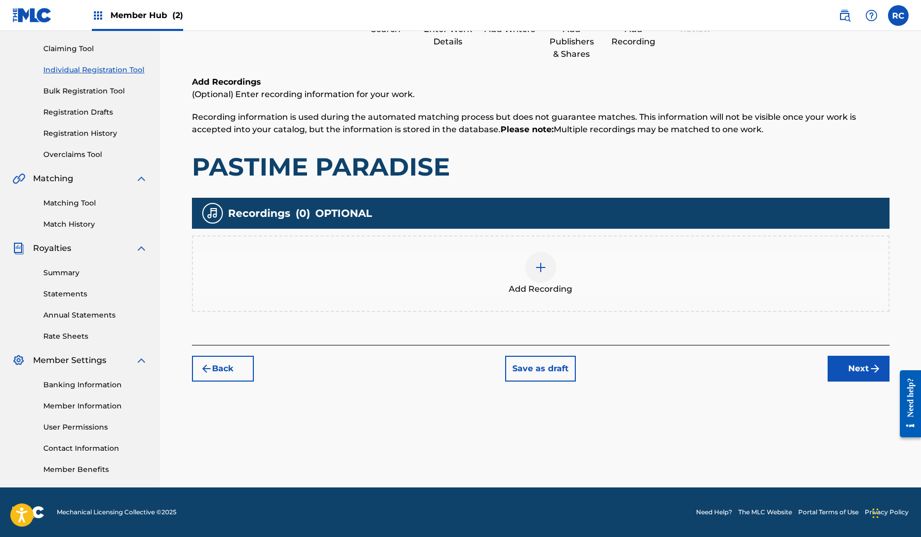
click at [545, 274] on div at bounding box center [540, 267] width 31 height 31
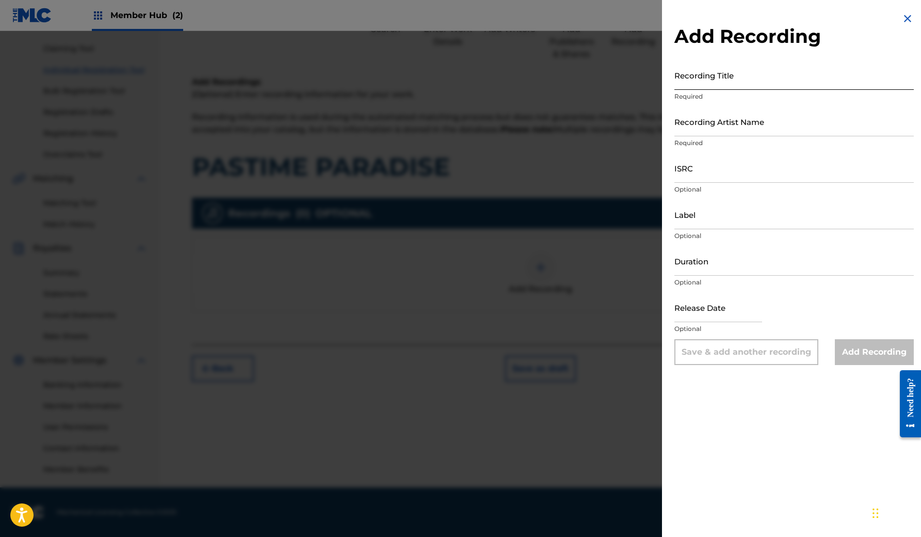
click at [723, 82] on input "Recording Title" at bounding box center [795, 74] width 240 height 29
type input "Pastime Paradise"
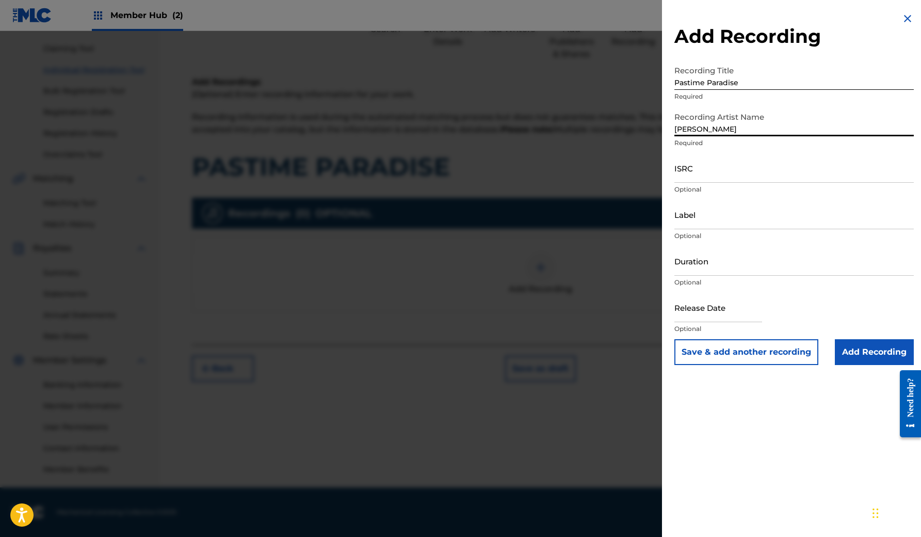
type input "Rodrigo Salume"
paste input "SE5BU2470711"
type input "SE5BU2470711"
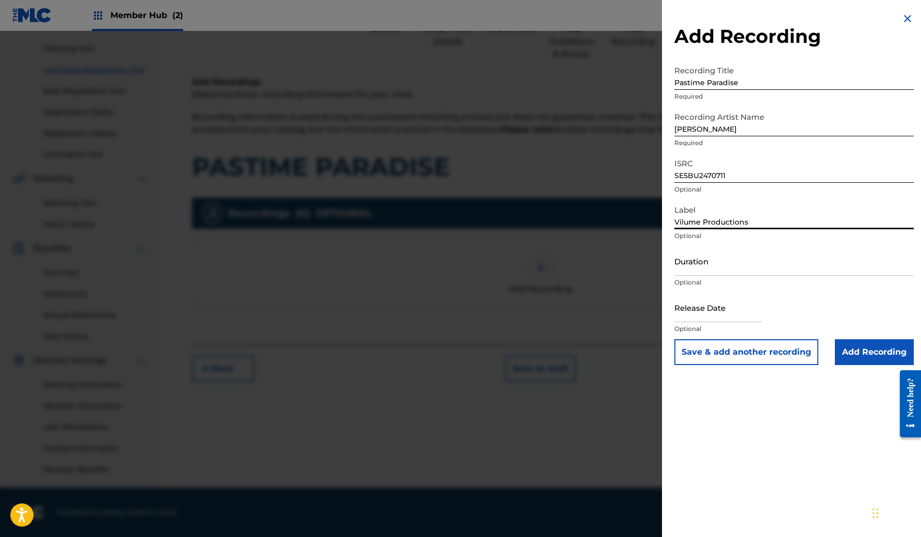
type input "Vilume Productions"
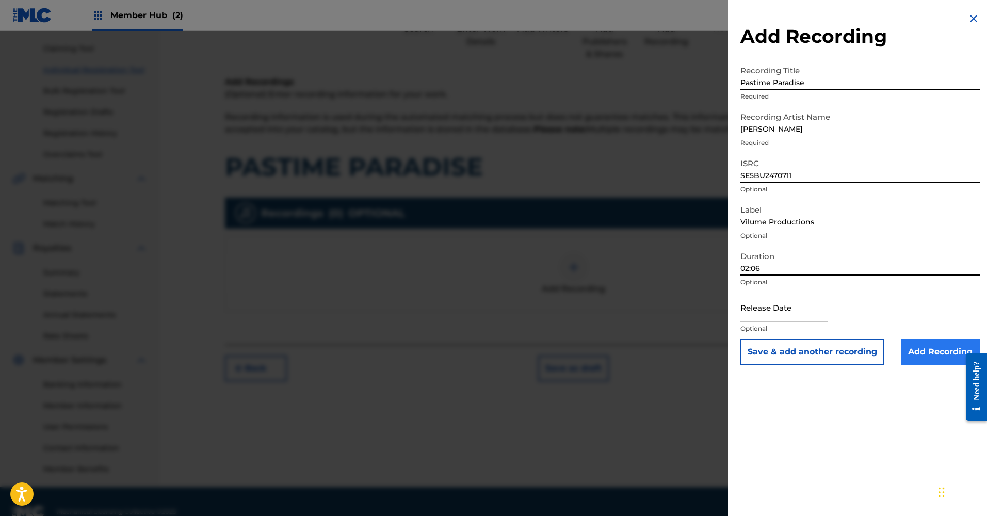
type input "02:06"
click at [921, 352] on input "Add Recording" at bounding box center [940, 352] width 79 height 26
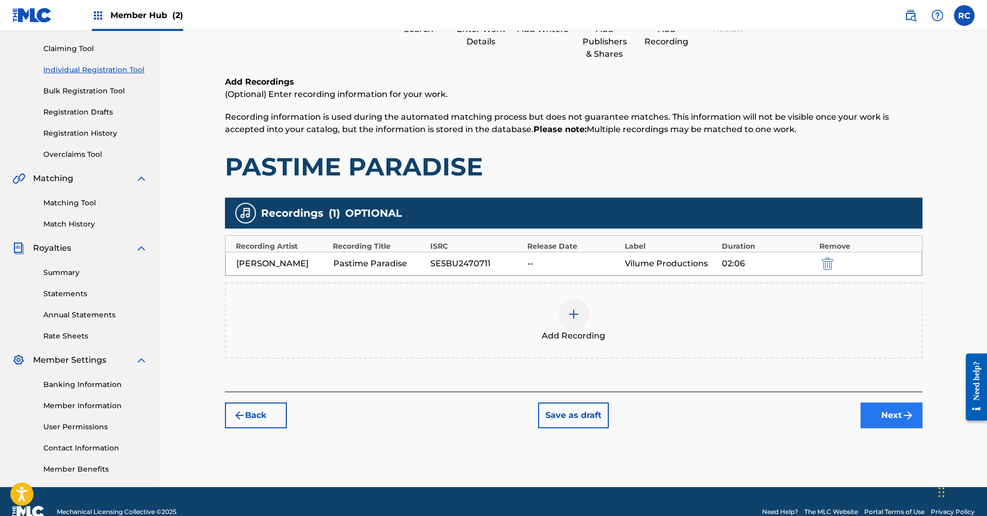
click at [886, 414] on button "Next" at bounding box center [892, 416] width 62 height 26
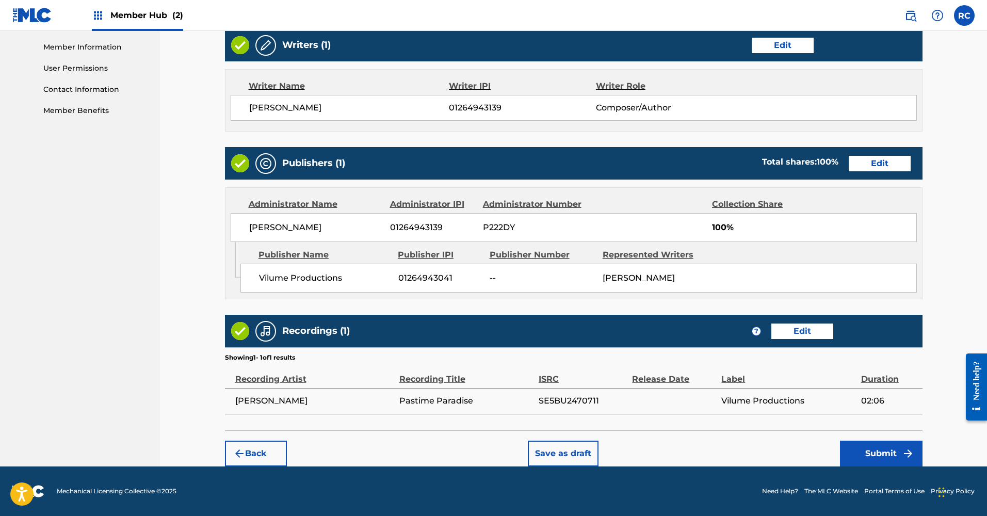
scroll to position [472, 0]
click at [881, 457] on button "Submit" at bounding box center [881, 454] width 83 height 26
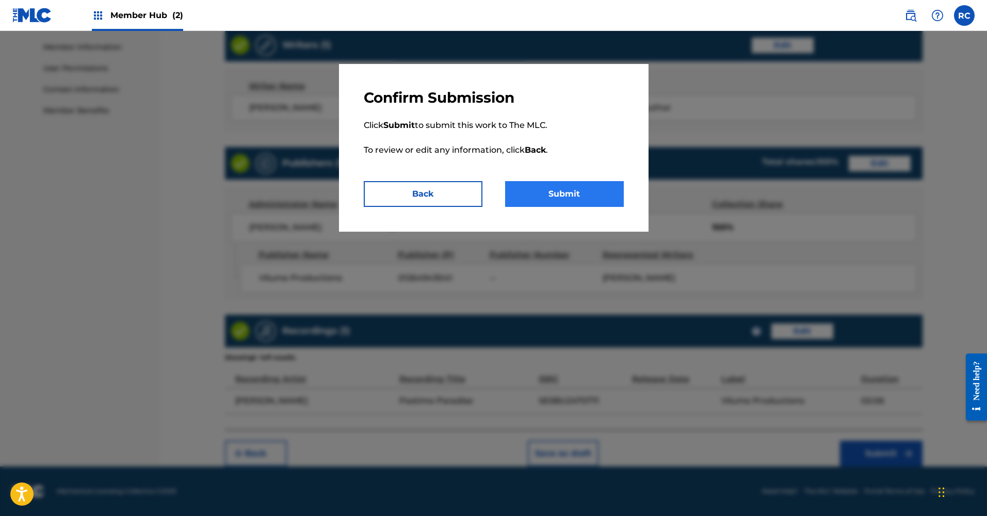
click at [561, 192] on button "Submit" at bounding box center [564, 194] width 119 height 26
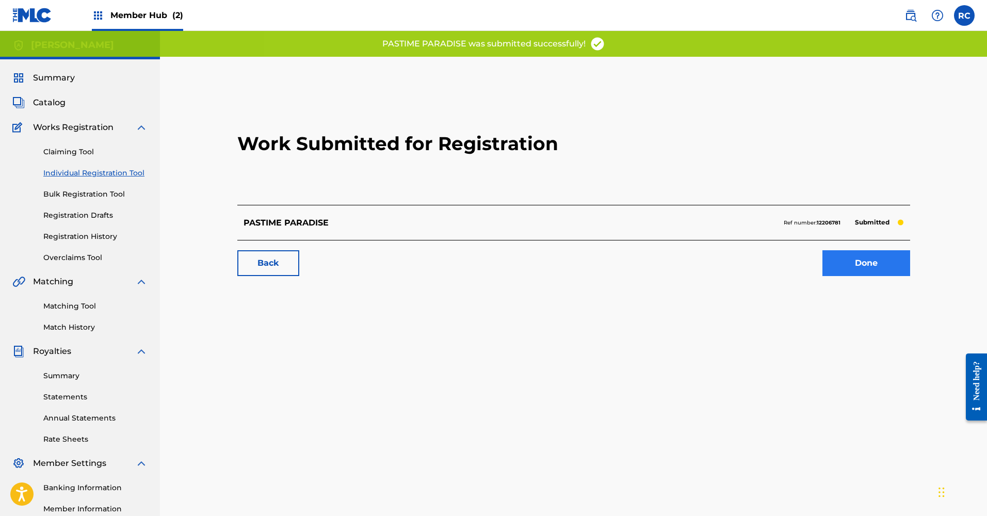
click at [871, 268] on link "Done" at bounding box center [867, 263] width 88 height 26
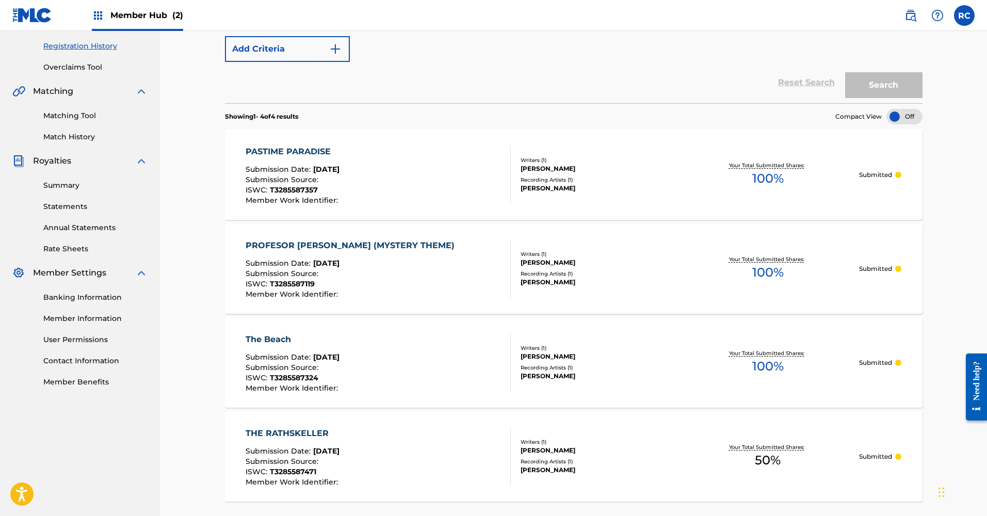
scroll to position [279, 0]
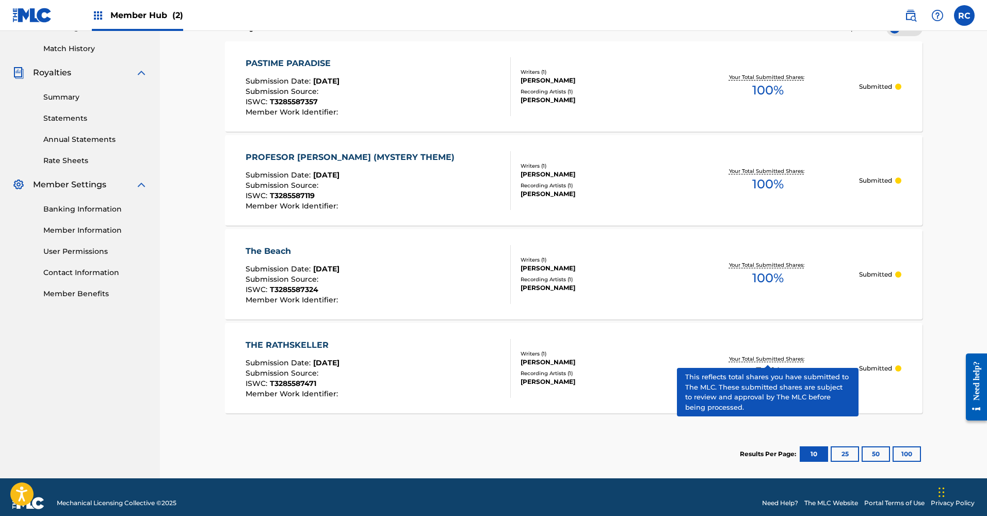
click at [750, 360] on p "Your Total Submitted Shares:" at bounding box center [768, 359] width 78 height 8
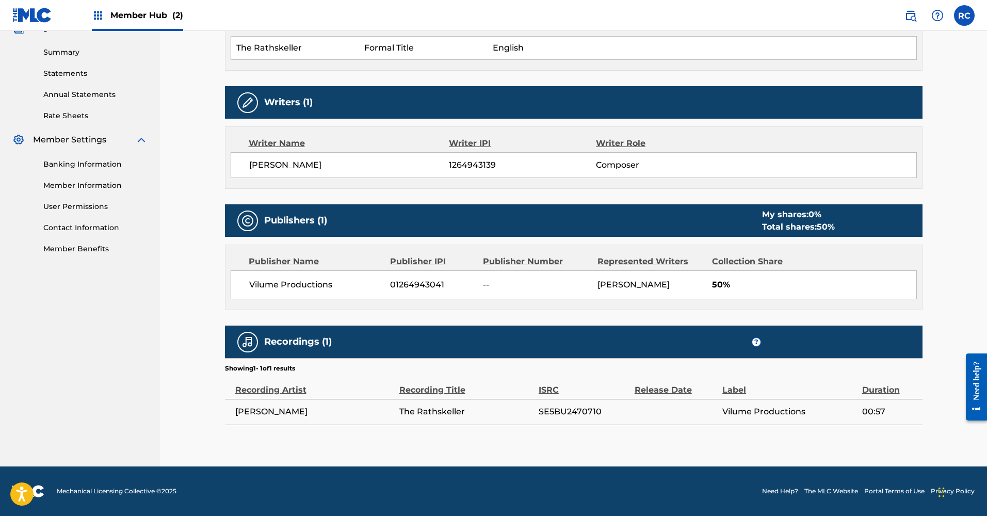
scroll to position [324, 0]
click at [773, 258] on div "Collection Share" at bounding box center [762, 262] width 100 height 12
click at [804, 218] on div "My shares: 0 %" at bounding box center [798, 215] width 73 height 12
click at [409, 280] on span "01264943041" at bounding box center [432, 285] width 85 height 12
click at [421, 241] on div "Publishers (1) My shares: 0 % Total shares: 50 % Publisher Name Publisher IPI P…" at bounding box center [574, 257] width 698 height 106
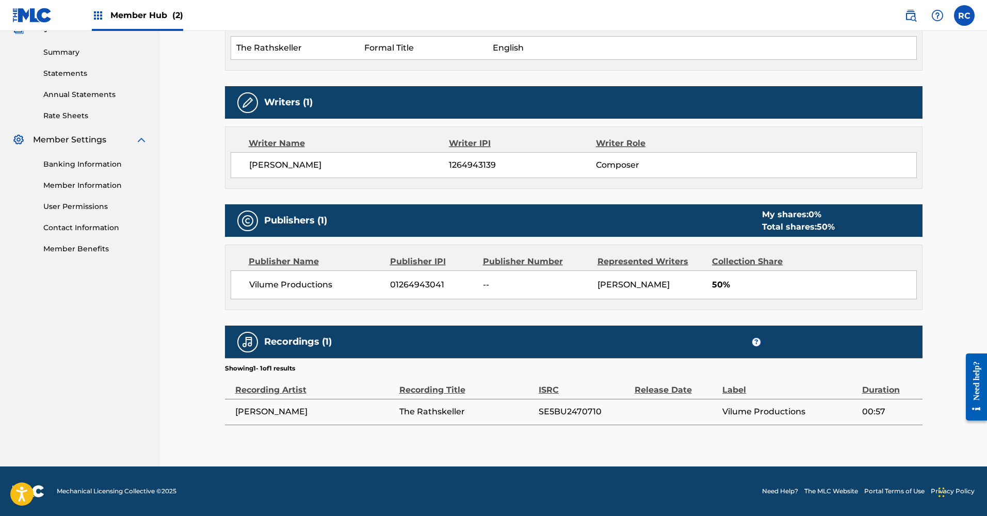
click at [392, 303] on div "Publisher Name Publisher IPI Publisher Number Represented Writers Collection Sh…" at bounding box center [574, 277] width 697 height 65
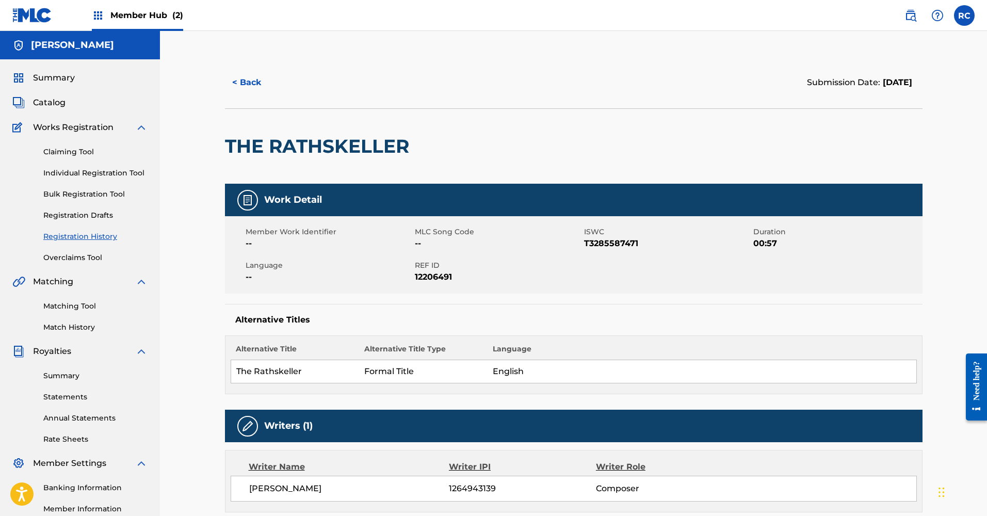
scroll to position [0, 0]
click at [81, 173] on link "Individual Registration Tool" at bounding box center [95, 173] width 104 height 11
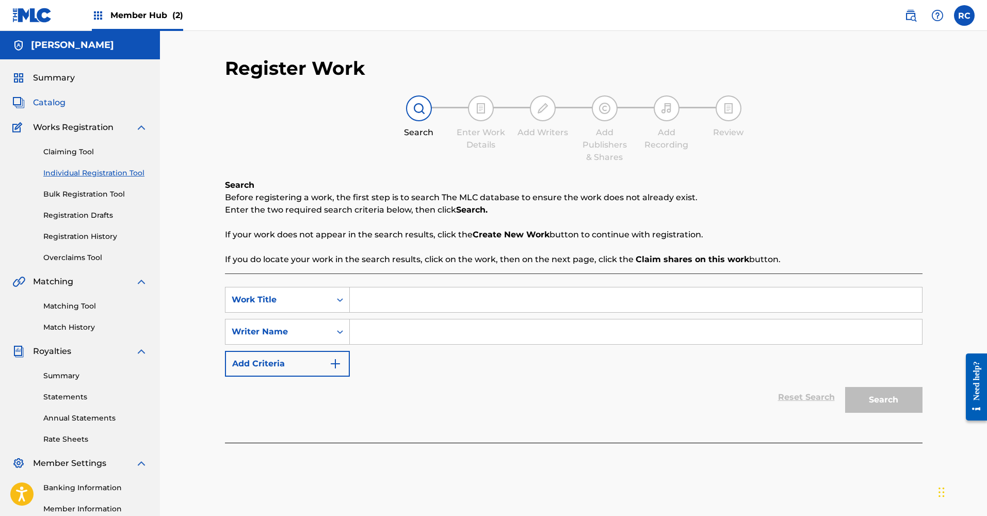
click at [50, 108] on span "Catalog" at bounding box center [49, 103] width 33 height 12
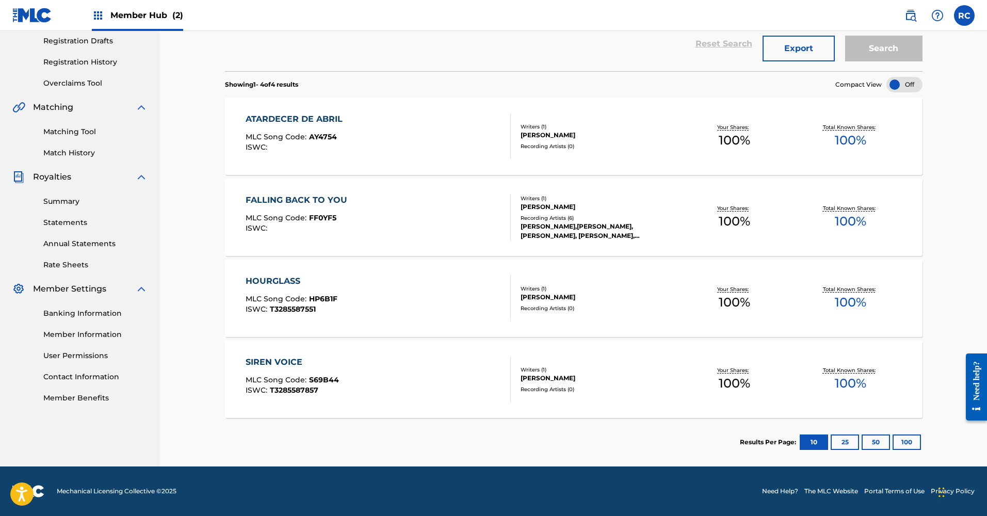
scroll to position [174, 0]
click at [197, 308] on div "Catalog Register Work SearchWithCriteria35e4d2aa-69bb-4d04-b981-cd15decdf13e Wo…" at bounding box center [573, 162] width 827 height 610
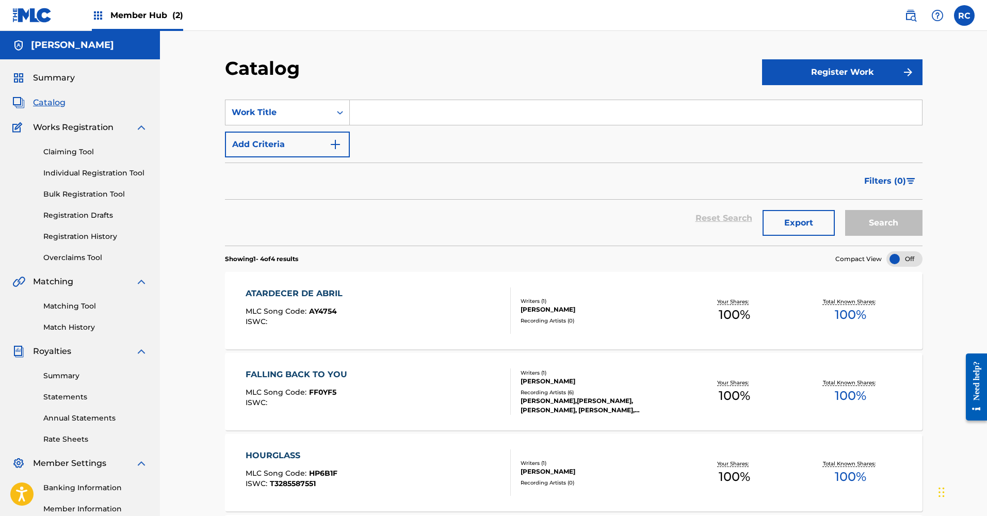
scroll to position [0, 0]
click at [62, 173] on link "Individual Registration Tool" at bounding box center [95, 173] width 104 height 11
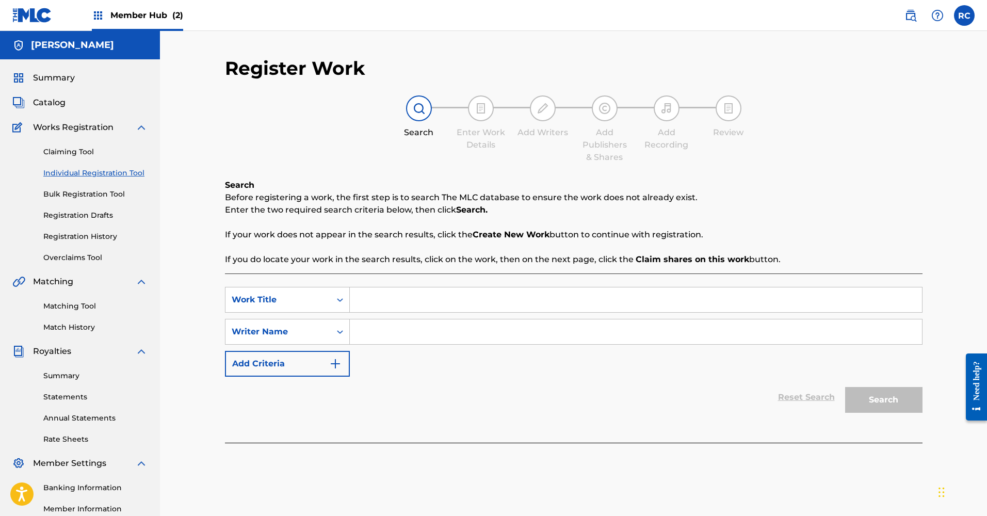
click at [389, 301] on input "Search Form" at bounding box center [636, 300] width 572 height 25
paste input "LOW VALLEY"
type input "LOW VALLEY"
click at [419, 325] on input "Search Form" at bounding box center [636, 332] width 572 height 25
type input "[PERSON_NAME]"
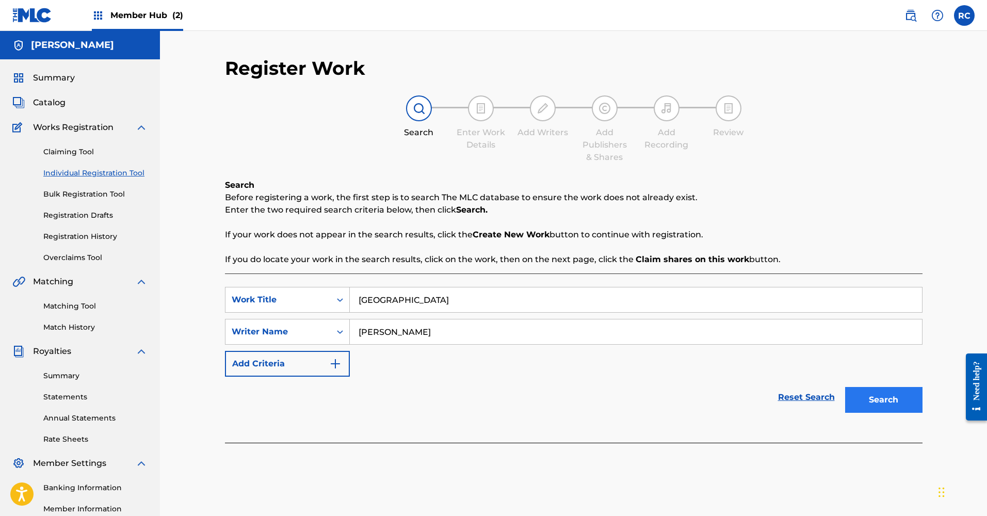
click at [883, 402] on button "Search" at bounding box center [883, 400] width 77 height 26
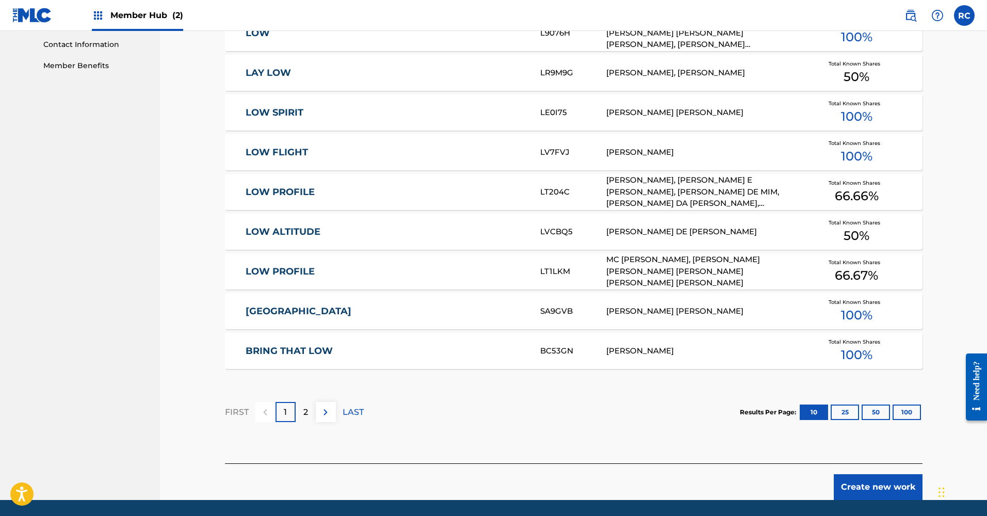
scroll to position [518, 0]
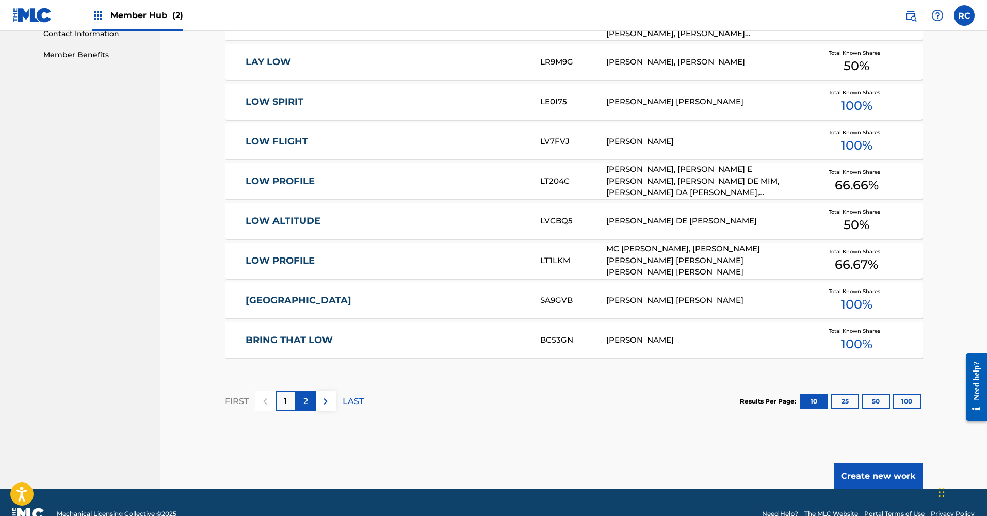
click at [305, 398] on p "2" at bounding box center [306, 401] width 5 height 12
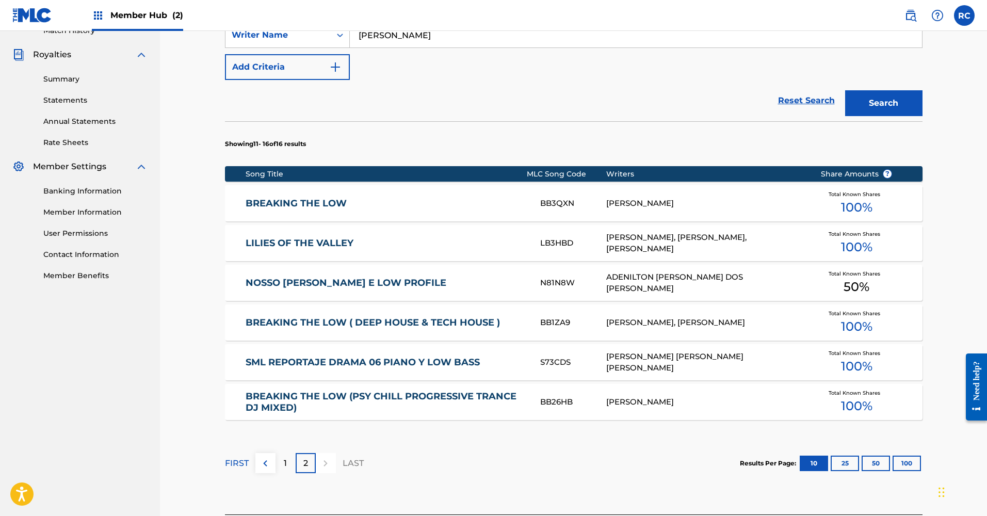
scroll to position [313, 1]
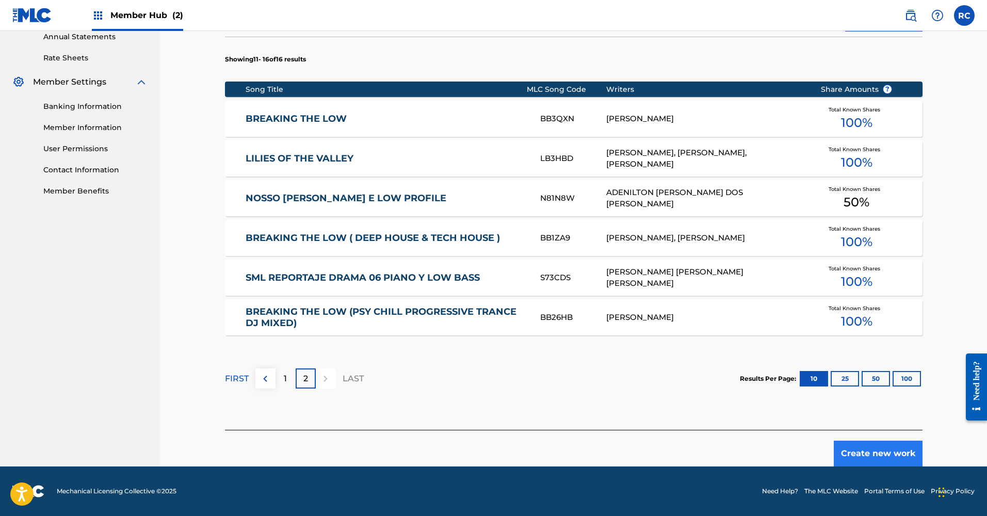
click at [865, 453] on button "Create new work" at bounding box center [878, 454] width 89 height 26
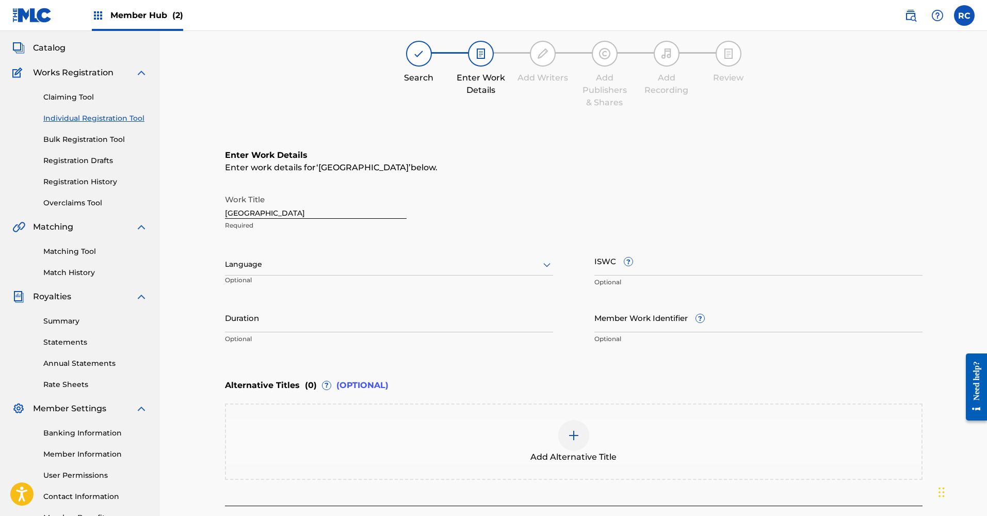
scroll to position [23, 0]
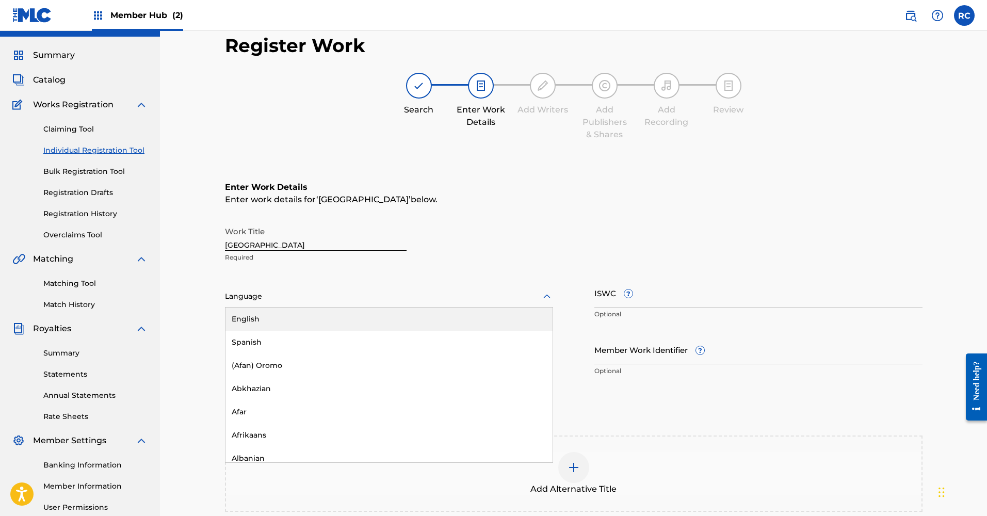
click at [299, 301] on div at bounding box center [389, 296] width 328 height 13
click at [287, 321] on div "English" at bounding box center [389, 319] width 327 height 23
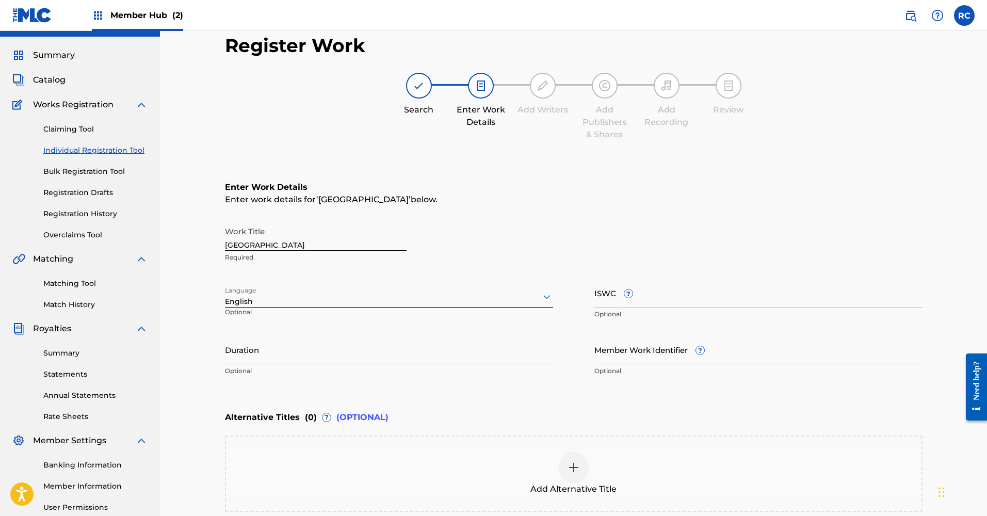
click at [482, 311] on div "Language English Optional" at bounding box center [389, 301] width 328 height 46
click at [482, 299] on div at bounding box center [389, 296] width 328 height 13
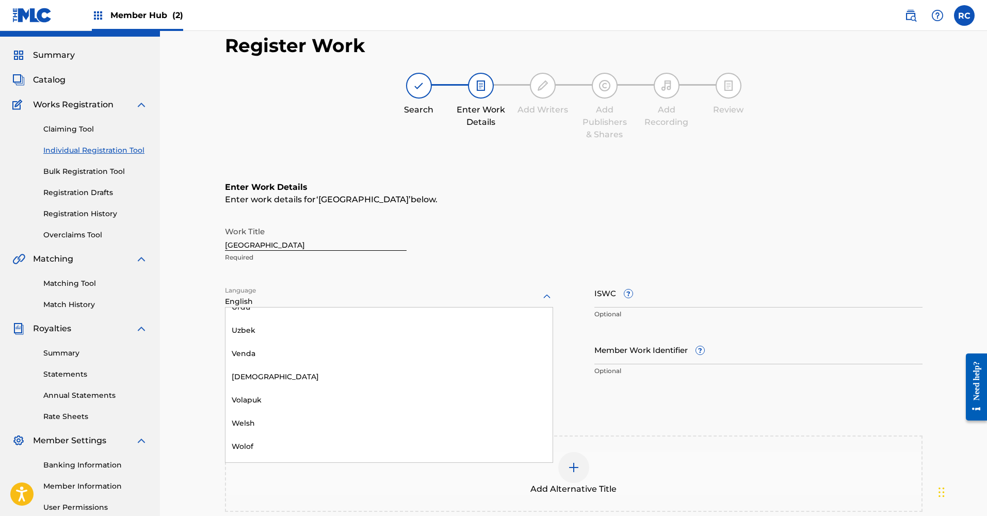
scroll to position [3217, 0]
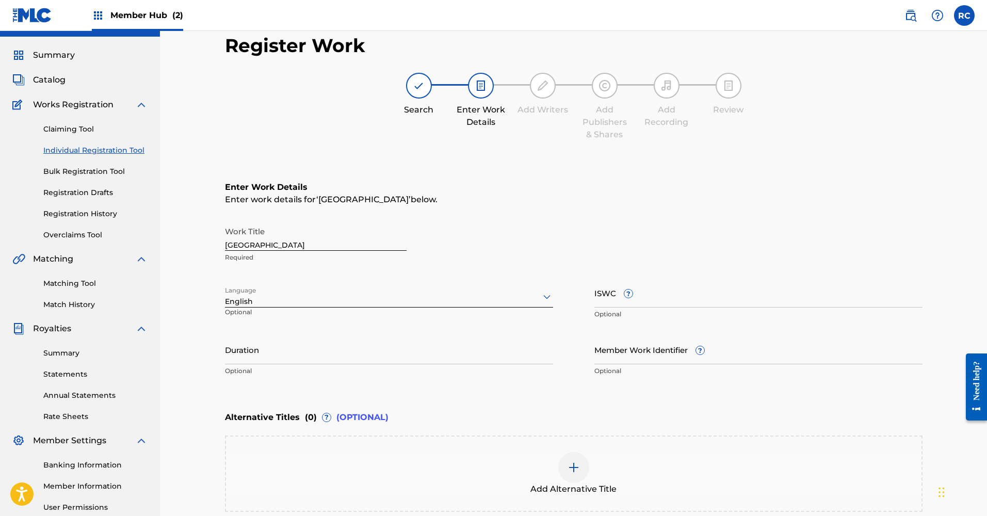
click at [625, 225] on div "Work Title LOW VALLEY Required" at bounding box center [574, 244] width 698 height 46
click at [650, 304] on input "ISWC ?" at bounding box center [759, 292] width 328 height 29
paste input "T3285587302"
type input "T3285587302"
click at [373, 320] on div "Language English Optional" at bounding box center [389, 301] width 328 height 46
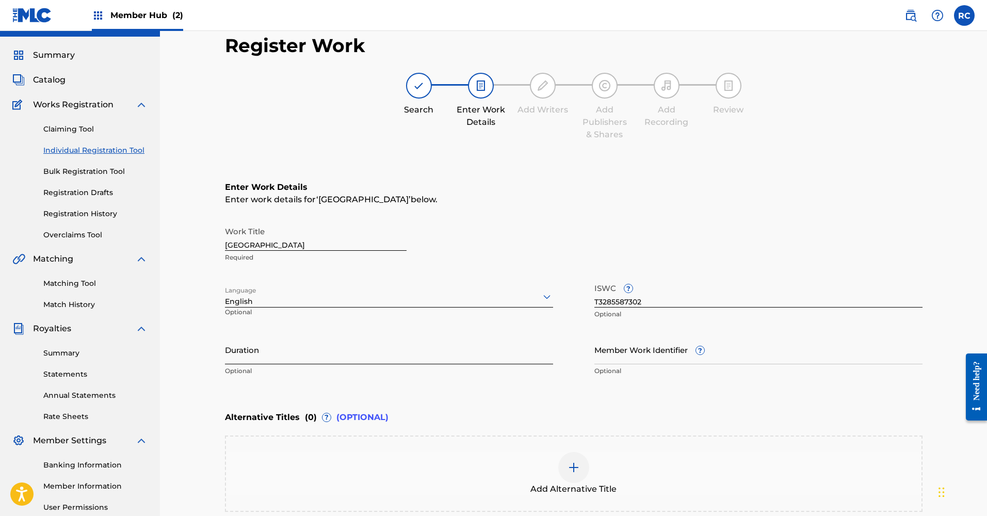
click at [307, 358] on input "Duration" at bounding box center [389, 349] width 328 height 29
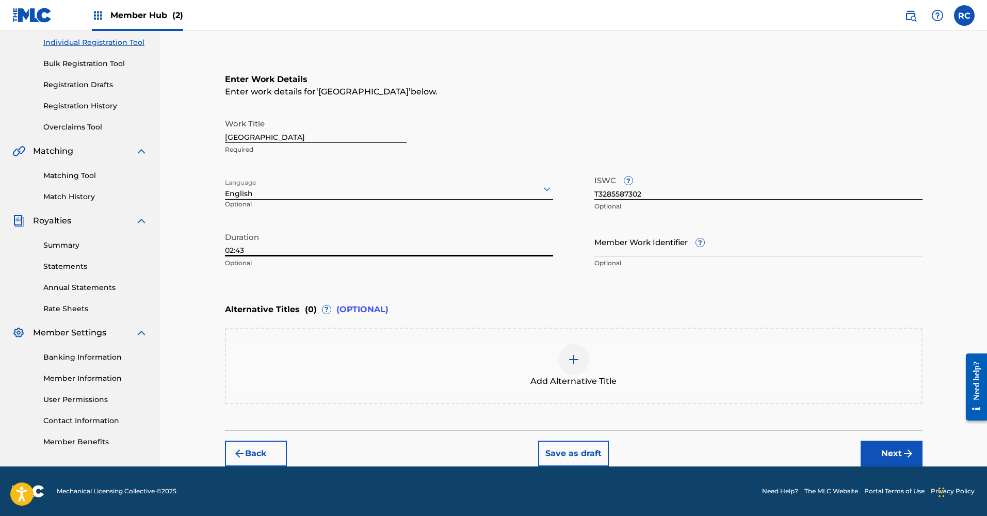
scroll to position [131, 0]
type input "02:43"
click at [572, 358] on img at bounding box center [574, 360] width 12 height 12
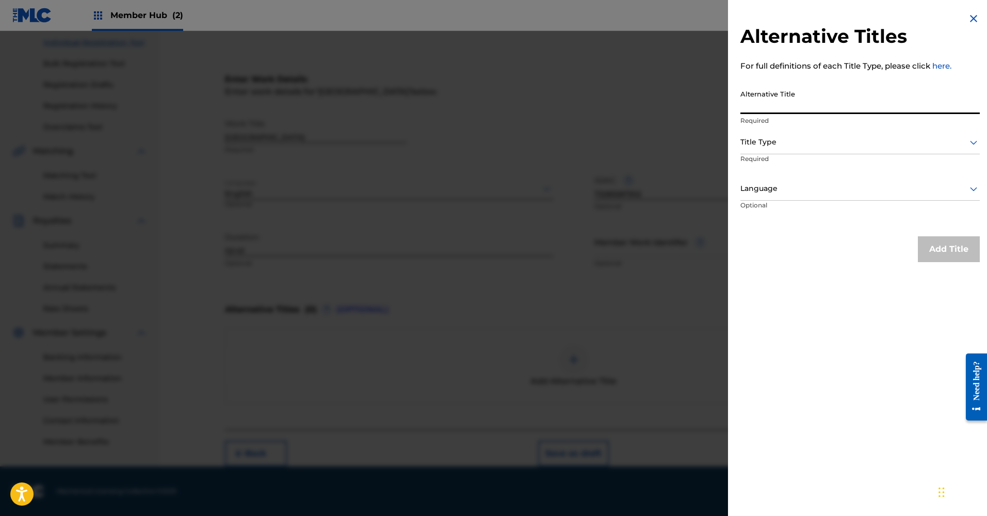
click at [774, 110] on input "Alternative Title" at bounding box center [861, 99] width 240 height 29
type input "Low Valley - Instrumental Version"
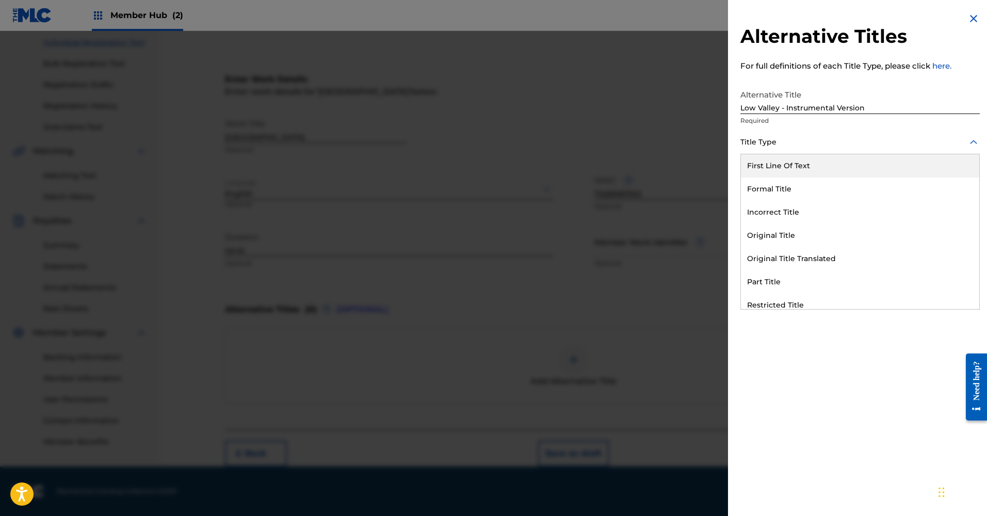
click at [804, 136] on div at bounding box center [861, 142] width 240 height 13
click at [796, 191] on div "Formal Title" at bounding box center [860, 189] width 238 height 23
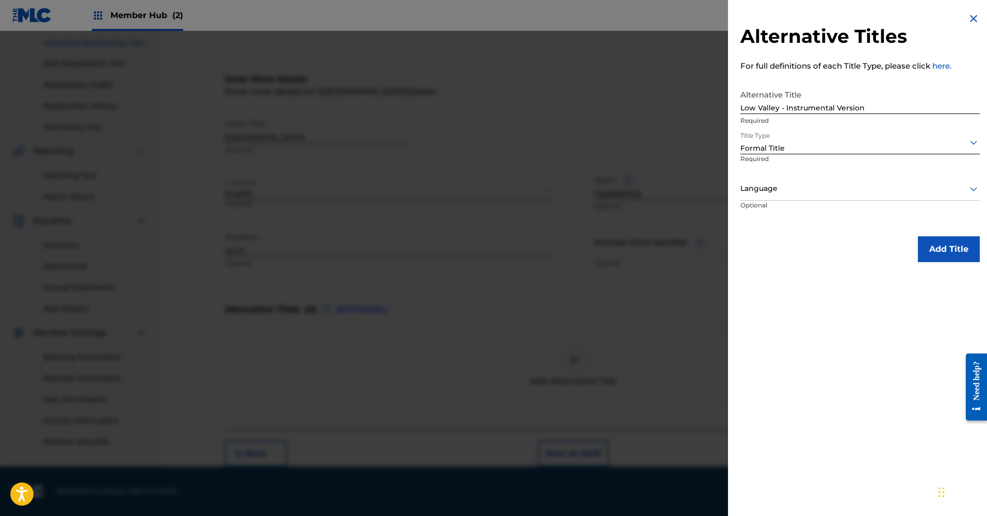
click at [800, 189] on div at bounding box center [861, 188] width 240 height 13
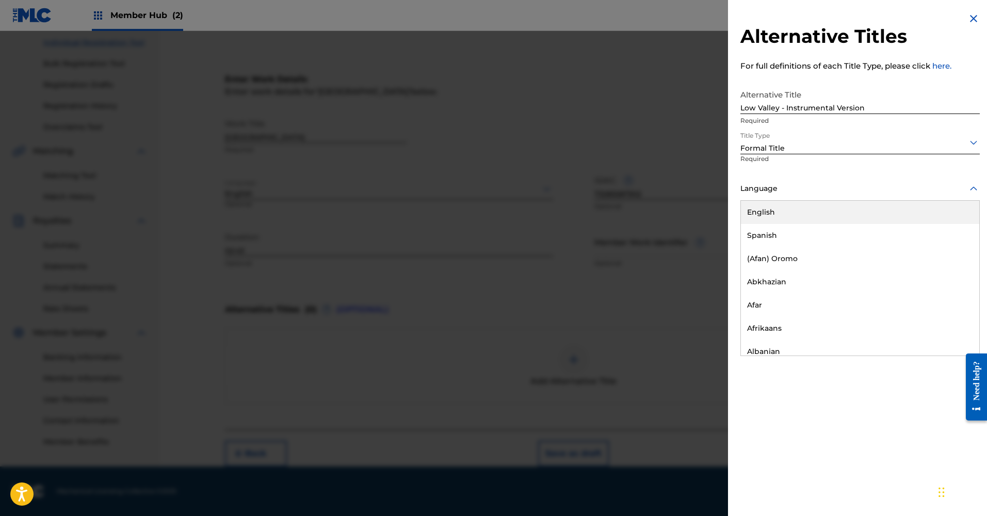
click at [784, 212] on div "English" at bounding box center [860, 212] width 238 height 23
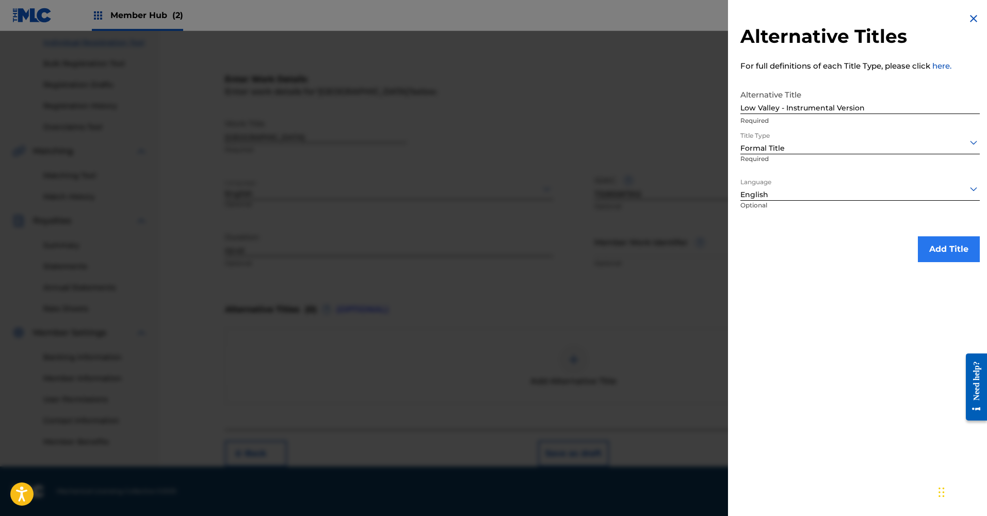
click at [921, 254] on button "Add Title" at bounding box center [949, 249] width 62 height 26
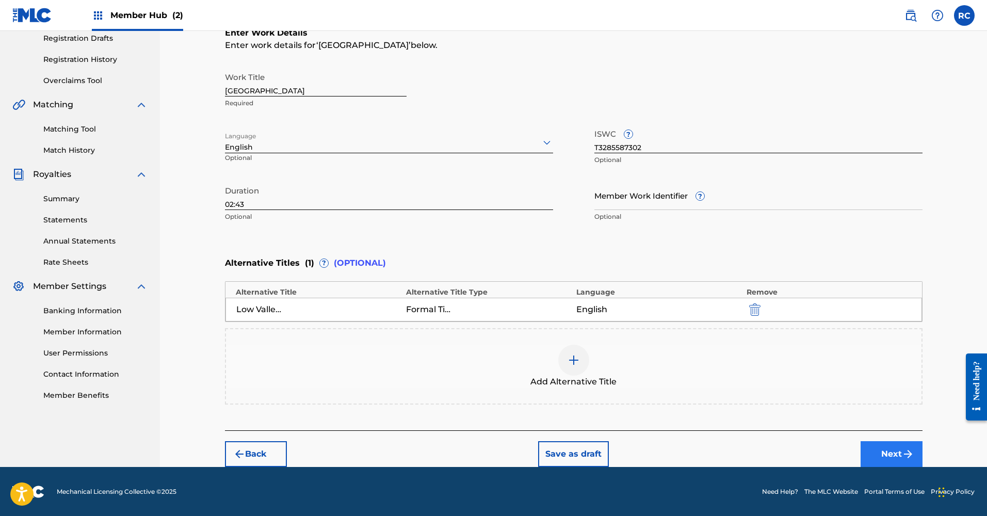
click at [903, 451] on img "submit" at bounding box center [908, 454] width 12 height 12
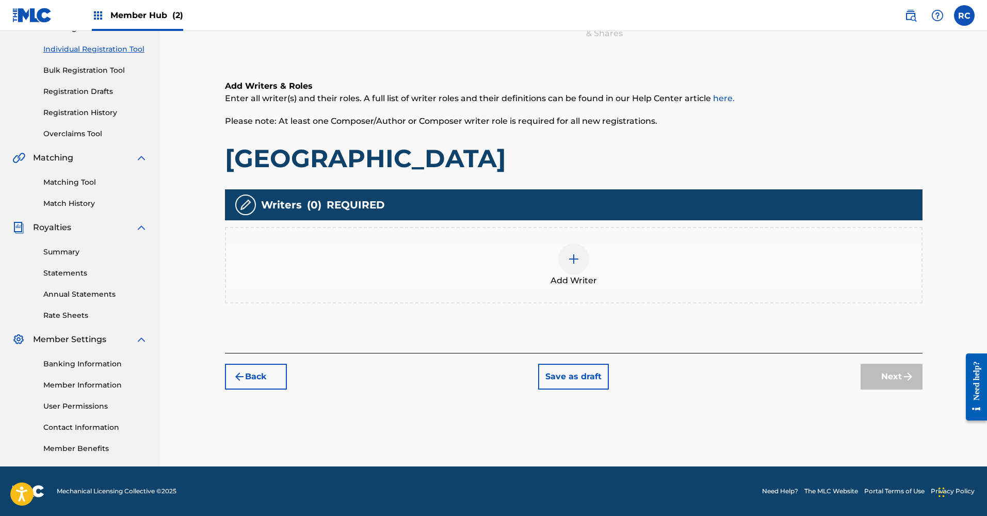
scroll to position [124, 0]
click at [575, 262] on img at bounding box center [574, 259] width 12 height 12
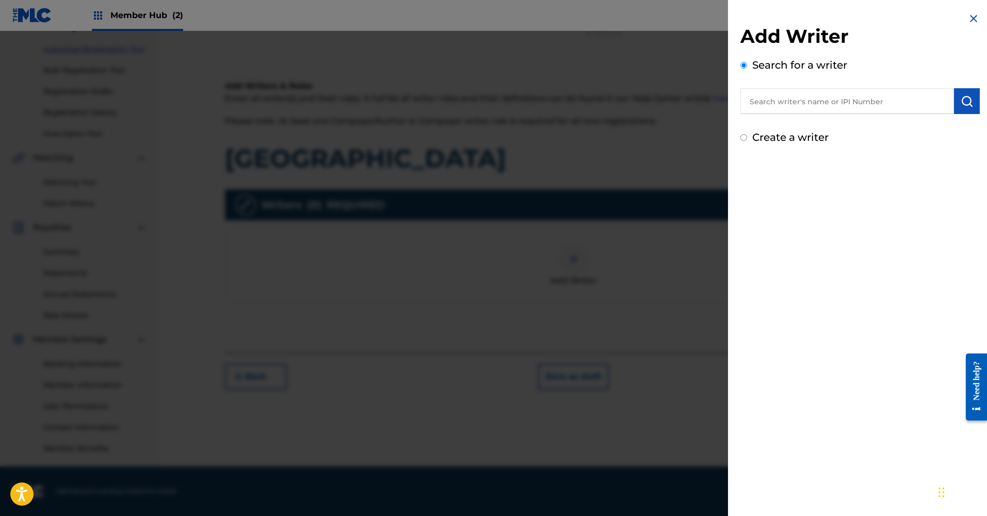
click at [827, 102] on input "text" at bounding box center [848, 101] width 214 height 26
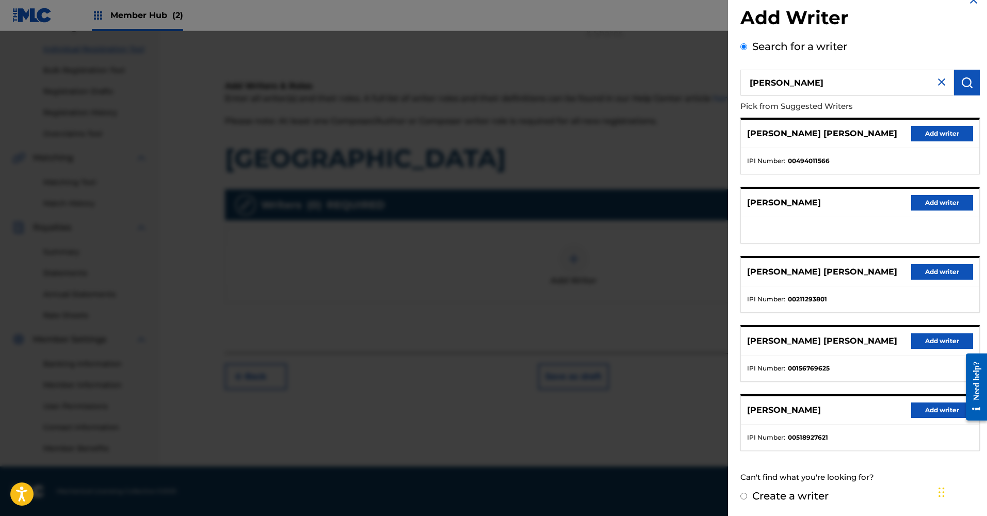
scroll to position [18, 0]
click at [874, 84] on input "Rodrigo Castro" at bounding box center [848, 83] width 214 height 26
type input "Rodrigo Castro Salume"
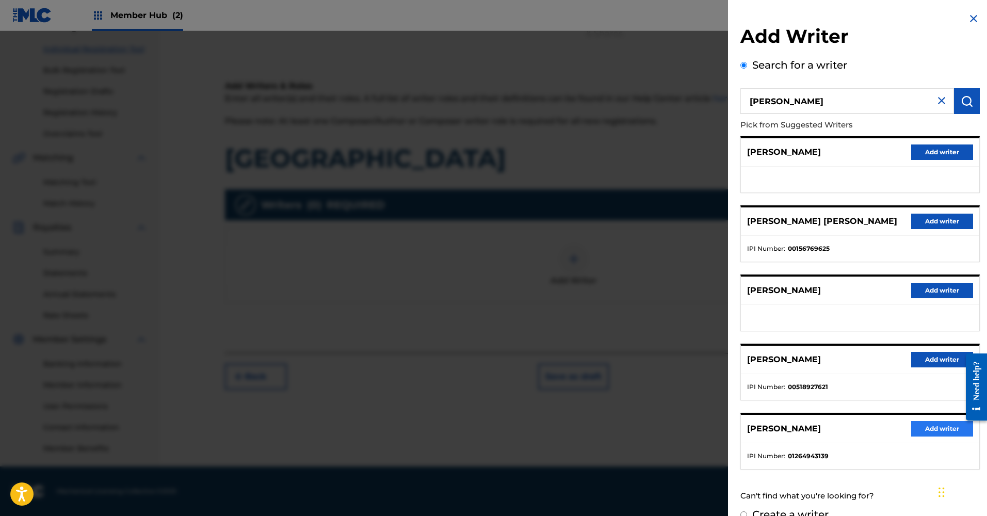
click at [921, 424] on button "Add writer" at bounding box center [943, 428] width 62 height 15
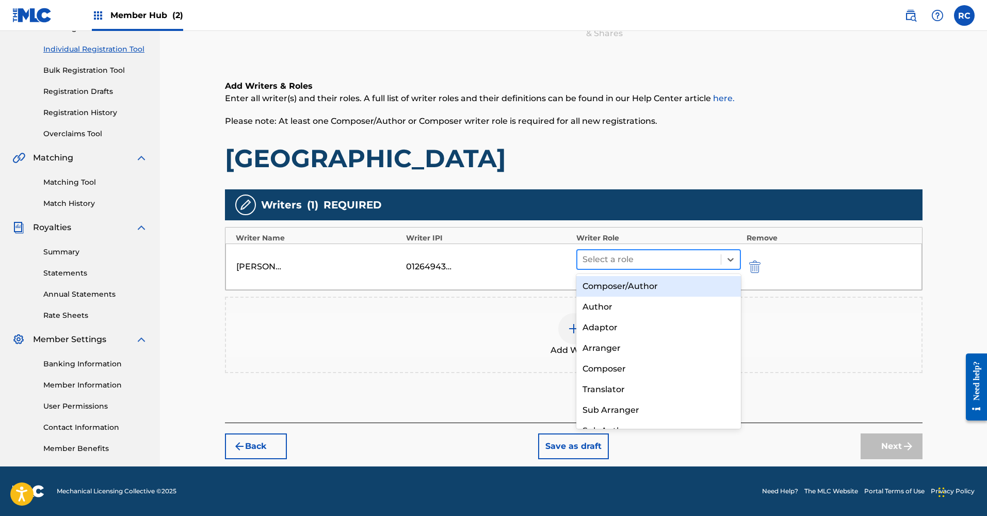
click at [671, 256] on div at bounding box center [650, 259] width 134 height 14
click at [663, 293] on div "Composer/Author" at bounding box center [659, 286] width 165 height 21
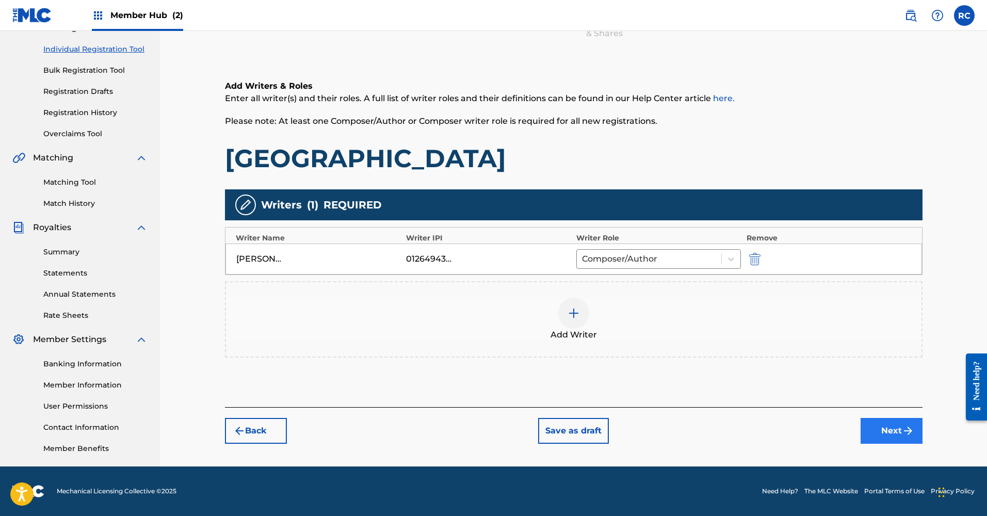
click at [911, 435] on img "submit" at bounding box center [908, 431] width 12 height 12
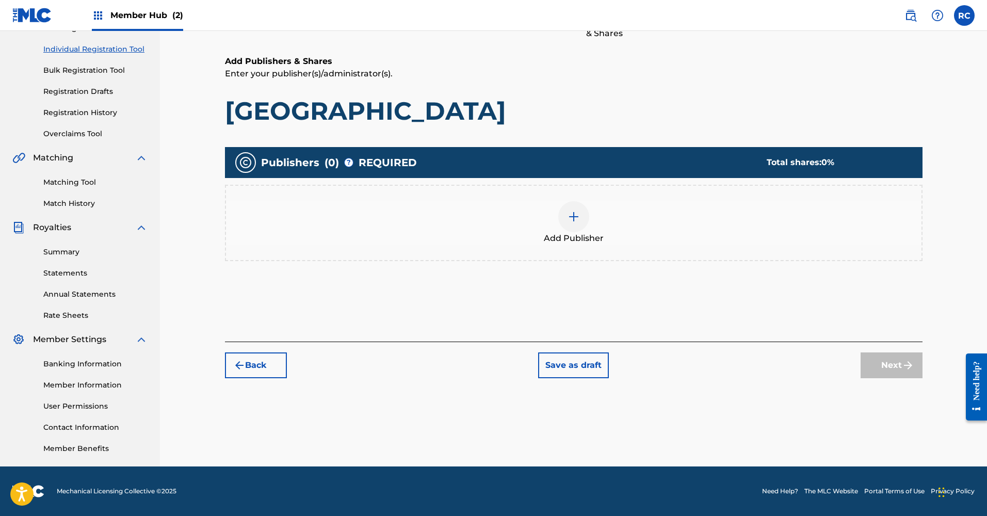
scroll to position [46, 0]
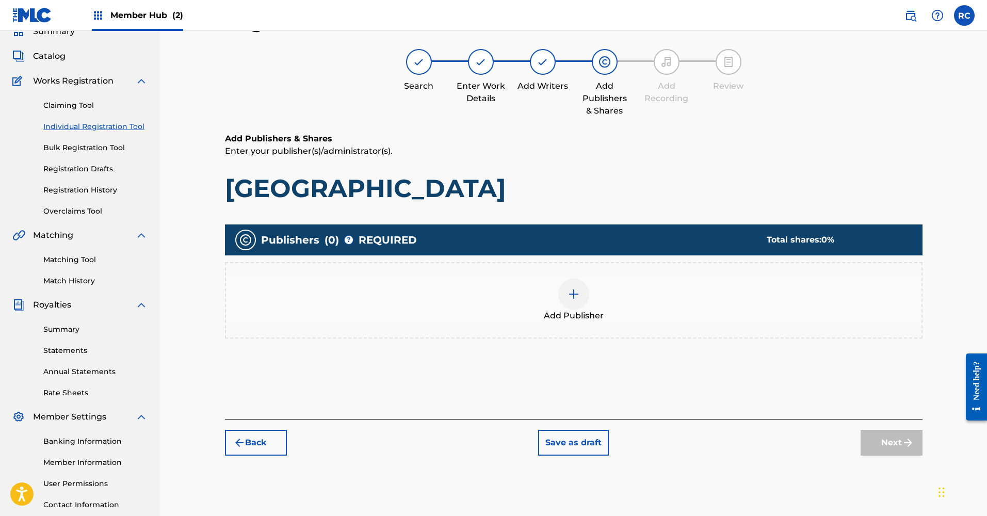
click at [585, 311] on span "Add Publisher" at bounding box center [574, 316] width 60 height 12
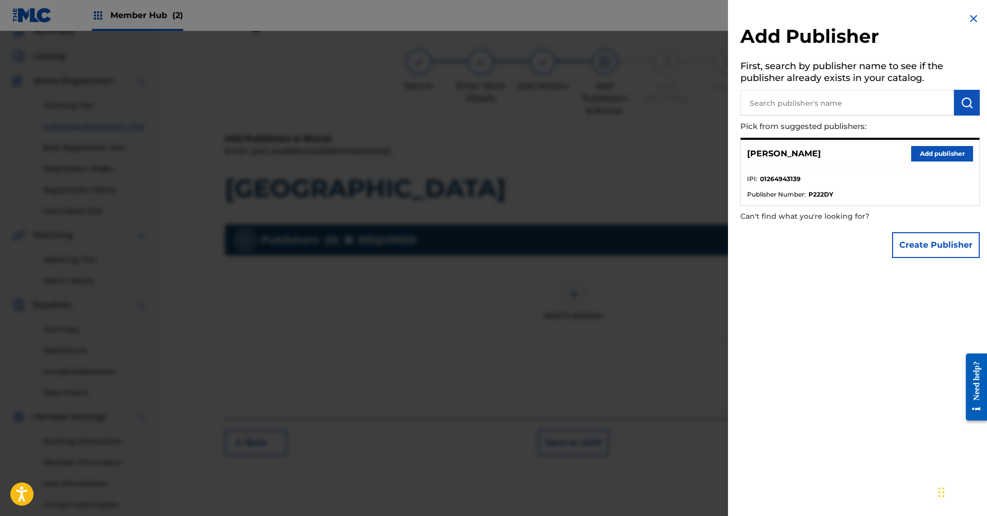
click at [915, 110] on input "text" at bounding box center [848, 103] width 214 height 26
click at [921, 247] on button "Create Publisher" at bounding box center [936, 245] width 88 height 26
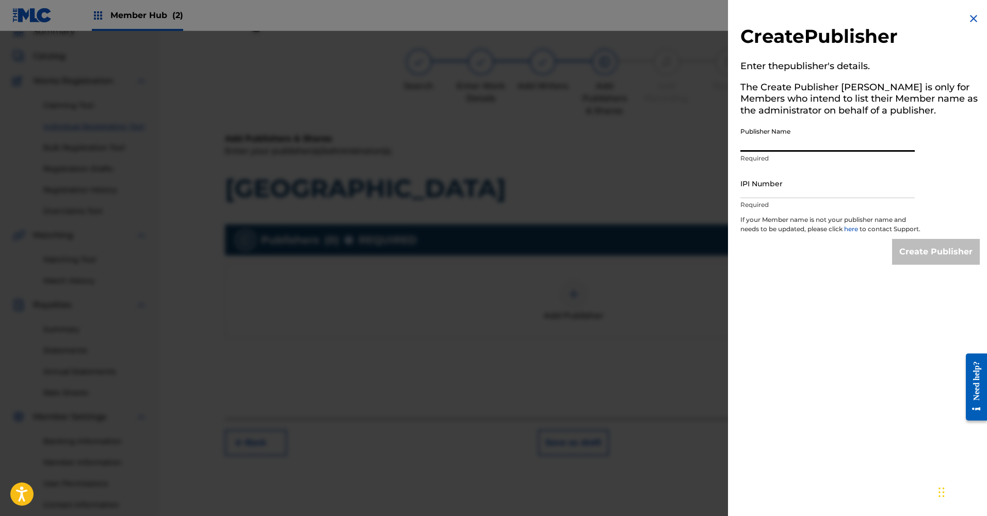
click at [784, 147] on input "Publisher Name" at bounding box center [828, 136] width 174 height 29
type input "Vilume Productions"
paste input "1264943041"
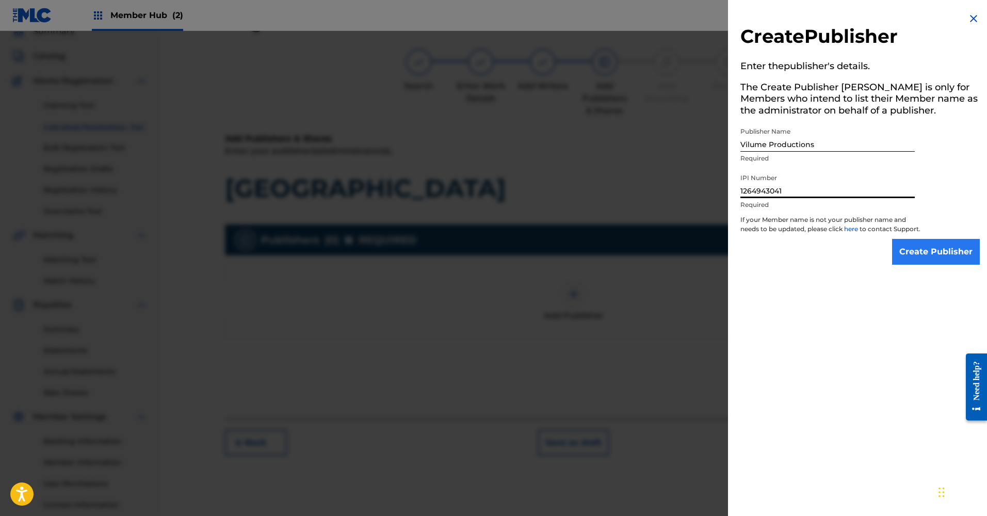
type input "1264943041"
click at [921, 265] on input "Create Publisher" at bounding box center [936, 252] width 88 height 26
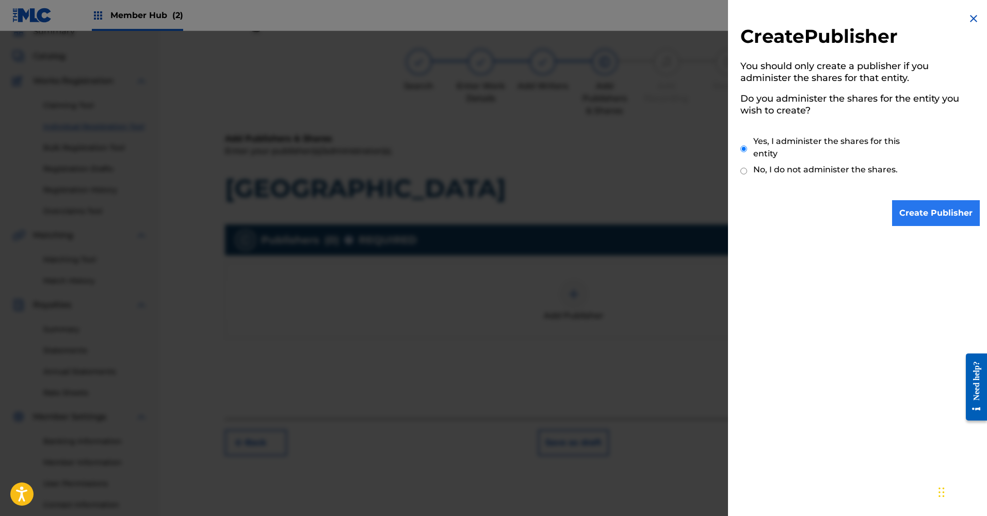
click at [912, 209] on input "Create Publisher" at bounding box center [936, 213] width 88 height 26
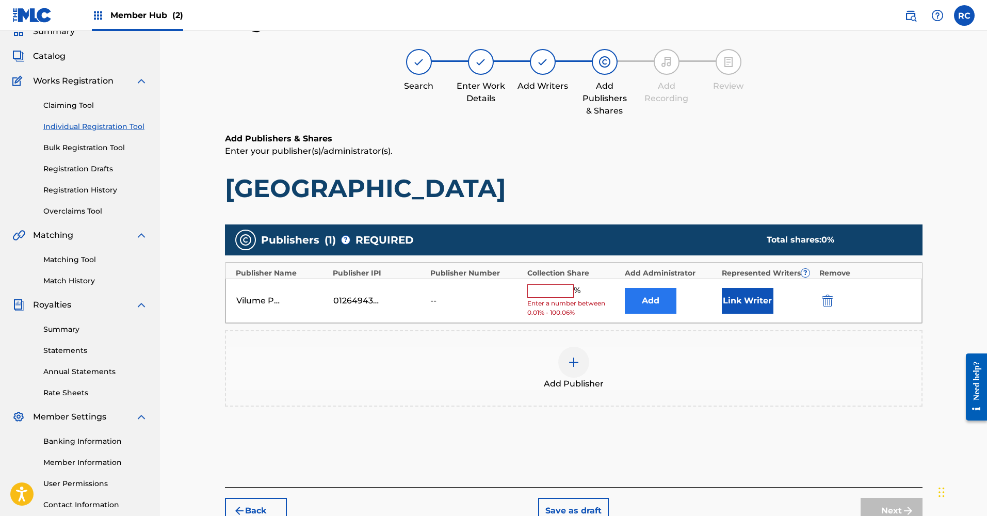
click at [671, 300] on button "Add" at bounding box center [651, 301] width 52 height 26
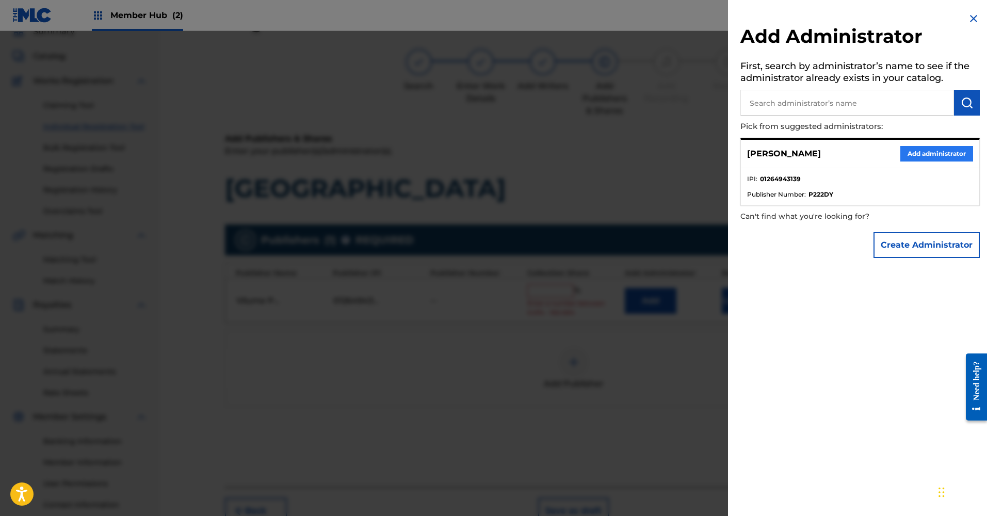
click at [921, 157] on button "Add administrator" at bounding box center [937, 153] width 73 height 15
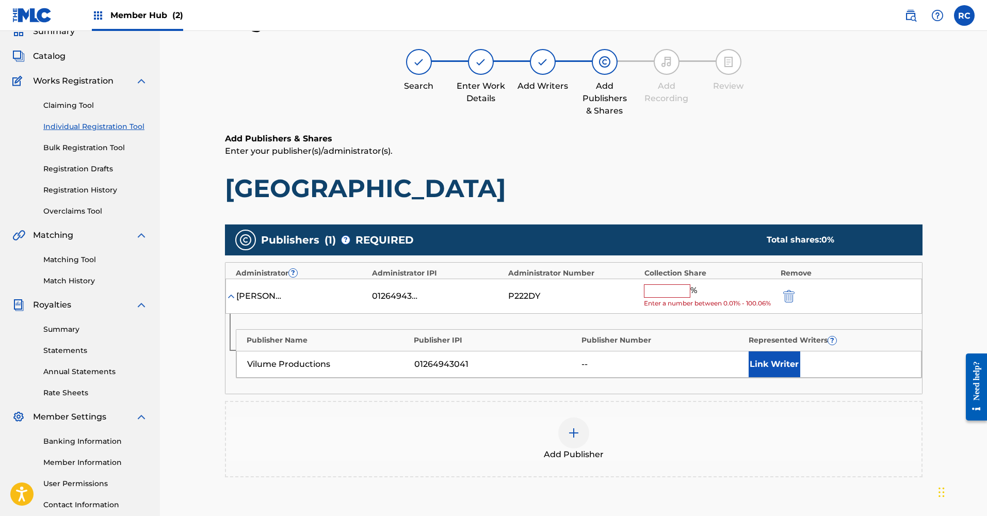
click at [670, 291] on input "text" at bounding box center [667, 290] width 46 height 13
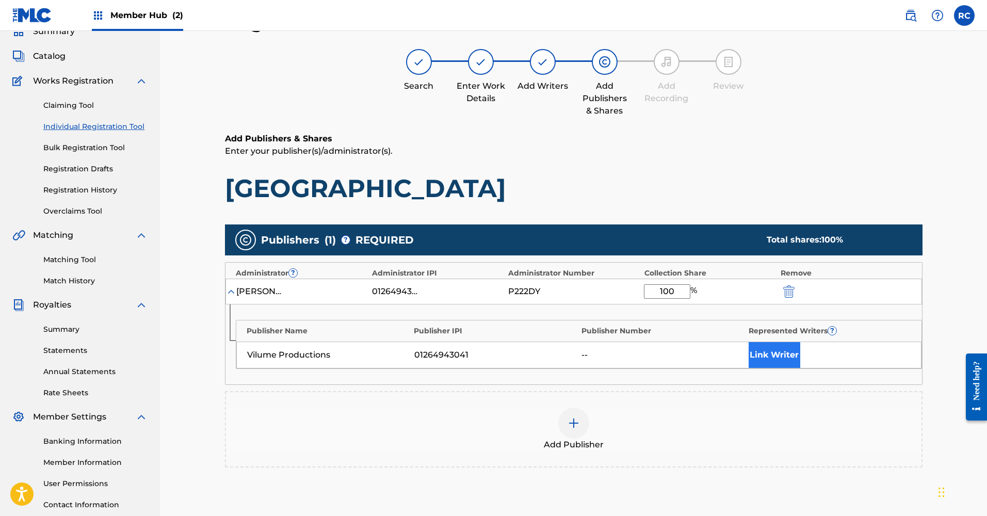
type input "100"
click at [772, 350] on button "Link Writer" at bounding box center [775, 355] width 52 height 26
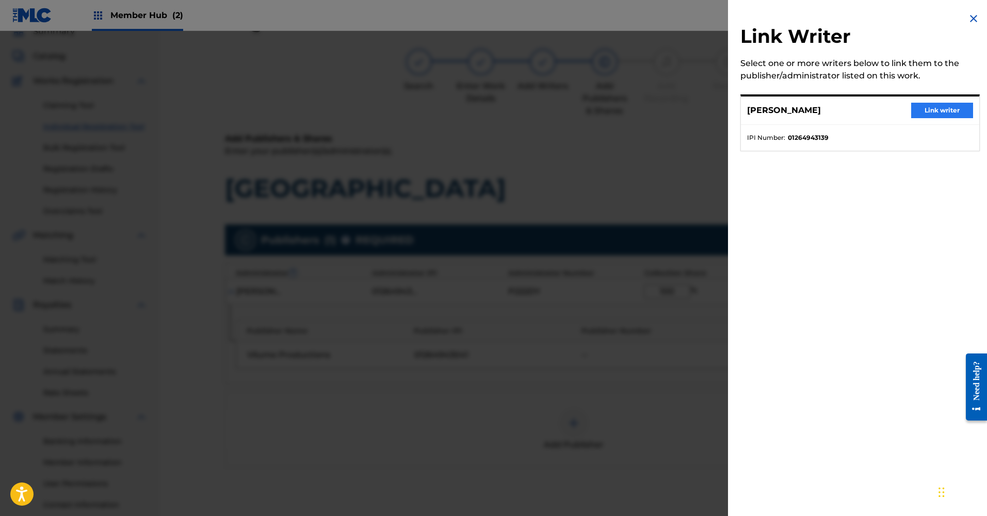
click at [921, 111] on button "Link writer" at bounding box center [943, 110] width 62 height 15
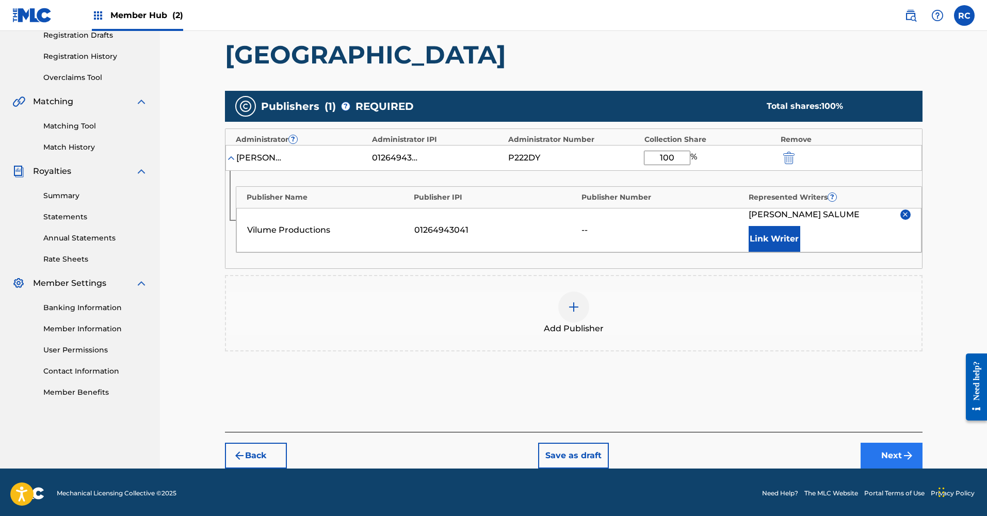
click at [875, 461] on button "Next" at bounding box center [892, 456] width 62 height 26
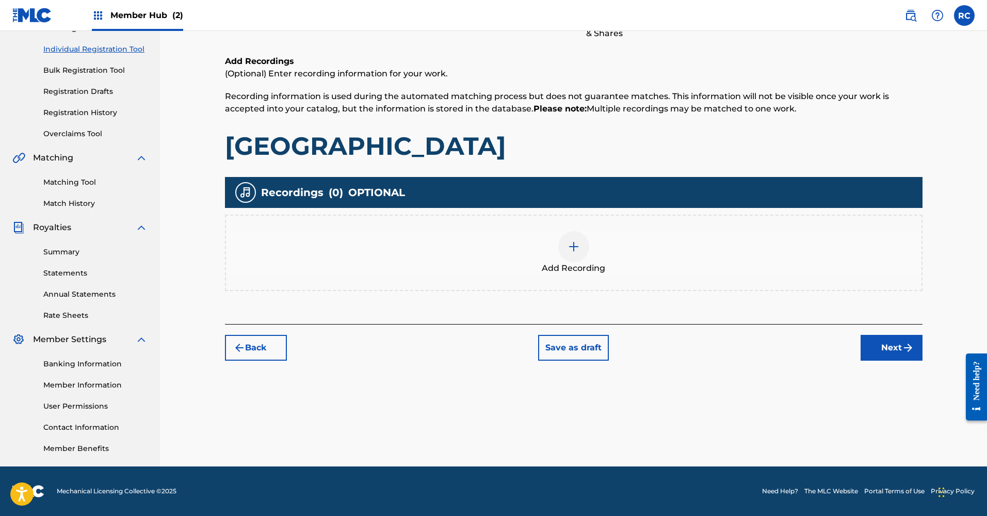
scroll to position [124, 0]
click at [564, 254] on div at bounding box center [574, 246] width 31 height 31
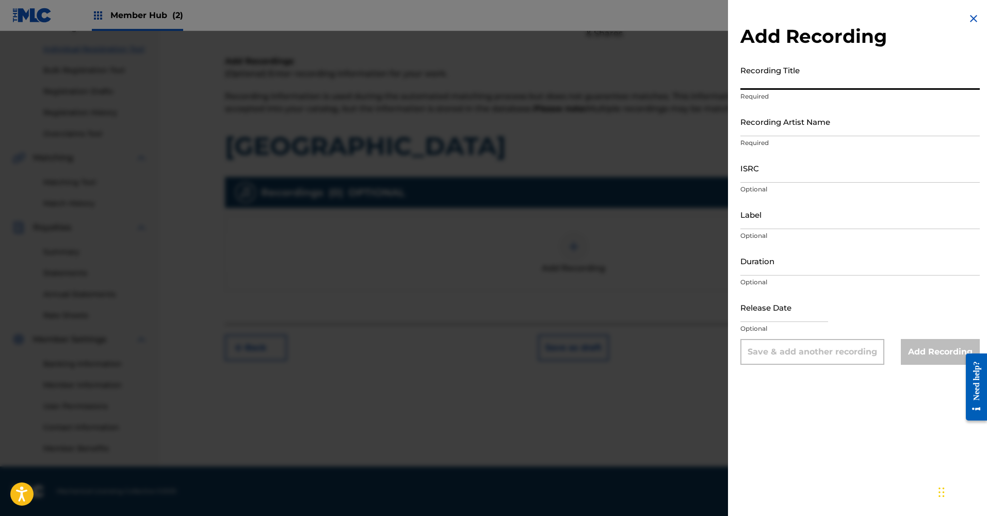
click at [786, 72] on input "Recording Title" at bounding box center [861, 74] width 240 height 29
type input "Low Valley"
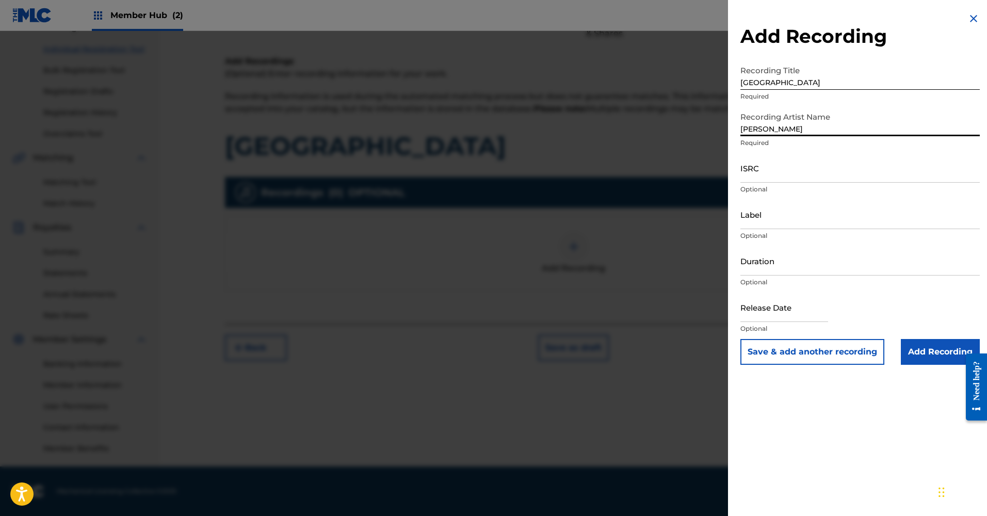
type input "[PERSON_NAME]"
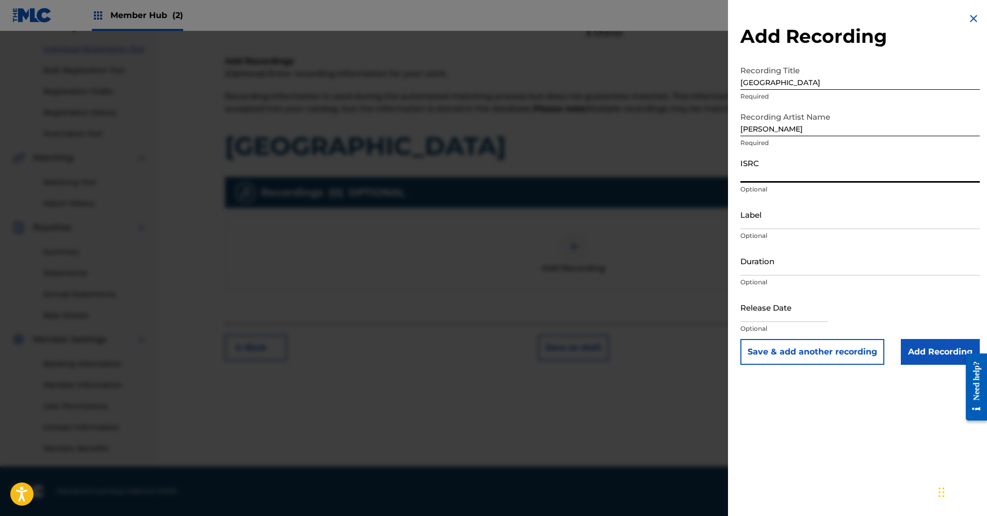
paste input "SE6XY2255341"
type input "SE6XY2255341"
click at [767, 218] on input "Label" at bounding box center [861, 214] width 240 height 29
type input "Vilume Productions"
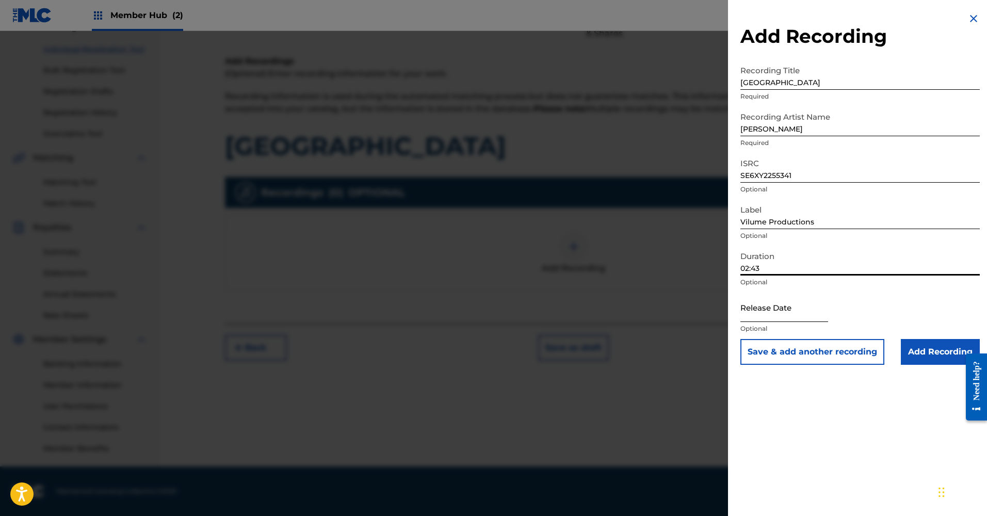
type input "02:43"
click at [789, 315] on input "text" at bounding box center [785, 307] width 88 height 29
select select "8"
select select "2025"
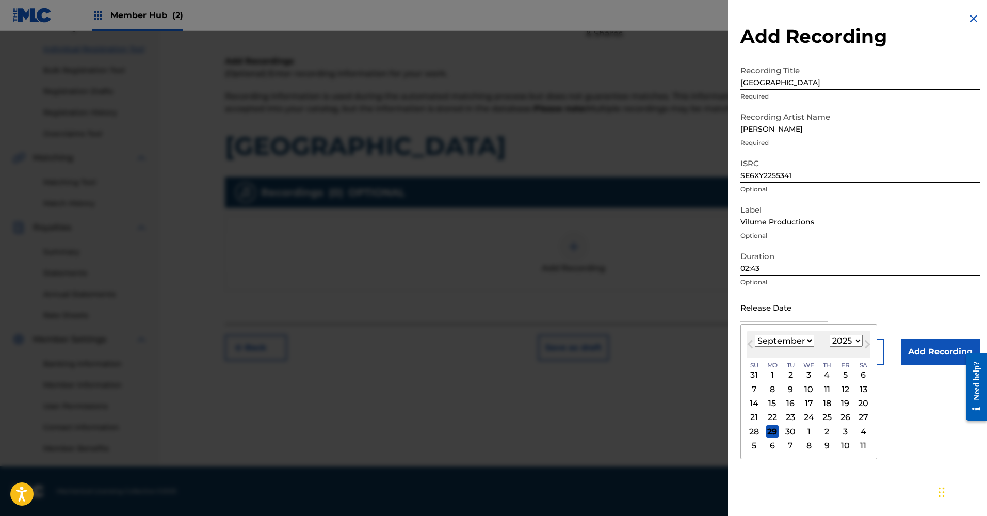
select select "9"
select select "2022"
click at [842, 386] on div "7" at bounding box center [845, 389] width 12 height 12
type input "October 7 2022"
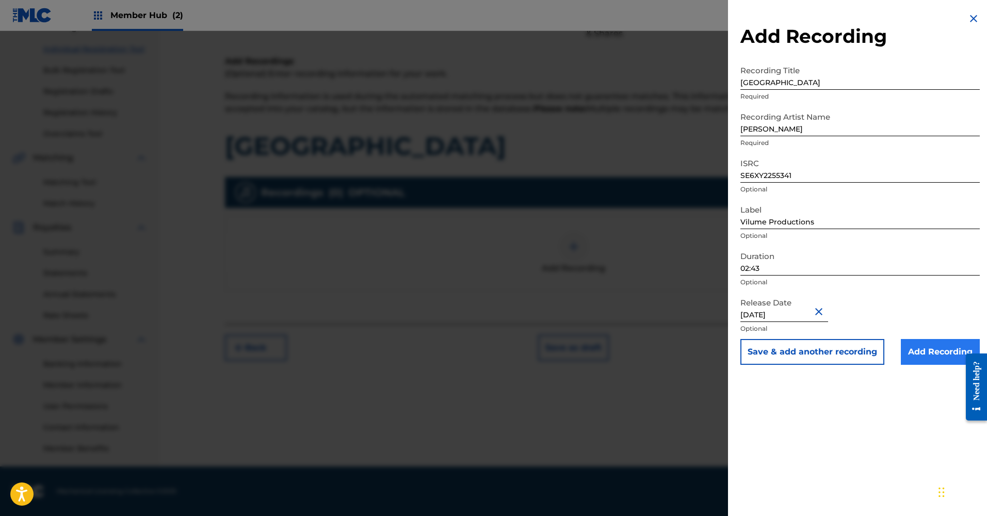
click at [910, 354] on input "Add Recording" at bounding box center [940, 352] width 79 height 26
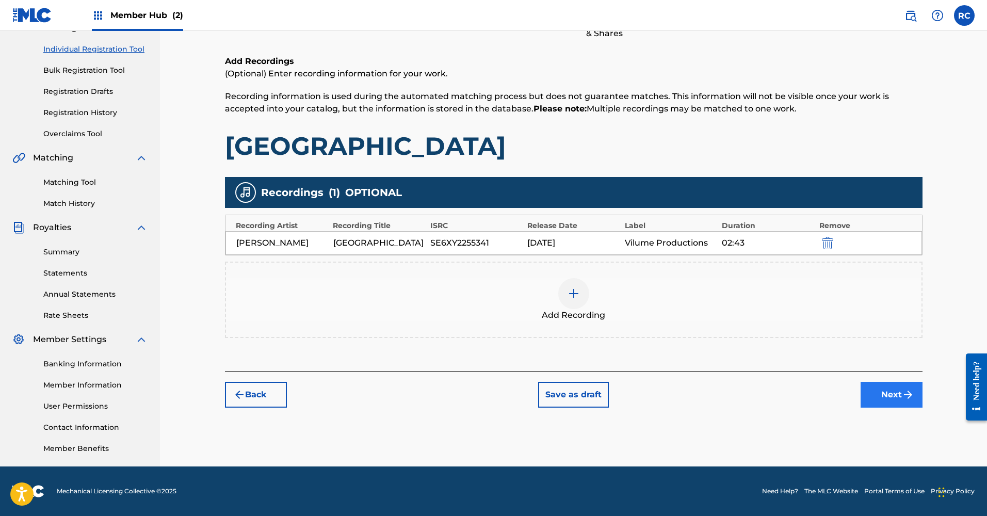
click at [897, 400] on button "Next" at bounding box center [892, 395] width 62 height 26
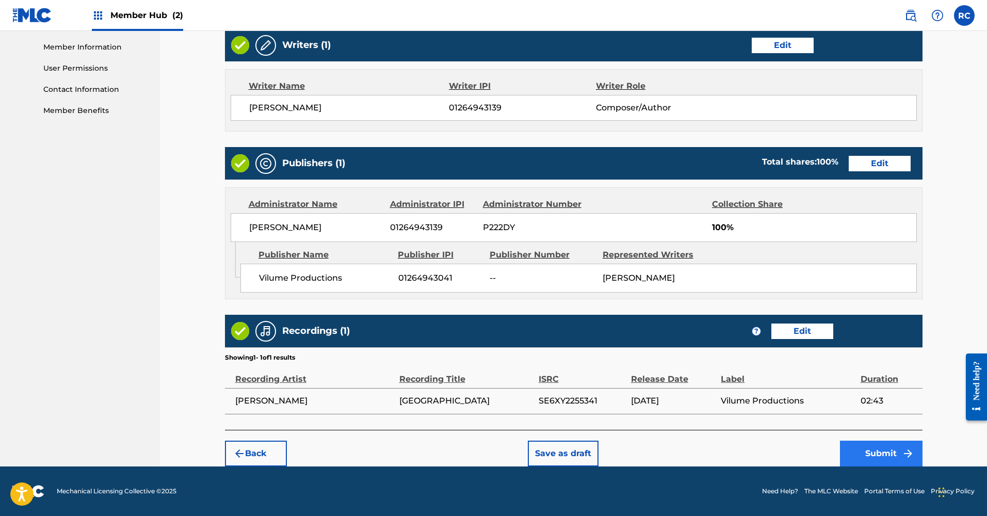
scroll to position [472, 0]
click at [870, 455] on button "Submit" at bounding box center [881, 454] width 83 height 26
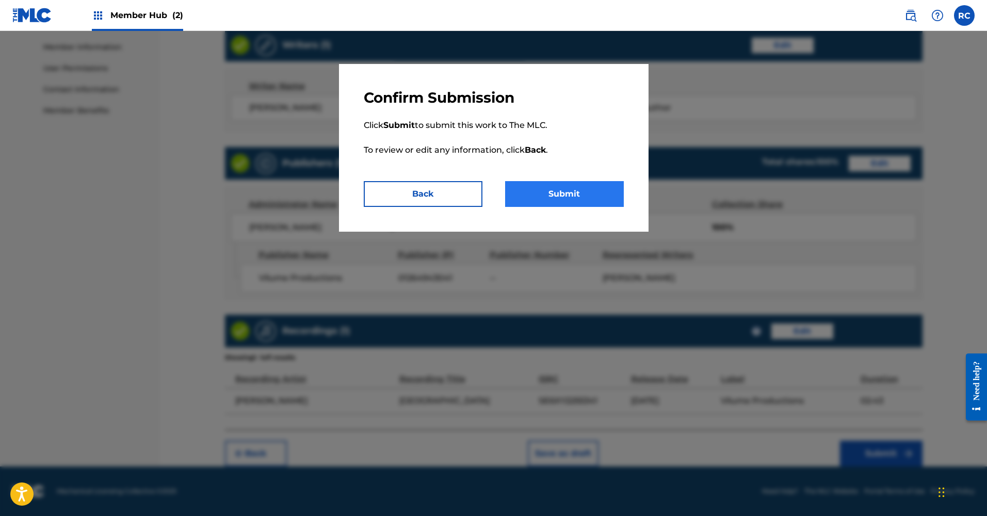
click at [543, 185] on button "Submit" at bounding box center [564, 194] width 119 height 26
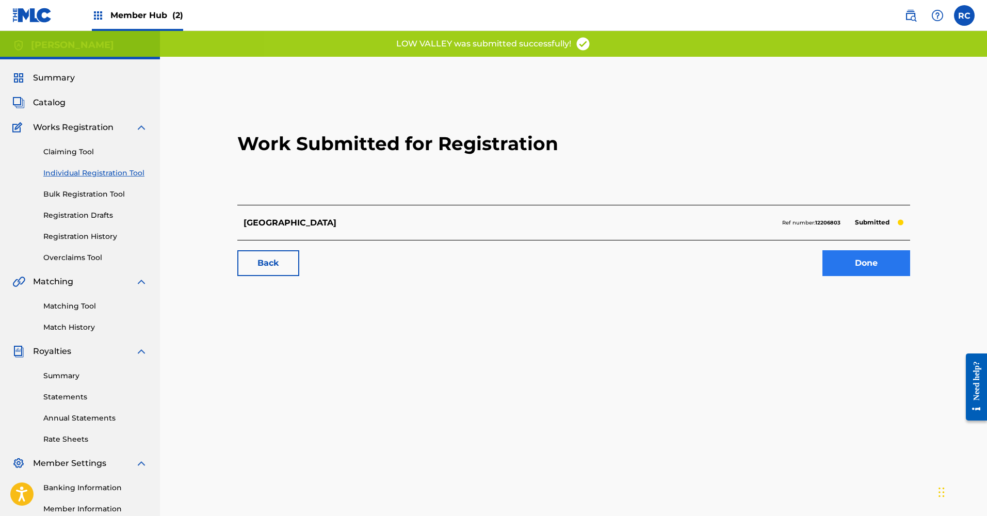
click at [878, 268] on link "Done" at bounding box center [867, 263] width 88 height 26
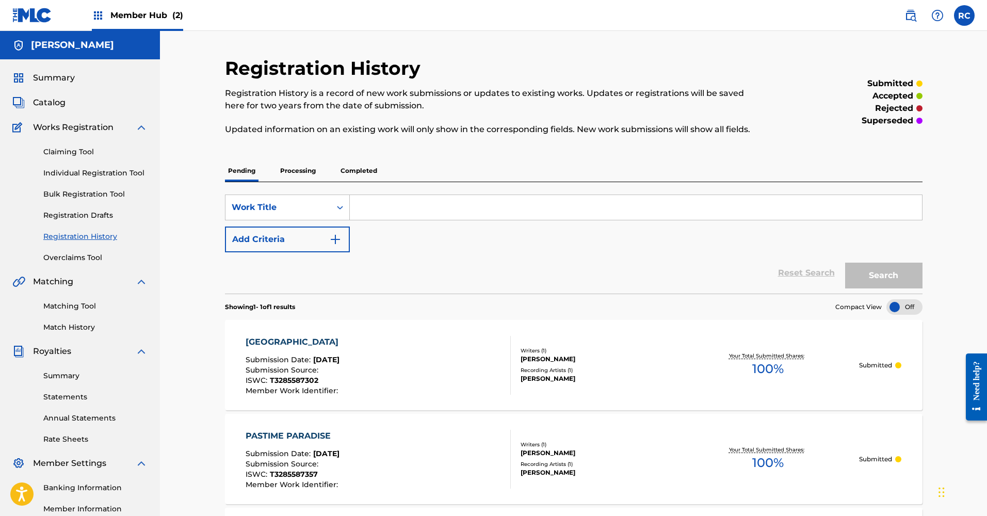
click at [285, 172] on p "Processing" at bounding box center [298, 171] width 42 height 22
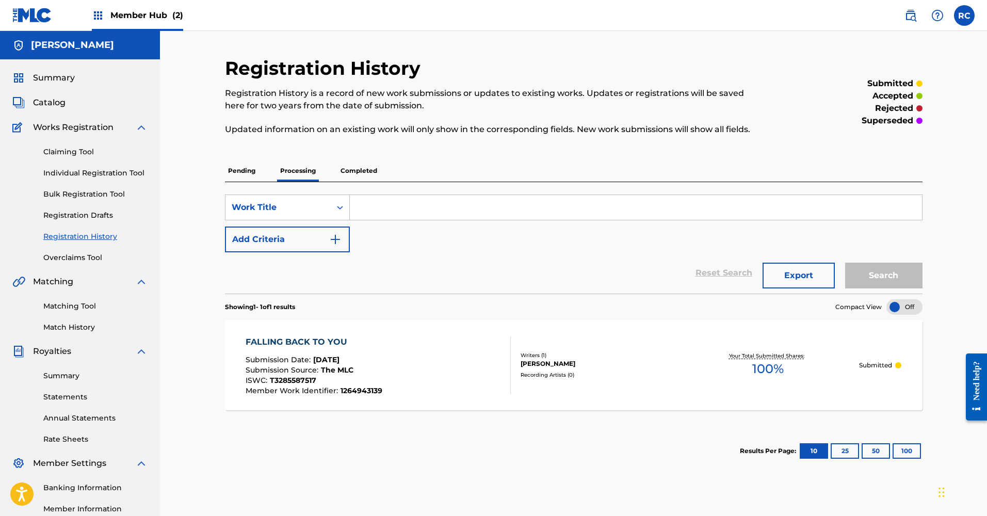
click at [243, 172] on p "Pending" at bounding box center [242, 171] width 34 height 22
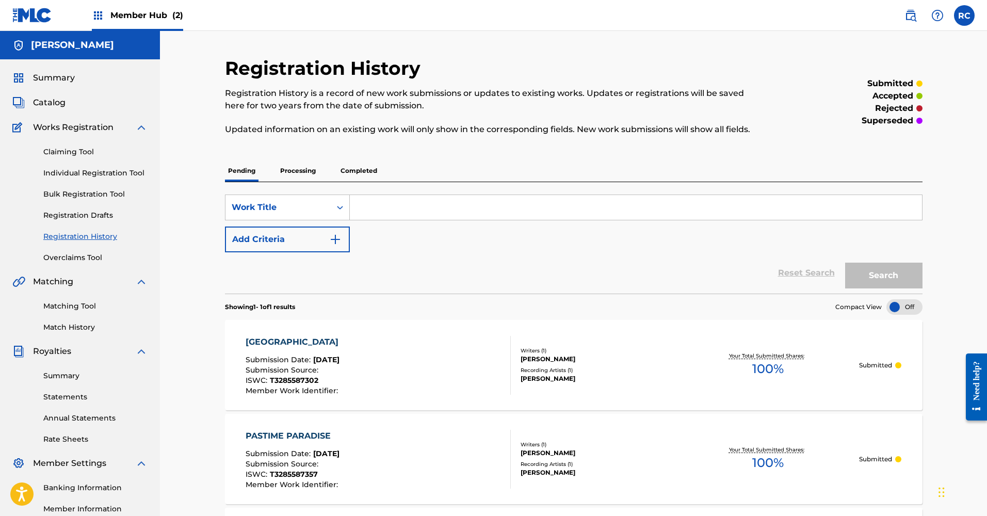
click at [357, 166] on p "Completed" at bounding box center [359, 171] width 43 height 22
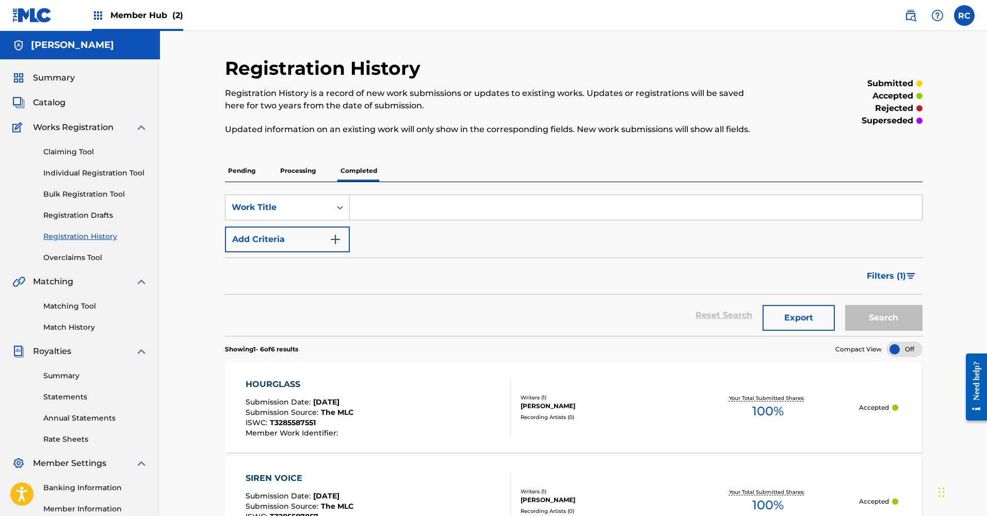
click at [235, 168] on p "Pending" at bounding box center [242, 171] width 34 height 22
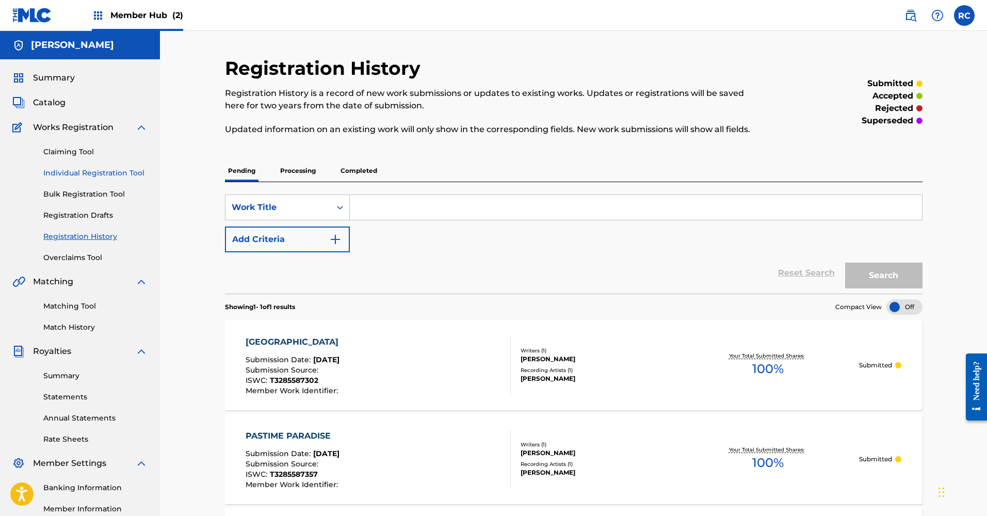
click at [94, 169] on link "Individual Registration Tool" at bounding box center [95, 173] width 104 height 11
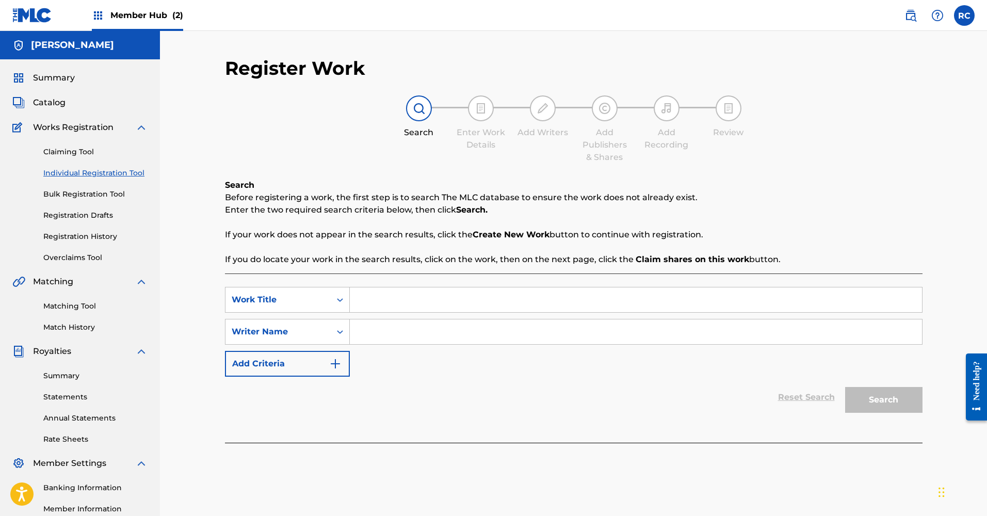
click at [406, 297] on input "Search Form" at bounding box center [636, 300] width 572 height 25
type input "Jess Theme"
click at [462, 343] on input "Search Form" at bounding box center [636, 332] width 572 height 25
type input "[PERSON_NAME]"
click at [882, 400] on button "Search" at bounding box center [883, 400] width 77 height 26
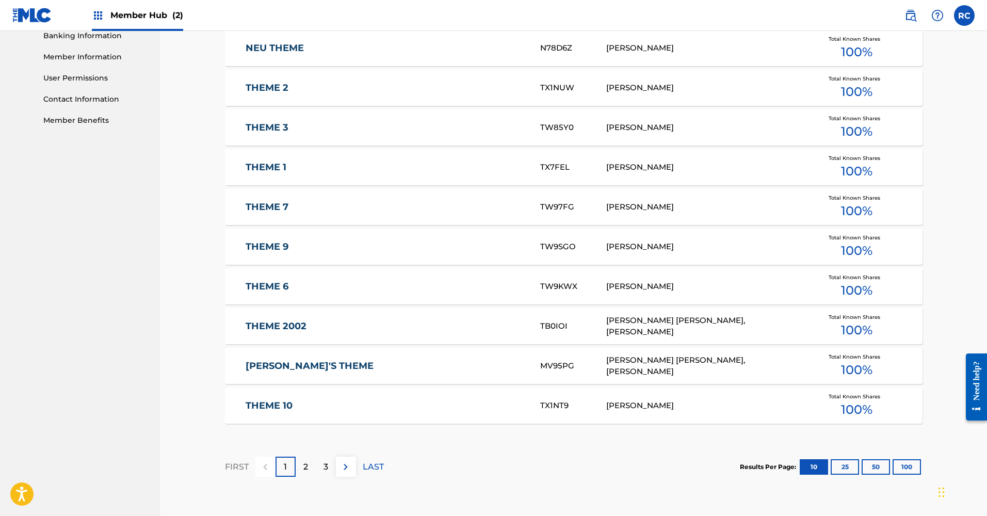
scroll to position [473, 0]
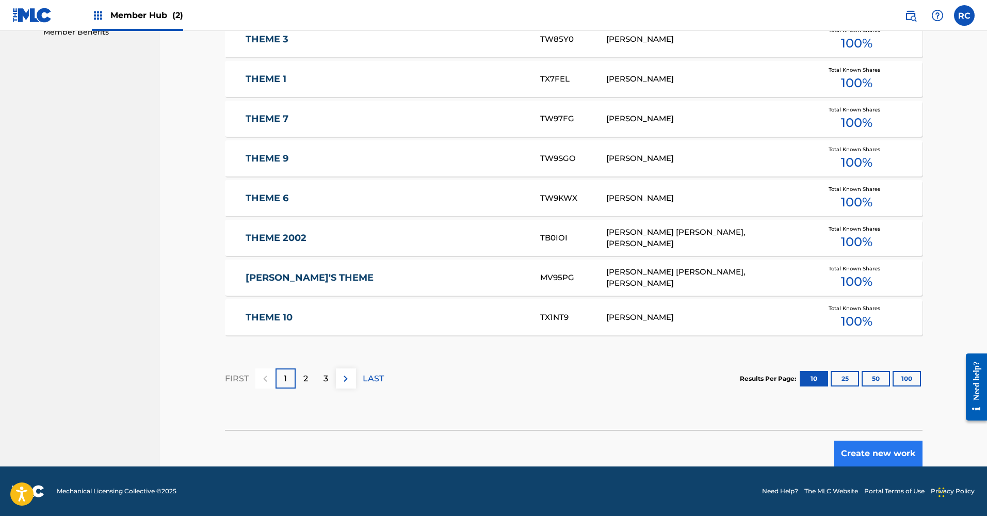
click at [886, 453] on button "Create new work" at bounding box center [878, 454] width 89 height 26
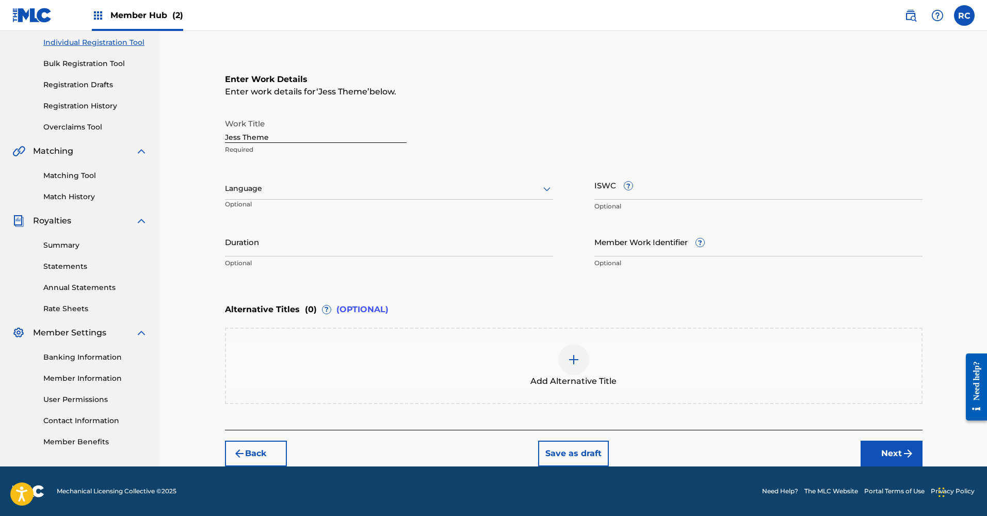
scroll to position [131, 0]
click at [290, 188] on div at bounding box center [389, 188] width 328 height 13
click at [281, 214] on div "English" at bounding box center [389, 211] width 327 height 23
click at [658, 193] on input "ISWC ?" at bounding box center [759, 184] width 328 height 29
paste input "T3285587799"
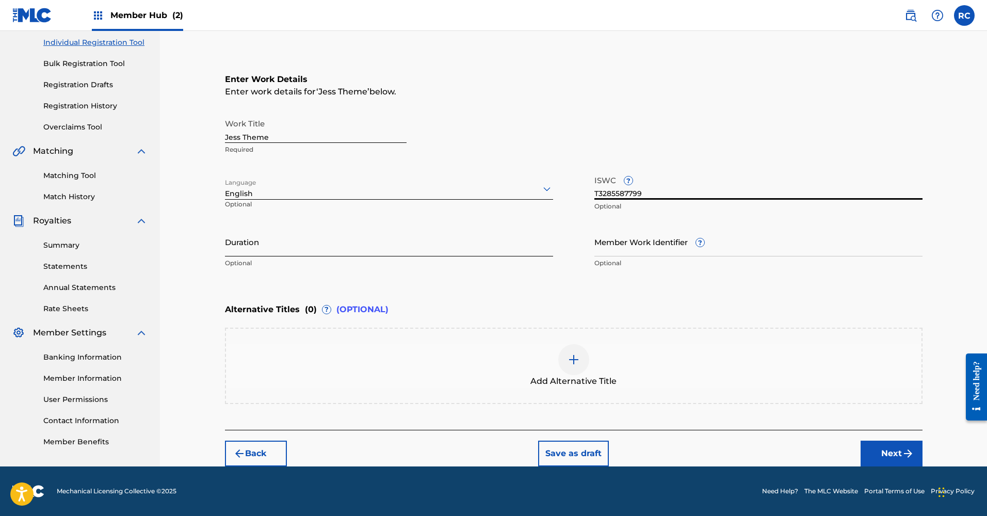
type input "T3285587799"
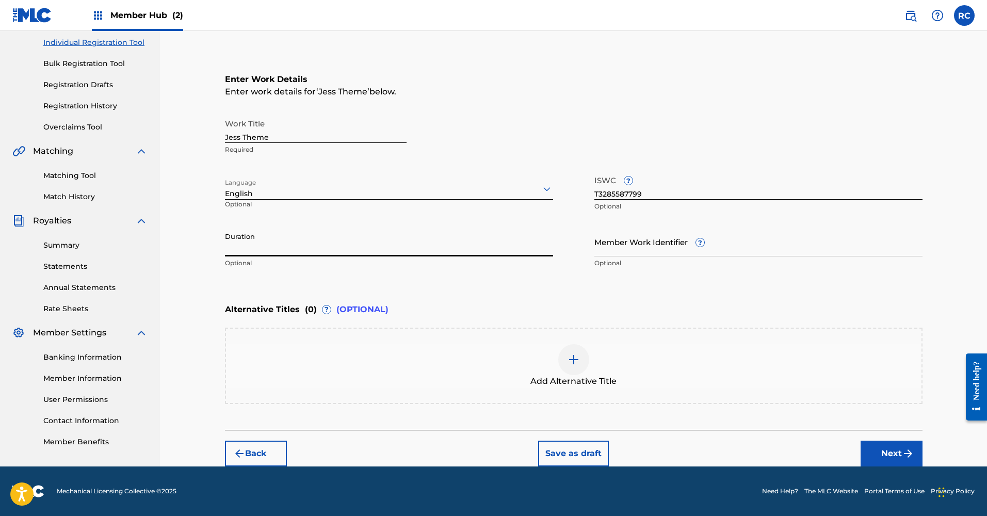
click at [295, 252] on input "Duration" at bounding box center [389, 241] width 328 height 29
type input "00:44"
click at [888, 455] on button "Next" at bounding box center [892, 454] width 62 height 26
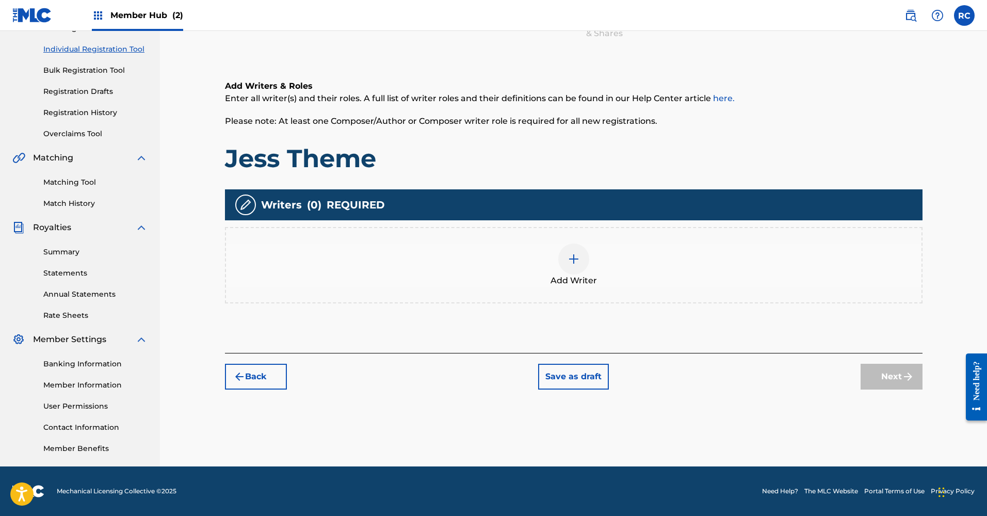
click at [584, 262] on div at bounding box center [574, 259] width 31 height 31
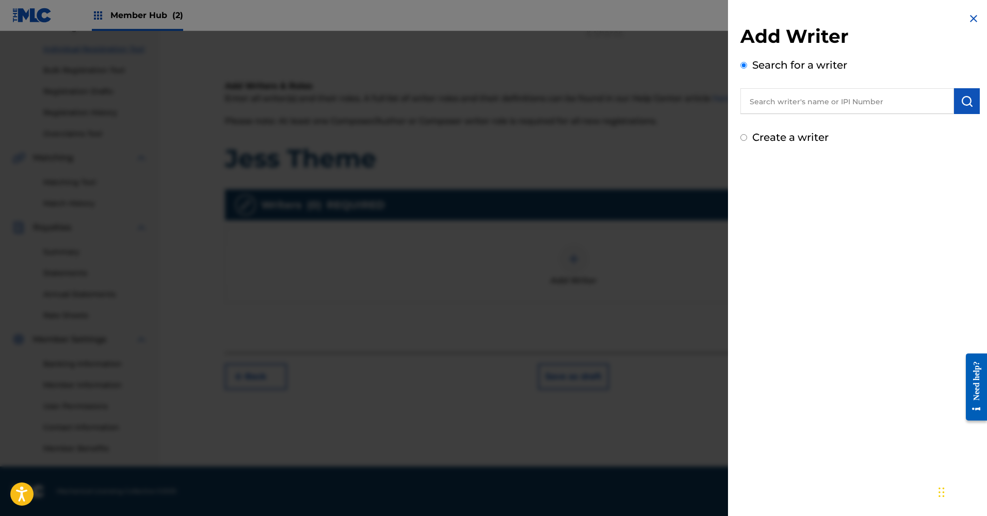
click at [838, 94] on input "text" at bounding box center [848, 101] width 214 height 26
type input "Rodrigo Castro Salume"
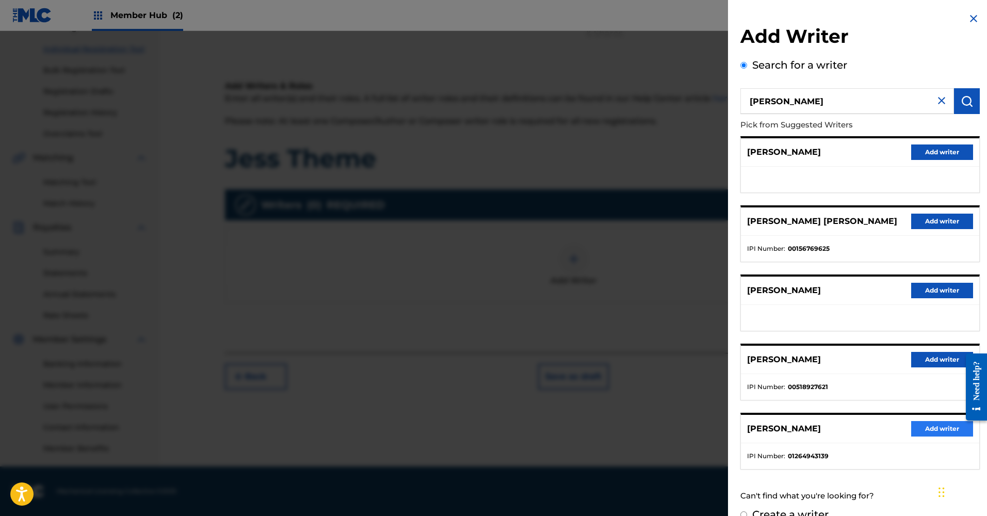
click at [921, 433] on button "Add writer" at bounding box center [943, 428] width 62 height 15
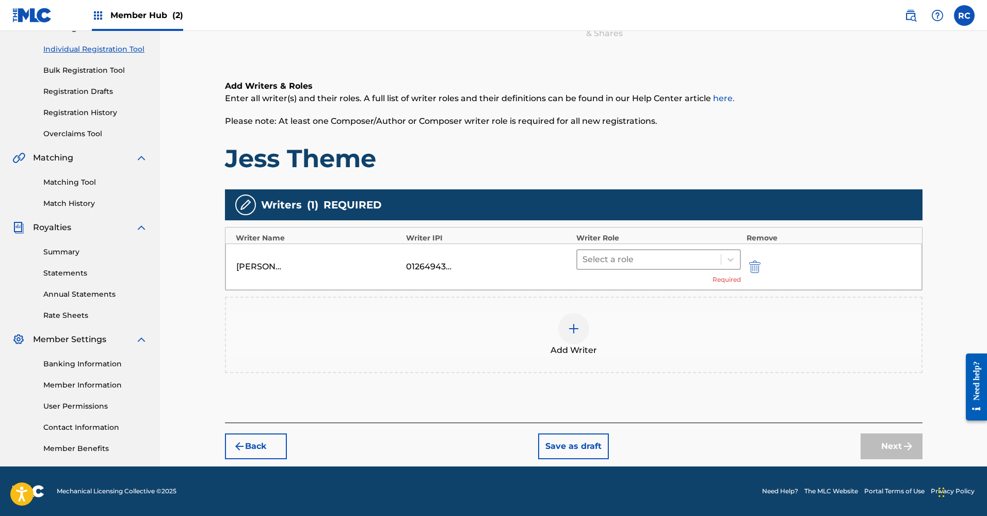
click at [703, 258] on div at bounding box center [650, 259] width 134 height 14
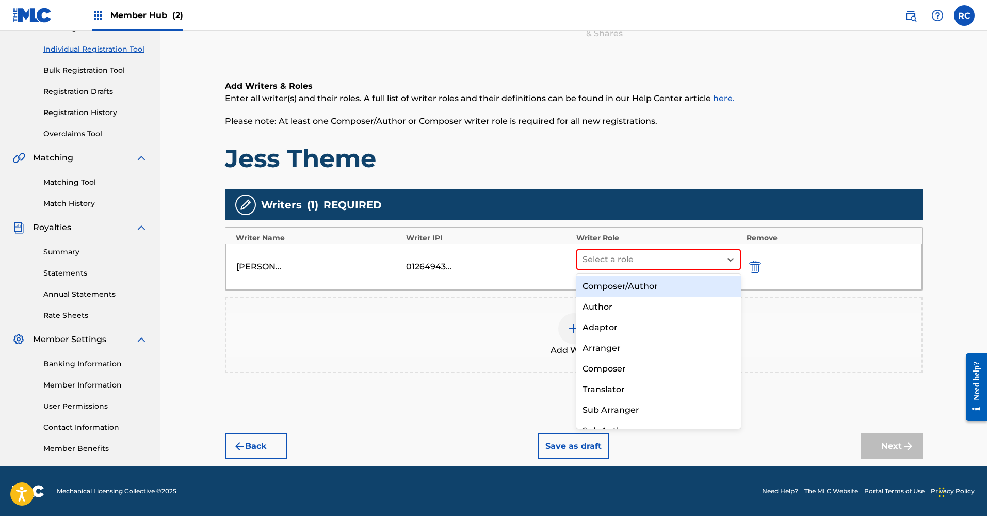
click at [686, 288] on div "Composer/Author" at bounding box center [659, 286] width 165 height 21
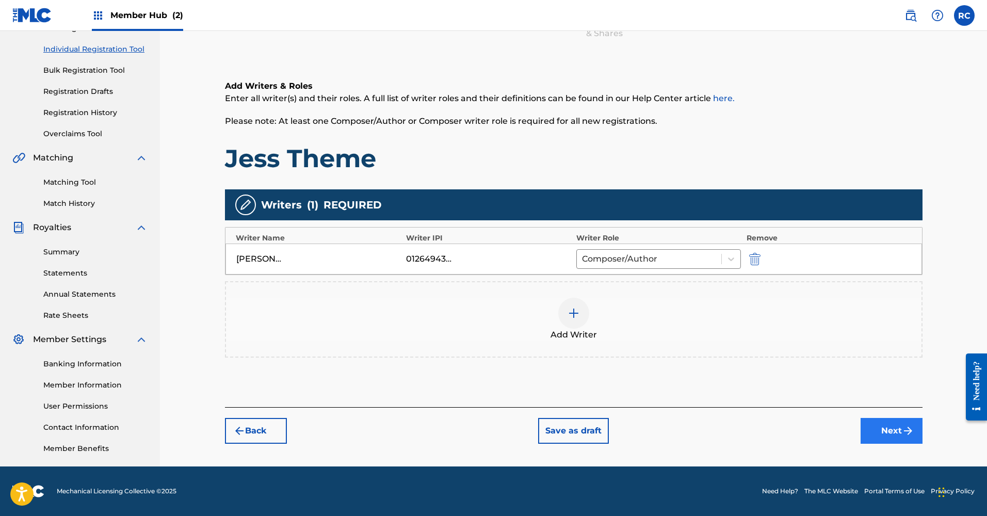
click at [881, 422] on button "Next" at bounding box center [892, 431] width 62 height 26
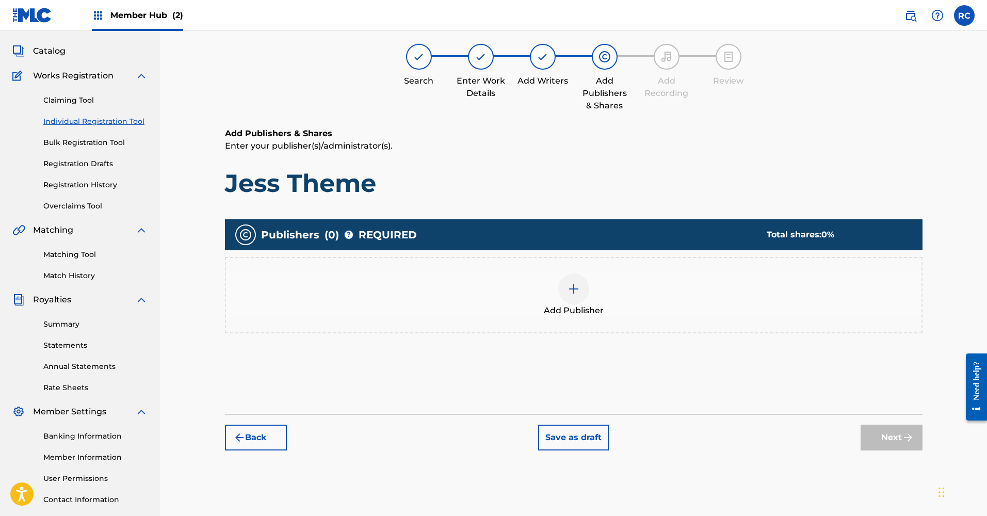
scroll to position [46, 0]
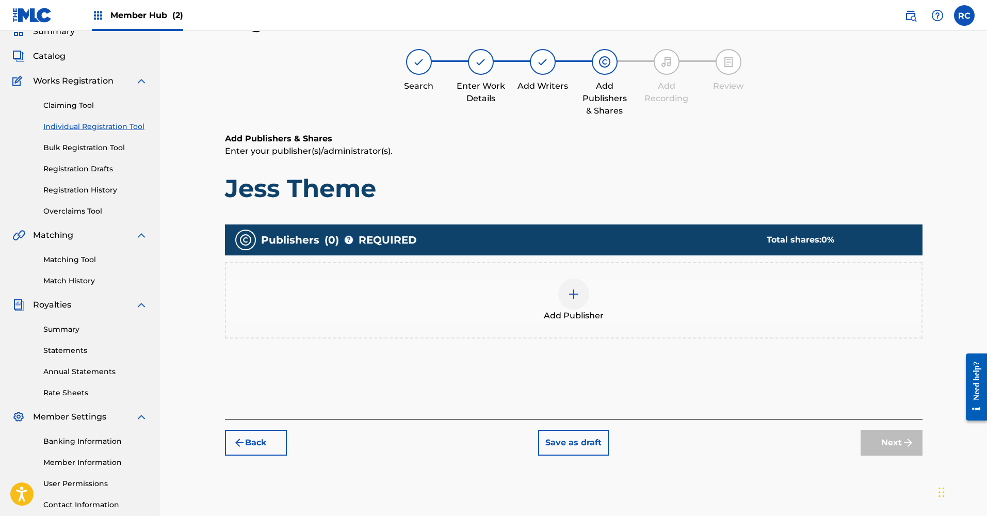
click at [567, 289] on div at bounding box center [574, 294] width 31 height 31
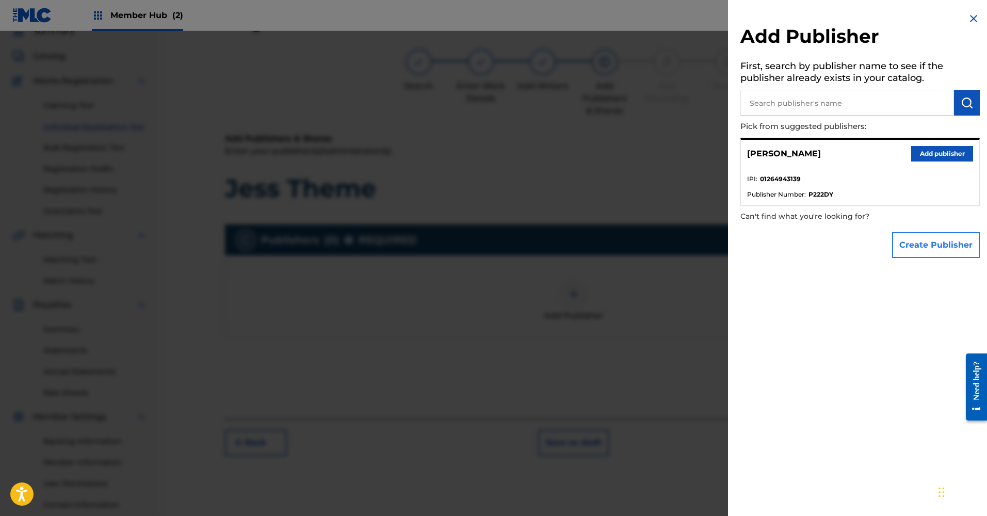
click at [921, 238] on button "Create Publisher" at bounding box center [936, 245] width 88 height 26
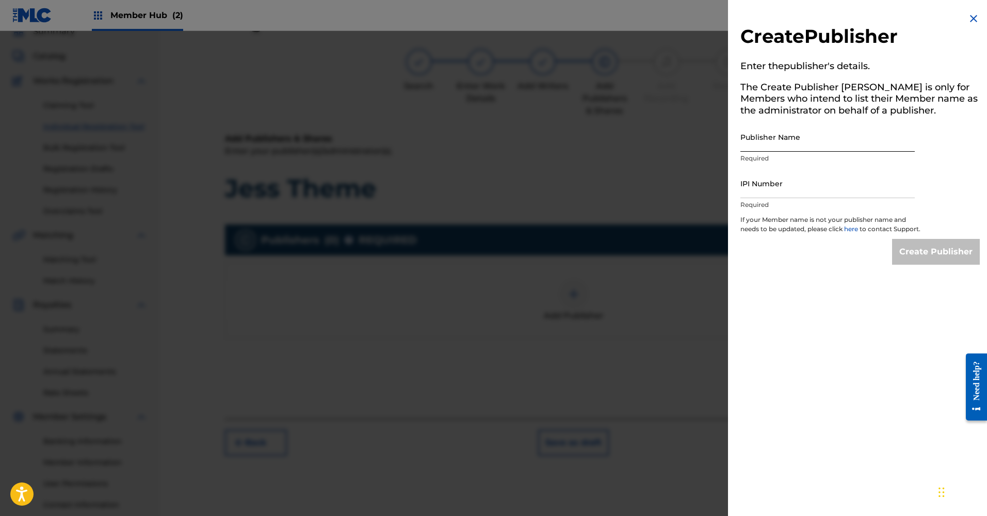
click at [784, 139] on input "Publisher Name" at bounding box center [828, 136] width 174 height 29
type input "Vilume Productions"
paste input "1264943041"
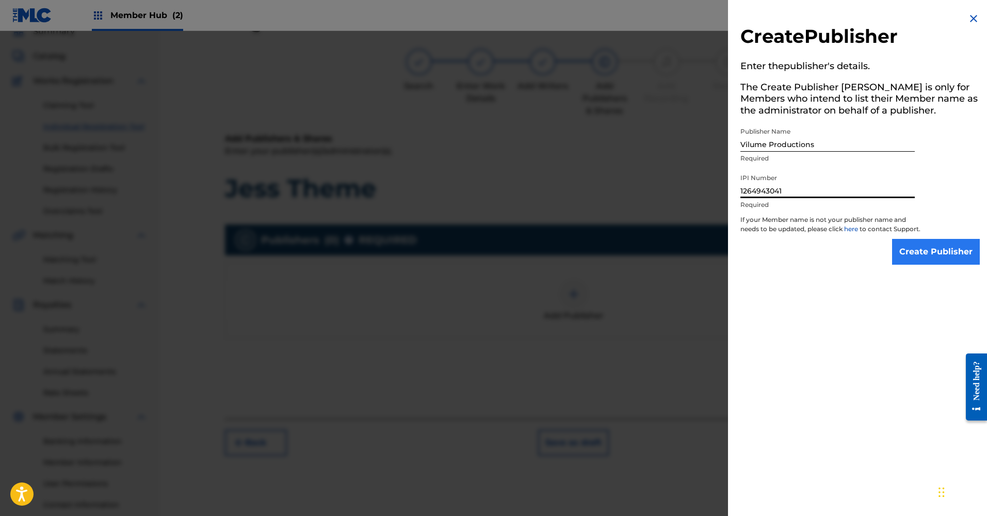
type input "1264943041"
click at [916, 257] on input "Create Publisher" at bounding box center [936, 252] width 88 height 26
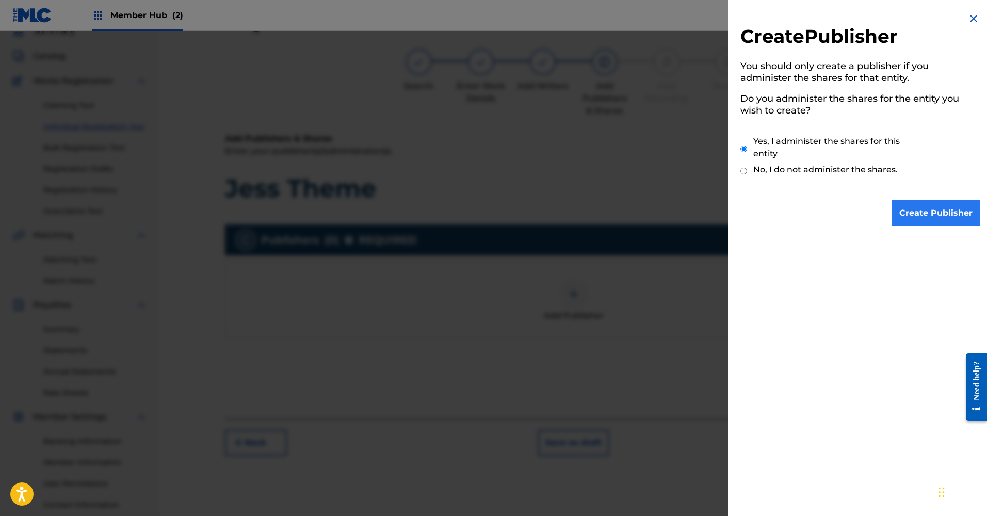
click at [921, 201] on input "Create Publisher" at bounding box center [936, 213] width 88 height 26
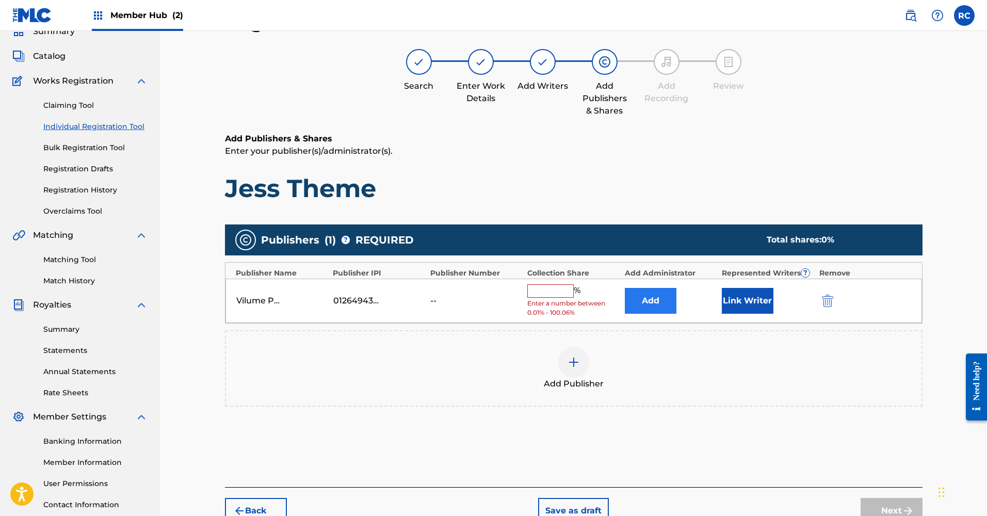
click at [659, 302] on button "Add" at bounding box center [651, 301] width 52 height 26
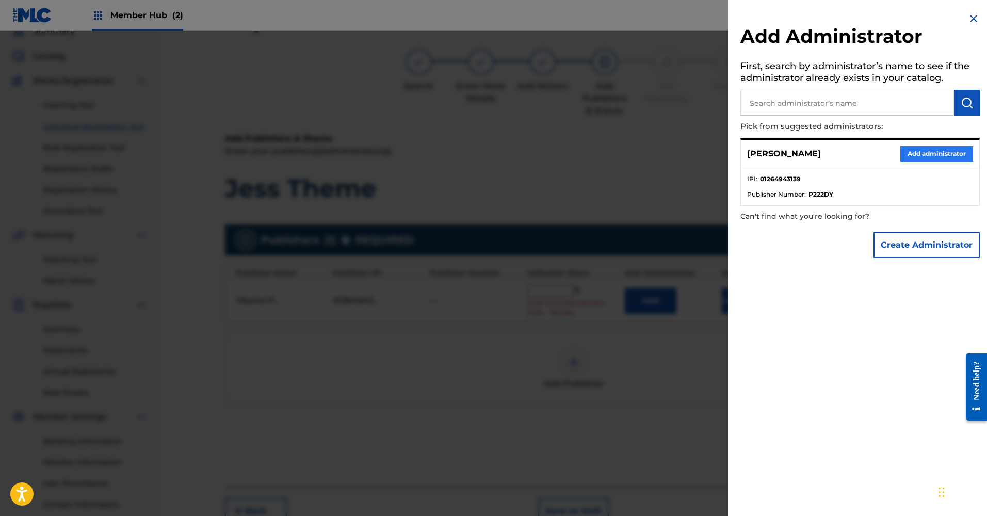
click at [921, 149] on button "Add administrator" at bounding box center [937, 153] width 73 height 15
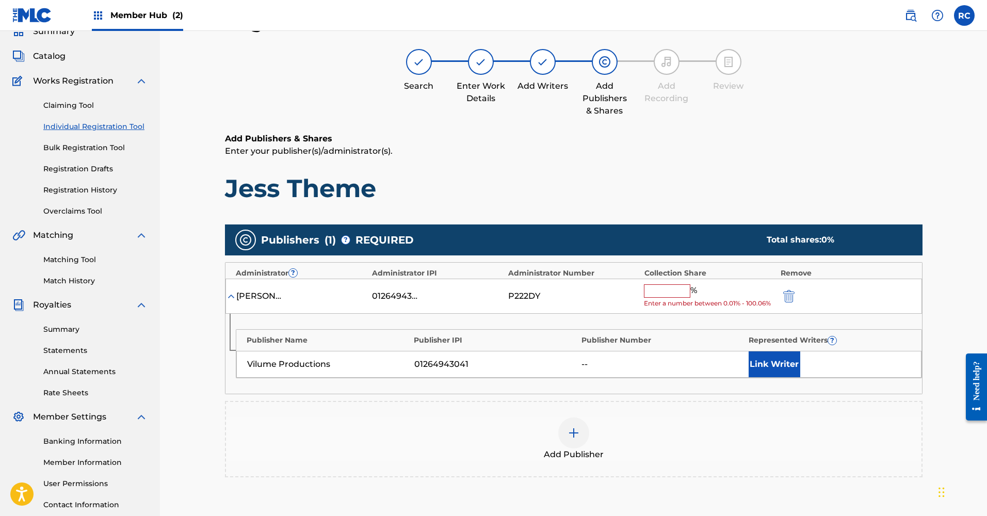
click at [665, 295] on div "%" at bounding box center [672, 290] width 56 height 13
click at [667, 292] on input "text" at bounding box center [667, 290] width 46 height 13
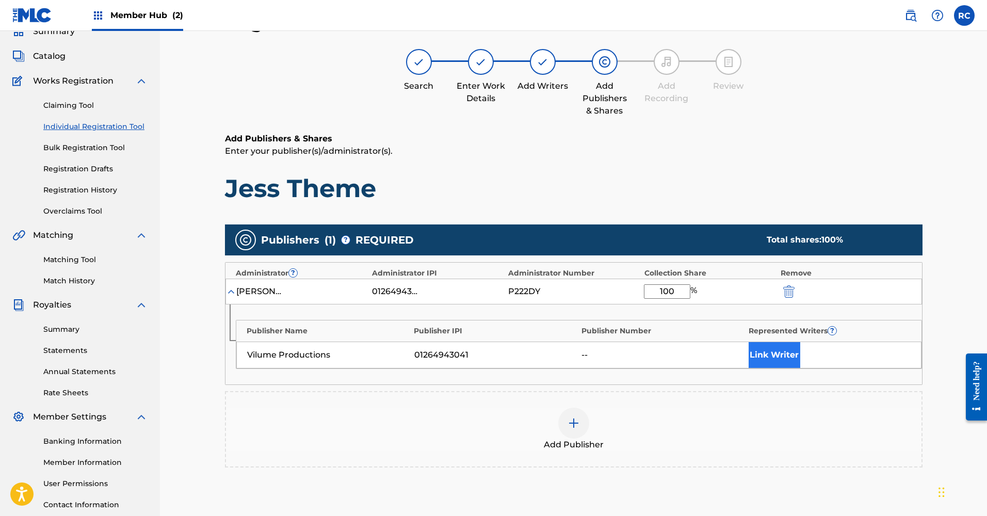
type input "100"
click at [787, 358] on button "Link Writer" at bounding box center [775, 355] width 52 height 26
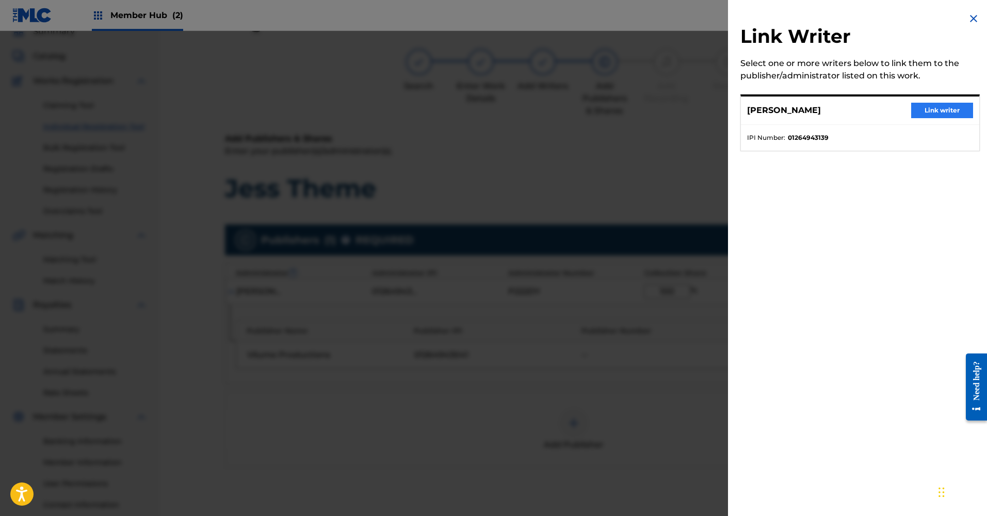
click at [921, 115] on button "Link writer" at bounding box center [943, 110] width 62 height 15
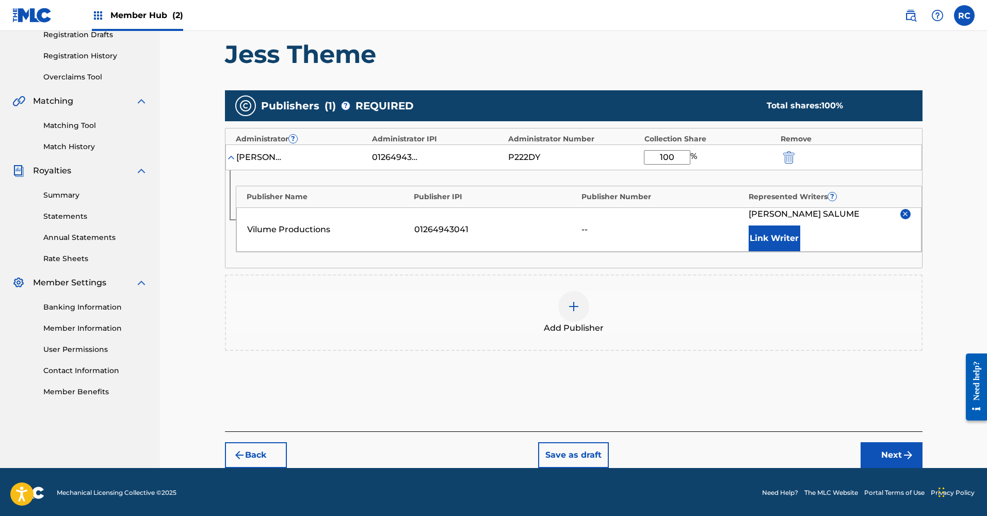
scroll to position [180, 0]
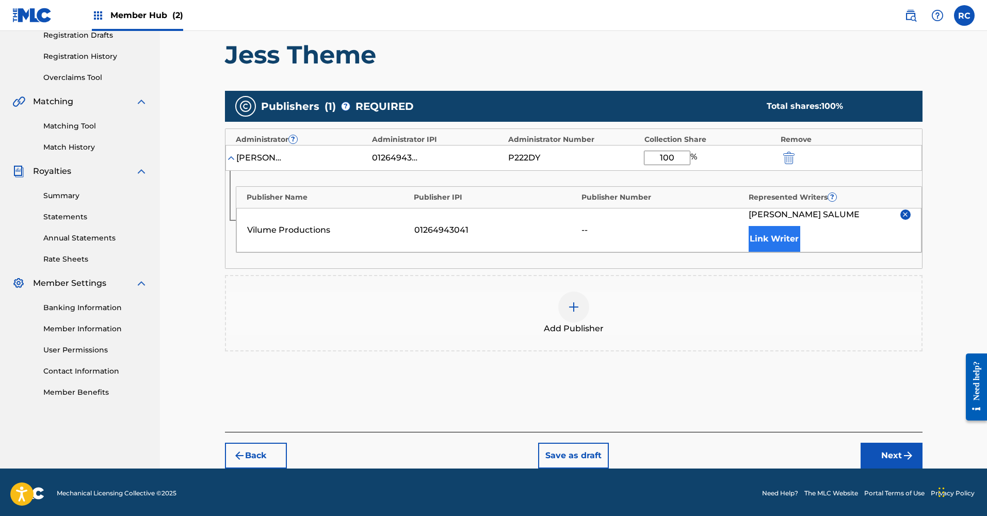
click at [773, 236] on button "Link Writer" at bounding box center [775, 239] width 52 height 26
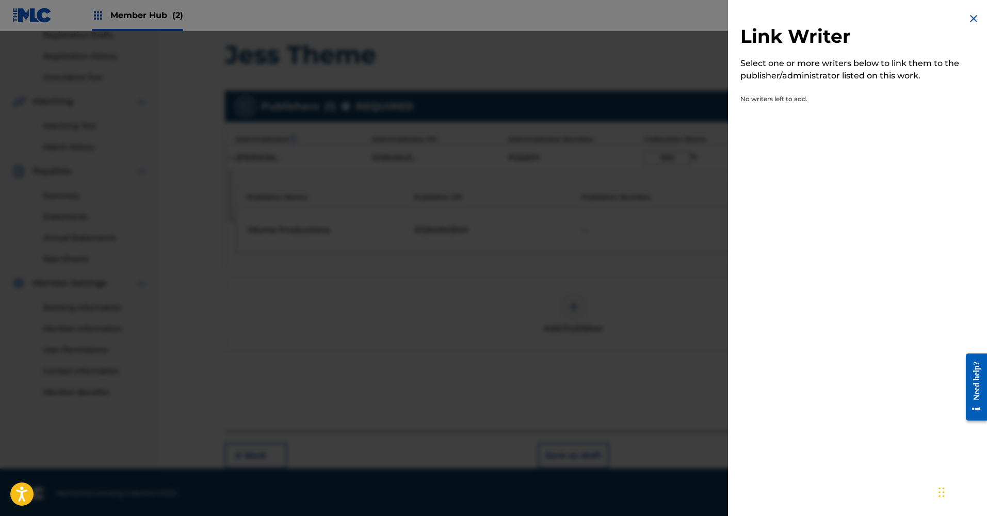
click at [921, 17] on img at bounding box center [974, 18] width 12 height 12
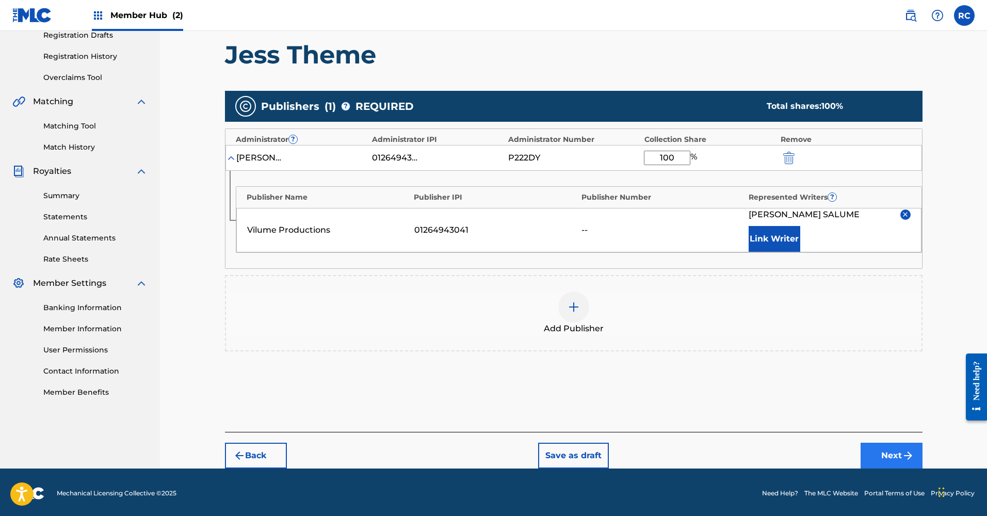
click at [878, 452] on button "Next" at bounding box center [892, 456] width 62 height 26
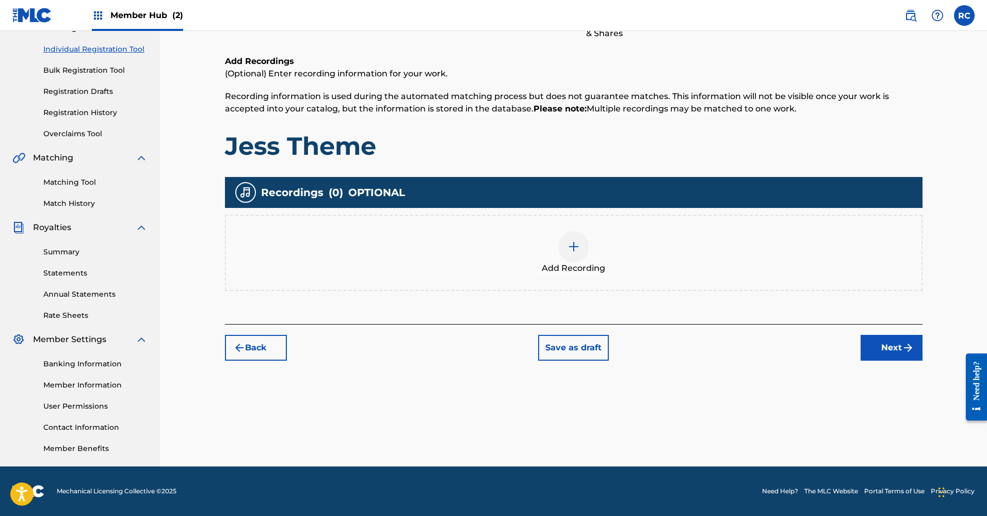
click at [583, 248] on div at bounding box center [574, 246] width 31 height 31
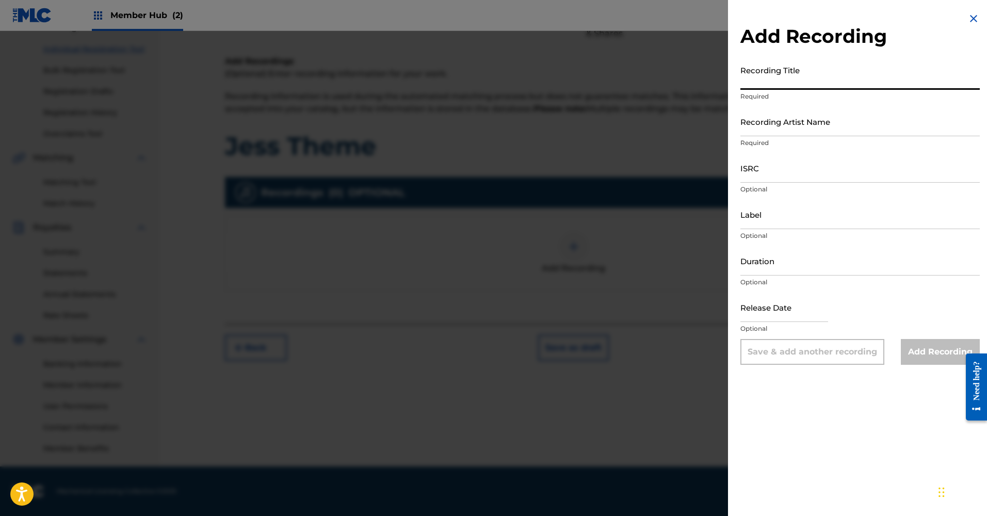
click at [790, 73] on input "Recording Title" at bounding box center [861, 74] width 240 height 29
type input "Jess Theme"
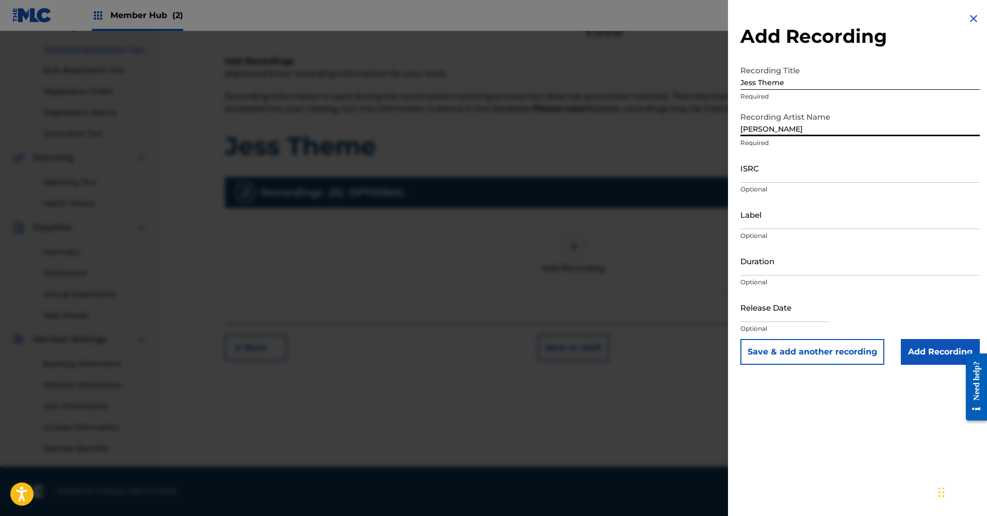
type input "Rodrigo Salume"
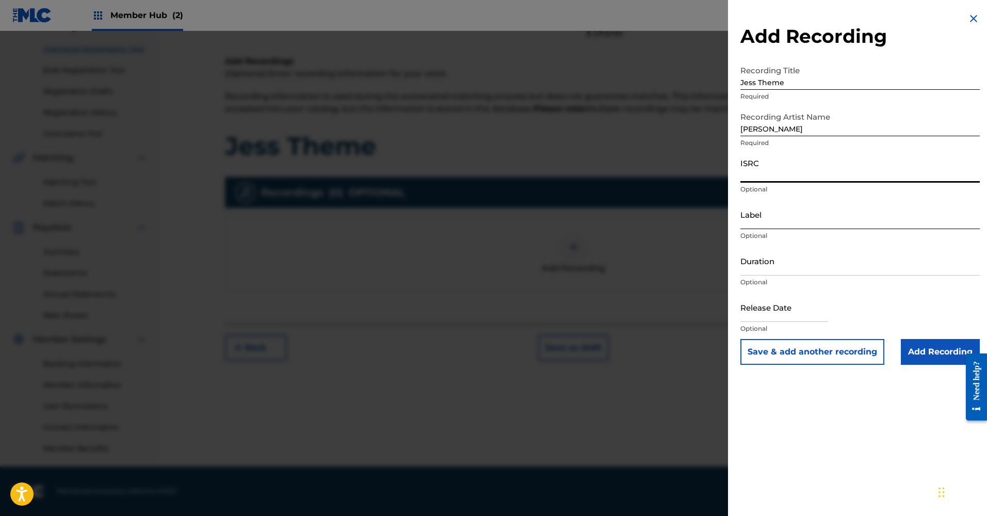
paste input "SE5BU2470707"
type input "SE5BU2470707"
click at [814, 217] on input "Label" at bounding box center [861, 214] width 240 height 29
type input "Vilume Productions"
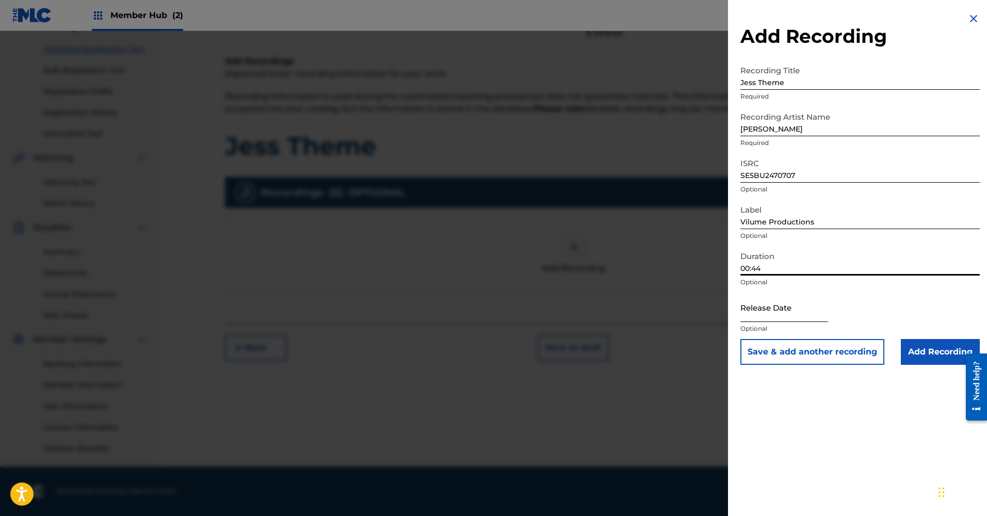
type input "00:44"
click at [788, 314] on input "text" at bounding box center [785, 307] width 88 height 29
select select "8"
select select "2025"
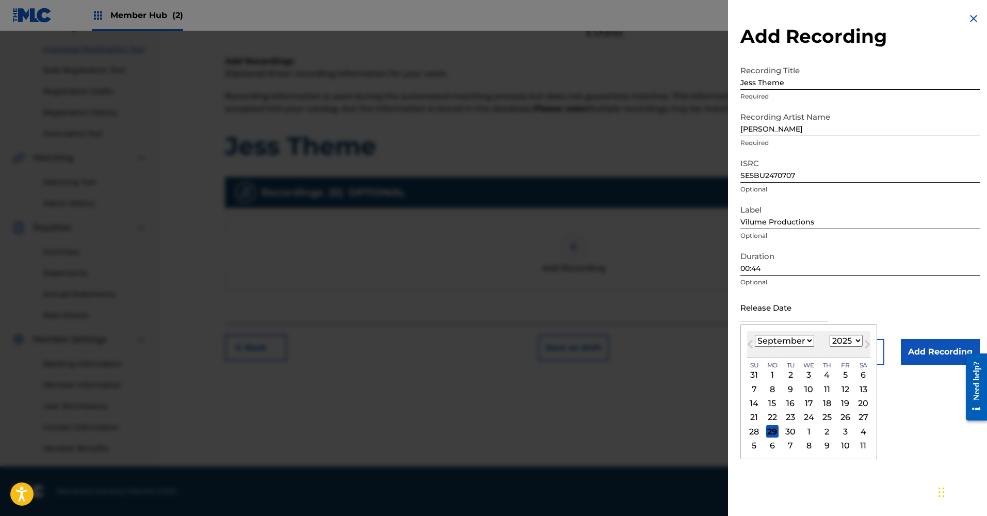
select select "2"
select select "2024"
click at [839, 400] on div "15" at bounding box center [845, 403] width 12 height 12
type input "March 15 2024"
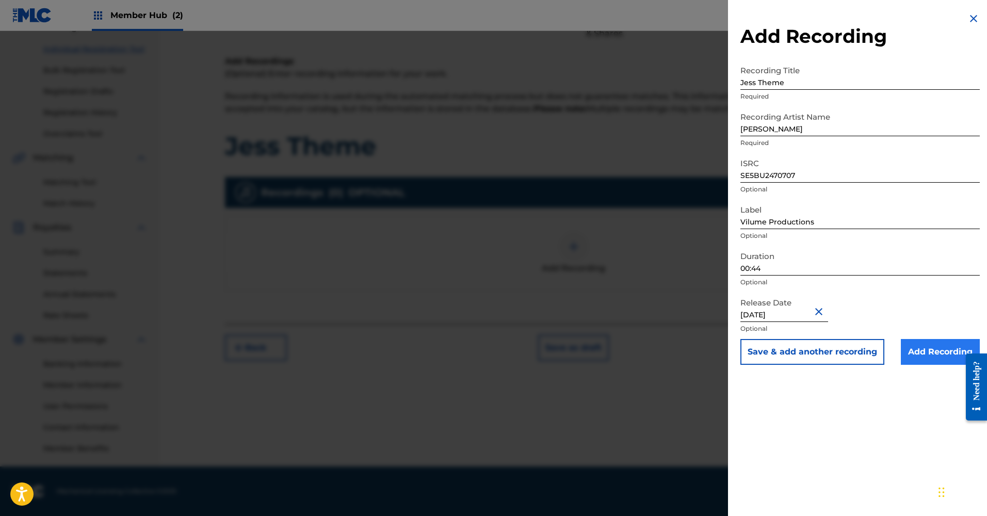
click at [921, 352] on input "Add Recording" at bounding box center [940, 352] width 79 height 26
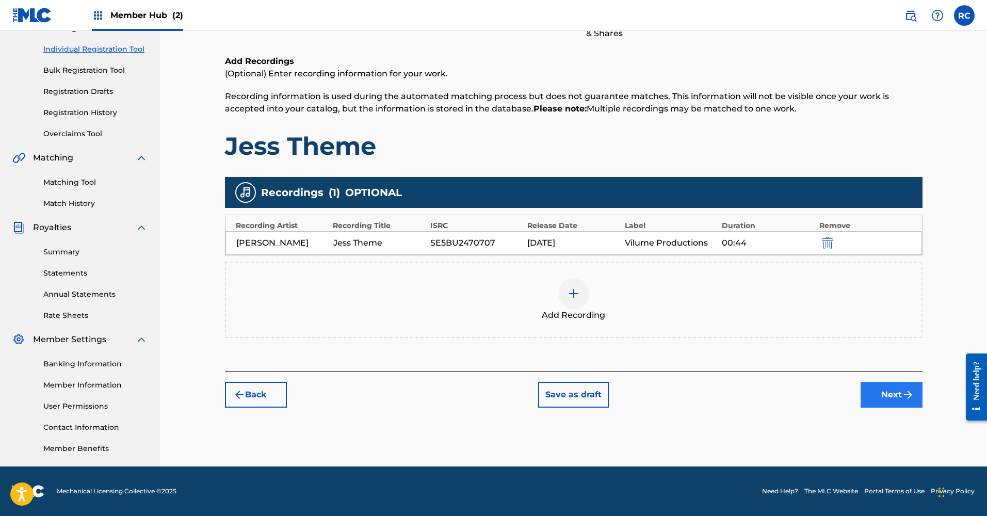
click at [878, 393] on button "Next" at bounding box center [892, 395] width 62 height 26
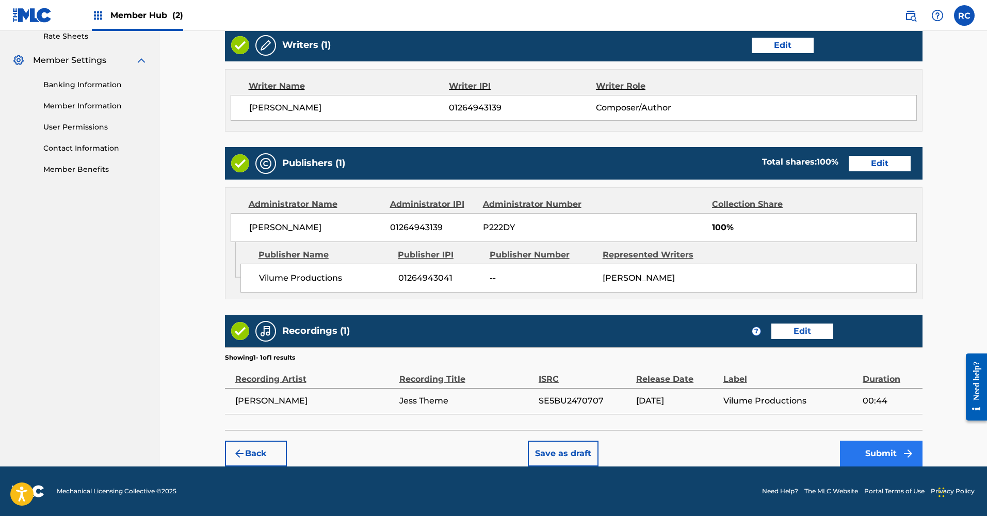
scroll to position [413, 0]
click at [873, 459] on button "Submit" at bounding box center [881, 454] width 83 height 26
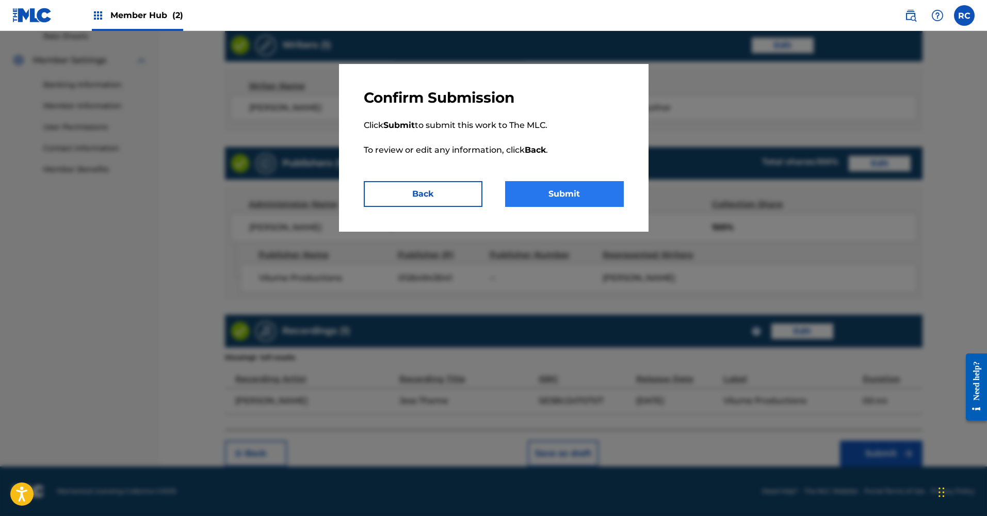
click at [569, 199] on button "Submit" at bounding box center [564, 194] width 119 height 26
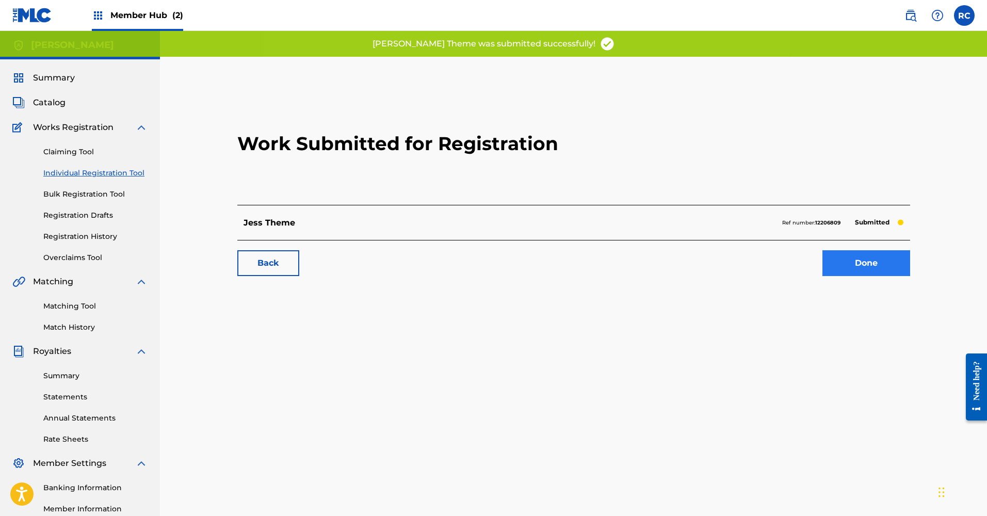
click at [840, 263] on link "Done" at bounding box center [867, 263] width 88 height 26
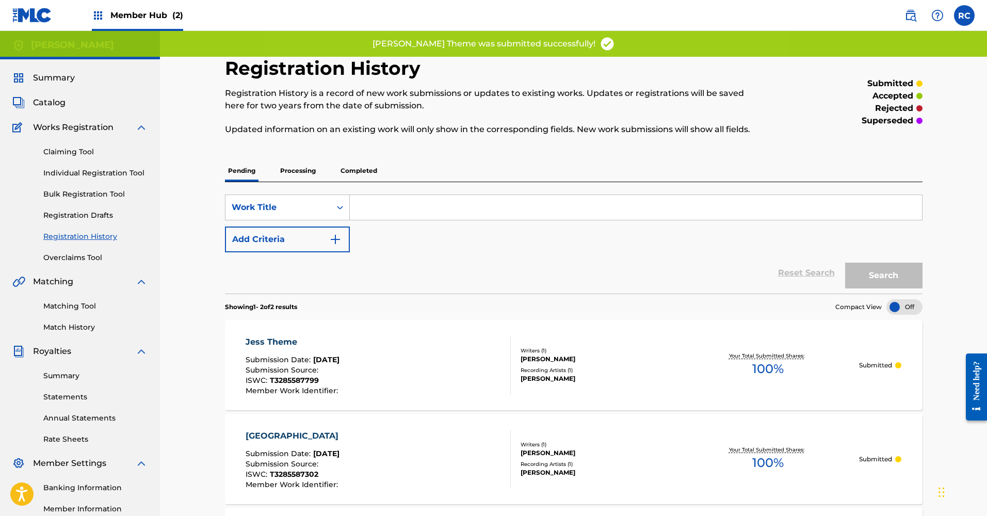
click at [92, 167] on div "Claiming Tool Individual Registration Tool Bulk Registration Tool Registration …" at bounding box center [79, 199] width 135 height 130
click at [90, 179] on div "Claiming Tool Individual Registration Tool Bulk Registration Tool Registration …" at bounding box center [79, 199] width 135 height 130
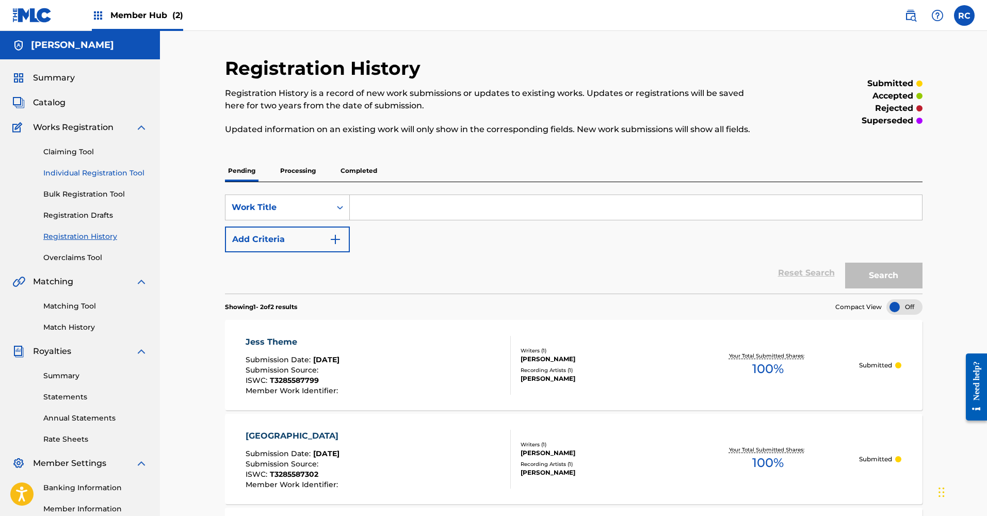
click at [91, 176] on link "Individual Registration Tool" at bounding box center [95, 173] width 104 height 11
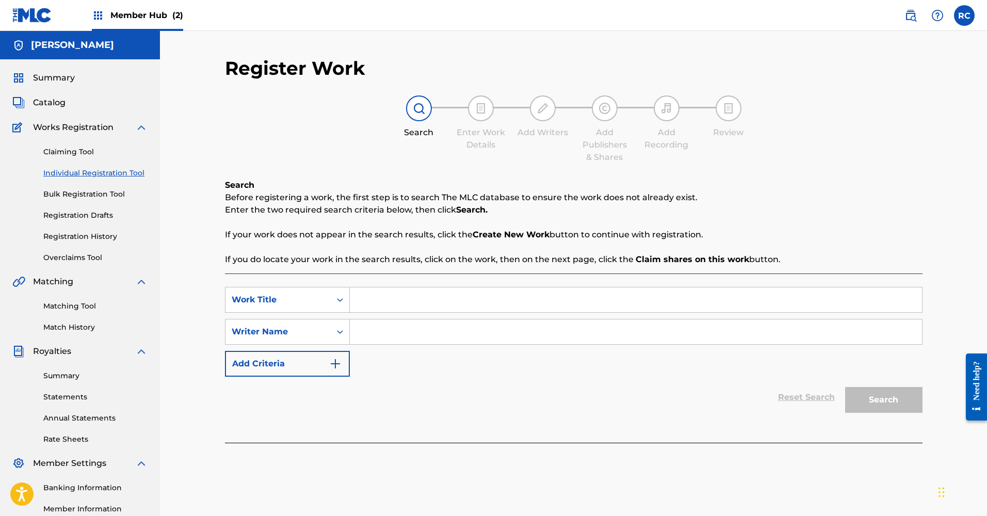
click at [324, 147] on div "Search Enter Work Details Add Writers Add Publishers & Shares Add Recording Rev…" at bounding box center [574, 129] width 698 height 68
click at [59, 105] on span "Catalog" at bounding box center [49, 103] width 33 height 12
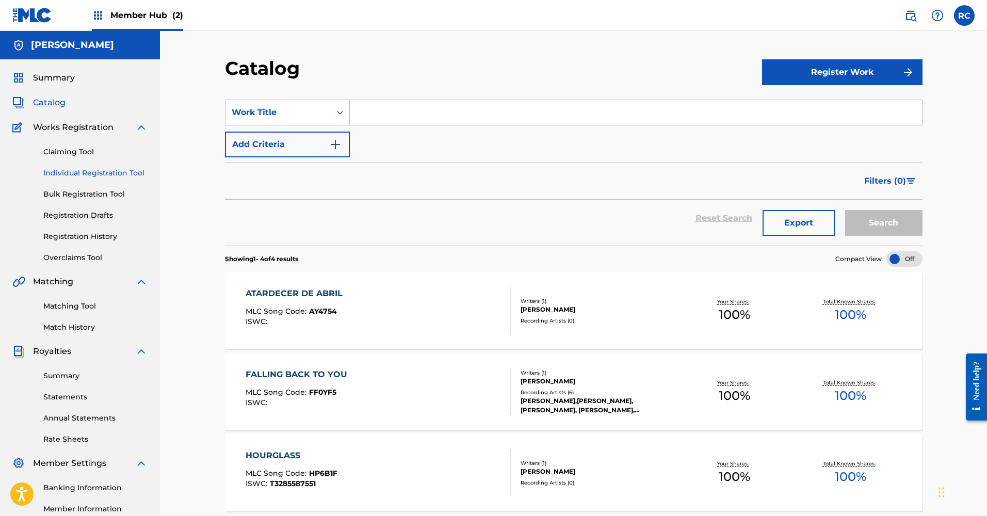
click at [83, 173] on link "Individual Registration Tool" at bounding box center [95, 173] width 104 height 11
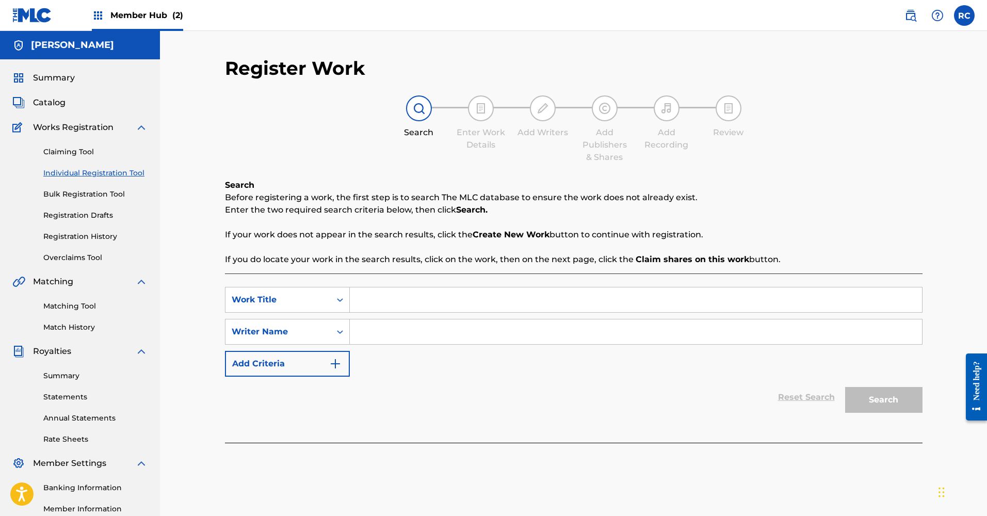
click at [403, 301] on input "Search Form" at bounding box center [636, 300] width 572 height 25
type input "Hero?"
click at [446, 337] on input "Search Form" at bounding box center [636, 332] width 572 height 25
type input "[PERSON_NAME]"
click at [906, 402] on button "Search" at bounding box center [883, 400] width 77 height 26
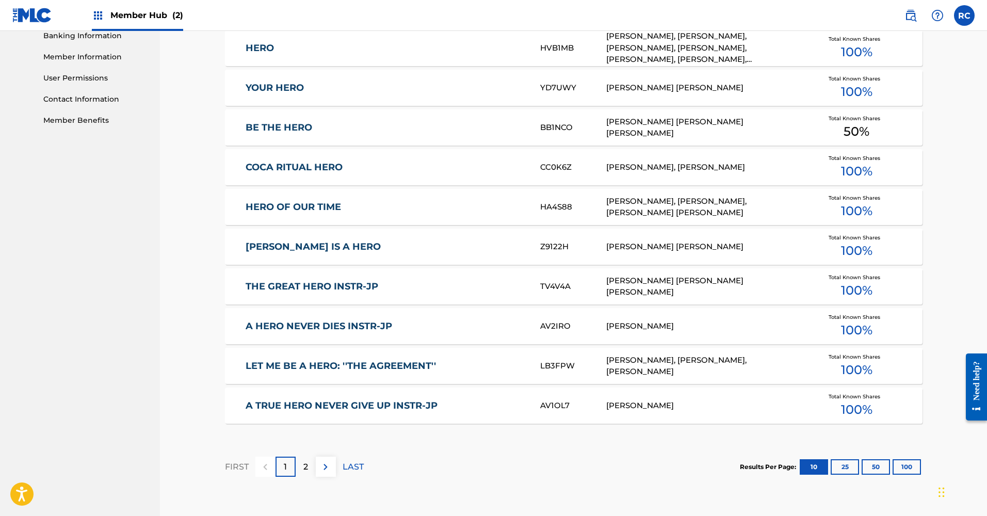
scroll to position [456, 0]
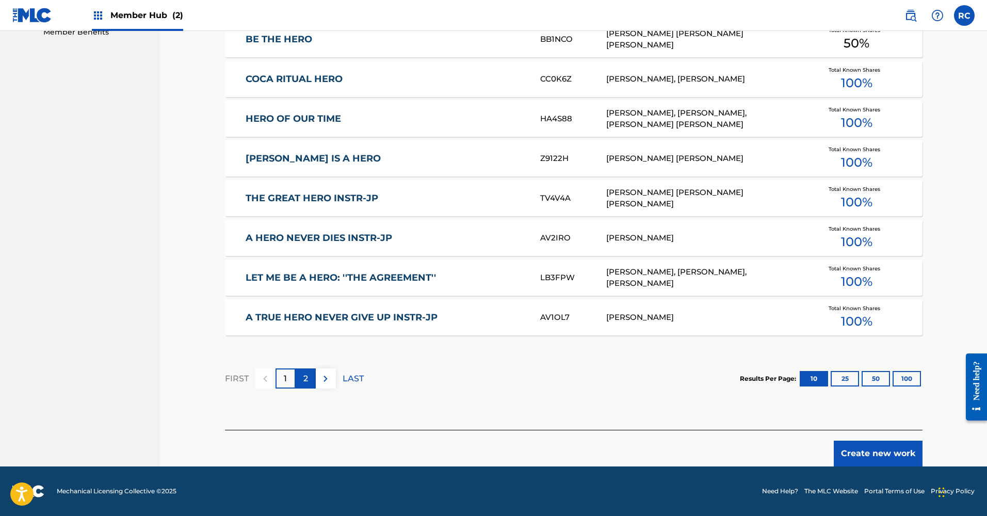
click at [302, 376] on div "2" at bounding box center [306, 379] width 20 height 20
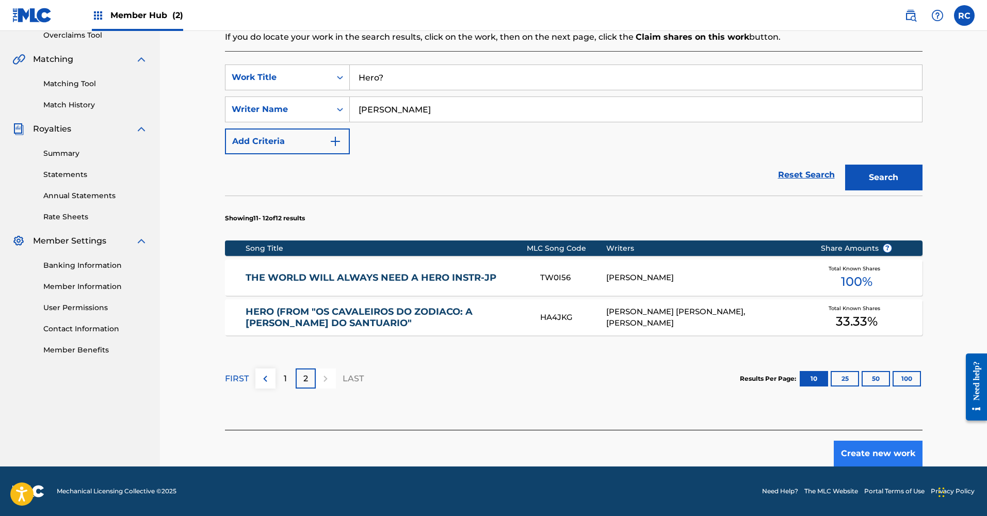
click at [864, 453] on button "Create new work" at bounding box center [878, 454] width 89 height 26
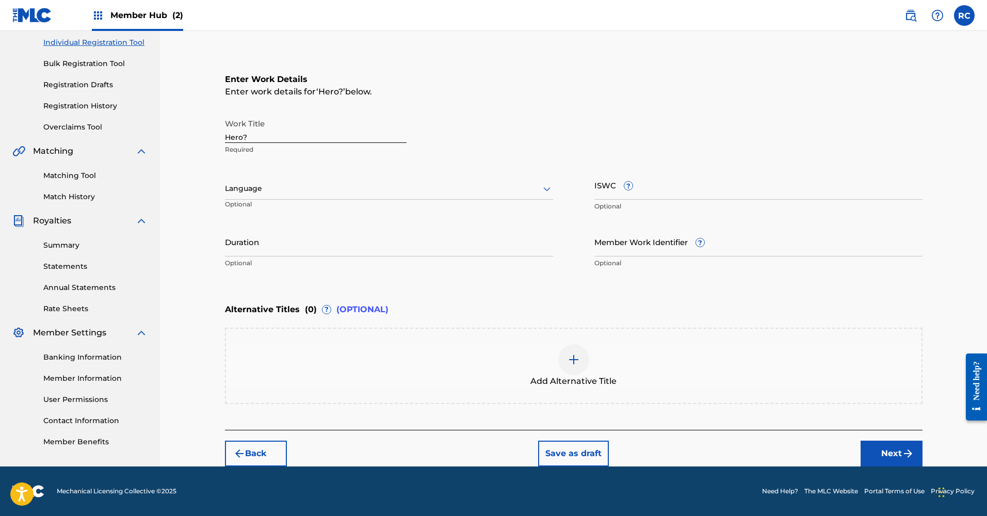
scroll to position [131, 0]
click at [290, 189] on div at bounding box center [389, 188] width 328 height 13
click at [283, 213] on div "English" at bounding box center [389, 211] width 327 height 23
click at [714, 193] on input "ISWC ?" at bounding box center [759, 184] width 328 height 29
paste input "T3285587108"
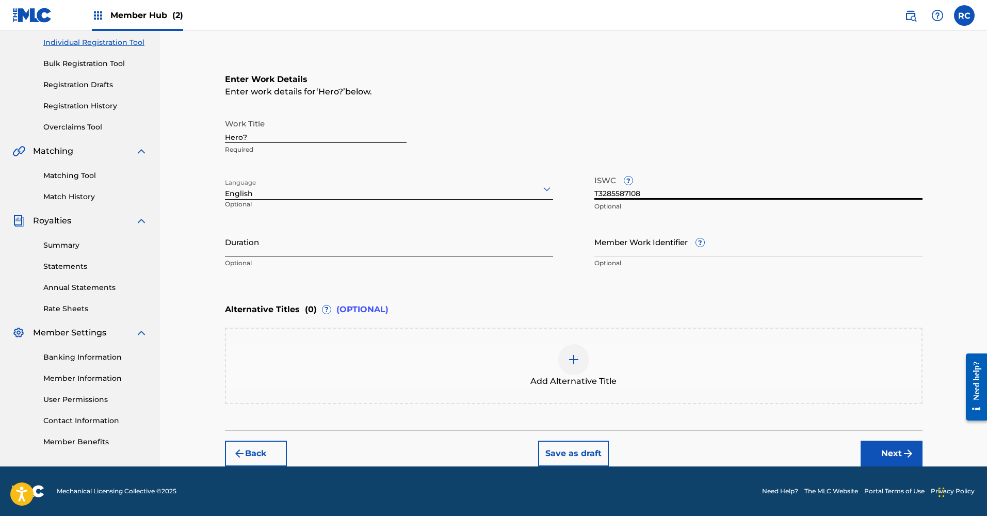
type input "T3285587108"
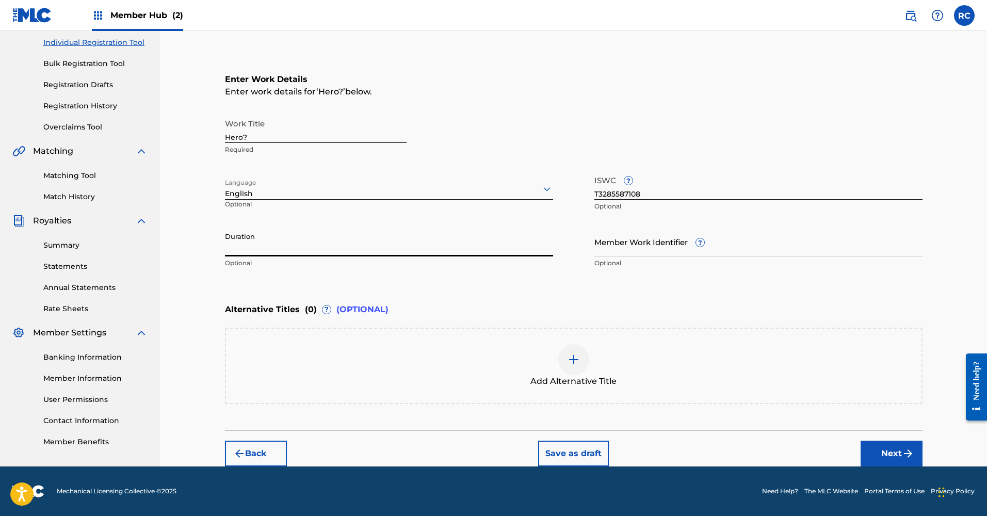
click at [379, 247] on input "Duration" at bounding box center [389, 241] width 328 height 29
type input "01:26"
click at [894, 452] on button "Next" at bounding box center [892, 454] width 62 height 26
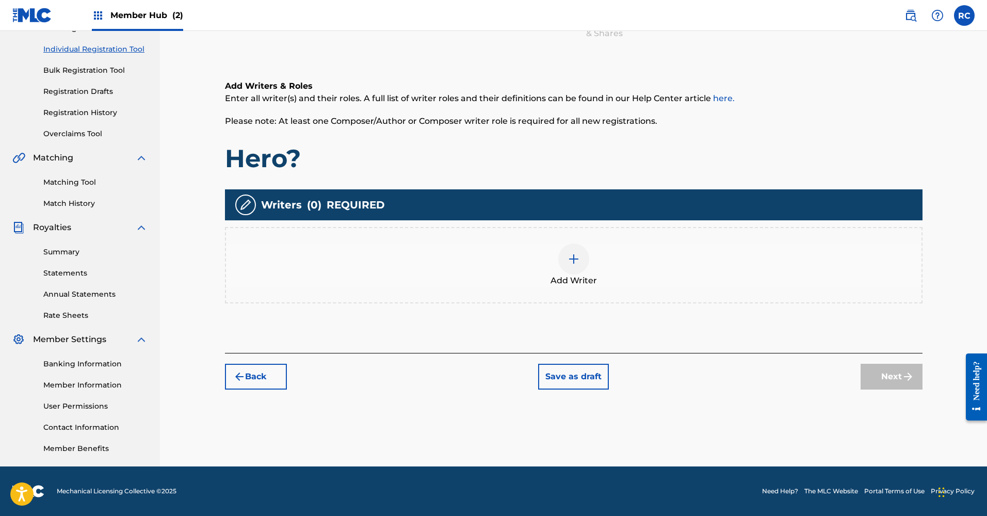
scroll to position [124, 0]
click at [581, 250] on div at bounding box center [574, 259] width 31 height 31
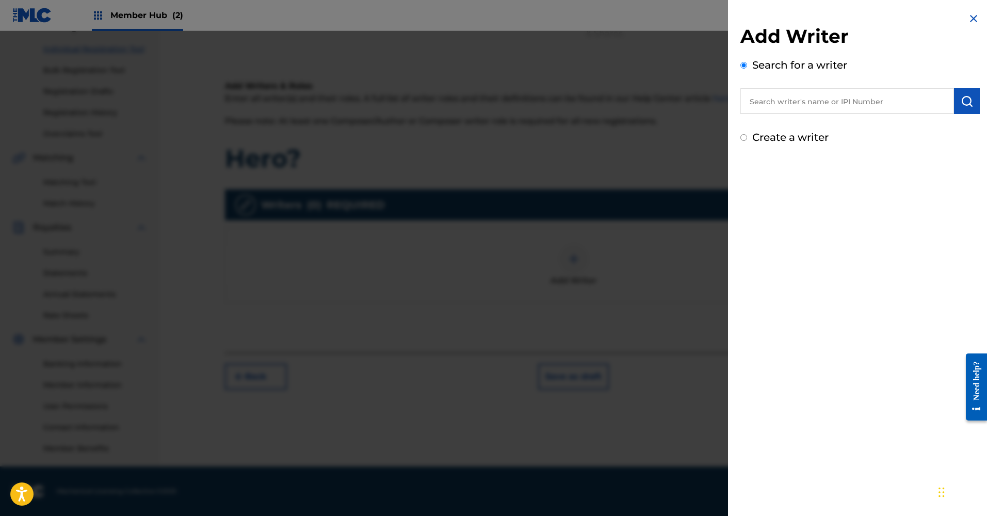
click at [844, 104] on input "text" at bounding box center [848, 101] width 214 height 26
type input "Rodrigo Castro Salume"
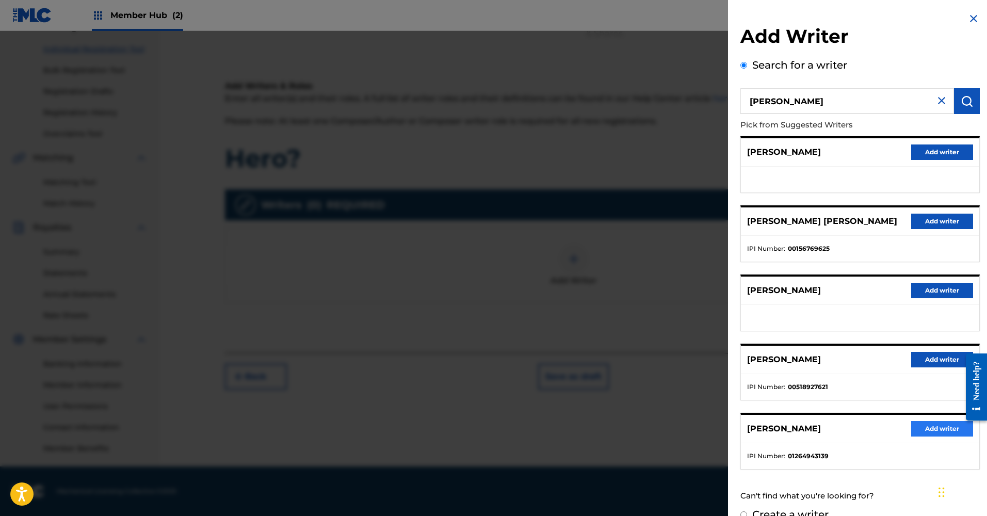
click at [921, 428] on button "Add writer" at bounding box center [943, 428] width 62 height 15
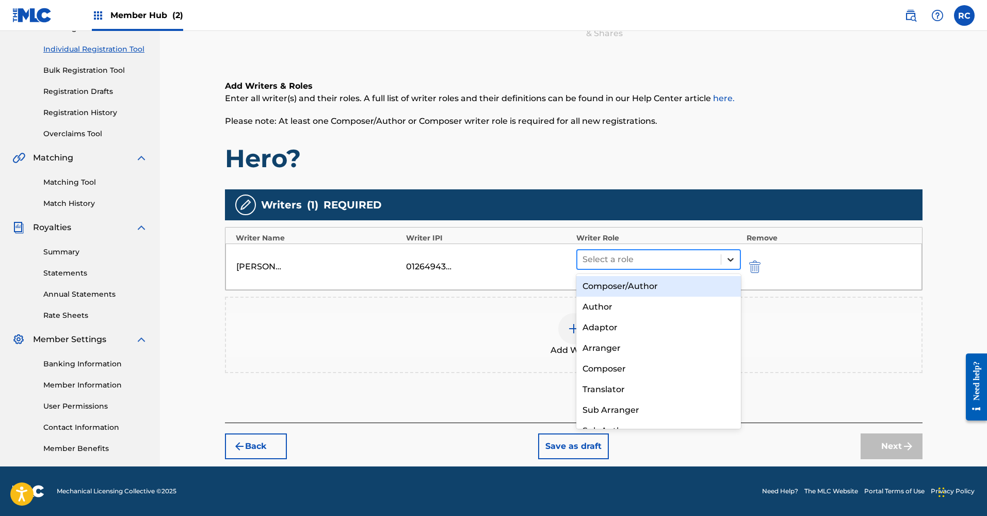
click at [729, 253] on div at bounding box center [731, 259] width 19 height 19
click at [707, 285] on div "Composer/Author" at bounding box center [659, 286] width 165 height 21
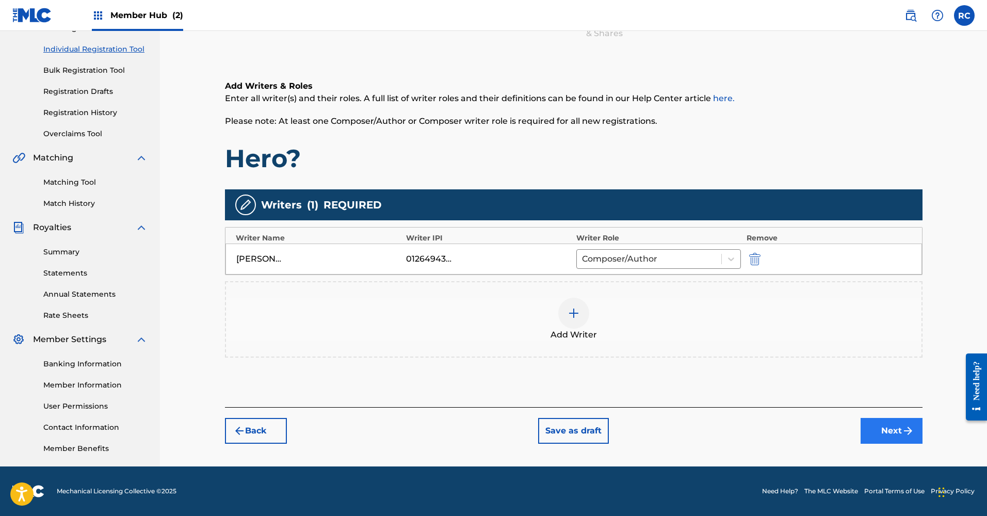
click at [896, 424] on button "Next" at bounding box center [892, 431] width 62 height 26
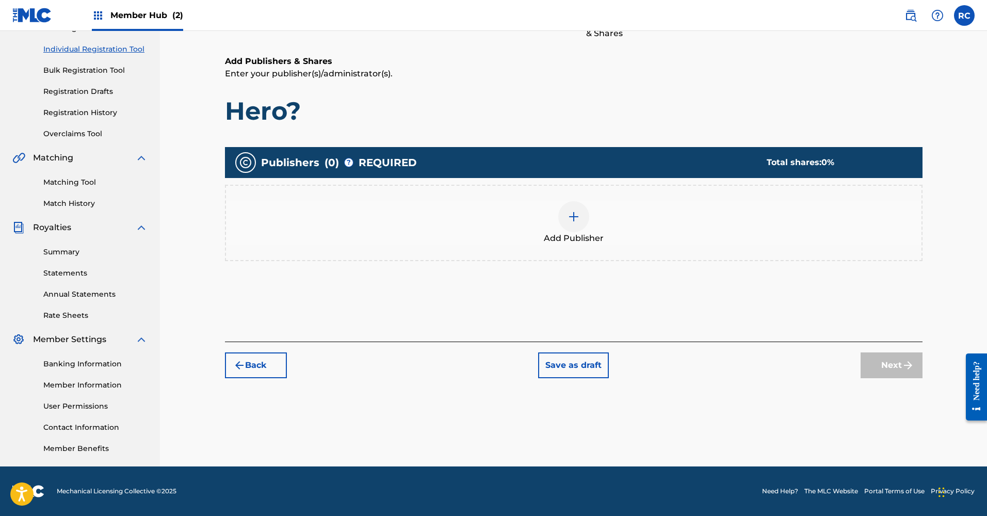
scroll to position [46, 0]
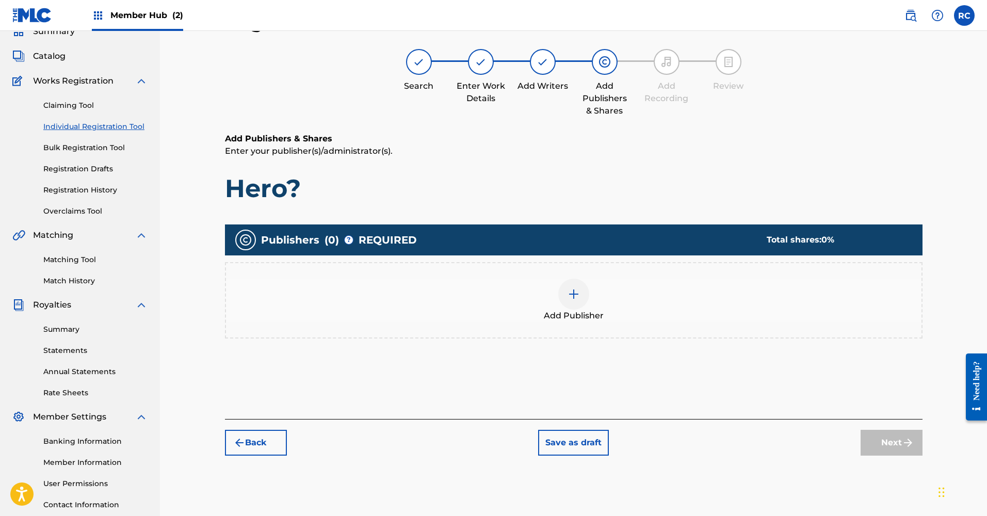
click at [580, 305] on div at bounding box center [574, 294] width 31 height 31
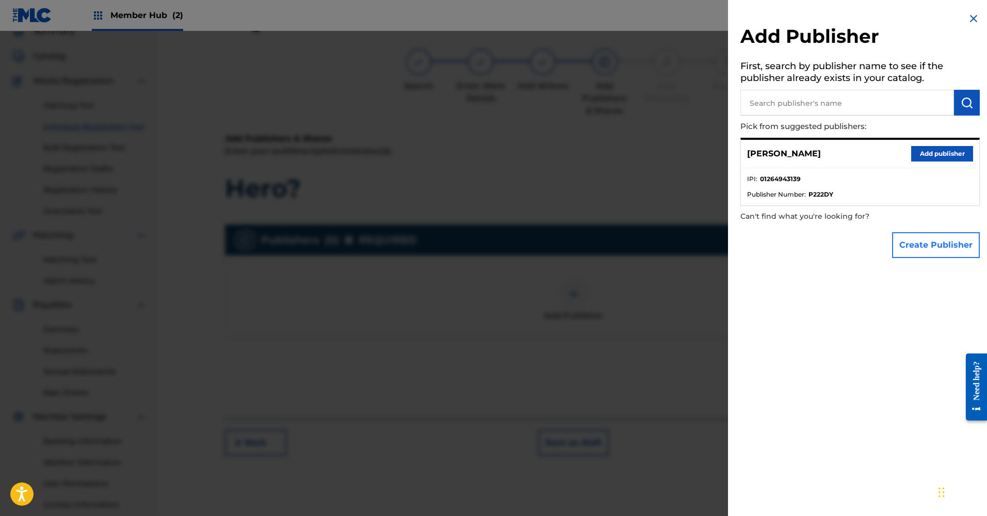
click at [921, 254] on button "Create Publisher" at bounding box center [936, 245] width 88 height 26
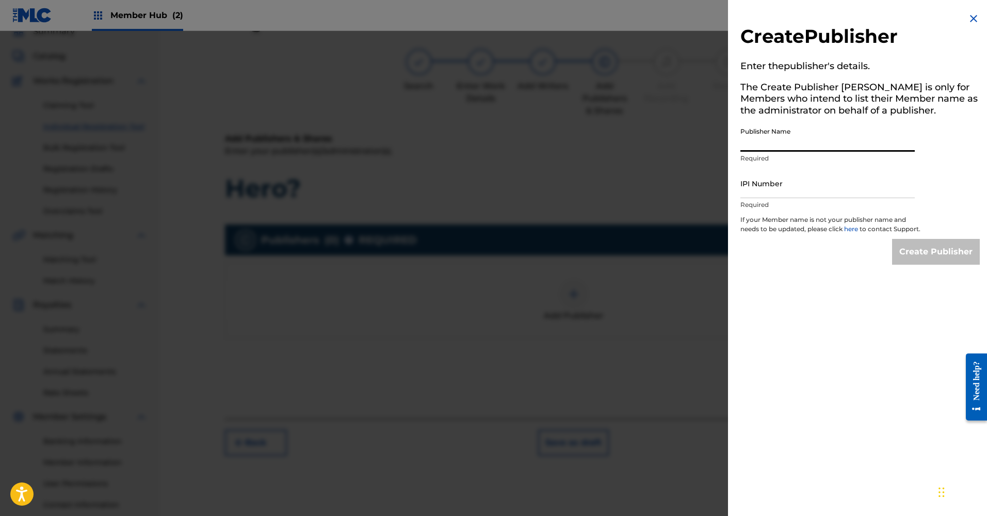
click at [794, 142] on input "Publisher Name" at bounding box center [828, 136] width 174 height 29
type input "Vilume Productions"
click at [878, 183] on input "IPI Number" at bounding box center [828, 183] width 174 height 29
paste input "1264943041"
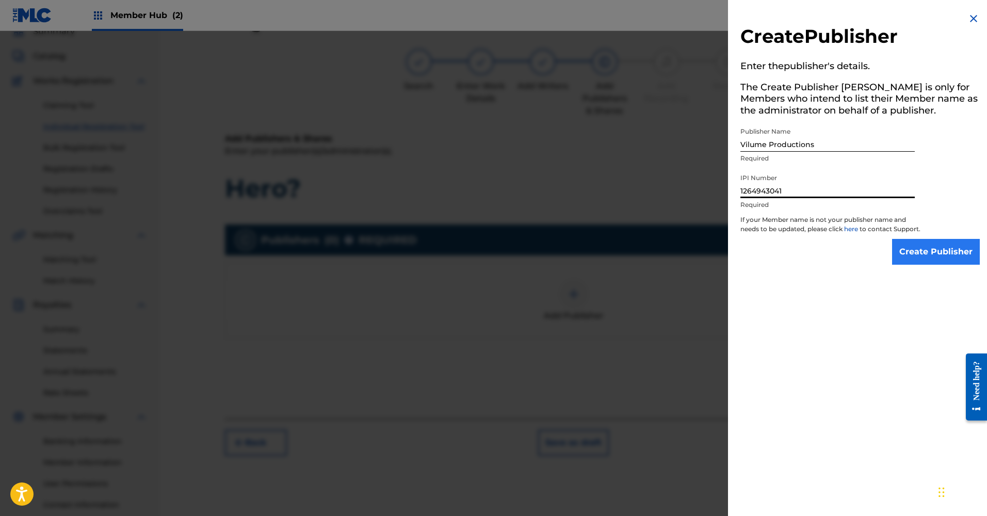
type input "1264943041"
click at [921, 260] on input "Create Publisher" at bounding box center [936, 252] width 88 height 26
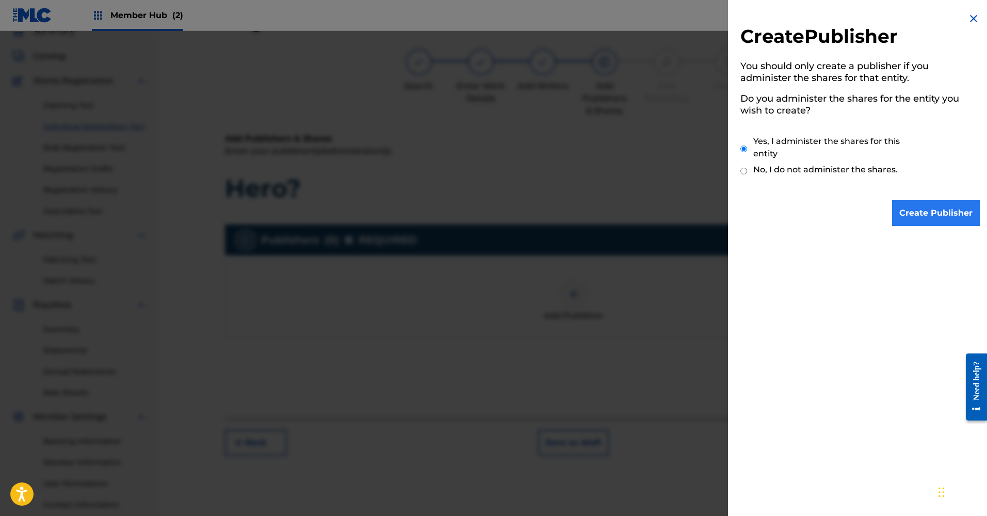
click at [921, 214] on input "Create Publisher" at bounding box center [936, 213] width 88 height 26
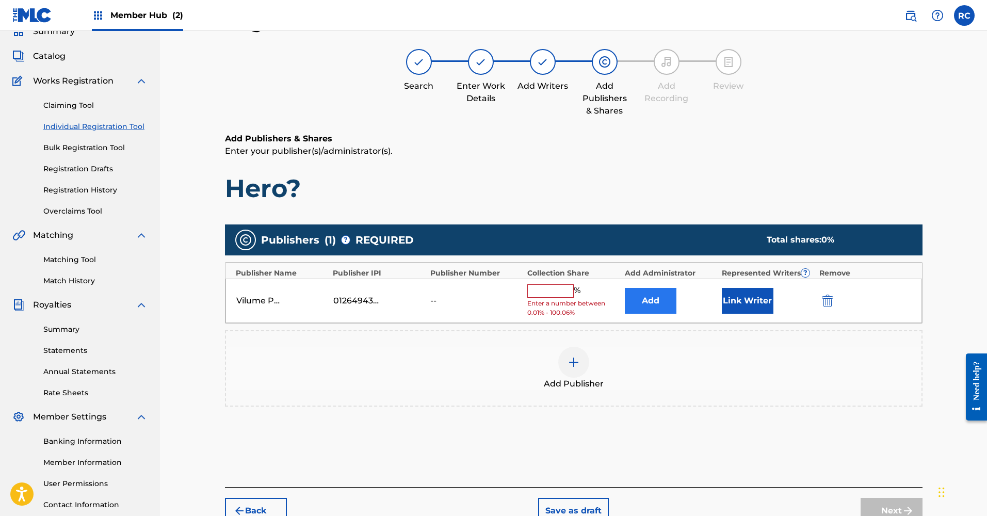
click at [667, 299] on button "Add" at bounding box center [651, 301] width 52 height 26
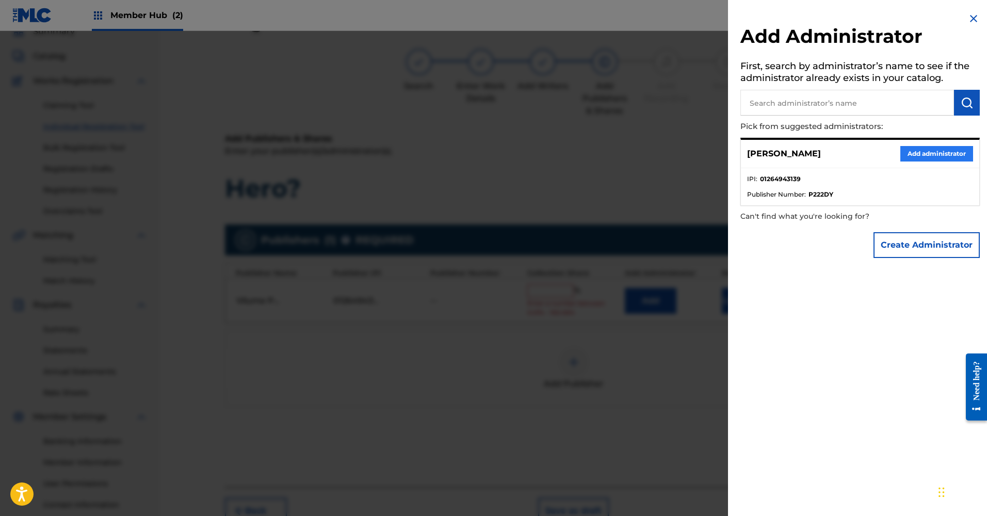
click at [921, 150] on button "Add administrator" at bounding box center [937, 153] width 73 height 15
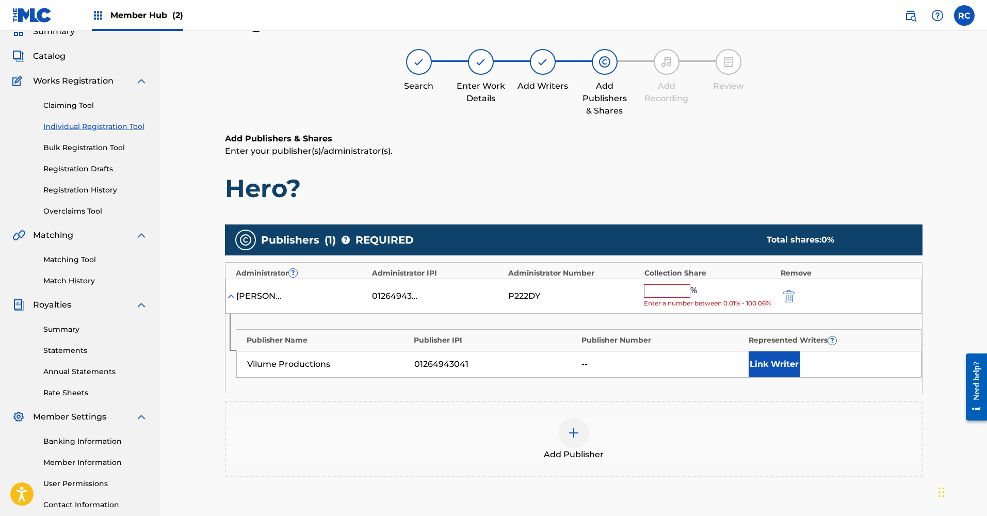
click at [669, 290] on input "text" at bounding box center [667, 290] width 46 height 13
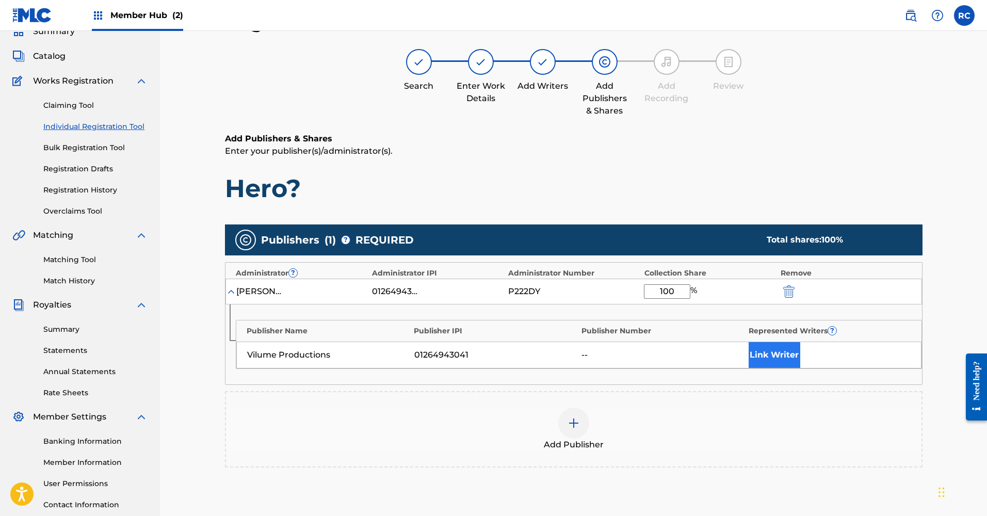
type input "100"
click at [769, 349] on button "Link Writer" at bounding box center [775, 355] width 52 height 26
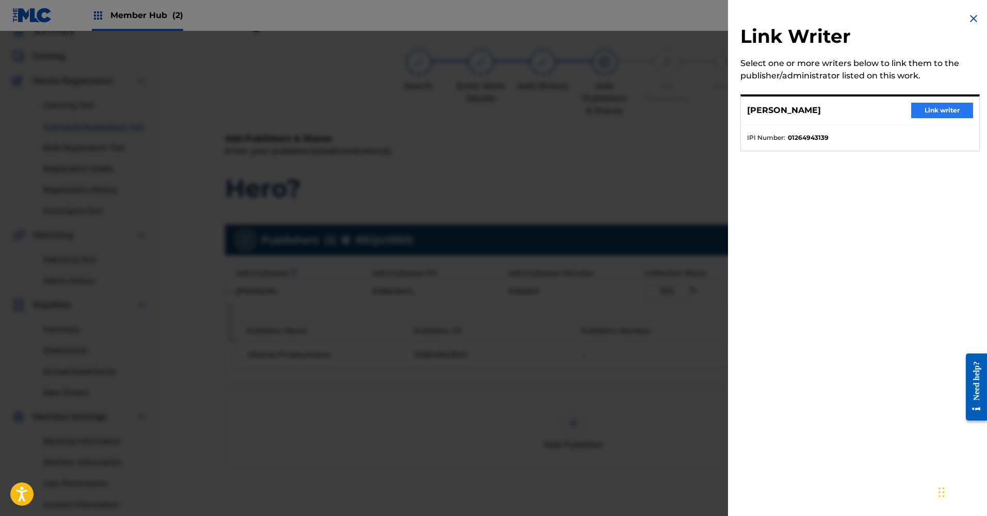
click at [921, 108] on button "Link writer" at bounding box center [943, 110] width 62 height 15
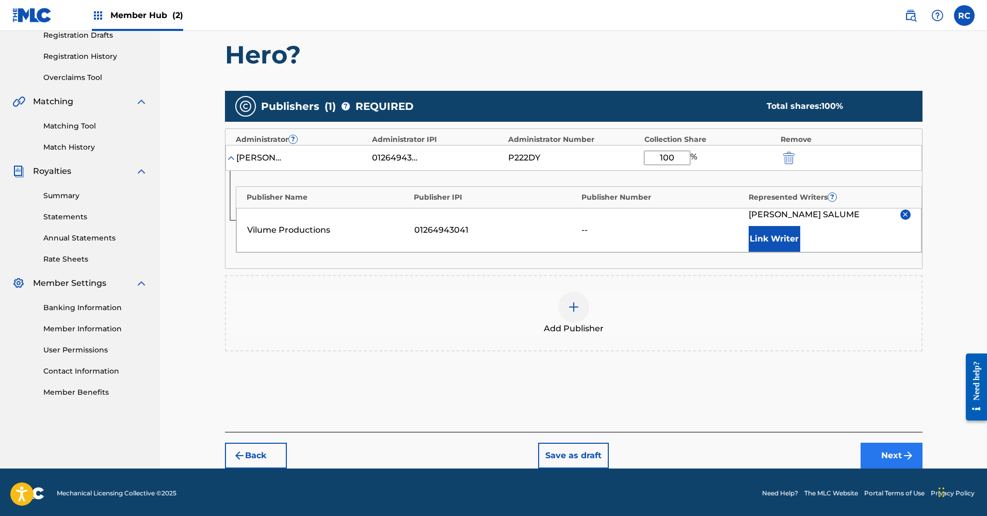
click at [901, 447] on button "Next" at bounding box center [892, 456] width 62 height 26
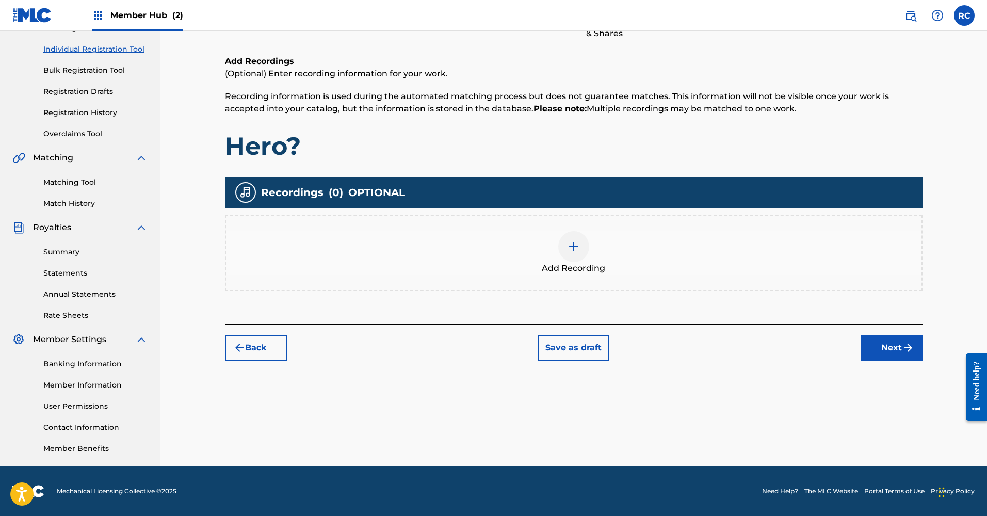
click at [574, 244] on img at bounding box center [574, 247] width 12 height 12
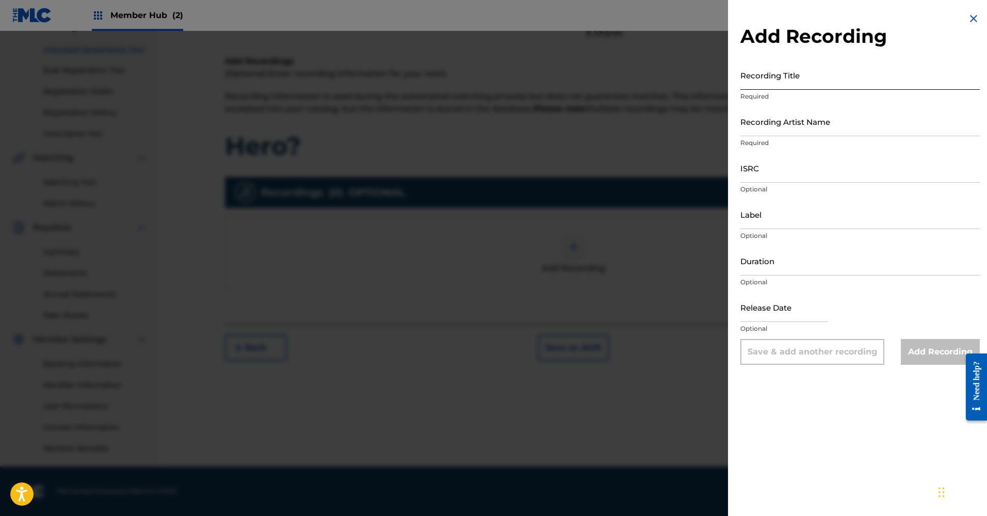
click at [823, 83] on input "Recording Title" at bounding box center [861, 74] width 240 height 29
type input "Hero?"
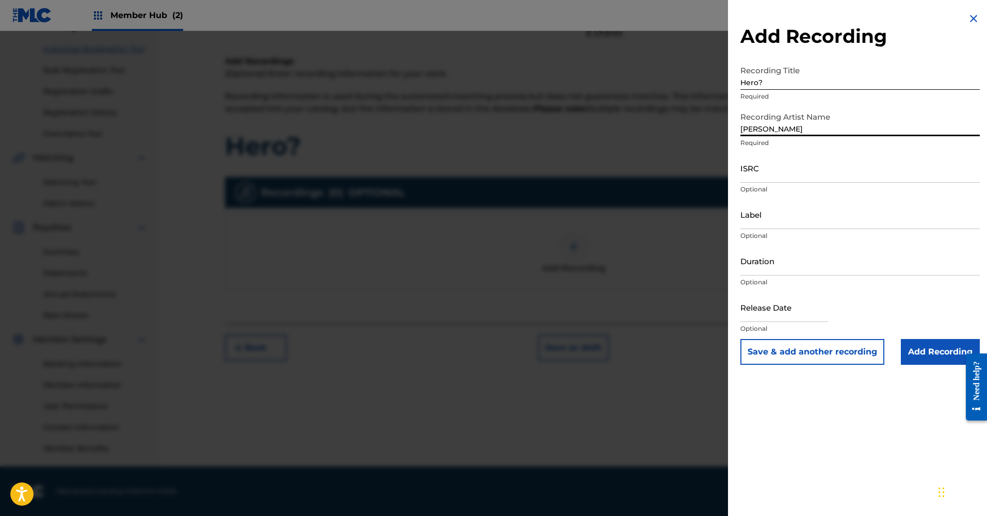
type input "Rodrigo Salume"
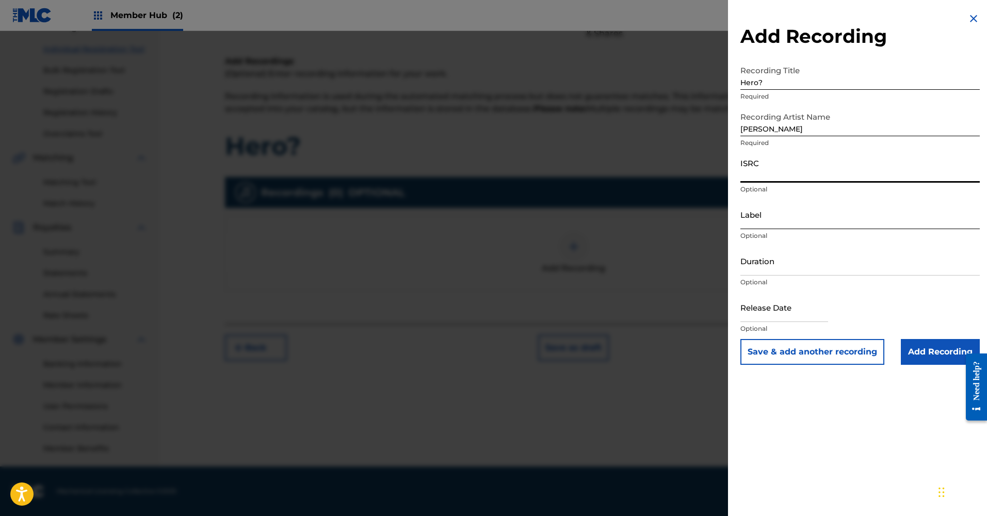
paste input "SE5BU2470706"
type input "SE5BU2470706"
click at [785, 221] on input "Label" at bounding box center [861, 214] width 240 height 29
type input "Vilume Productions"
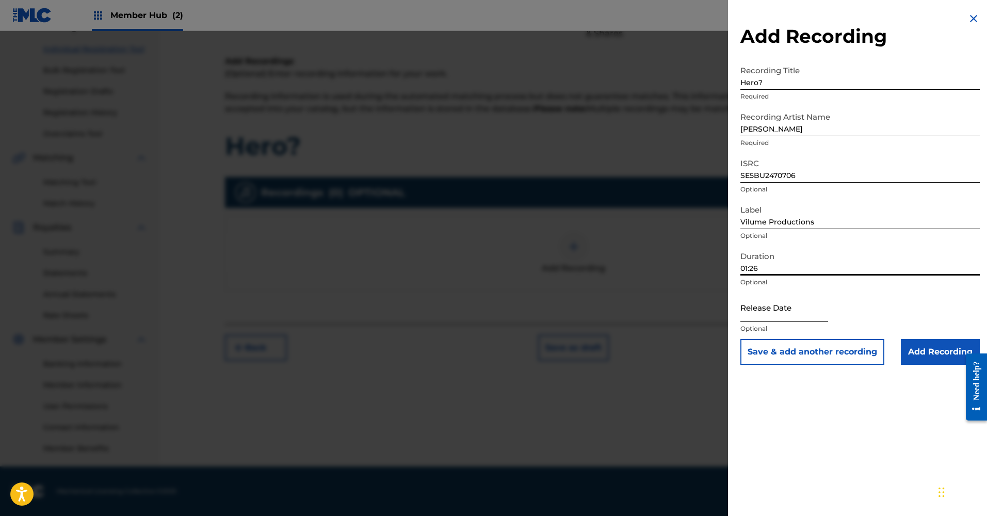
type input "01:26"
click at [787, 309] on input "text" at bounding box center [785, 307] width 88 height 29
select select "8"
select select "2025"
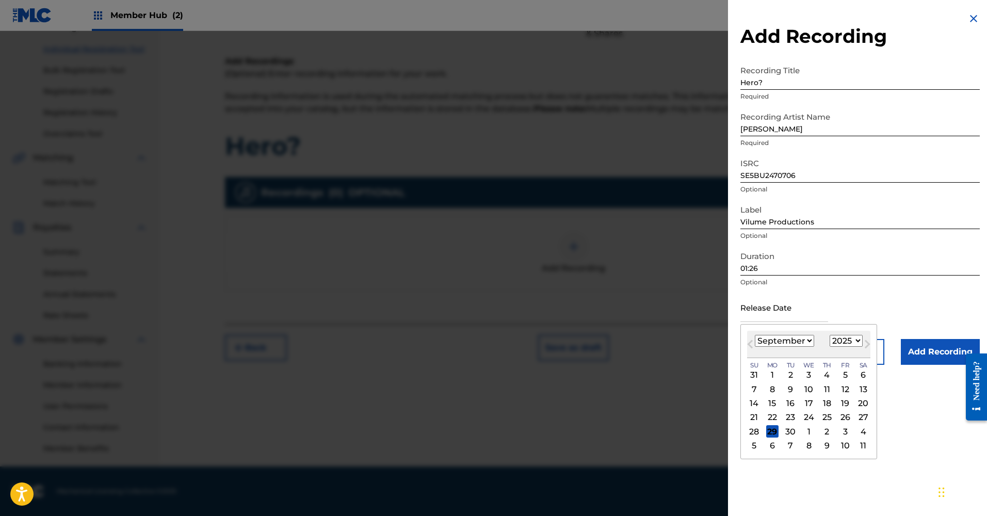
select select "2"
select select "2024"
click at [839, 404] on div "15" at bounding box center [845, 403] width 12 height 12
type input "March 15 2024"
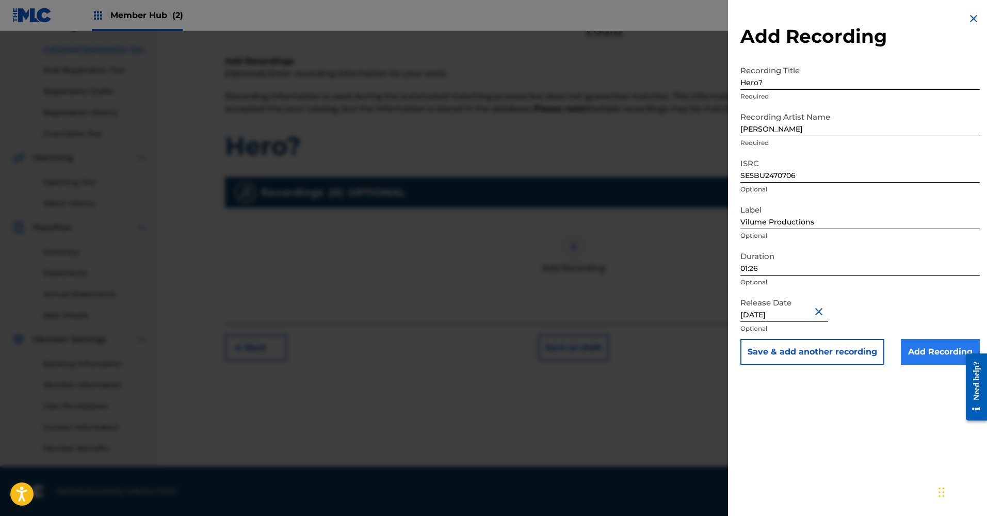
click at [921, 356] on input "Add Recording" at bounding box center [940, 352] width 79 height 26
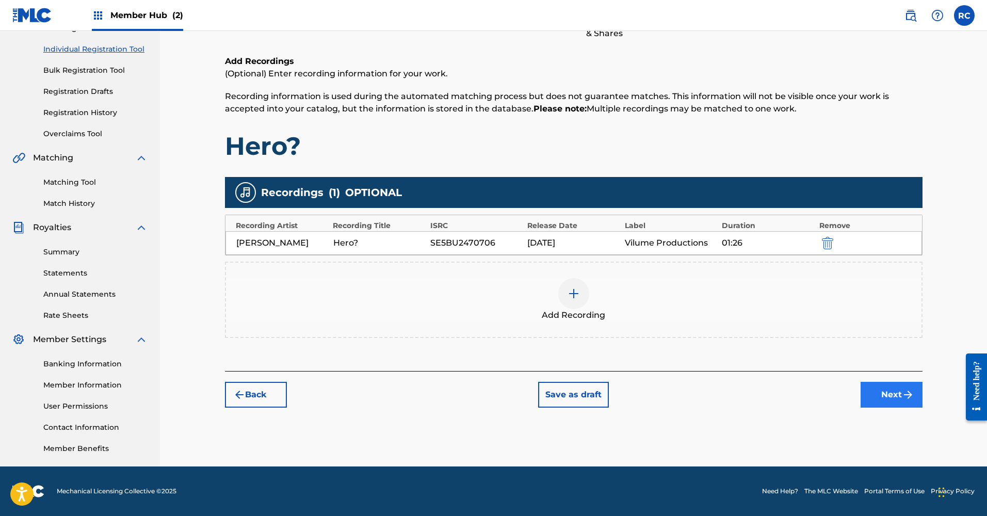
click at [889, 400] on button "Next" at bounding box center [892, 395] width 62 height 26
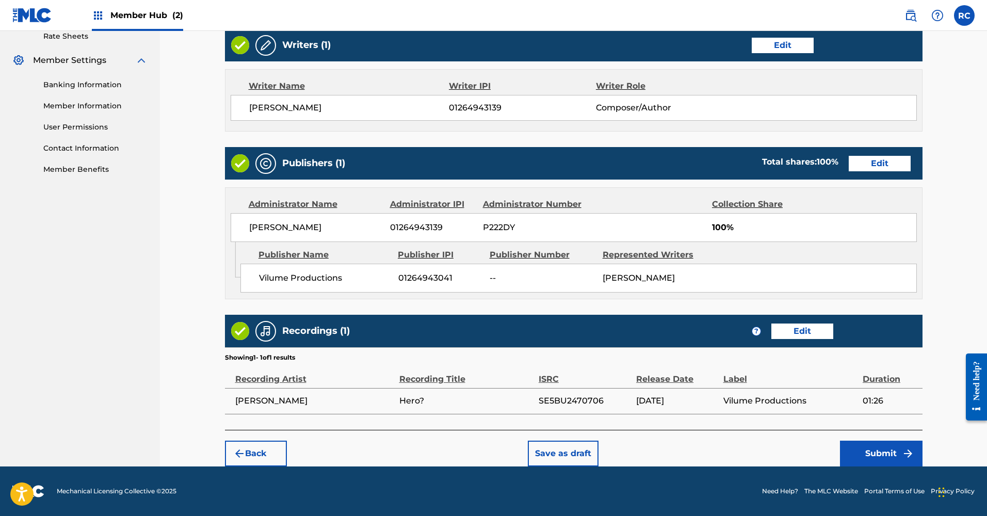
scroll to position [413, 0]
click at [863, 446] on button "Submit" at bounding box center [881, 454] width 83 height 26
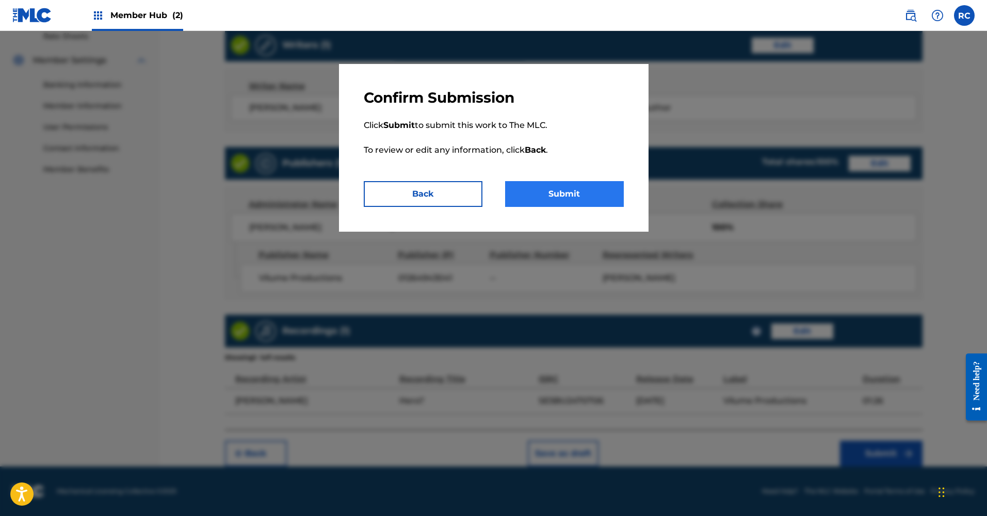
click at [560, 198] on button "Submit" at bounding box center [564, 194] width 119 height 26
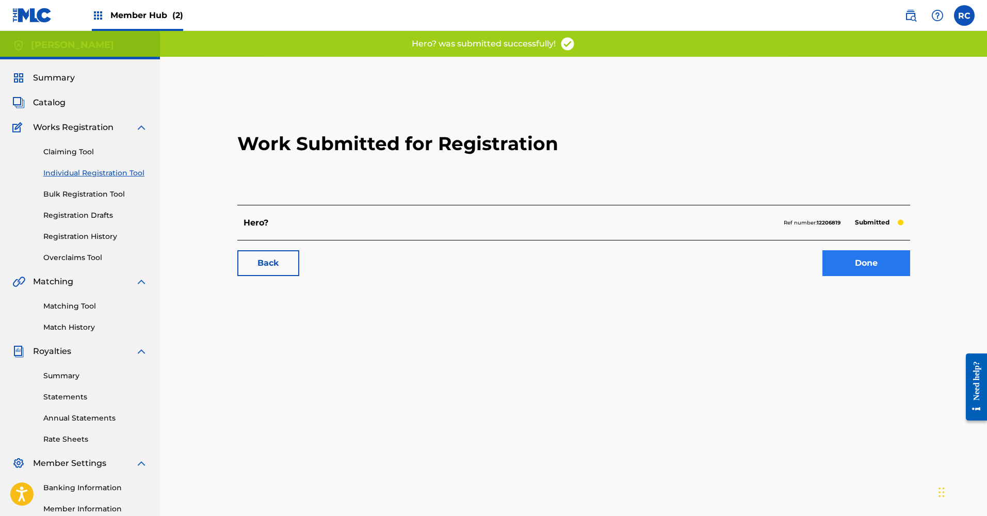
click at [844, 270] on link "Done" at bounding box center [867, 263] width 88 height 26
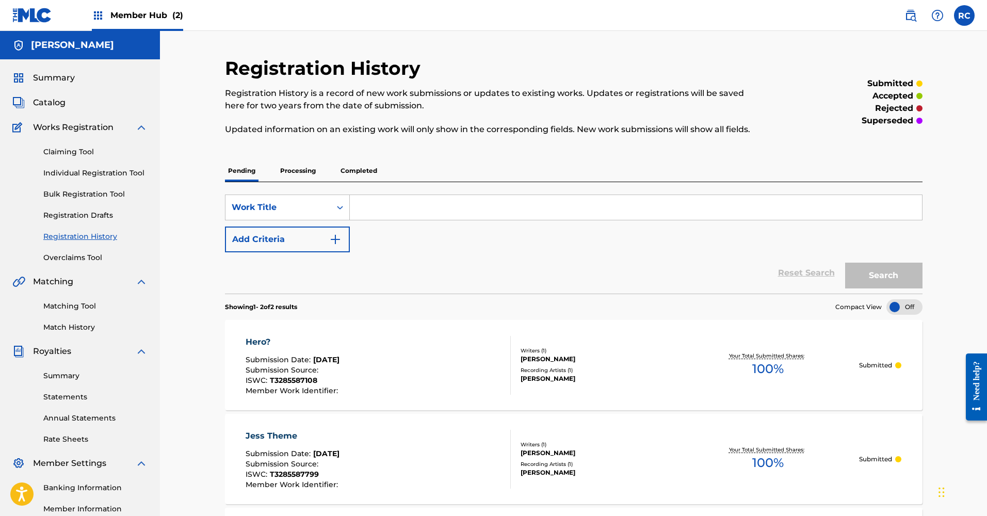
click at [435, 274] on div "Reset Search Search" at bounding box center [574, 272] width 698 height 41
click at [59, 105] on span "Catalog" at bounding box center [49, 103] width 33 height 12
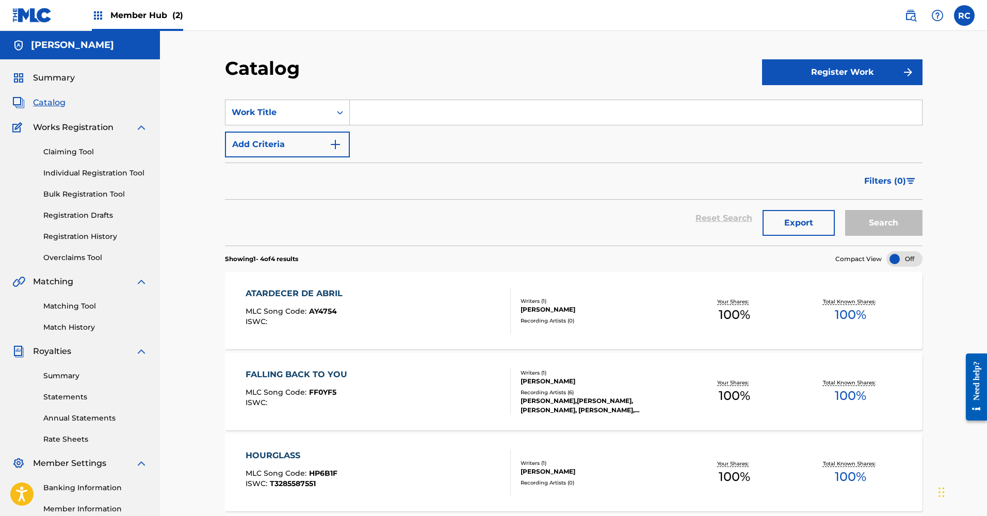
click at [79, 167] on div "Claiming Tool Individual Registration Tool Bulk Registration Tool Registration …" at bounding box center [79, 199] width 135 height 130
click at [78, 178] on link "Individual Registration Tool" at bounding box center [95, 173] width 104 height 11
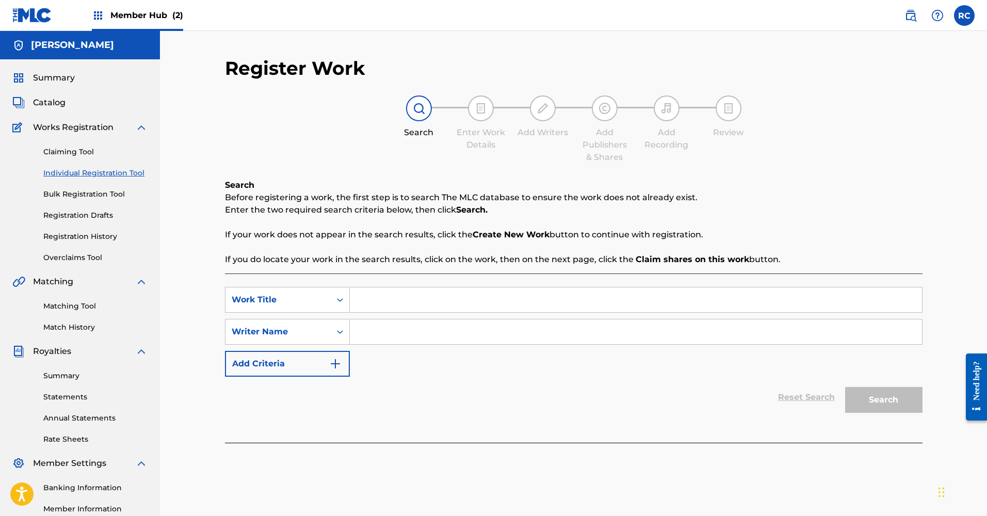
click at [369, 305] on input "Search Form" at bounding box center [636, 300] width 572 height 25
paste input "DR. VENTURE MAN (MAIN THEME)"
type input "DR. VENTURE MAN (MAIN THEME)"
click at [428, 338] on input "Search Form" at bounding box center [636, 332] width 572 height 25
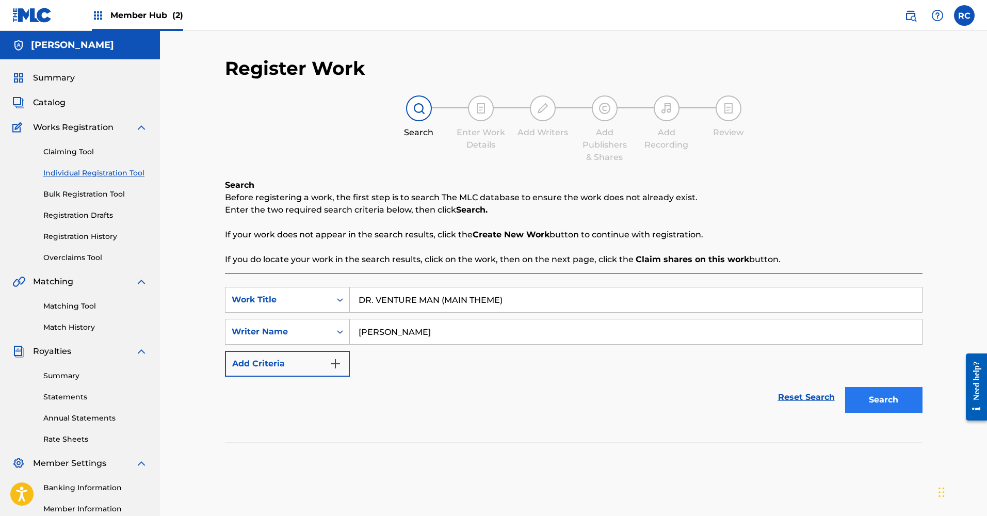
type input "[PERSON_NAME]"
click at [879, 400] on button "Search" at bounding box center [883, 400] width 77 height 26
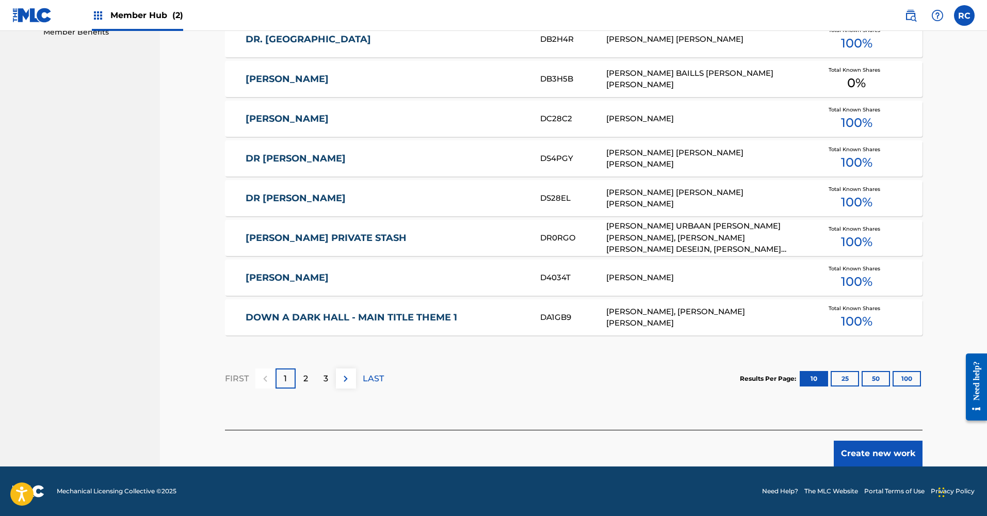
scroll to position [521, 0]
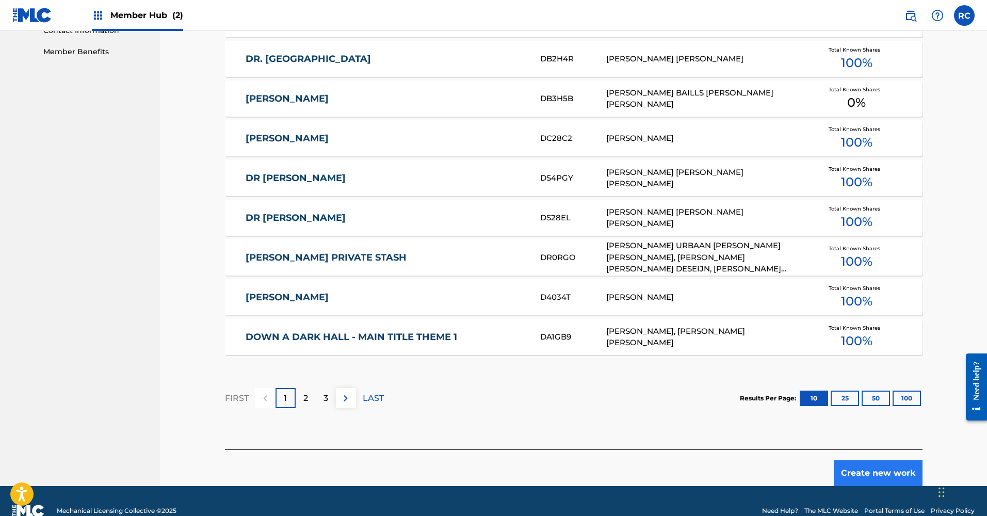
click at [879, 480] on button "Create new work" at bounding box center [878, 473] width 89 height 26
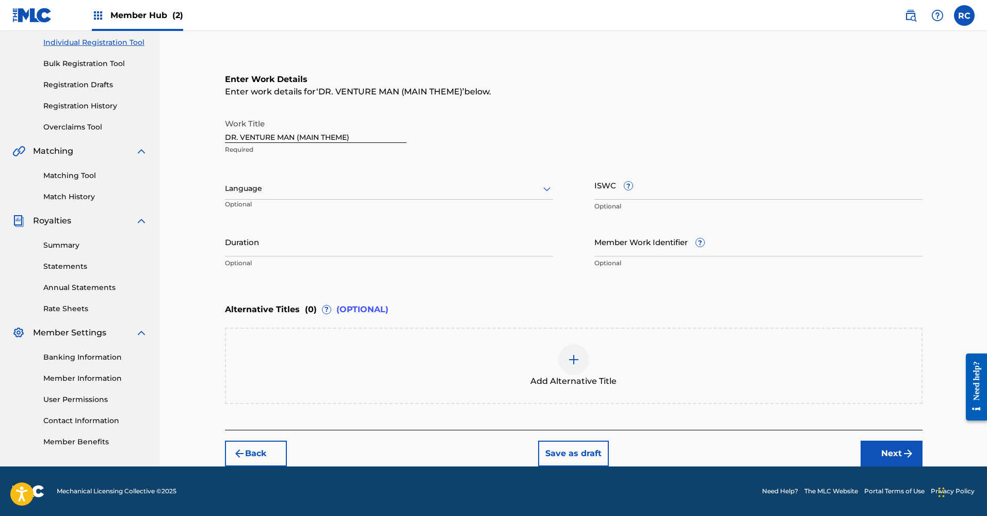
scroll to position [131, 0]
click at [379, 197] on div "Language" at bounding box center [389, 189] width 328 height 22
click at [298, 214] on div "English" at bounding box center [389, 211] width 327 height 23
click at [609, 193] on input "ISWC ?" at bounding box center [759, 184] width 328 height 29
click at [644, 197] on input "ISWC ?" at bounding box center [759, 184] width 328 height 29
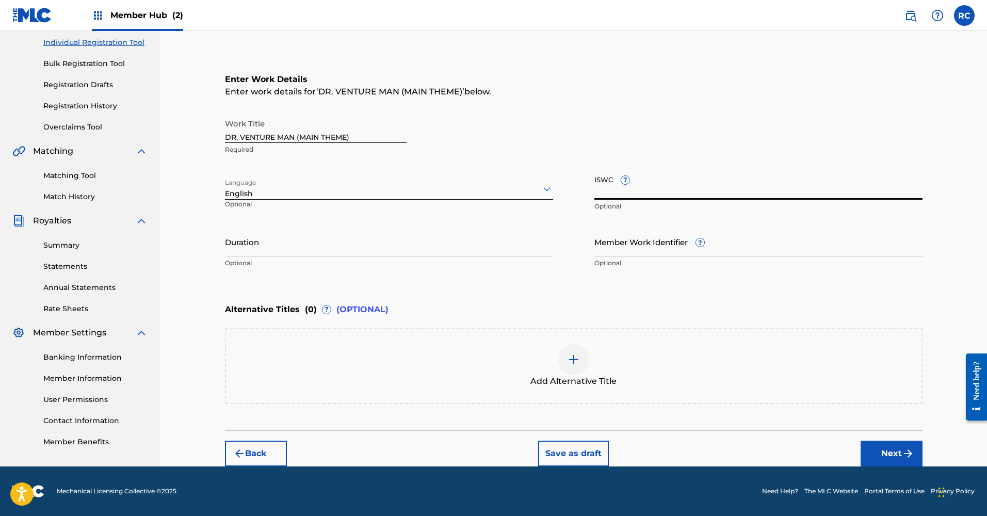
click at [620, 188] on input "ISWC ?" at bounding box center [759, 184] width 328 height 29
paste input "T3285587288"
type input "T3285587288"
click at [355, 252] on input "Duration" at bounding box center [389, 241] width 328 height 29
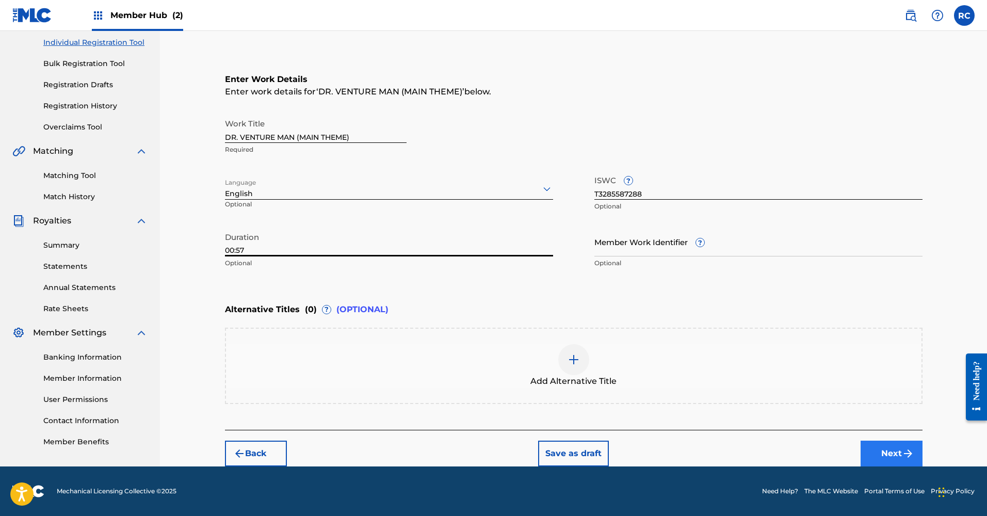
type input "00:57"
click at [882, 448] on button "Next" at bounding box center [892, 454] width 62 height 26
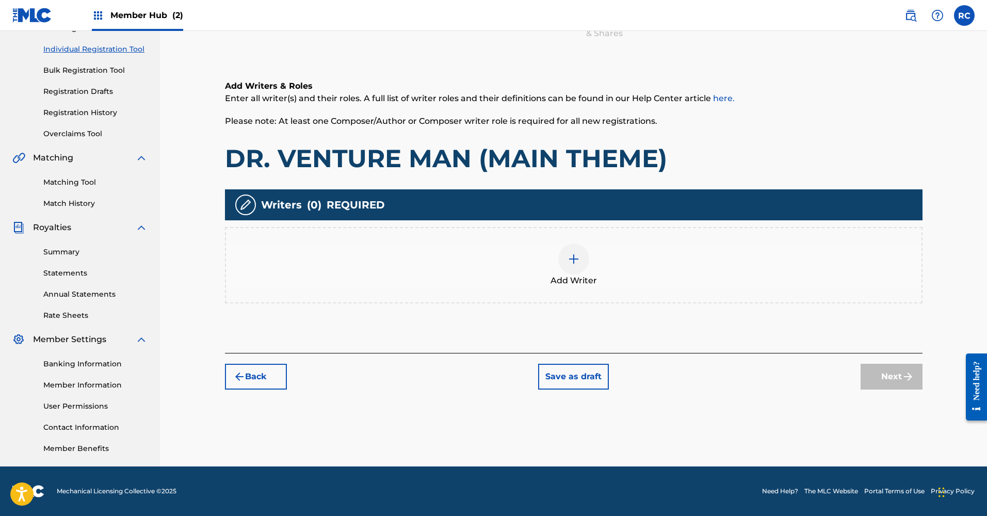
scroll to position [124, 0]
click at [567, 269] on div at bounding box center [574, 259] width 31 height 31
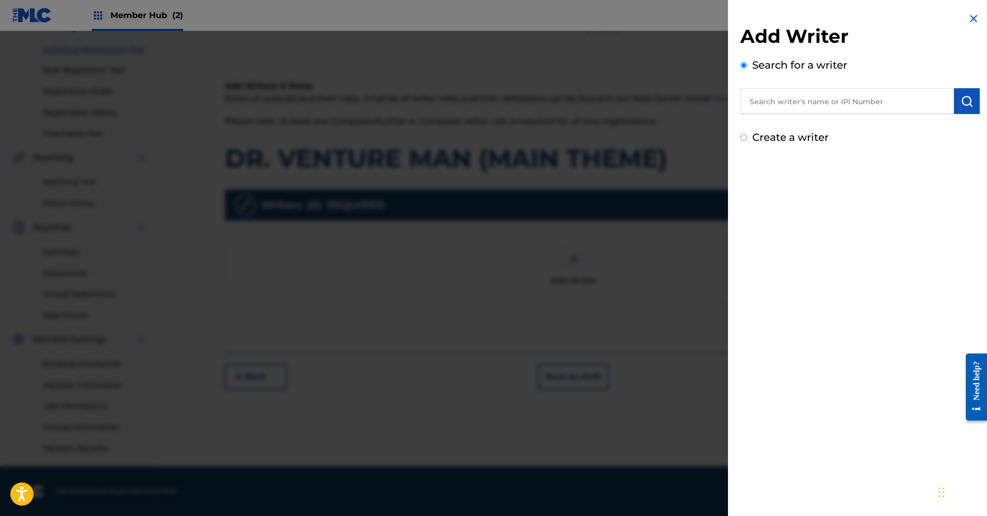
click at [794, 101] on input "text" at bounding box center [848, 101] width 214 height 26
type input "Rodrigo Castro Salume"
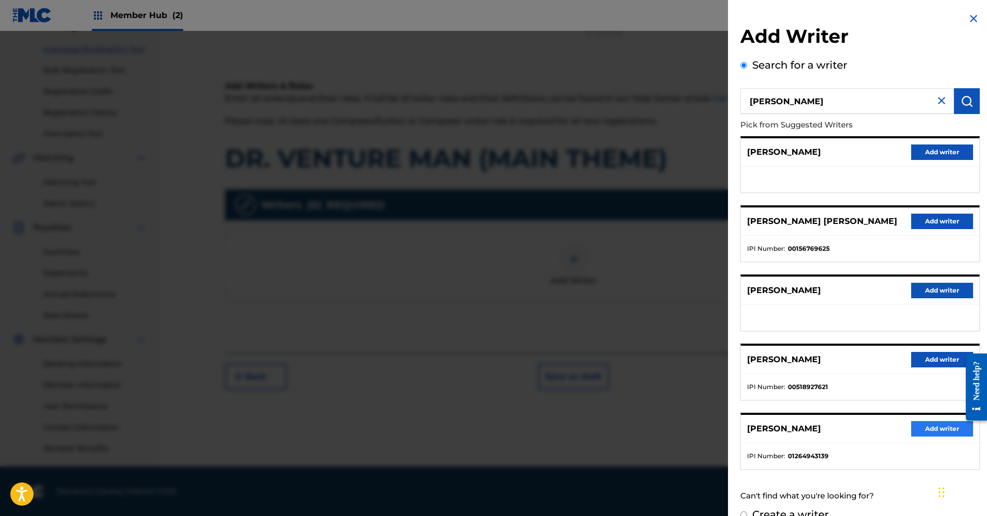
click at [921, 433] on button "Add writer" at bounding box center [943, 428] width 62 height 15
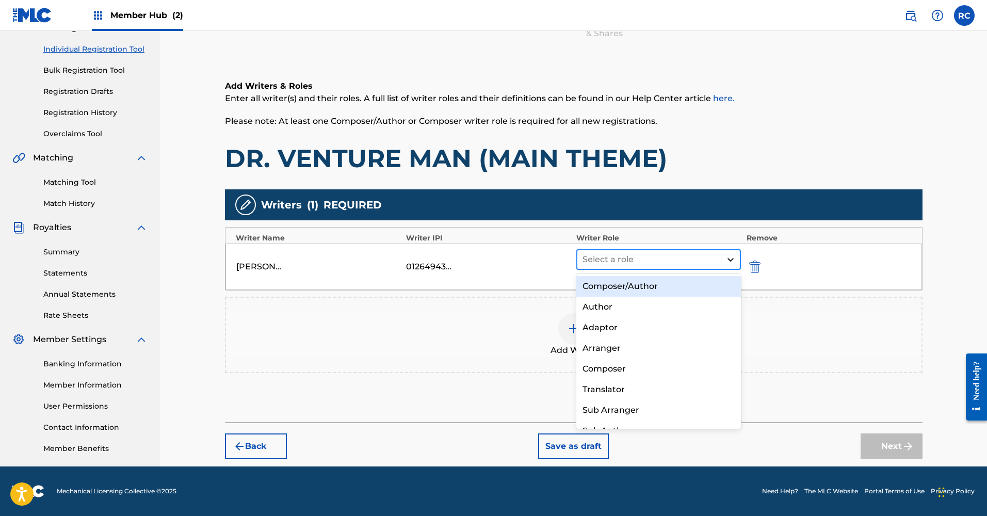
click at [732, 259] on icon at bounding box center [731, 260] width 6 height 4
click at [646, 289] on div "Composer/Author" at bounding box center [659, 286] width 165 height 21
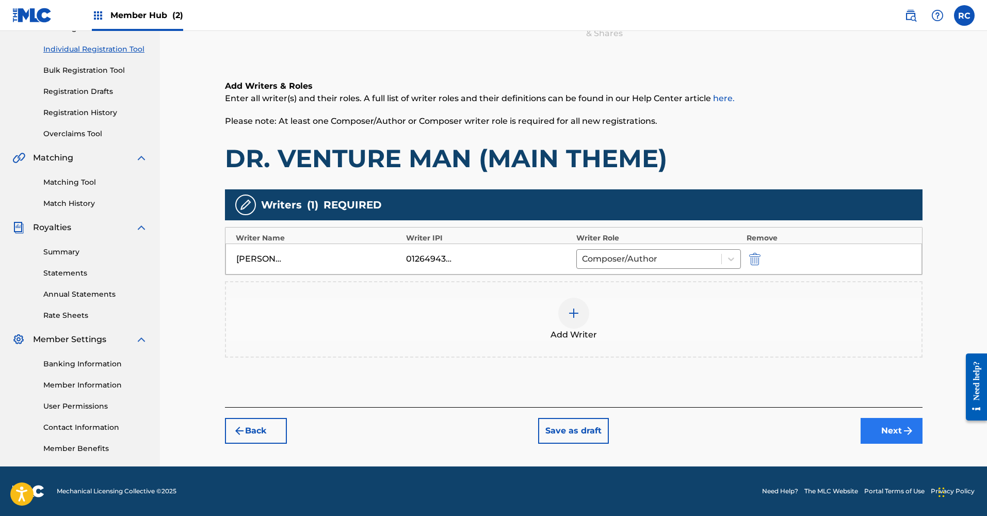
click at [884, 427] on button "Next" at bounding box center [892, 431] width 62 height 26
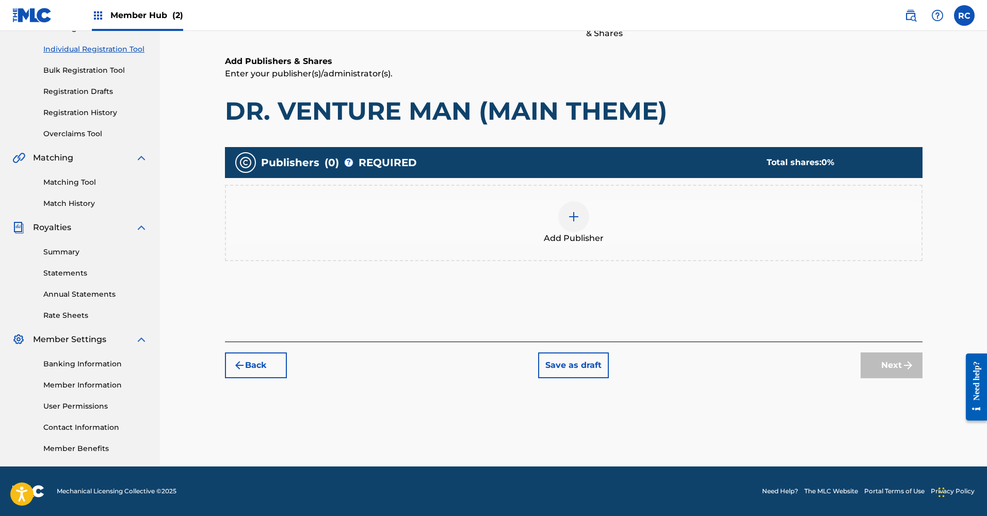
scroll to position [46, 0]
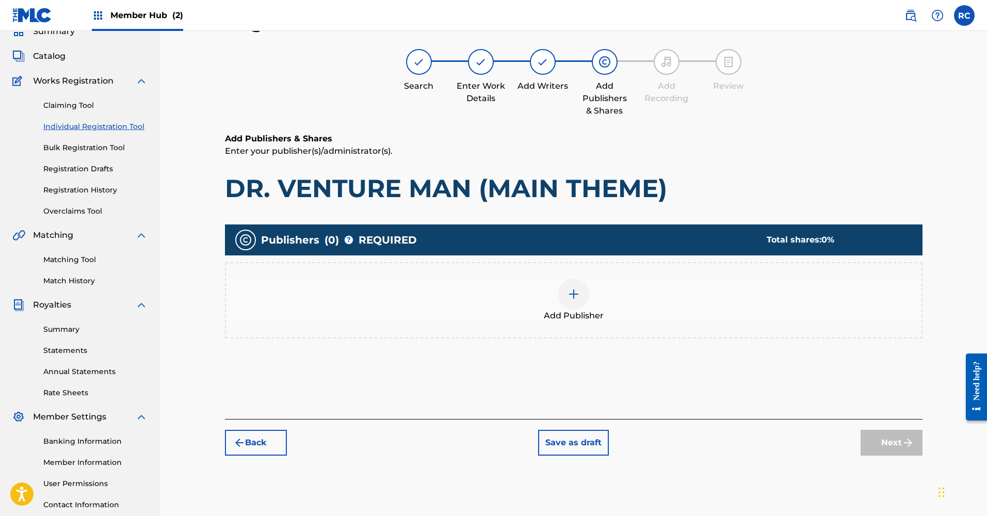
click at [566, 301] on div at bounding box center [574, 294] width 31 height 31
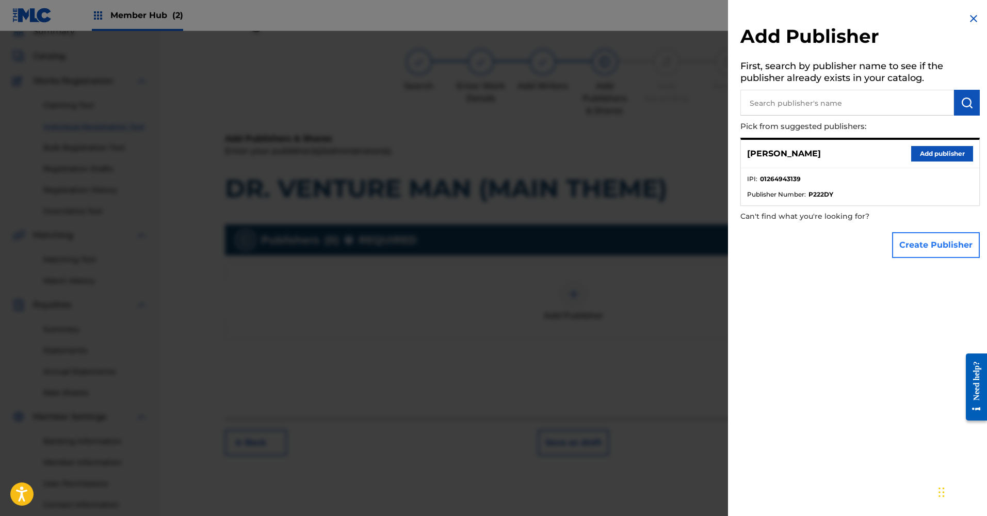
click at [909, 247] on button "Create Publisher" at bounding box center [936, 245] width 88 height 26
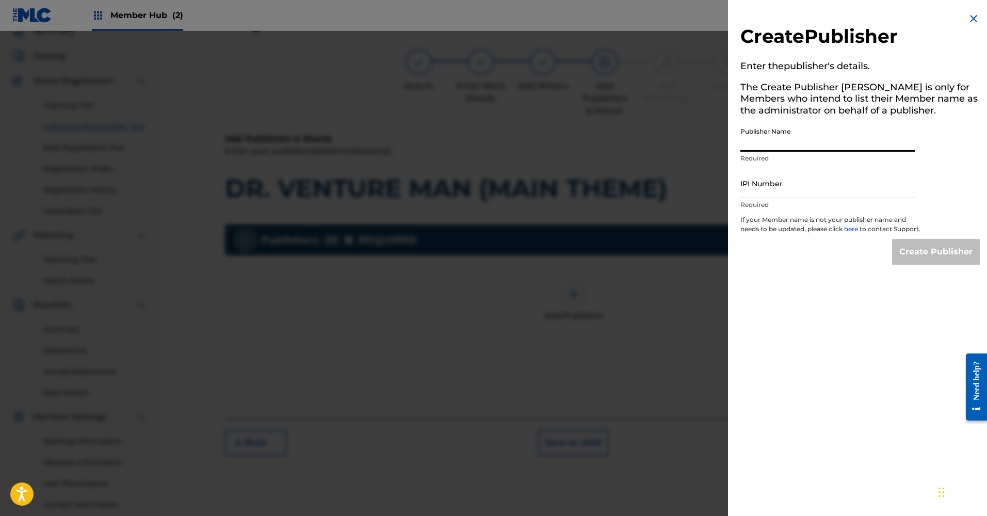
click at [778, 132] on input "Publisher Name" at bounding box center [828, 136] width 174 height 29
type input "Vilume Productions"
paste input "1264943041"
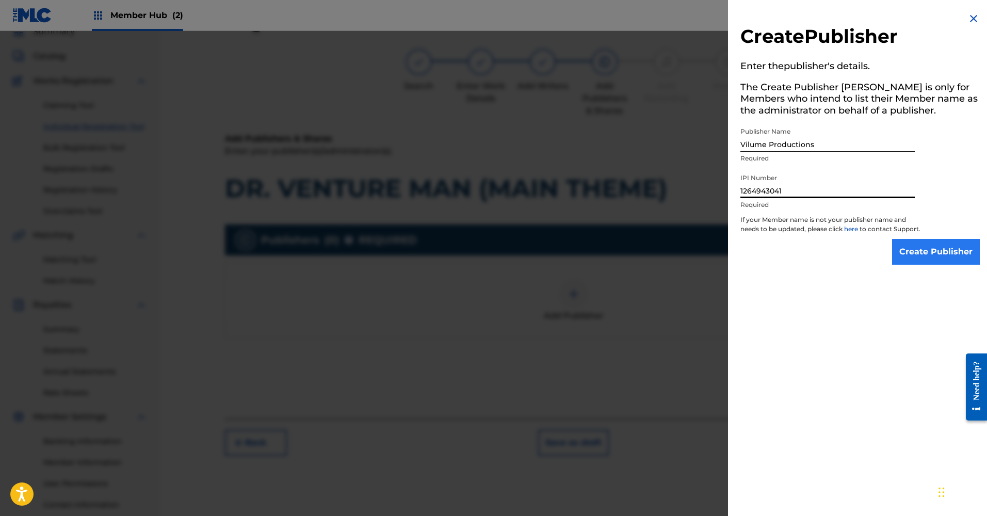
type input "1264943041"
click at [921, 265] on input "Create Publisher" at bounding box center [936, 252] width 88 height 26
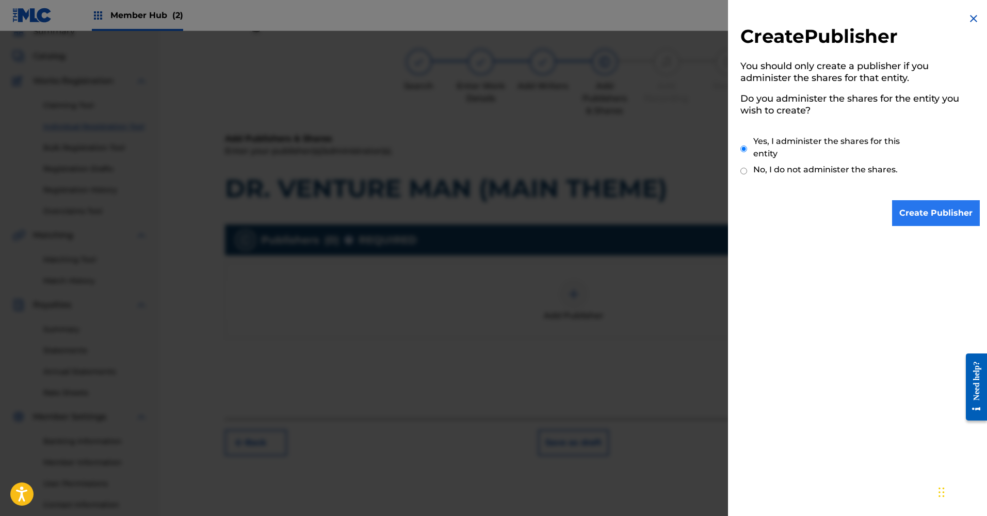
click at [921, 223] on input "Create Publisher" at bounding box center [936, 213] width 88 height 26
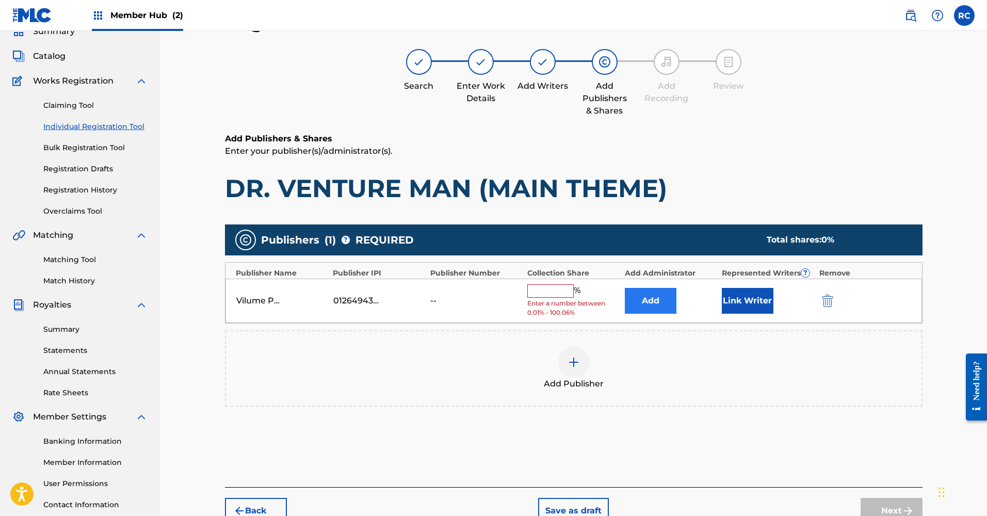
click at [661, 301] on button "Add" at bounding box center [651, 301] width 52 height 26
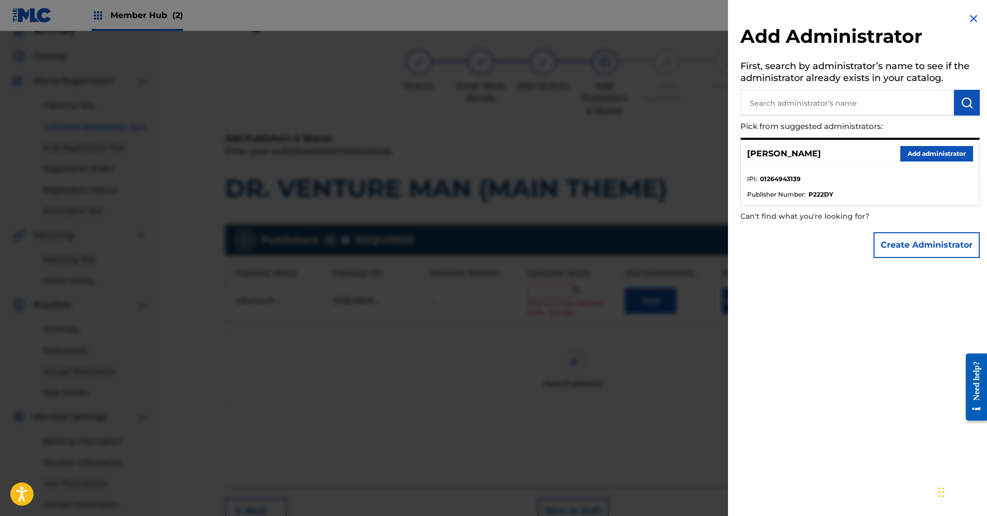
click at [917, 162] on div "RODRIGO SALUME Add administrator" at bounding box center [860, 154] width 238 height 28
click at [917, 158] on button "Add administrator" at bounding box center [937, 153] width 73 height 15
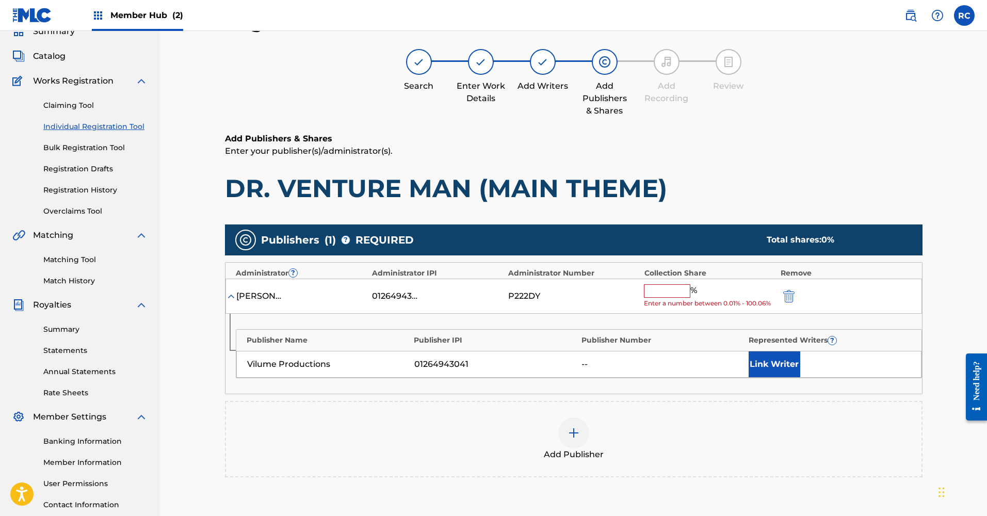
click at [675, 293] on input "text" at bounding box center [667, 290] width 46 height 13
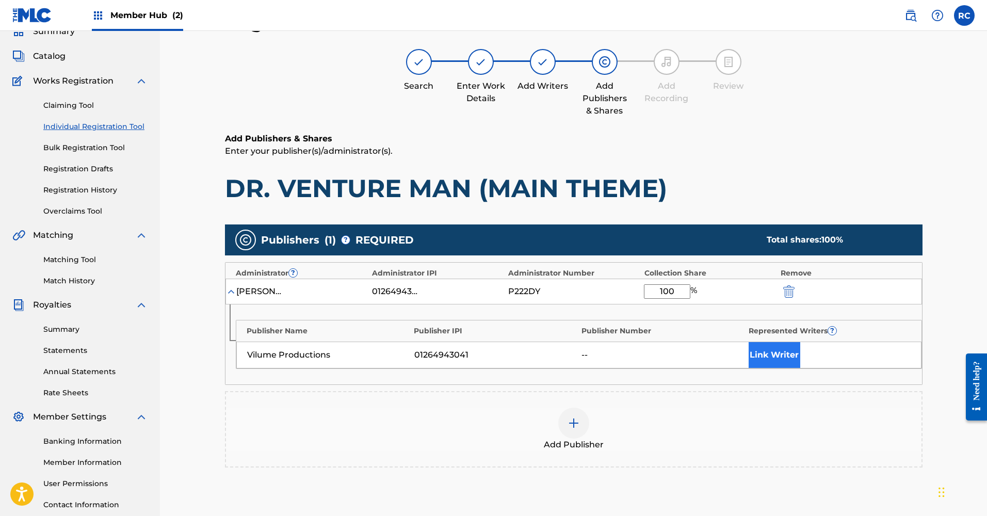
type input "100"
click at [780, 350] on button "Link Writer" at bounding box center [775, 355] width 52 height 26
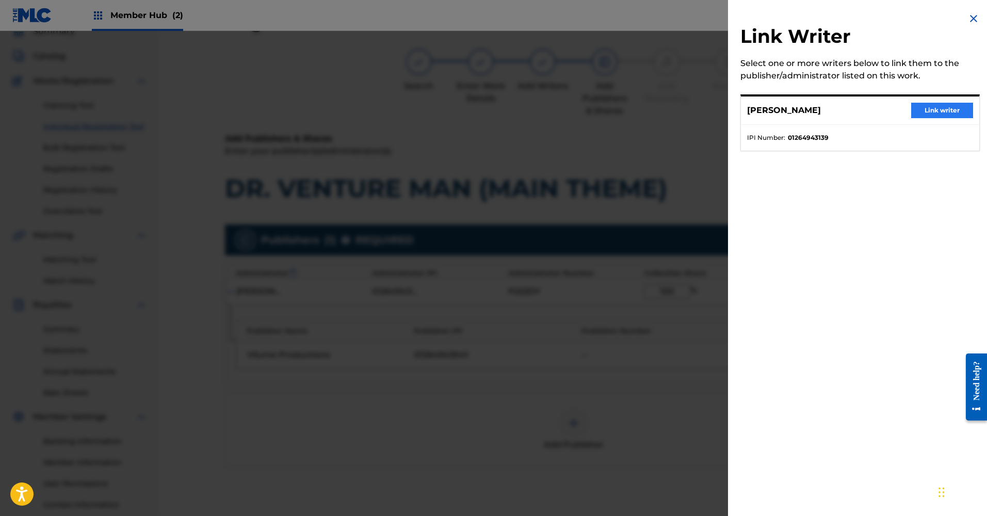
click at [921, 111] on button "Link writer" at bounding box center [943, 110] width 62 height 15
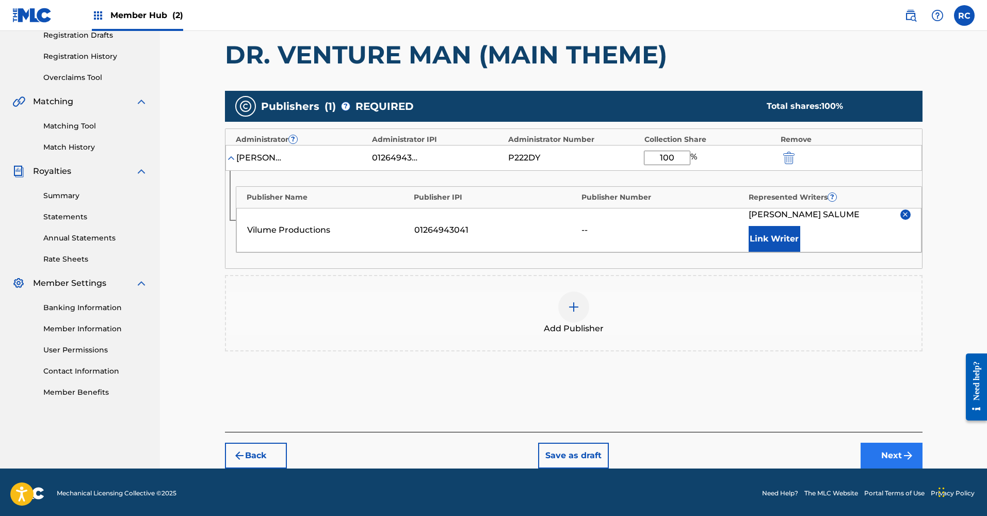
click at [884, 457] on button "Next" at bounding box center [892, 456] width 62 height 26
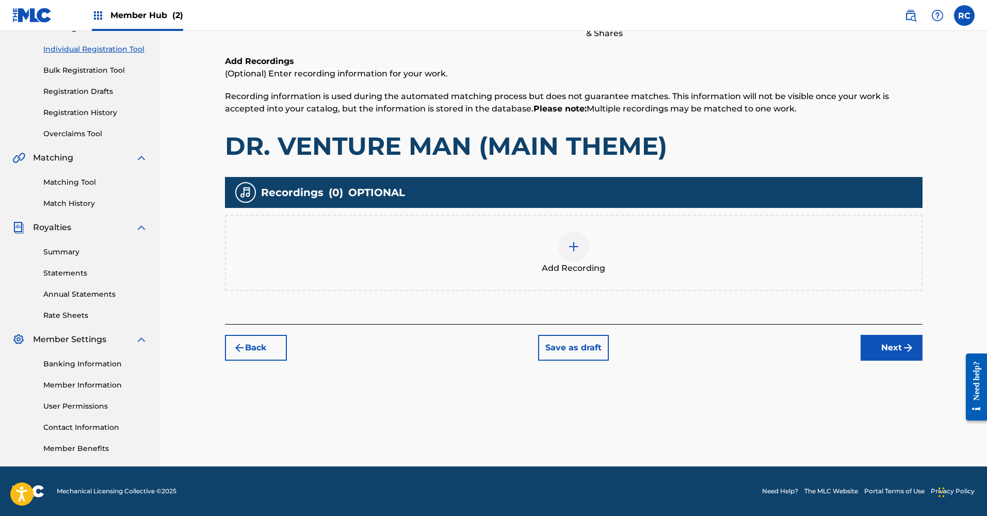
click at [573, 251] on img at bounding box center [574, 247] width 12 height 12
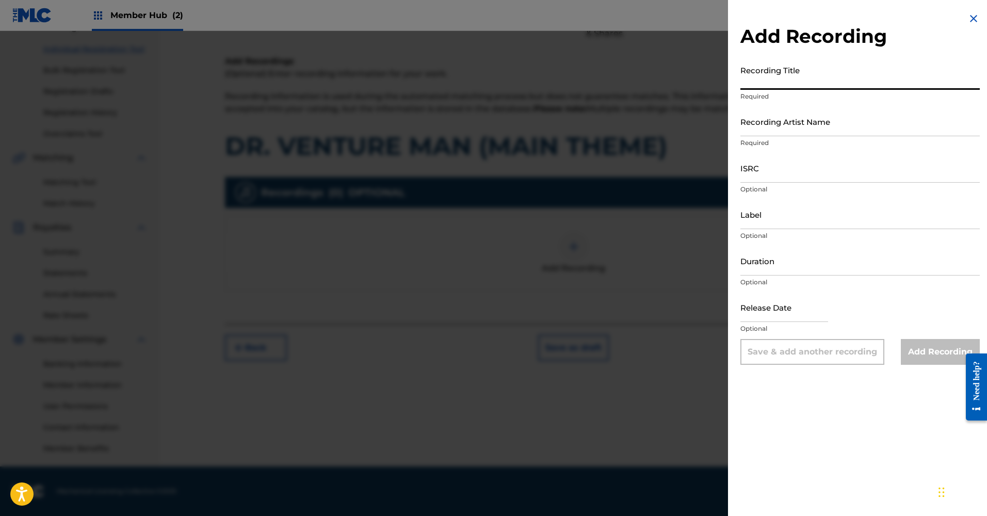
click at [815, 82] on input "Recording Title" at bounding box center [861, 74] width 240 height 29
click at [840, 124] on input "Recording Artist Name" at bounding box center [861, 121] width 240 height 29
click at [823, 85] on input "Dr. Venture man" at bounding box center [861, 74] width 240 height 29
type input "Dr. Venture man (Main Theme)"
click at [777, 123] on input "Recording Artist Name" at bounding box center [861, 121] width 240 height 29
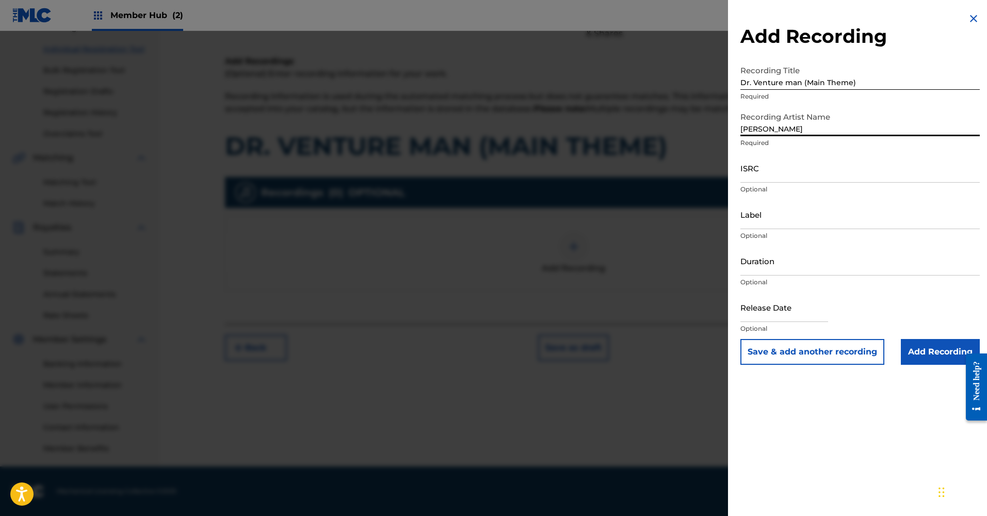
type input "Rodrigo Salume"
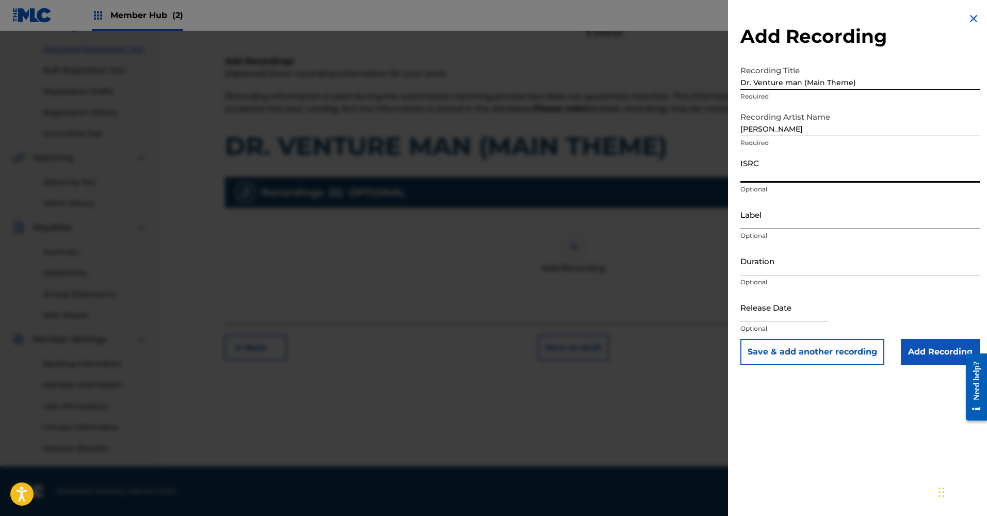
paste input "SE6I32425057"
type input "SE6I32425057"
type input "Vilume Productions"
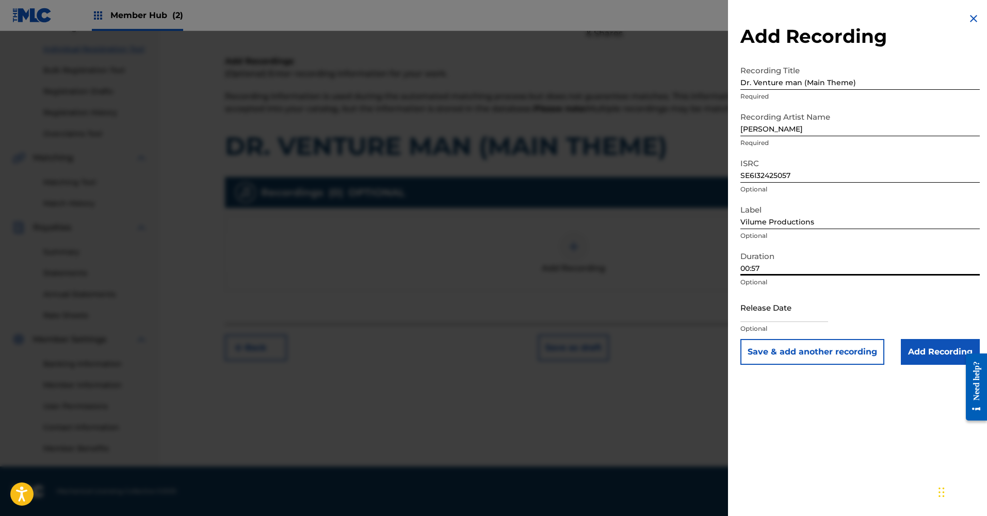
type input "00:57"
click at [798, 315] on input "text" at bounding box center [785, 307] width 88 height 29
select select "8"
select select "2025"
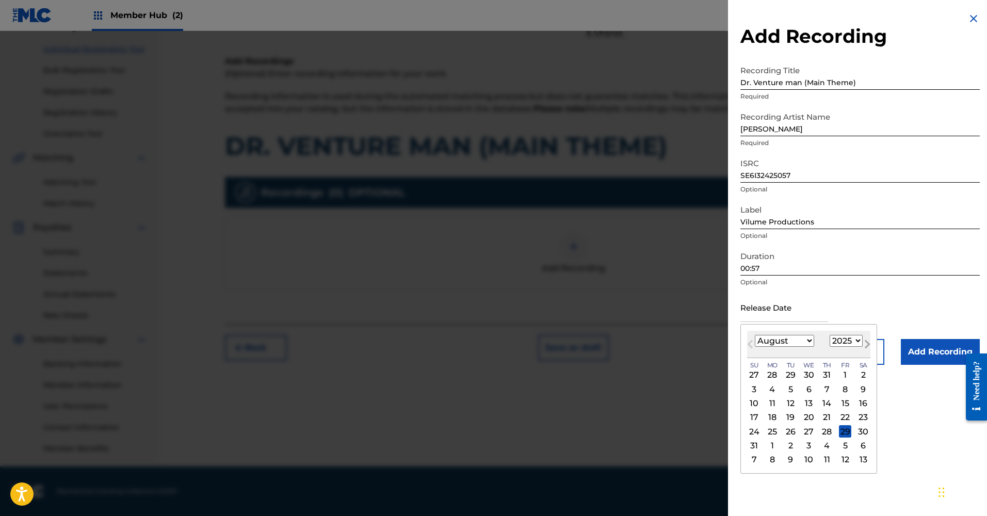
click at [859, 343] on button "Next Month" at bounding box center [867, 346] width 17 height 17
select select "8"
select select "2024"
click at [773, 376] on div "2" at bounding box center [773, 375] width 12 height 12
type input "September 2 2024"
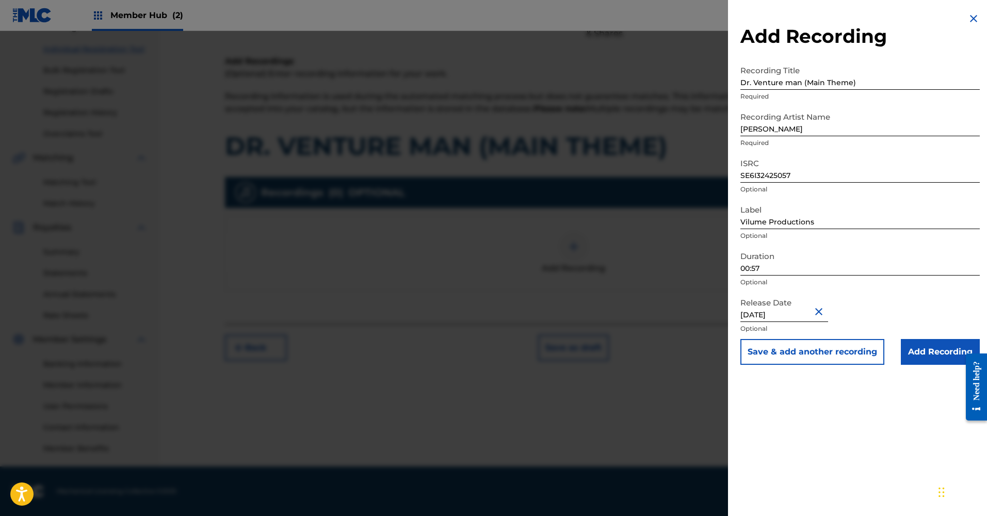
click at [791, 313] on input "September 2 2024" at bounding box center [785, 307] width 88 height 29
select select "8"
select select "2024"
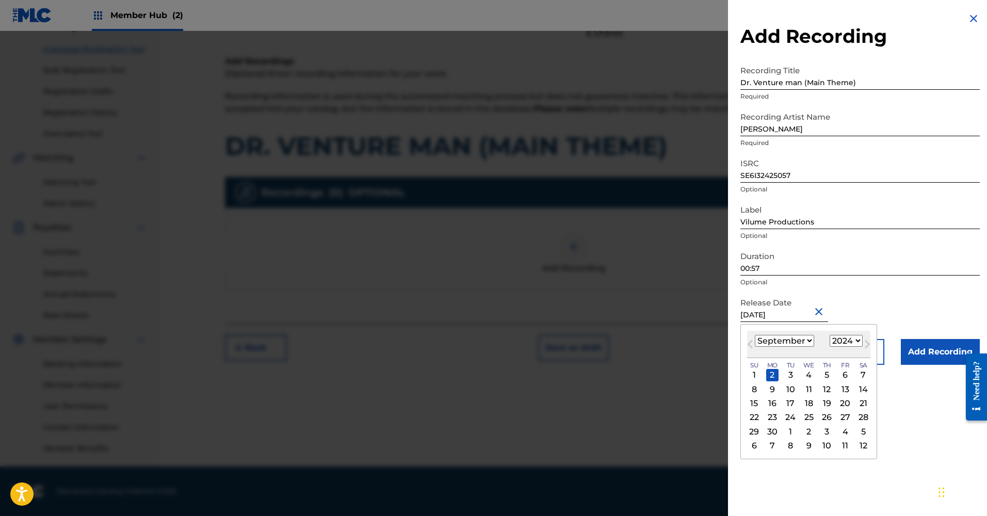
select select "7"
click at [839, 374] on div "2" at bounding box center [845, 375] width 12 height 12
type input "August 2 2024"
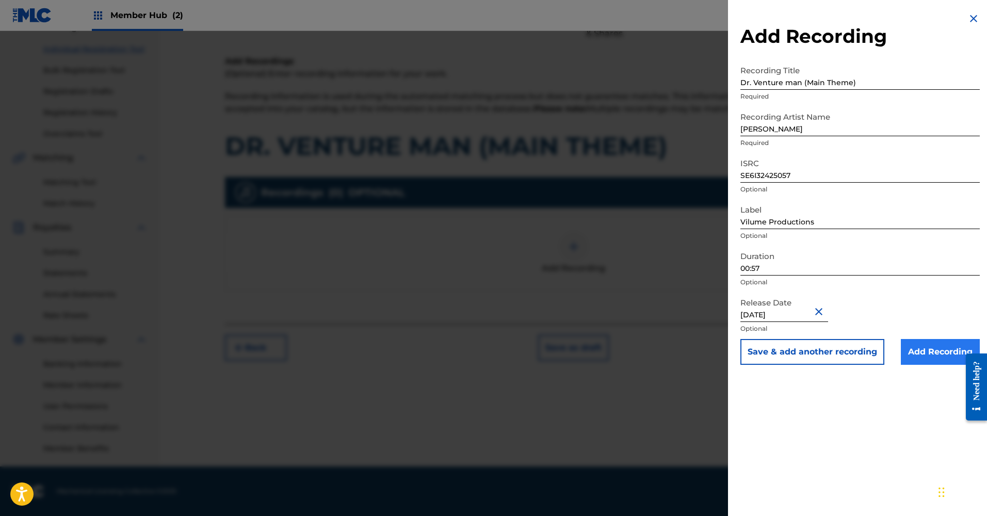
click at [921, 352] on input "Add Recording" at bounding box center [940, 352] width 79 height 26
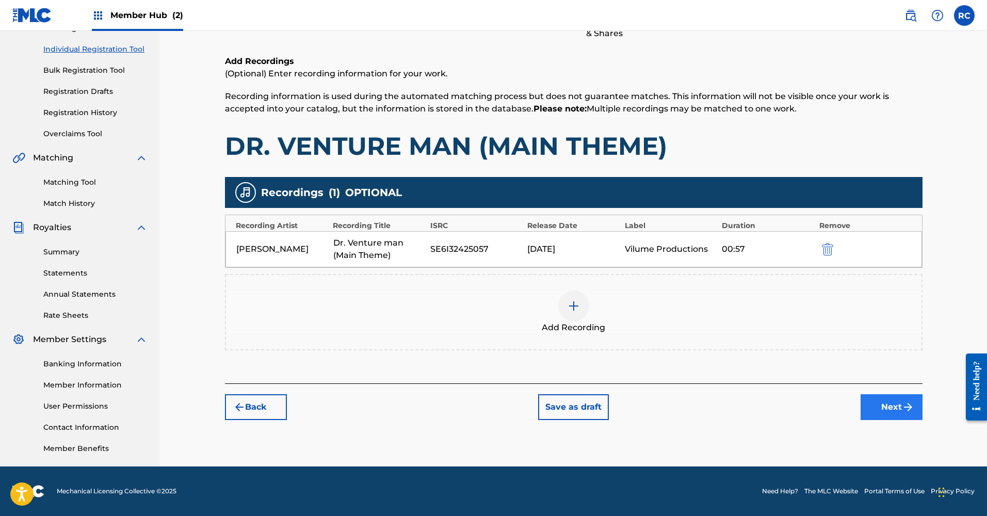
click at [876, 408] on button "Next" at bounding box center [892, 407] width 62 height 26
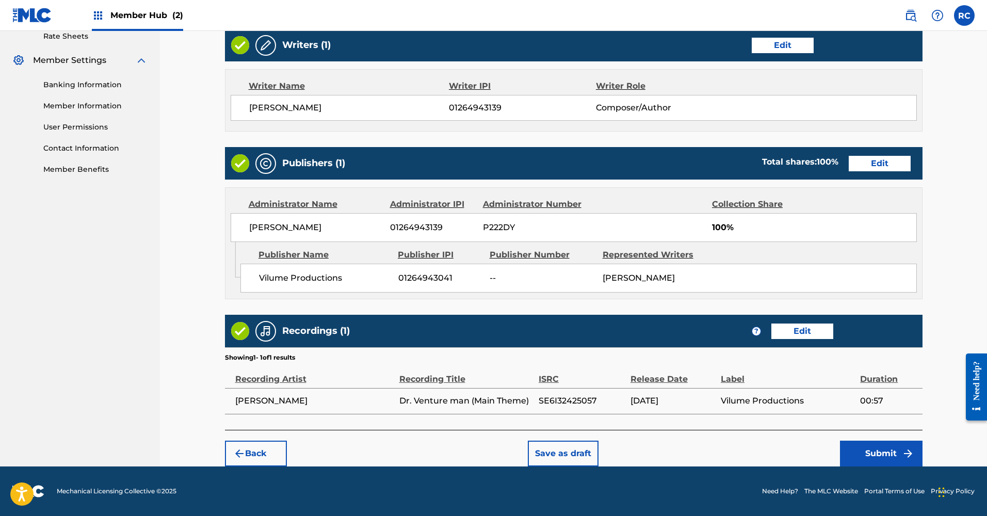
scroll to position [413, 0]
click at [878, 453] on button "Submit" at bounding box center [881, 454] width 83 height 26
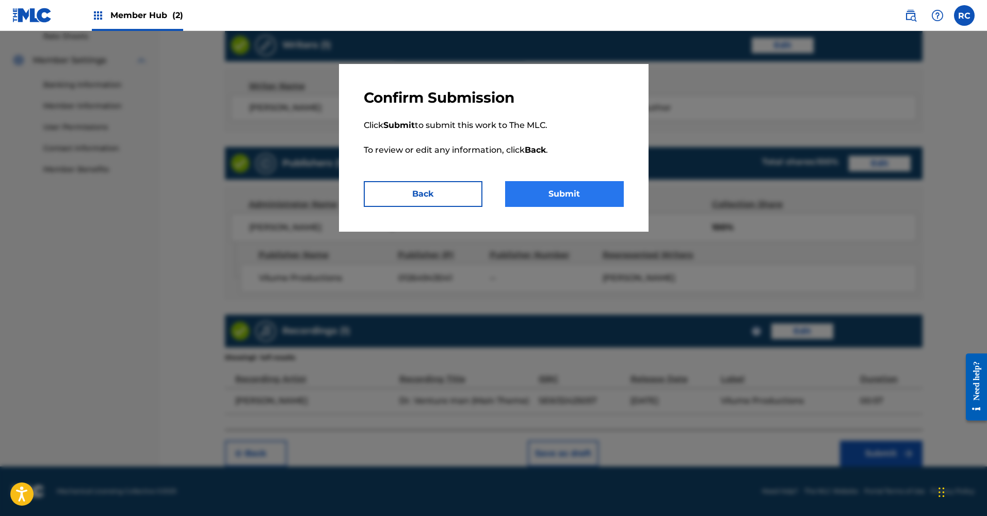
click at [580, 186] on button "Submit" at bounding box center [564, 194] width 119 height 26
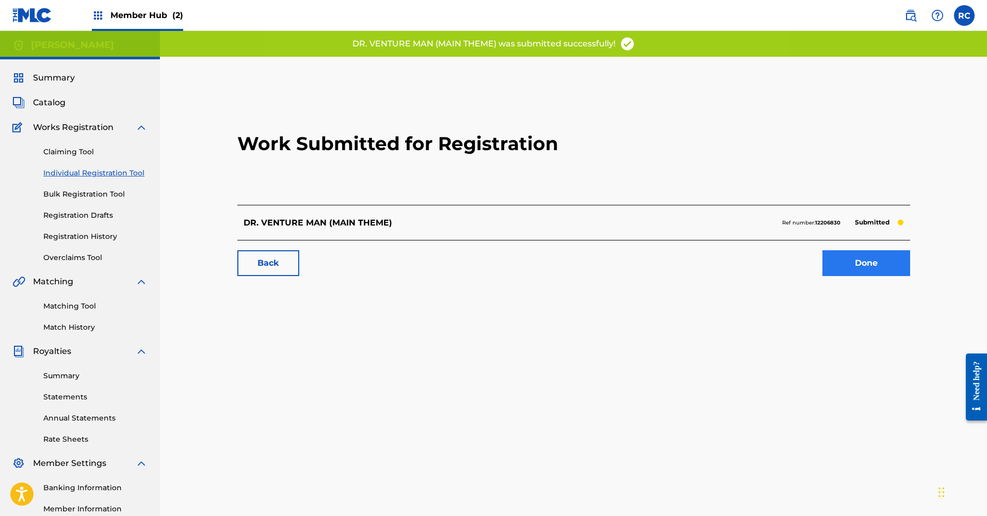
click at [853, 269] on link "Done" at bounding box center [867, 263] width 88 height 26
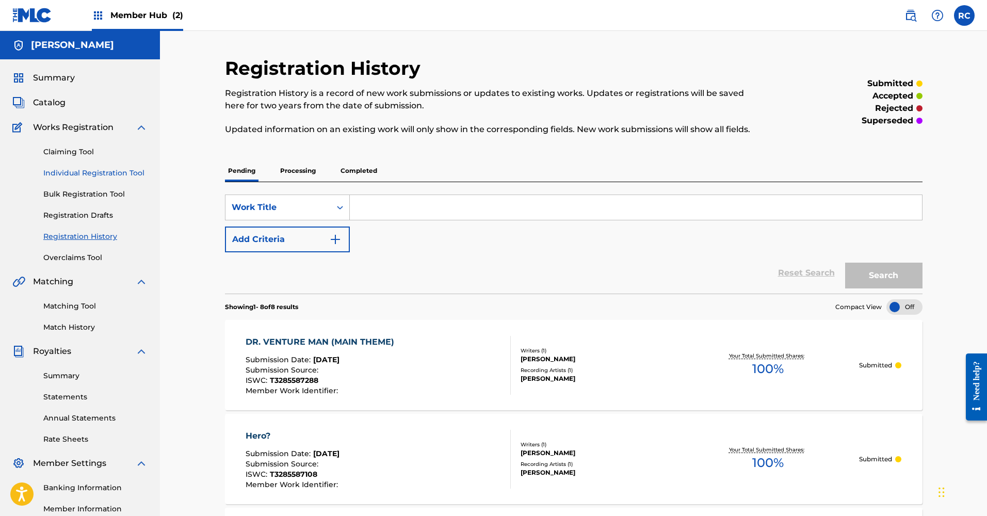
click at [69, 173] on link "Individual Registration Tool" at bounding box center [95, 173] width 104 height 11
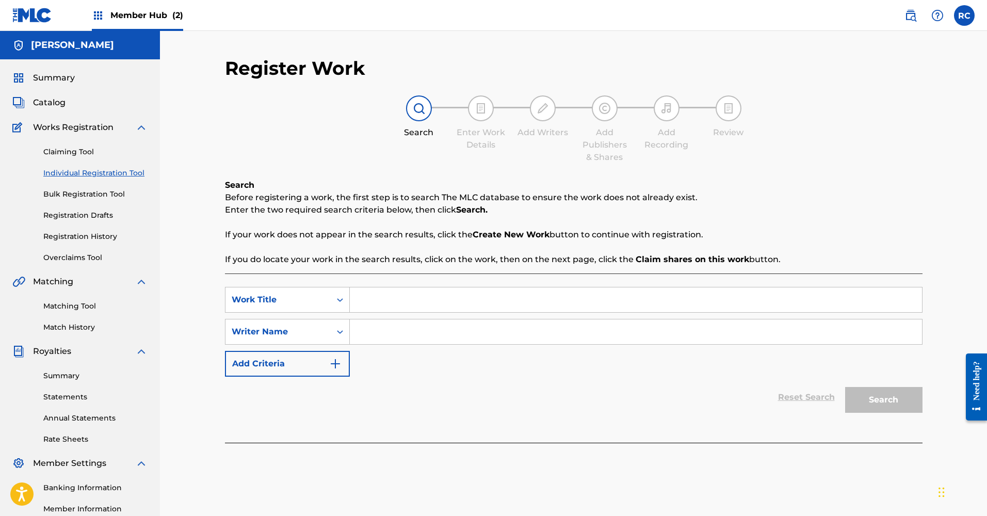
click at [389, 308] on input "Search Form" at bounding box center [636, 300] width 572 height 25
paste input "DON'T GO"
type input "DON'T GO"
click at [523, 337] on input "Search Form" at bounding box center [636, 332] width 572 height 25
type input "[PERSON_NAME]"
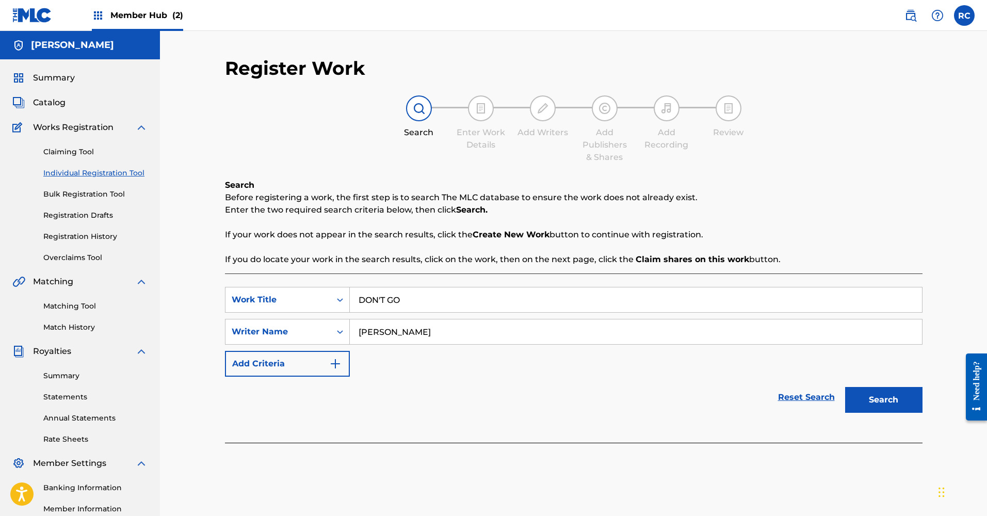
click at [884, 400] on button "Search" at bounding box center [883, 400] width 77 height 26
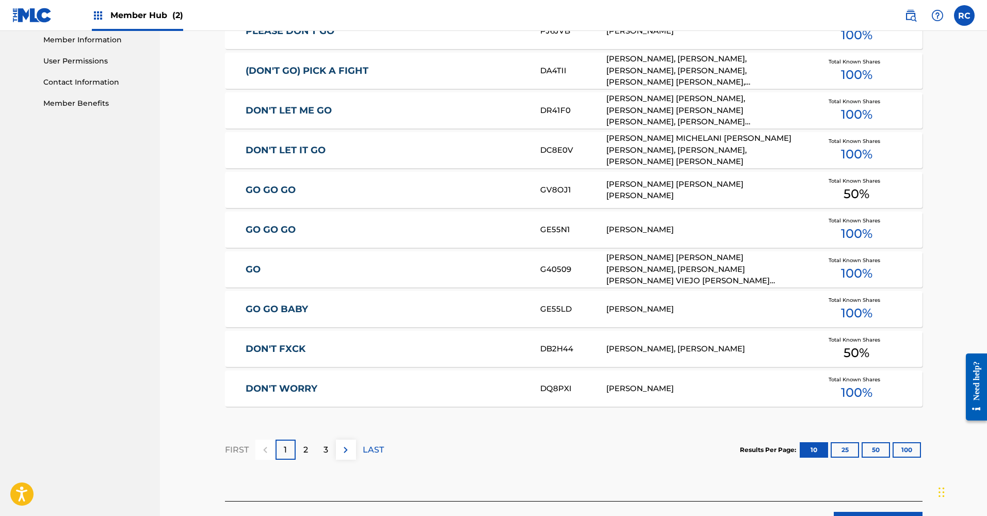
scroll to position [469, 0]
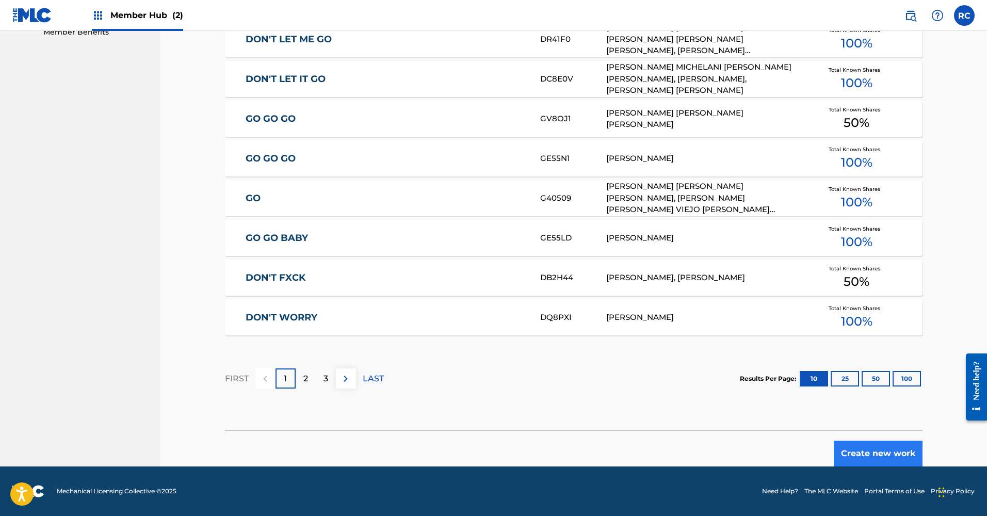
click at [869, 452] on button "Create new work" at bounding box center [878, 454] width 89 height 26
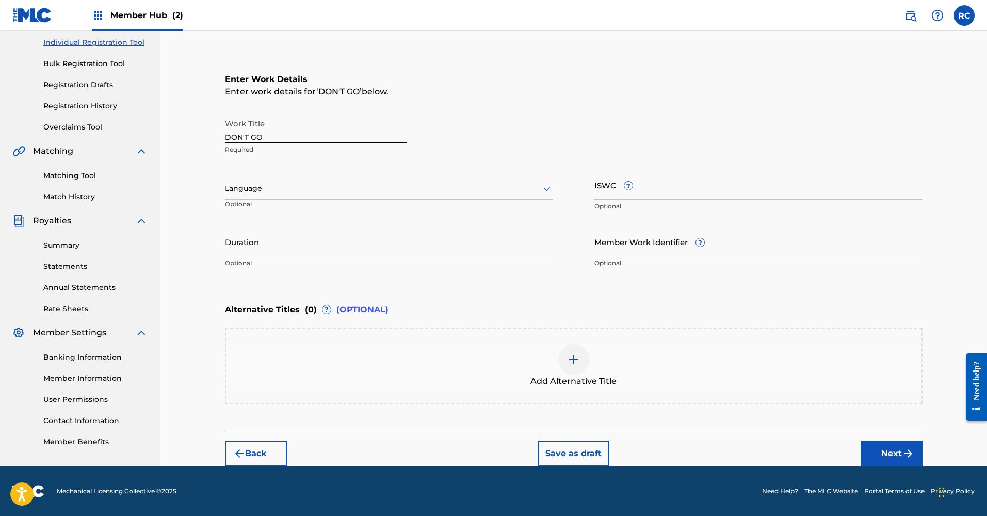
scroll to position [131, 0]
click at [276, 189] on div at bounding box center [389, 188] width 328 height 13
click at [292, 220] on div "English" at bounding box center [389, 211] width 327 height 23
click at [651, 187] on input "ISWC ?" at bounding box center [759, 184] width 328 height 29
paste input "T3285587675"
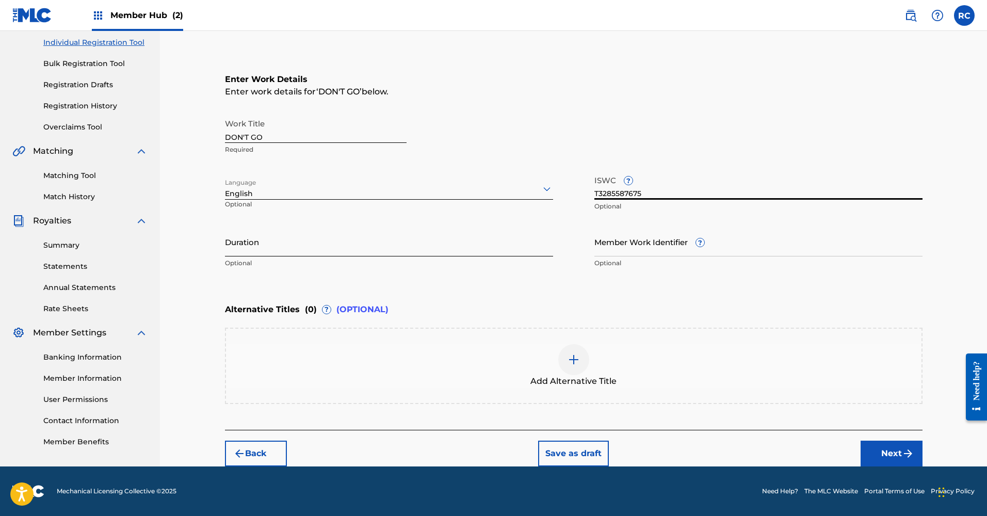
type input "T3285587675"
click at [286, 252] on input "Duration" at bounding box center [389, 241] width 328 height 29
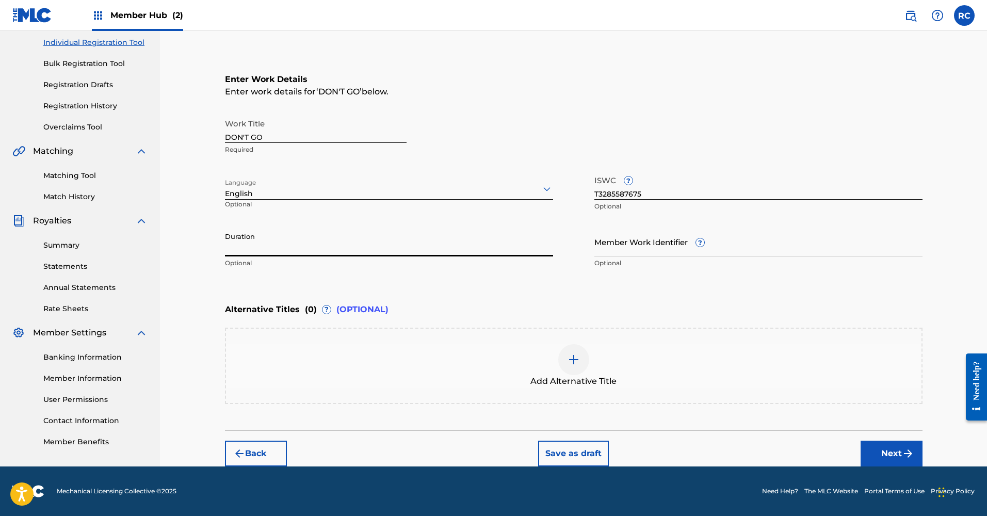
click at [301, 249] on input "Duration" at bounding box center [389, 241] width 328 height 29
type input "03:02"
click at [878, 448] on button "Next" at bounding box center [892, 454] width 62 height 26
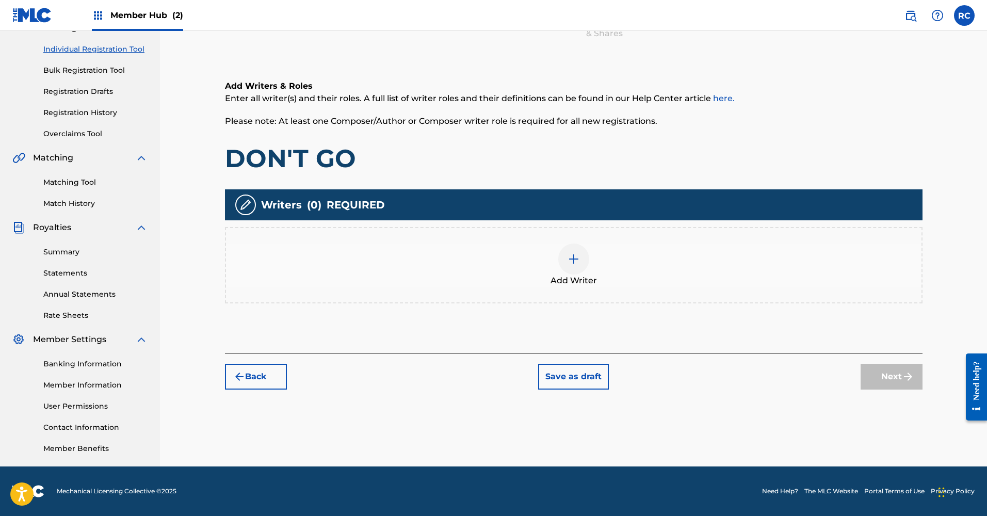
click at [570, 264] on img at bounding box center [574, 259] width 12 height 12
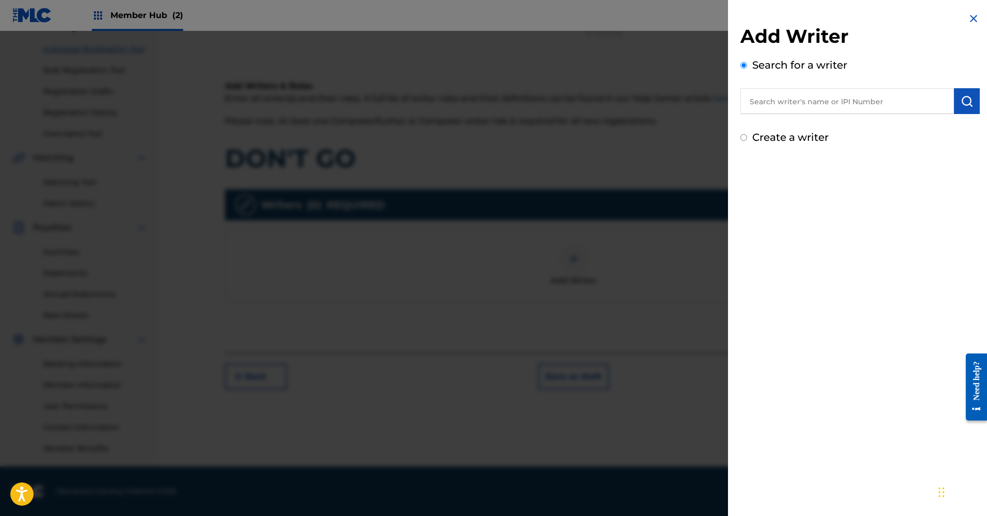
click at [805, 98] on input "text" at bounding box center [848, 101] width 214 height 26
click at [771, 107] on input "text" at bounding box center [848, 101] width 214 height 26
paste input "1264943139"
type input "1264943139"
click at [921, 104] on img "submit" at bounding box center [967, 101] width 12 height 12
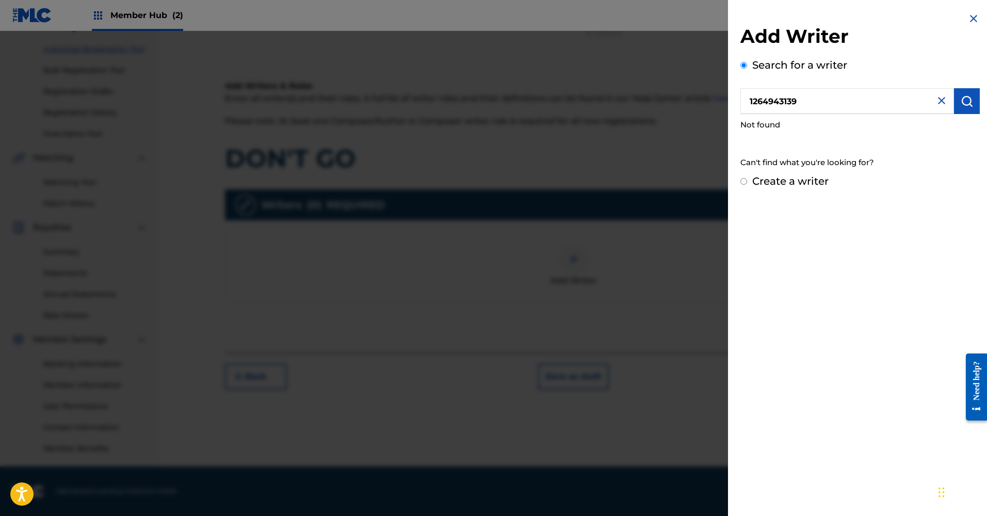
click at [859, 107] on input "1264943139" at bounding box center [848, 101] width 214 height 26
click at [897, 95] on input "1264943139" at bounding box center [848, 101] width 214 height 26
type input "Rodrigo Castro Salume"
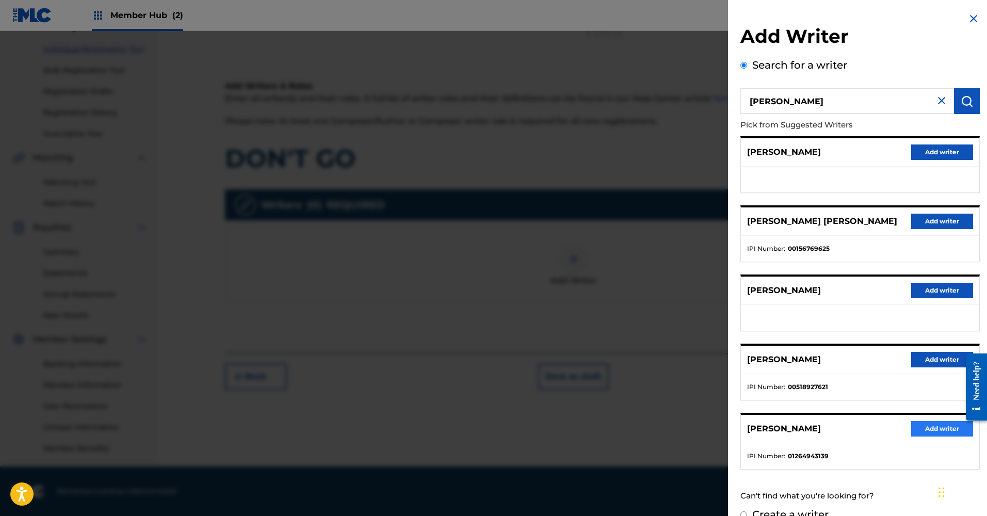
click at [921, 430] on button "Add writer" at bounding box center [943, 428] width 62 height 15
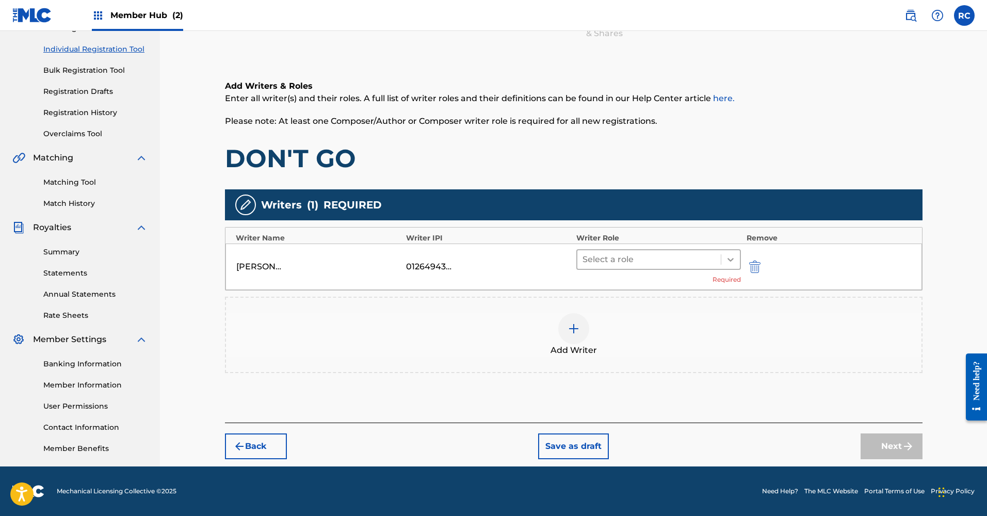
click at [732, 252] on div at bounding box center [731, 259] width 19 height 19
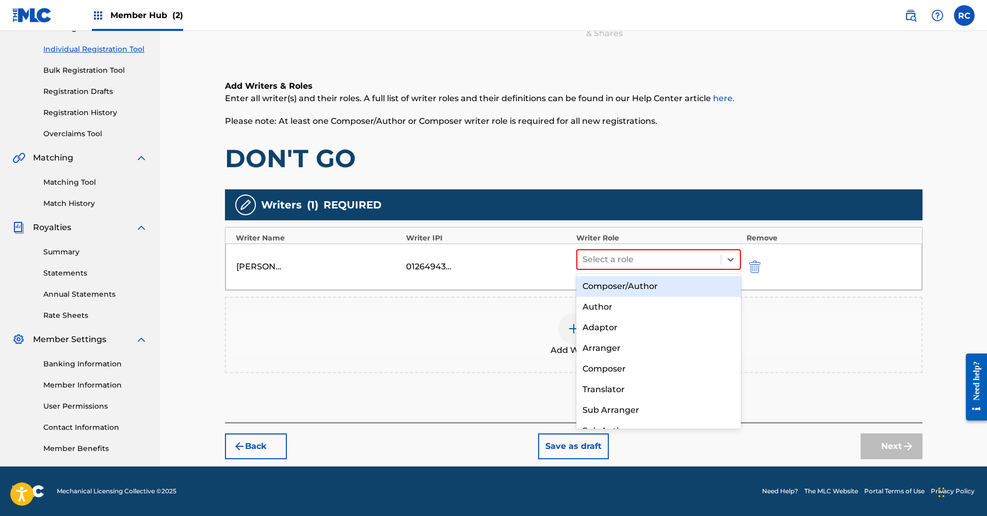
click at [651, 294] on div "Composer/Author" at bounding box center [659, 286] width 165 height 21
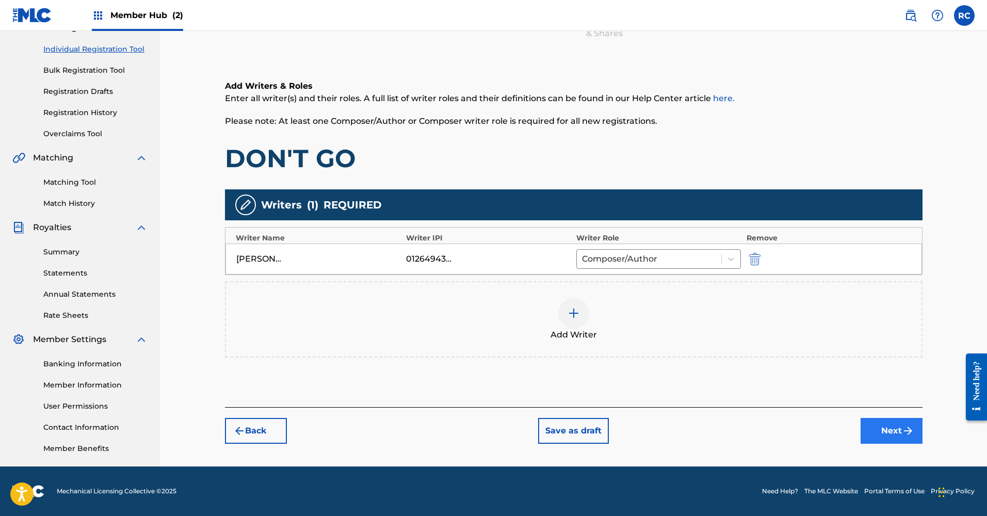
click at [874, 436] on button "Next" at bounding box center [892, 431] width 62 height 26
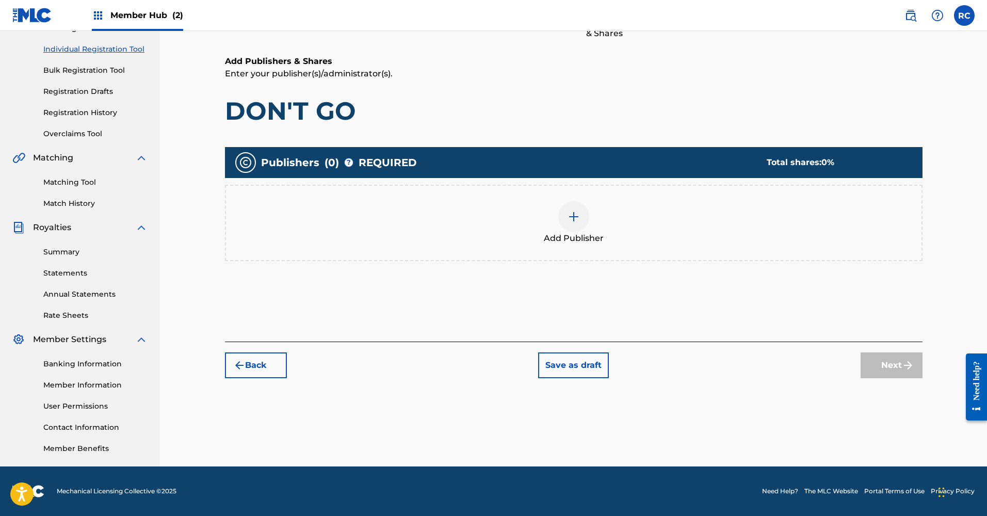
scroll to position [46, 0]
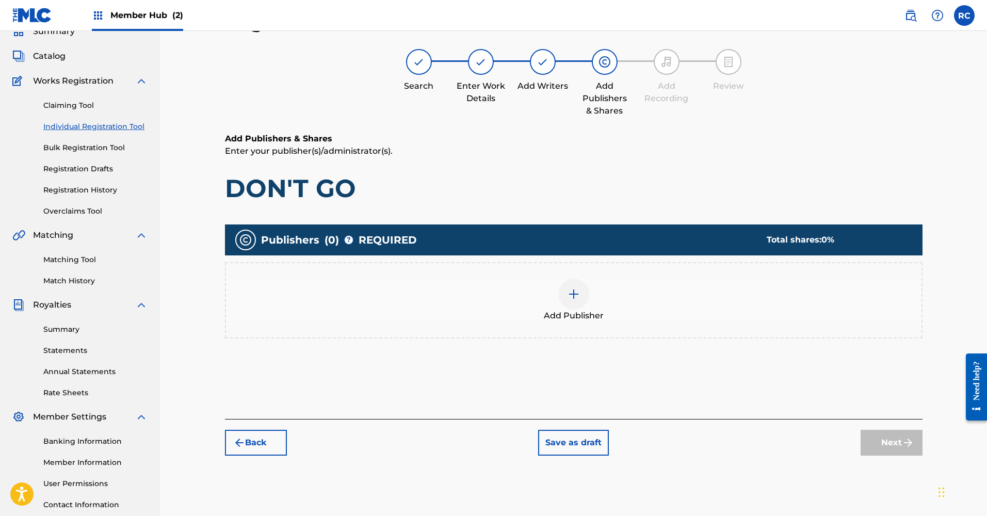
click at [567, 298] on div at bounding box center [574, 294] width 31 height 31
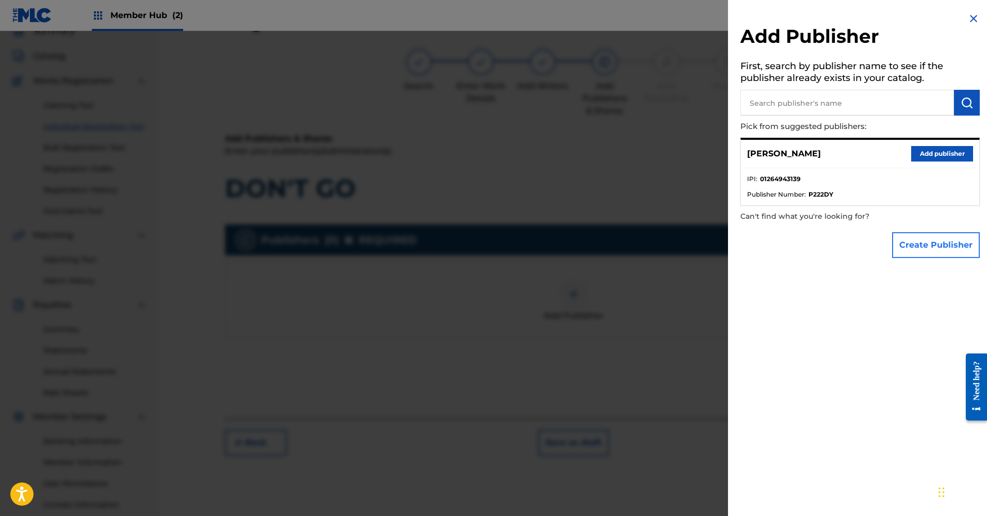
click at [921, 237] on button "Create Publisher" at bounding box center [936, 245] width 88 height 26
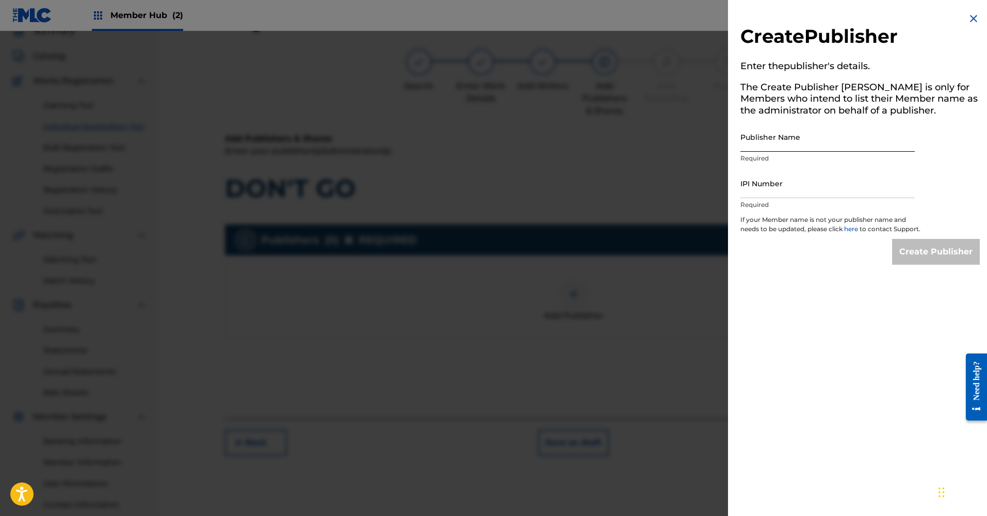
click at [776, 142] on input "Publisher Name" at bounding box center [828, 136] width 174 height 29
type input "Vilume Productions"
paste input "1264943041"
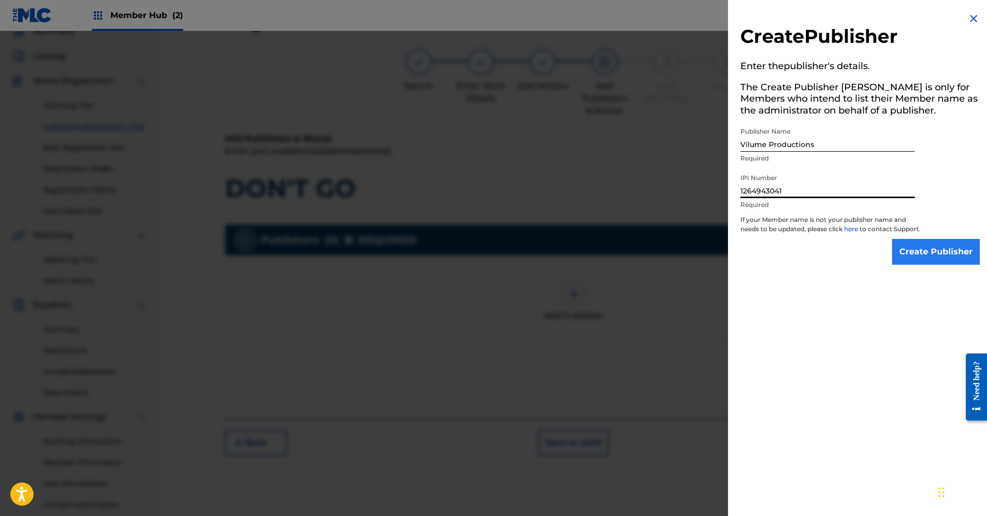
type input "1264943041"
click at [921, 260] on input "Create Publisher" at bounding box center [936, 252] width 88 height 26
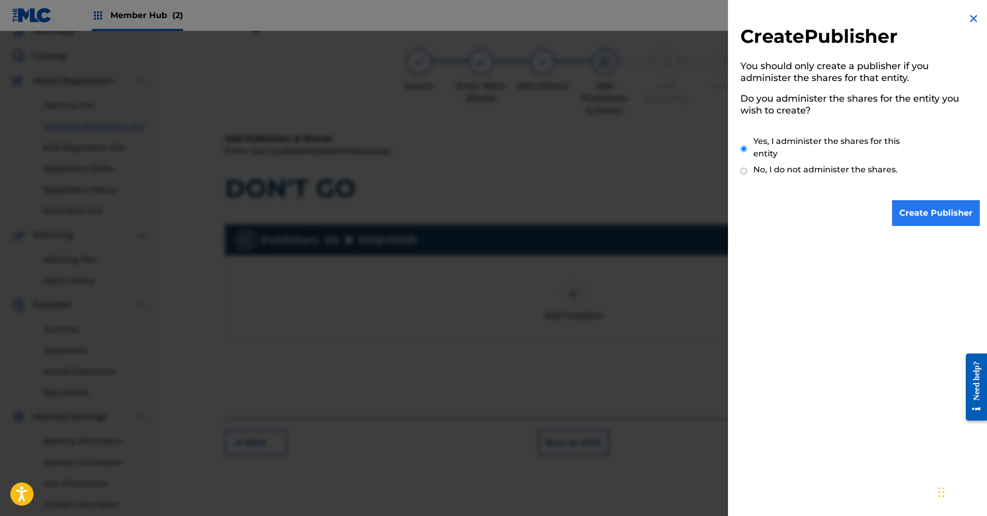
click at [921, 214] on input "Create Publisher" at bounding box center [936, 213] width 88 height 26
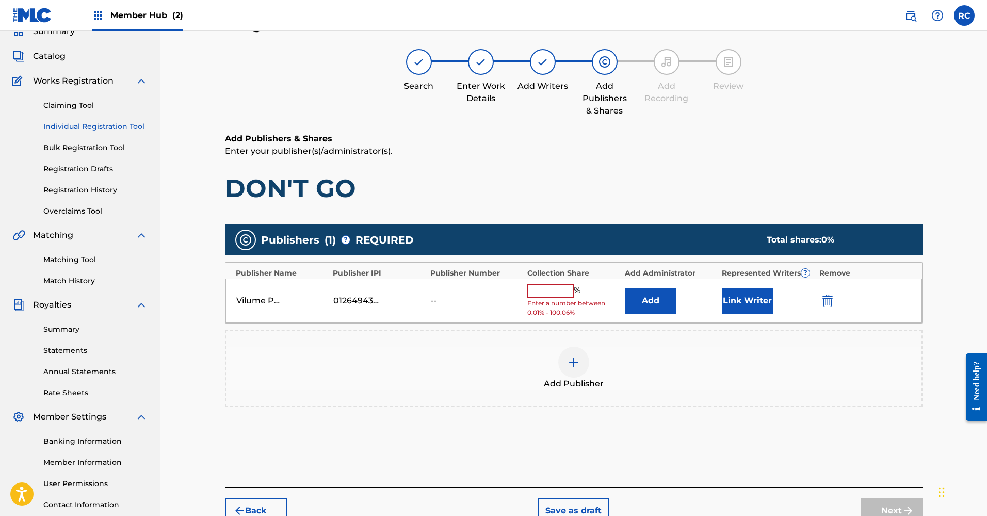
click at [557, 288] on input "text" at bounding box center [551, 290] width 46 height 13
click at [642, 294] on button "Add" at bounding box center [651, 301] width 52 height 26
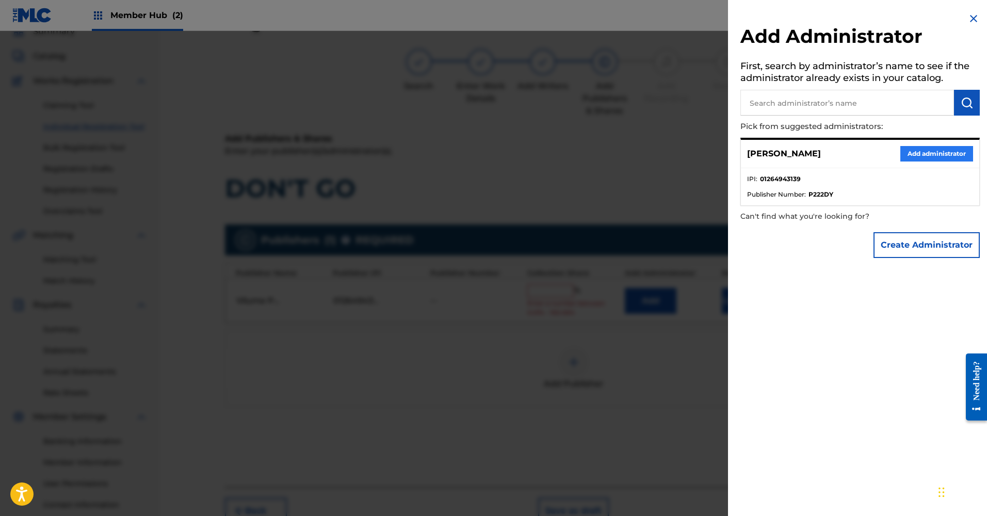
click at [921, 154] on button "Add administrator" at bounding box center [937, 153] width 73 height 15
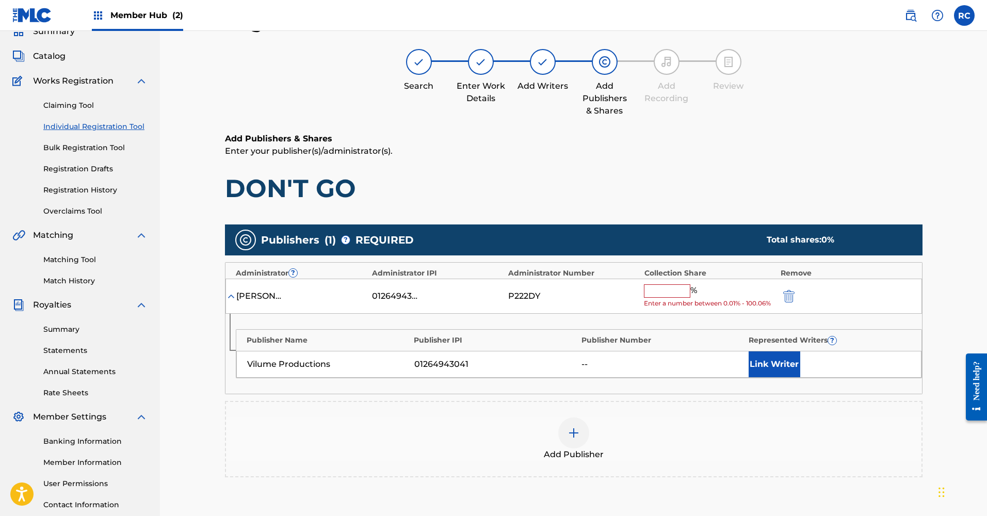
click at [660, 289] on input "text" at bounding box center [667, 290] width 46 height 13
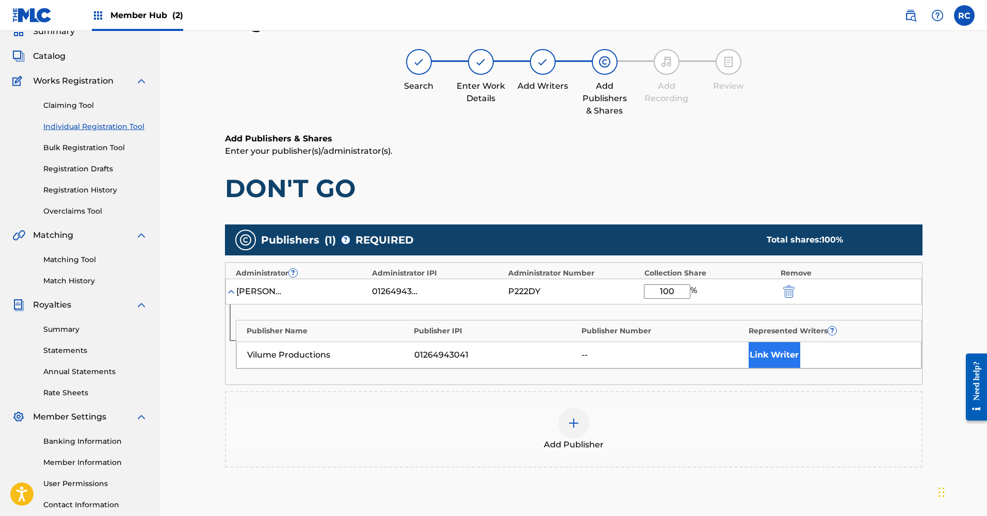
type input "100"
click at [772, 353] on button "Link Writer" at bounding box center [775, 355] width 52 height 26
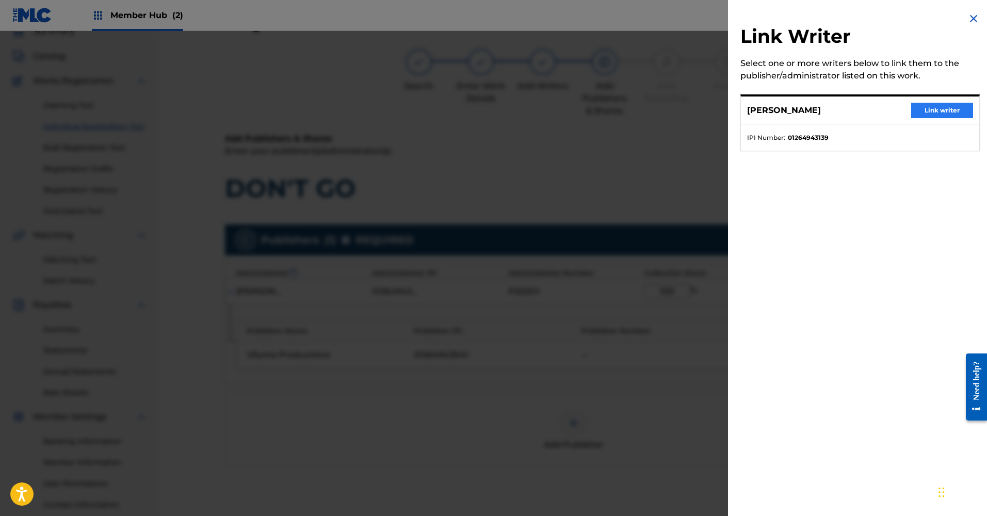
click at [921, 104] on button "Link writer" at bounding box center [943, 110] width 62 height 15
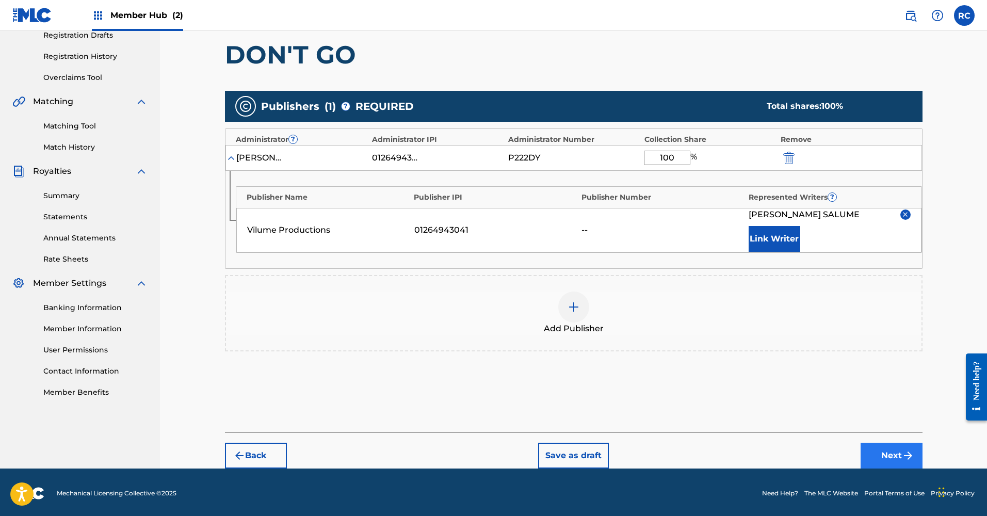
click at [872, 450] on button "Next" at bounding box center [892, 456] width 62 height 26
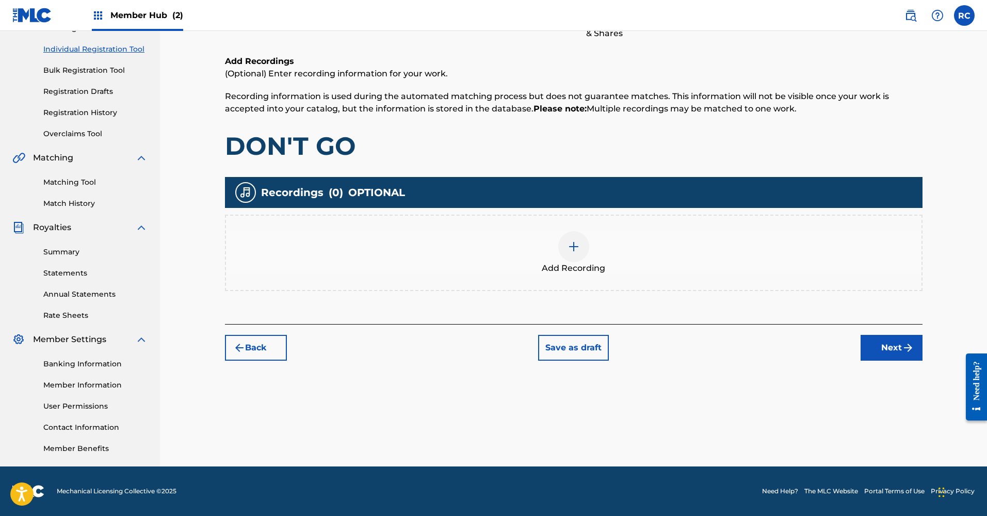
scroll to position [124, 0]
click at [557, 240] on div "Add Recording" at bounding box center [574, 252] width 696 height 43
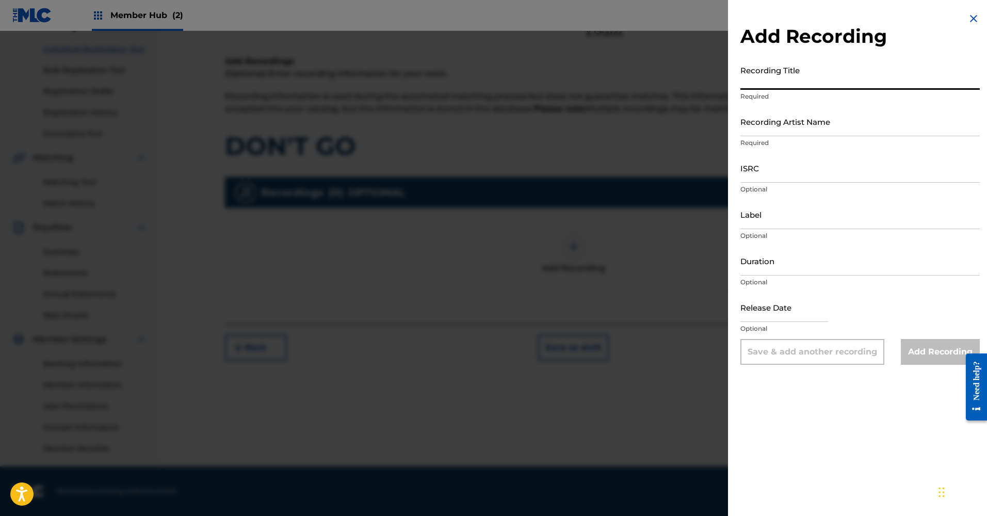
click at [791, 79] on input "Recording Title" at bounding box center [861, 74] width 240 height 29
type input "Don't Go"
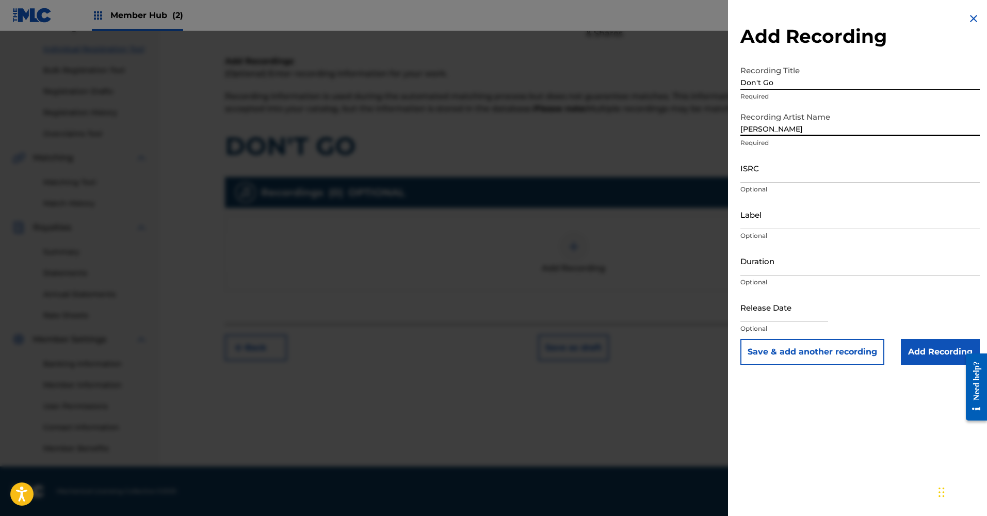
type input "Rodrigo Salume"
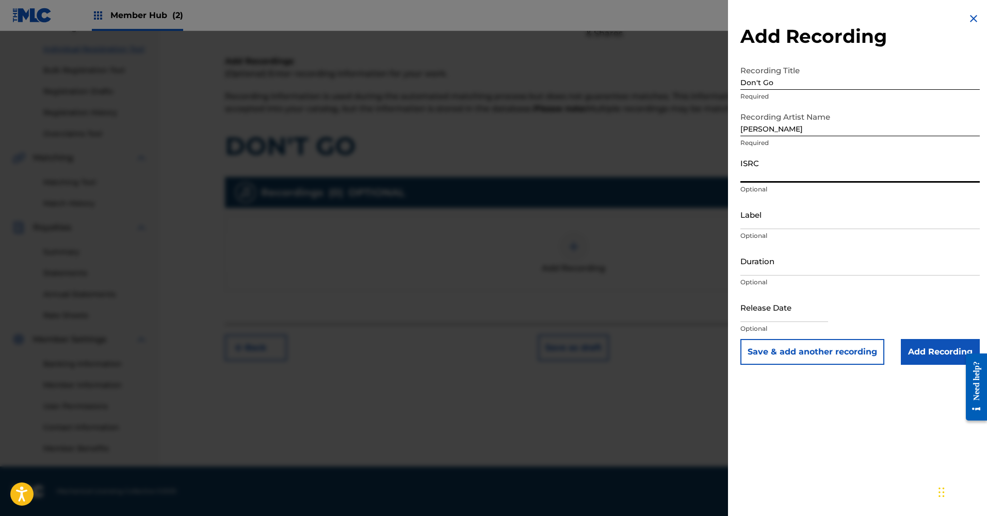
paste input "SE5BU2470709"
type input "SE5BU2470709"
click at [771, 219] on input "Label" at bounding box center [861, 214] width 240 height 29
type input "Vilume Productions"
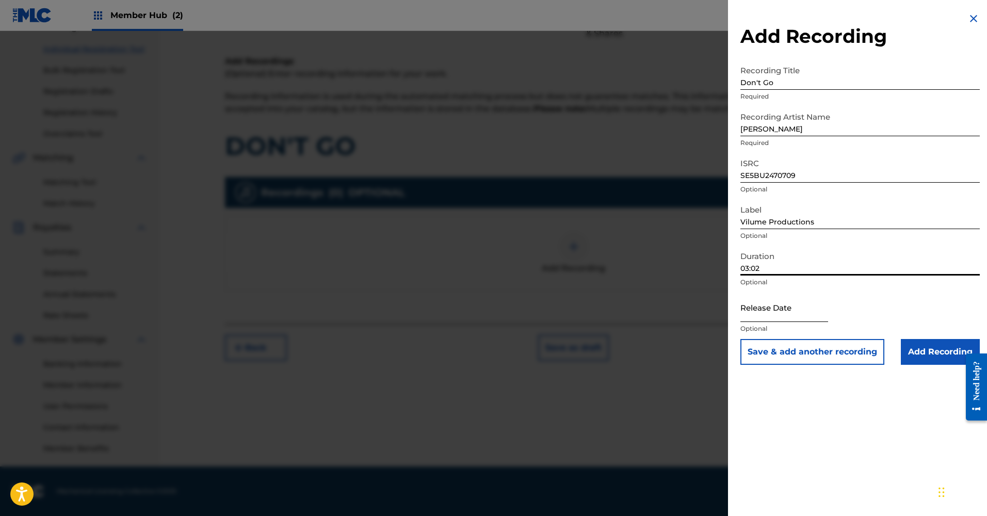
type input "03:02"
click at [774, 320] on input "text" at bounding box center [785, 307] width 88 height 29
select select "8"
select select "2025"
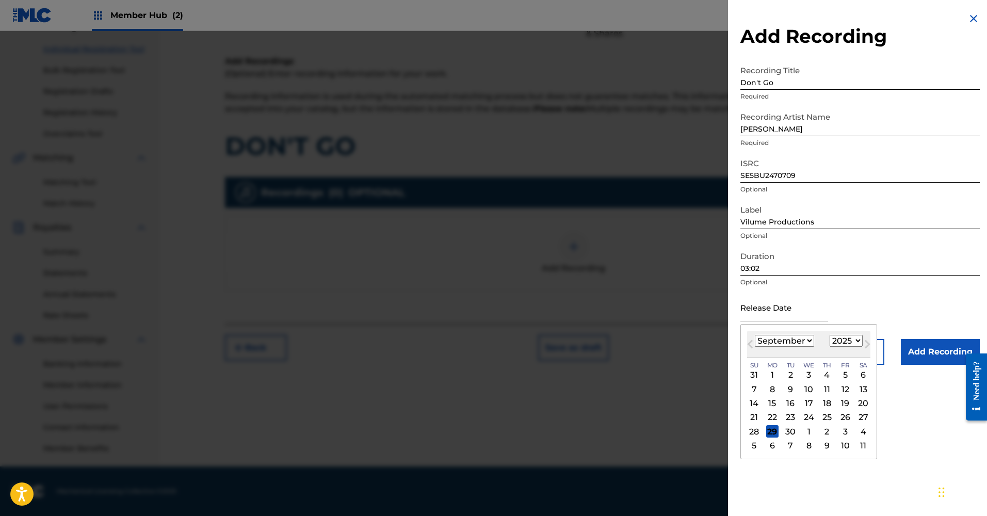
select select "2"
select select "2024"
click at [839, 402] on div "15" at bounding box center [845, 403] width 12 height 12
type input "March 15 2024"
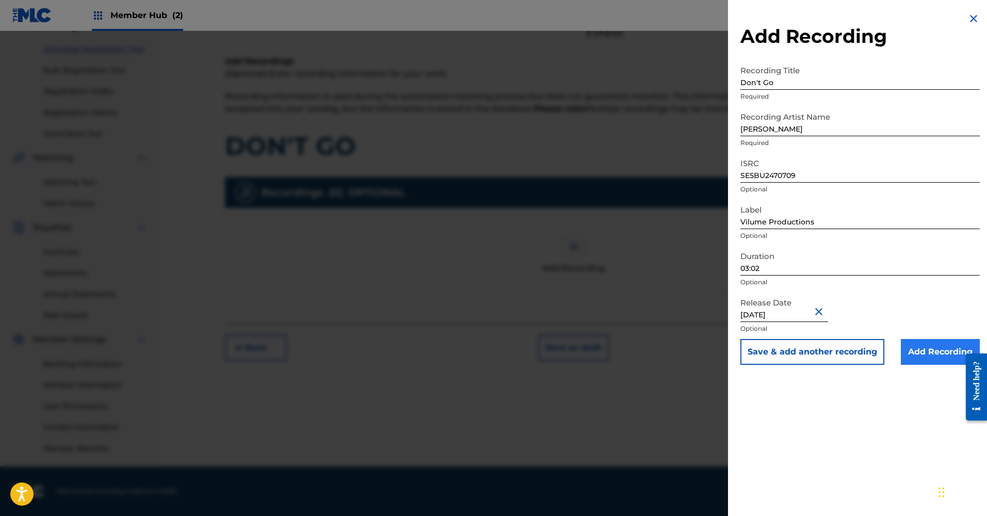
click at [921, 356] on input "Add Recording" at bounding box center [940, 352] width 79 height 26
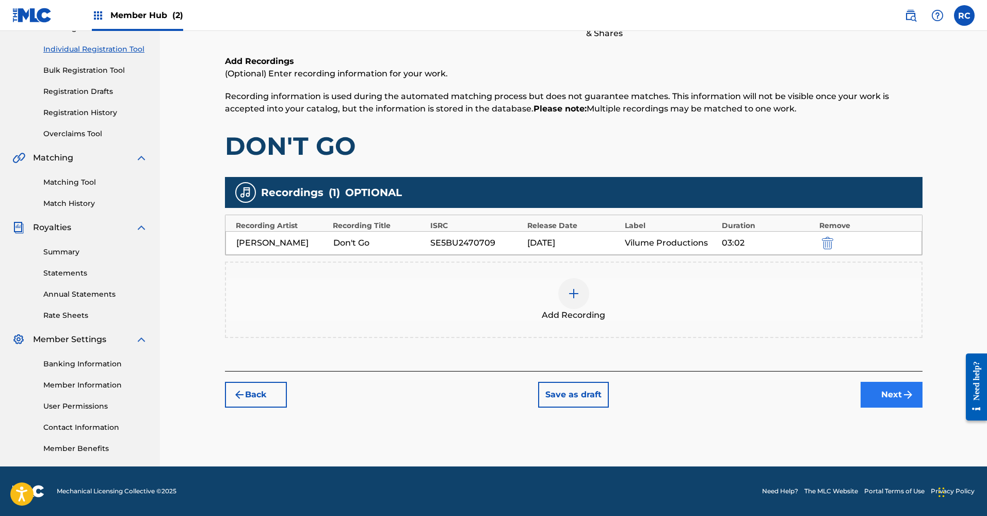
click at [920, 405] on button "Next" at bounding box center [892, 395] width 62 height 26
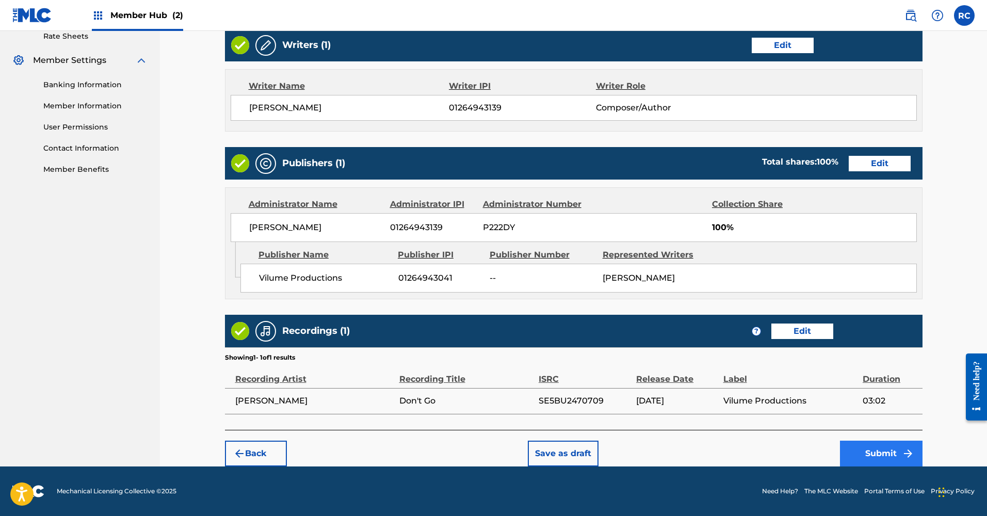
scroll to position [413, 0]
click at [858, 451] on button "Submit" at bounding box center [881, 454] width 83 height 26
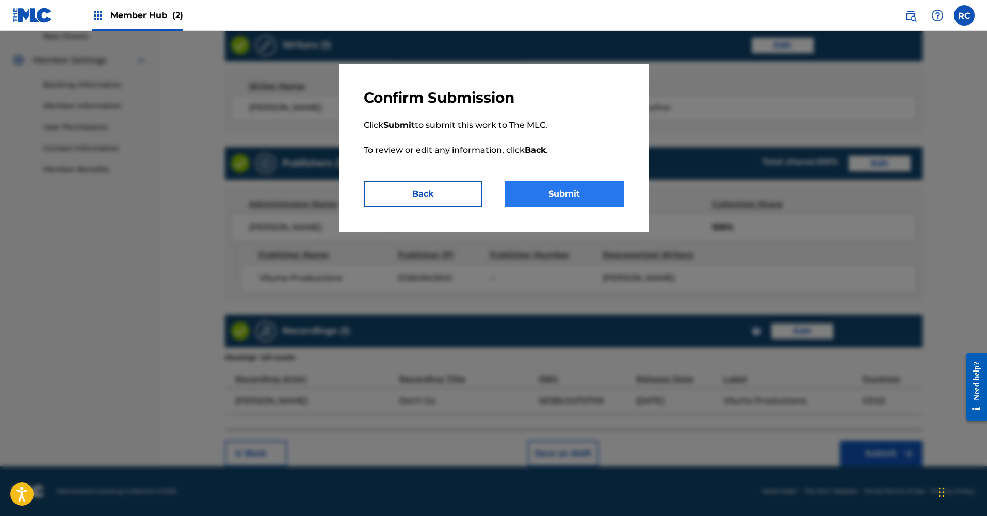
click at [553, 198] on button "Submit" at bounding box center [564, 194] width 119 height 26
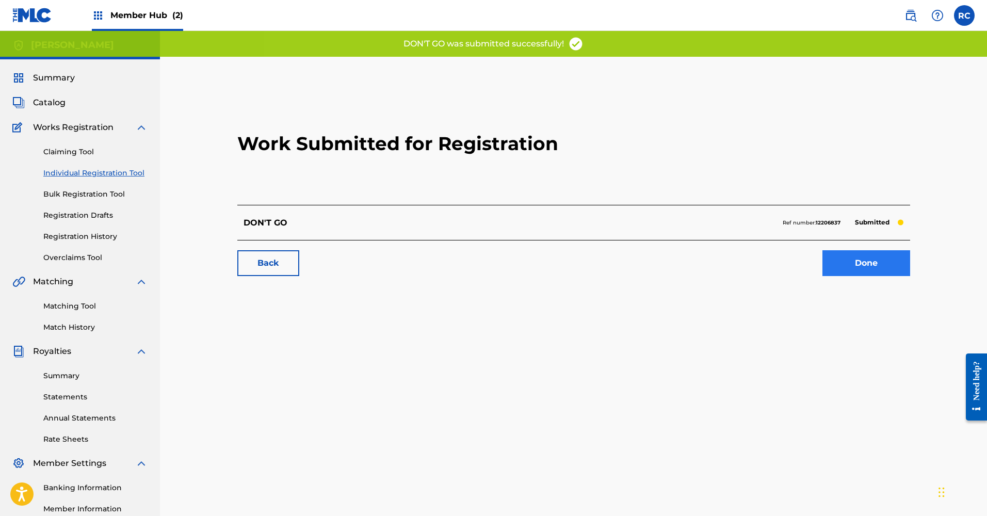
click at [834, 256] on link "Done" at bounding box center [867, 263] width 88 height 26
